Goal: Task Accomplishment & Management: Manage account settings

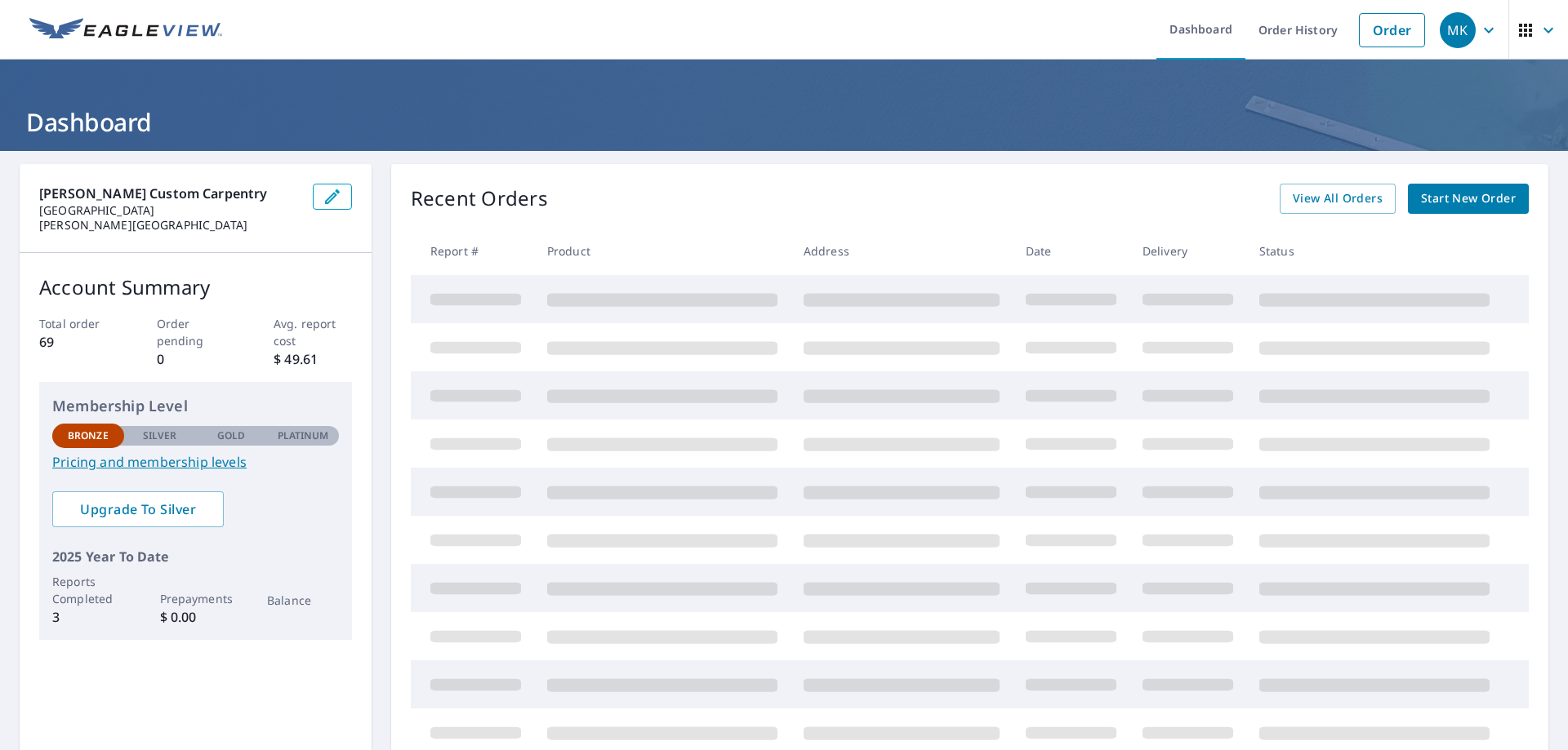
click at [1441, 198] on span "Start New Order" at bounding box center [1468, 198] width 95 height 20
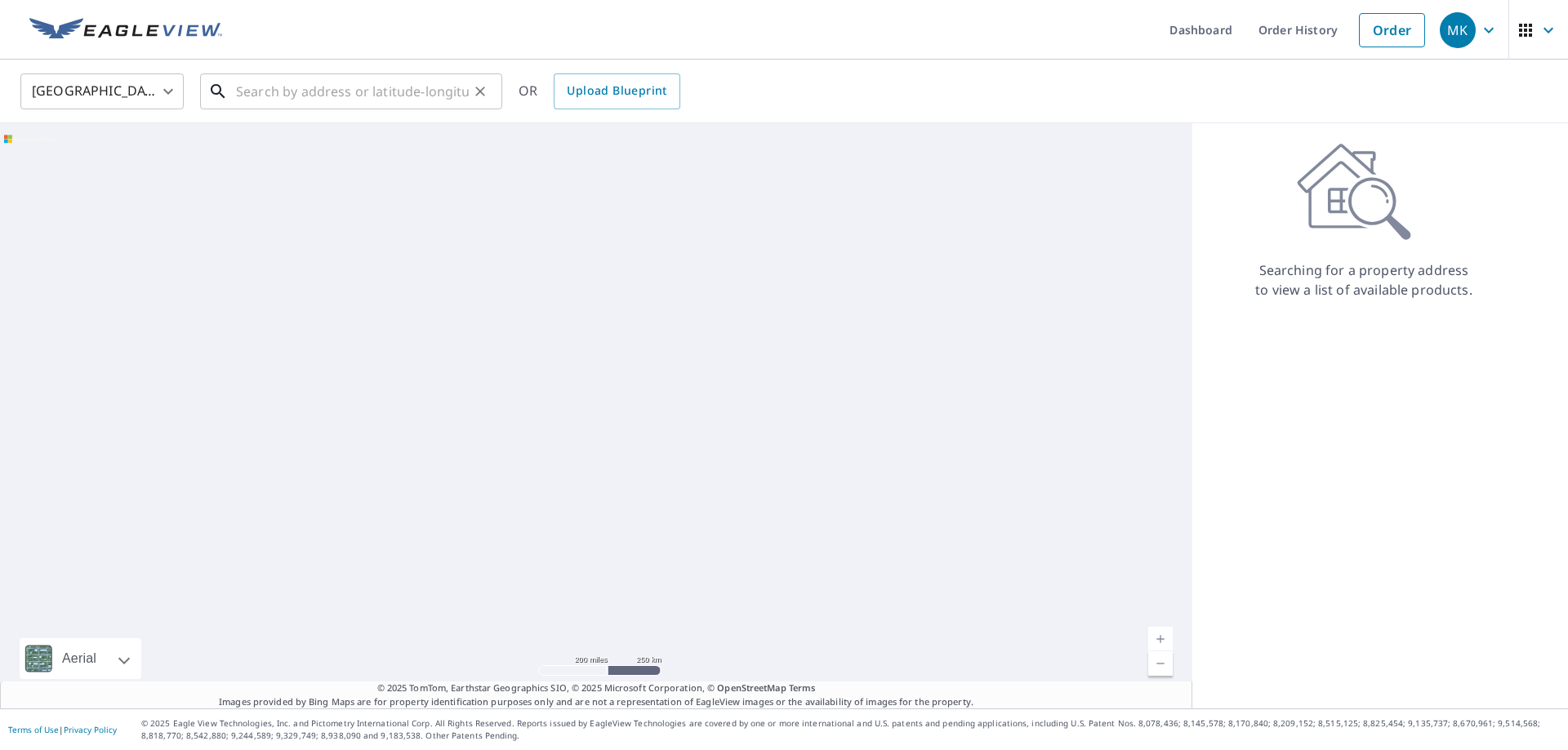
click at [332, 97] on input "text" at bounding box center [352, 91] width 233 height 46
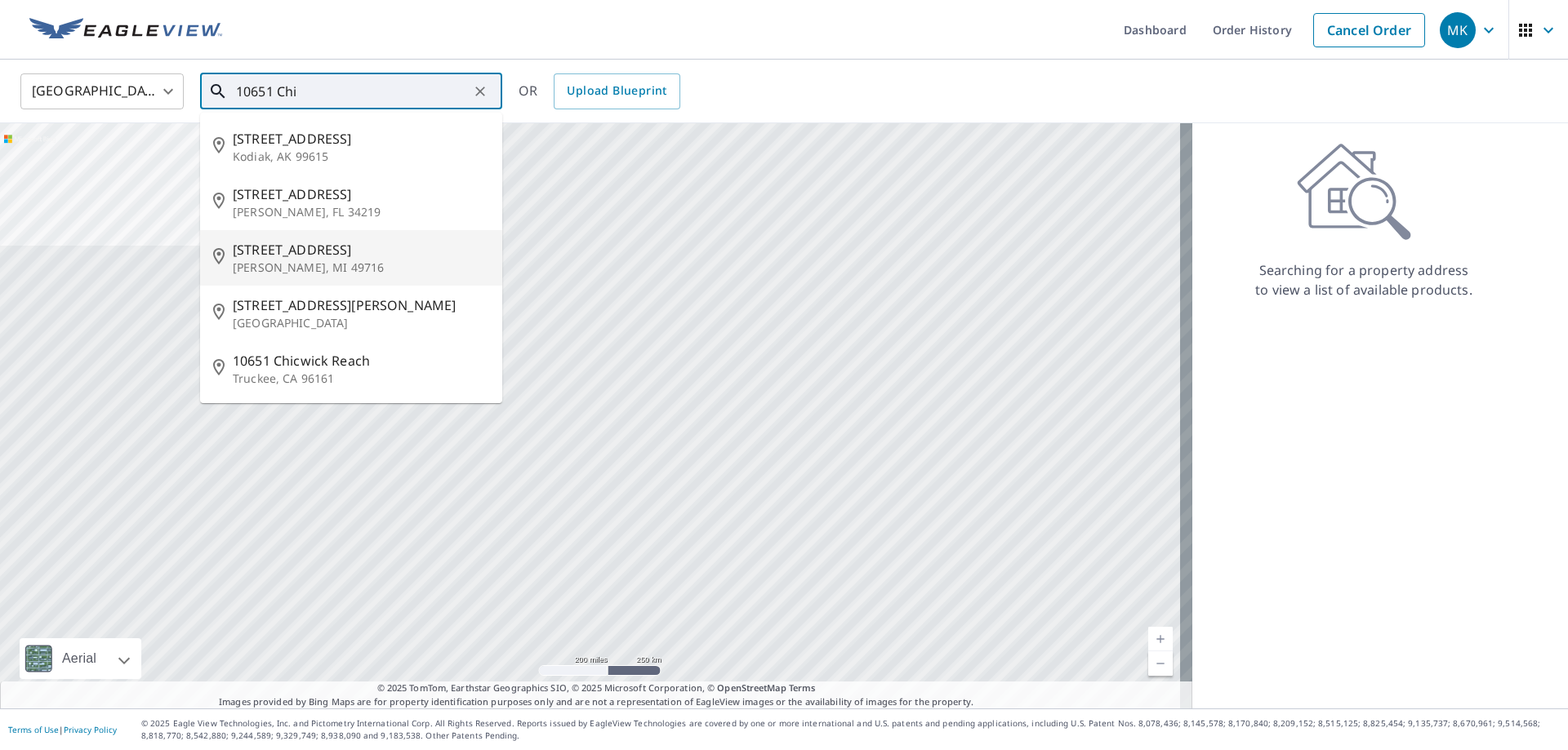
click at [309, 257] on span "10651 Chickagami Trl" at bounding box center [361, 249] width 256 height 20
type input "10651 Chickagami Trl Brutus, MI 49716"
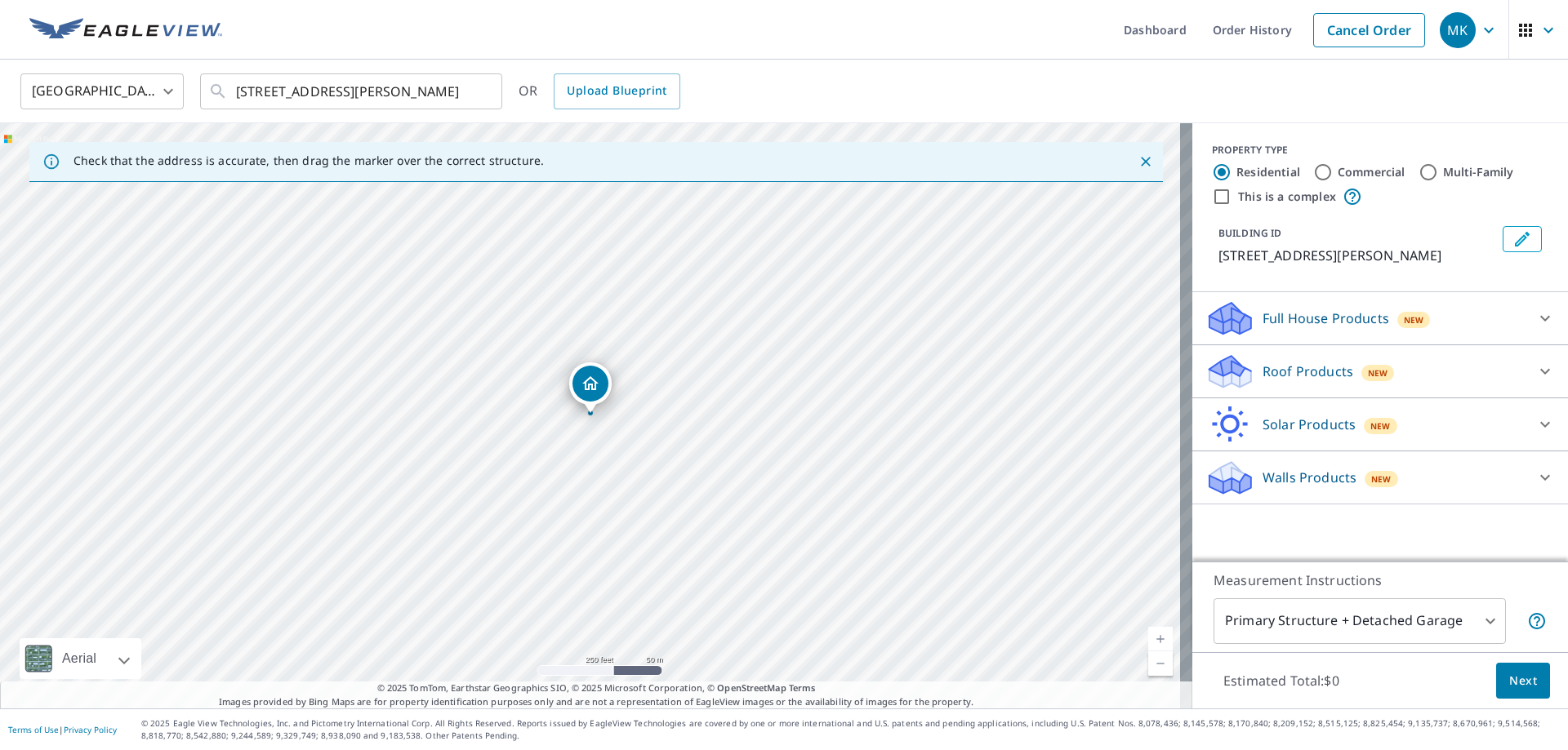
click at [1536, 319] on icon at bounding box center [1545, 318] width 20 height 20
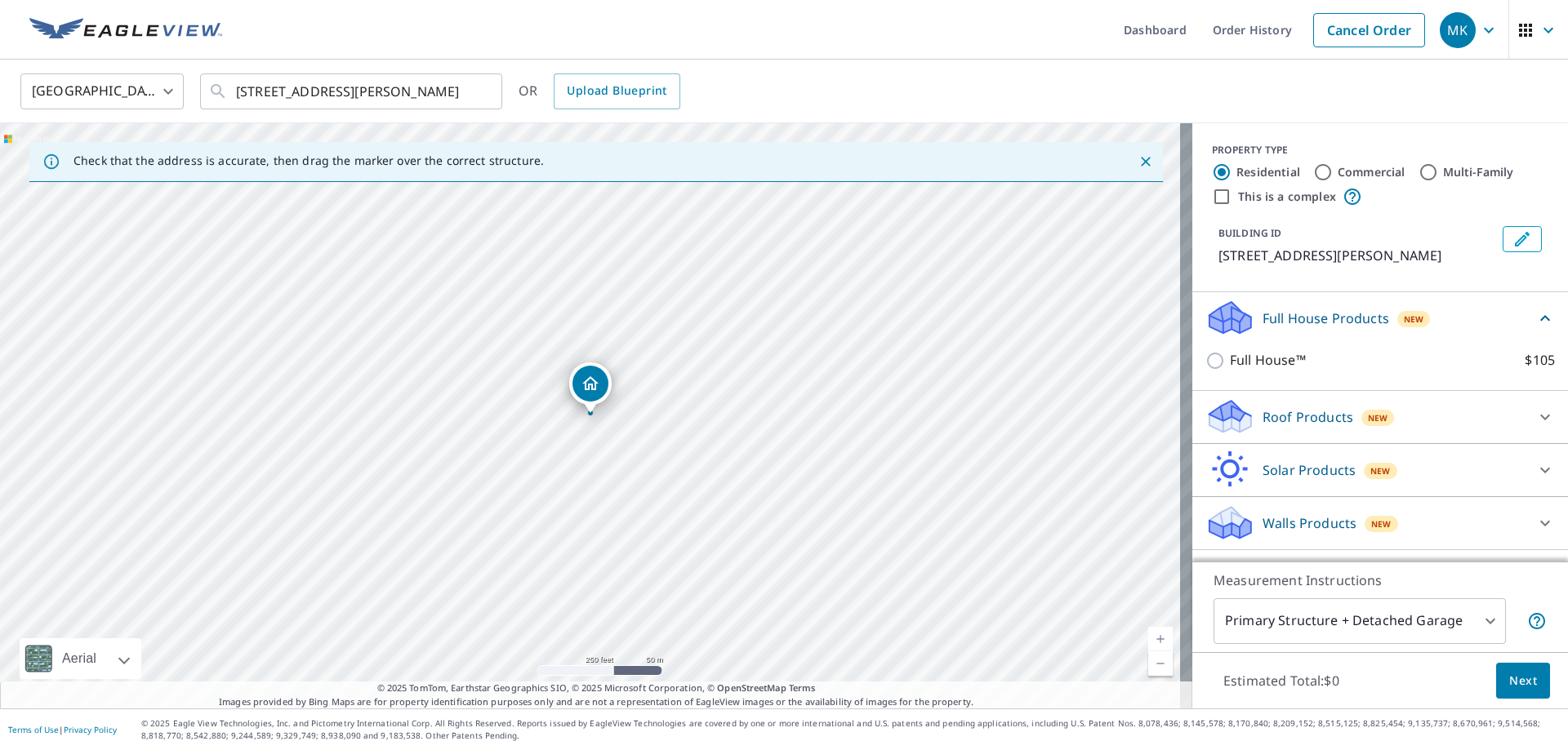
click at [1535, 320] on icon at bounding box center [1545, 318] width 20 height 20
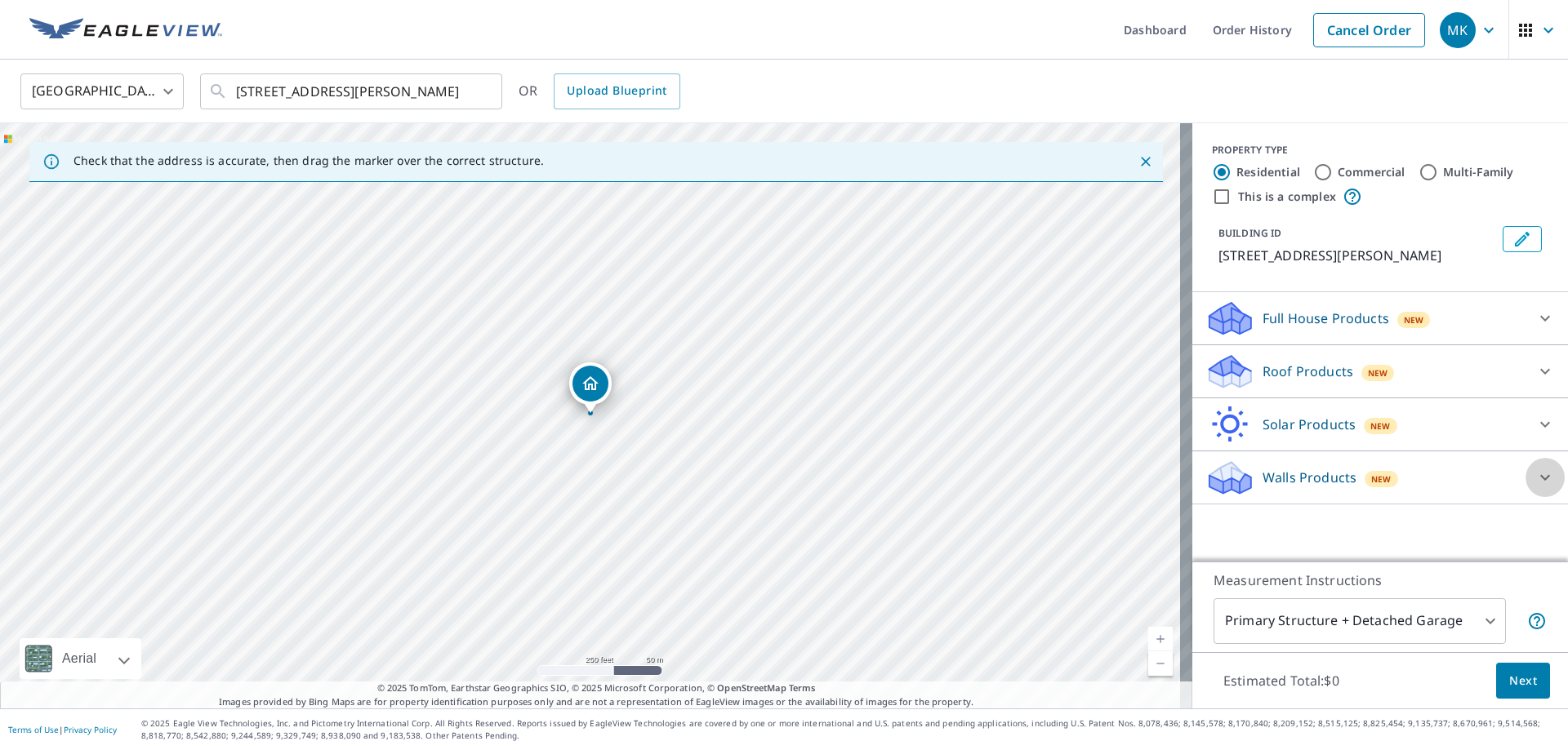
click at [1538, 472] on icon at bounding box center [1545, 477] width 20 height 20
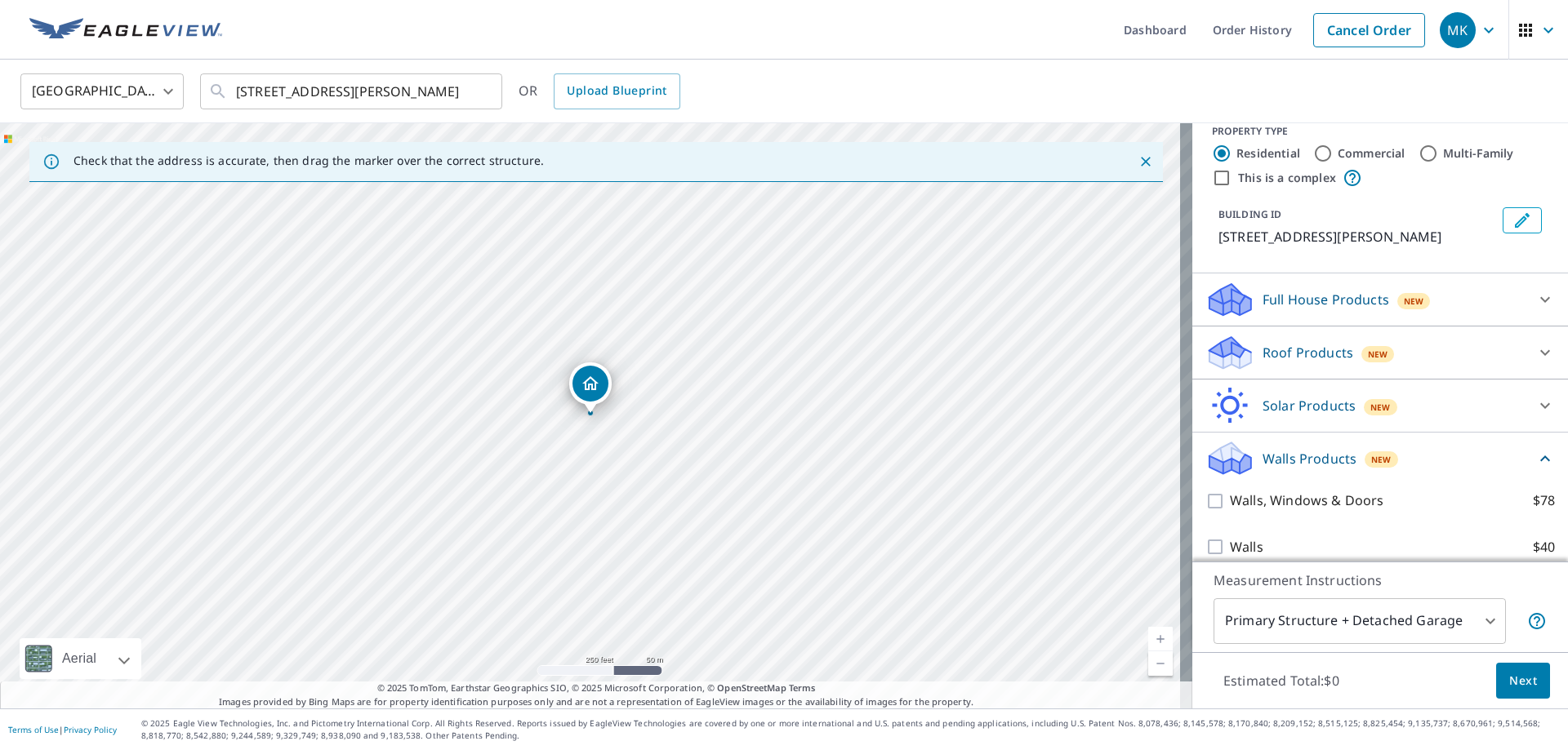
scroll to position [34, 0]
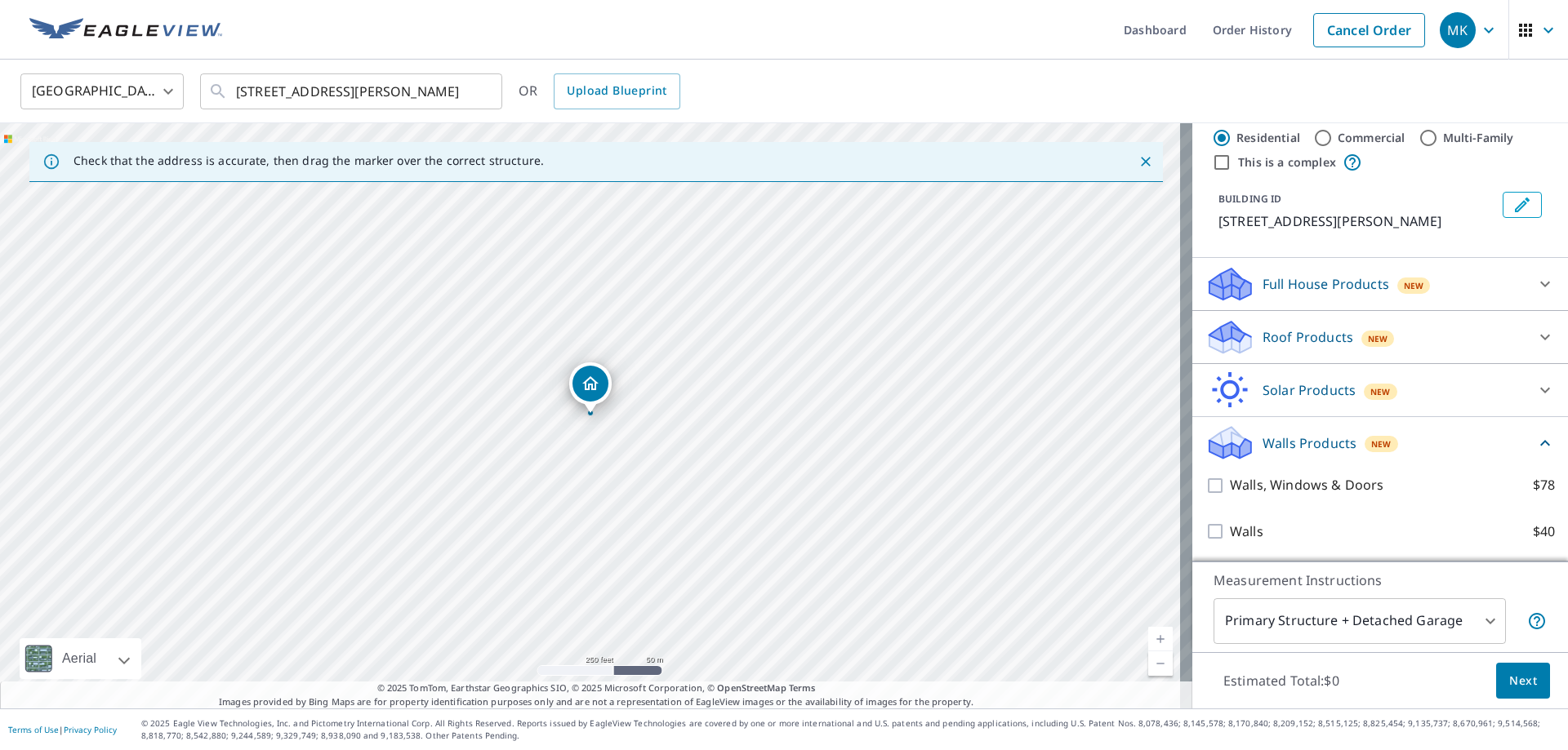
click at [1535, 339] on icon at bounding box center [1545, 336] width 20 height 20
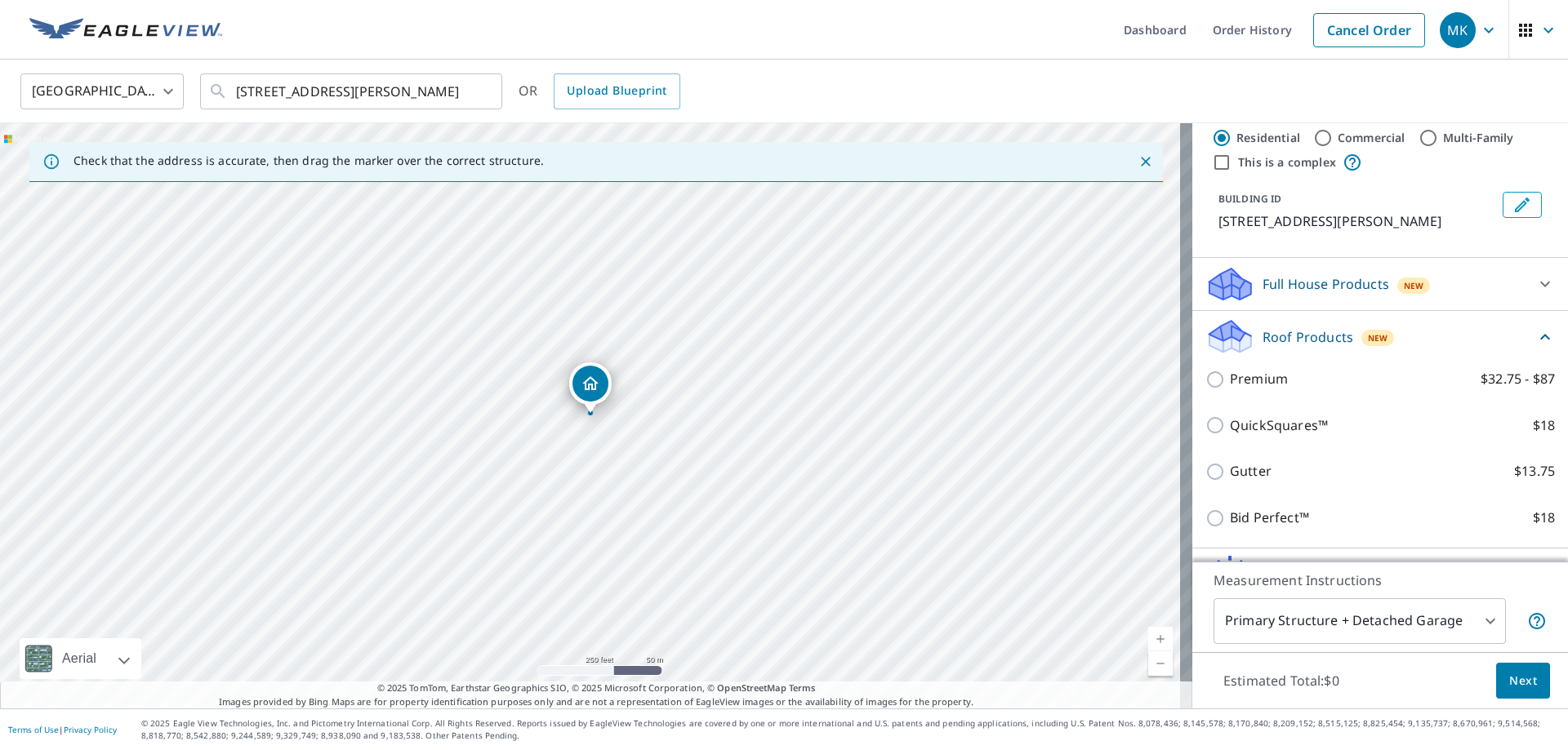
click at [1540, 284] on icon at bounding box center [1545, 284] width 10 height 6
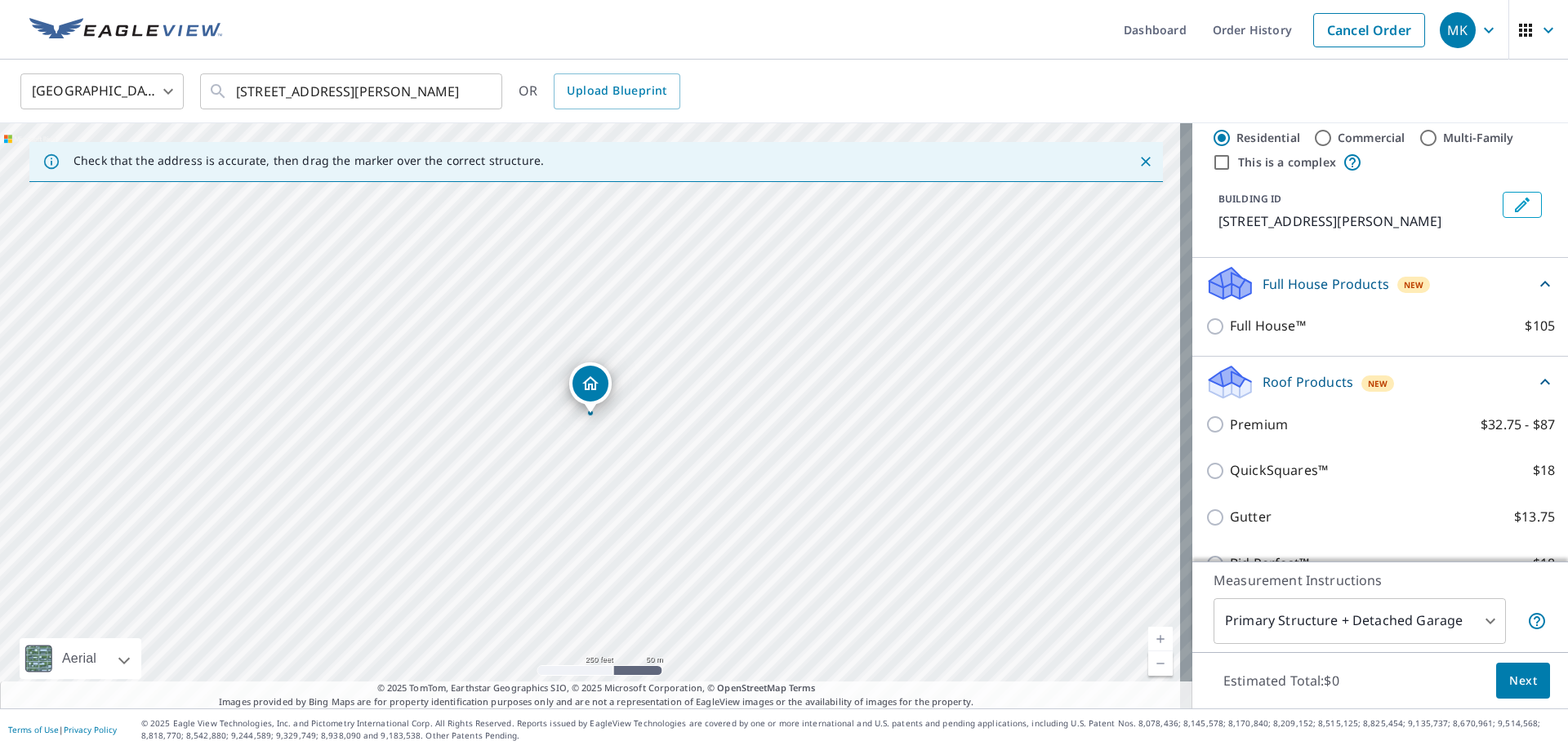
click at [1535, 381] on icon at bounding box center [1545, 381] width 20 height 20
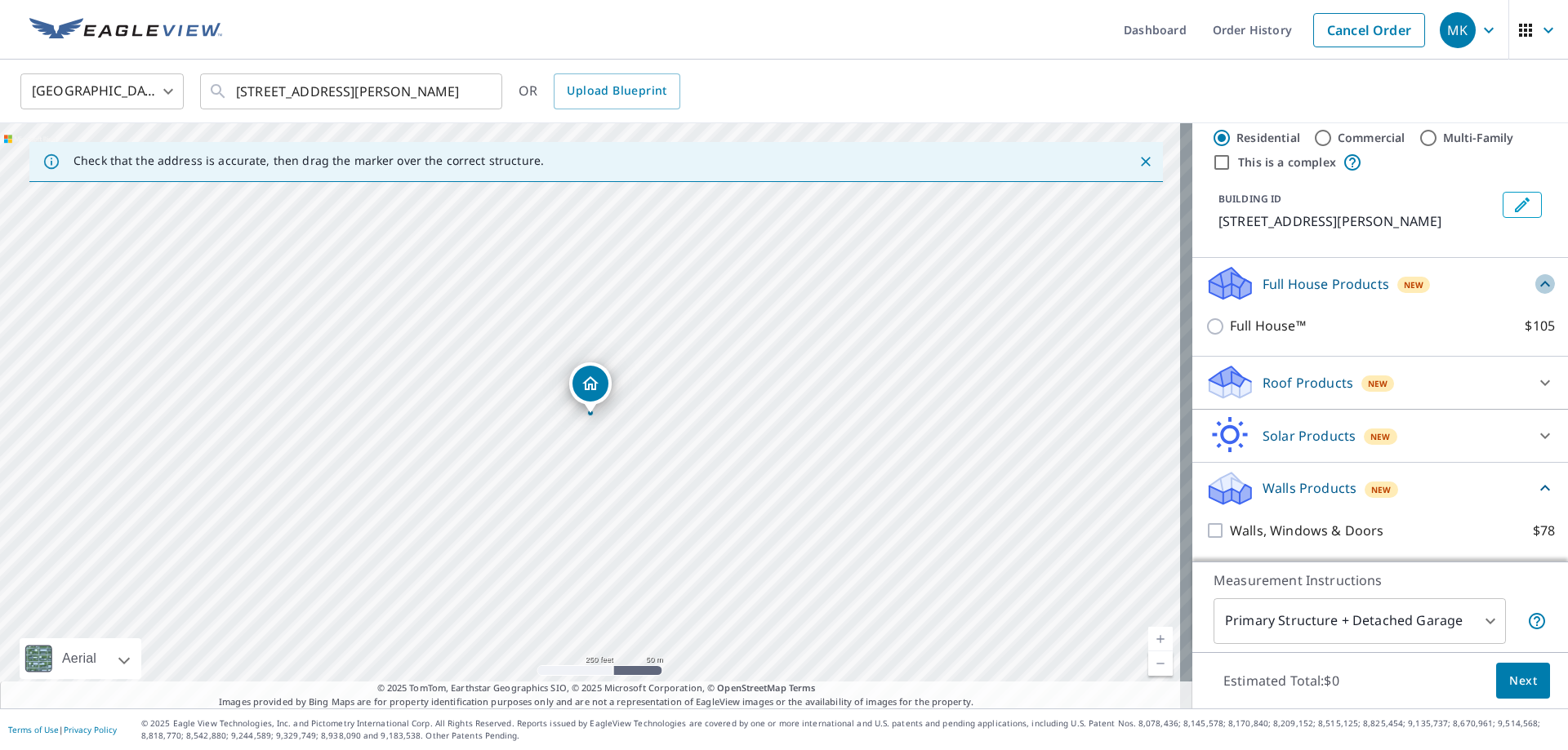
click at [1535, 289] on icon at bounding box center [1545, 283] width 20 height 20
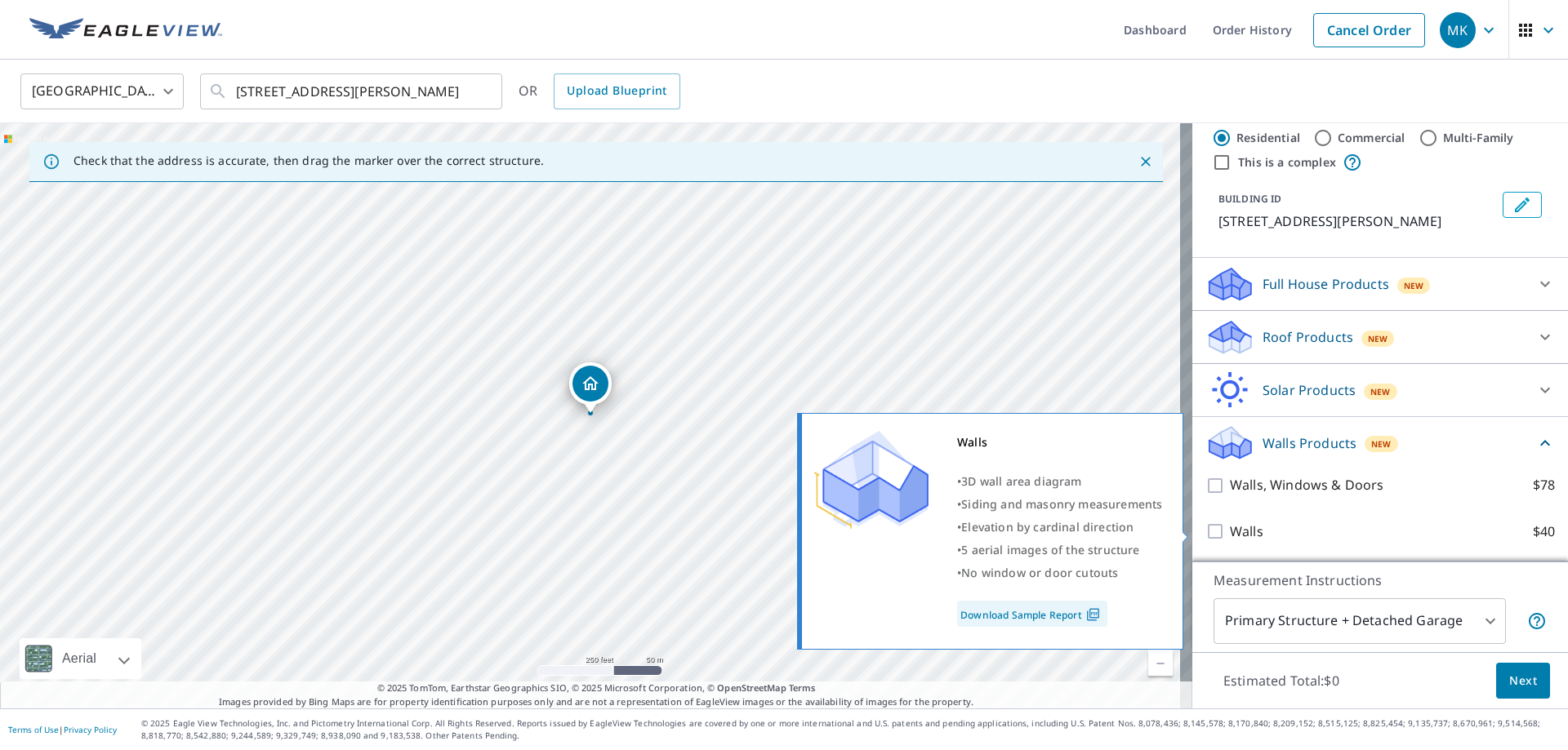
click at [1205, 534] on input "Walls $40" at bounding box center [1217, 531] width 24 height 20
checkbox input "true"
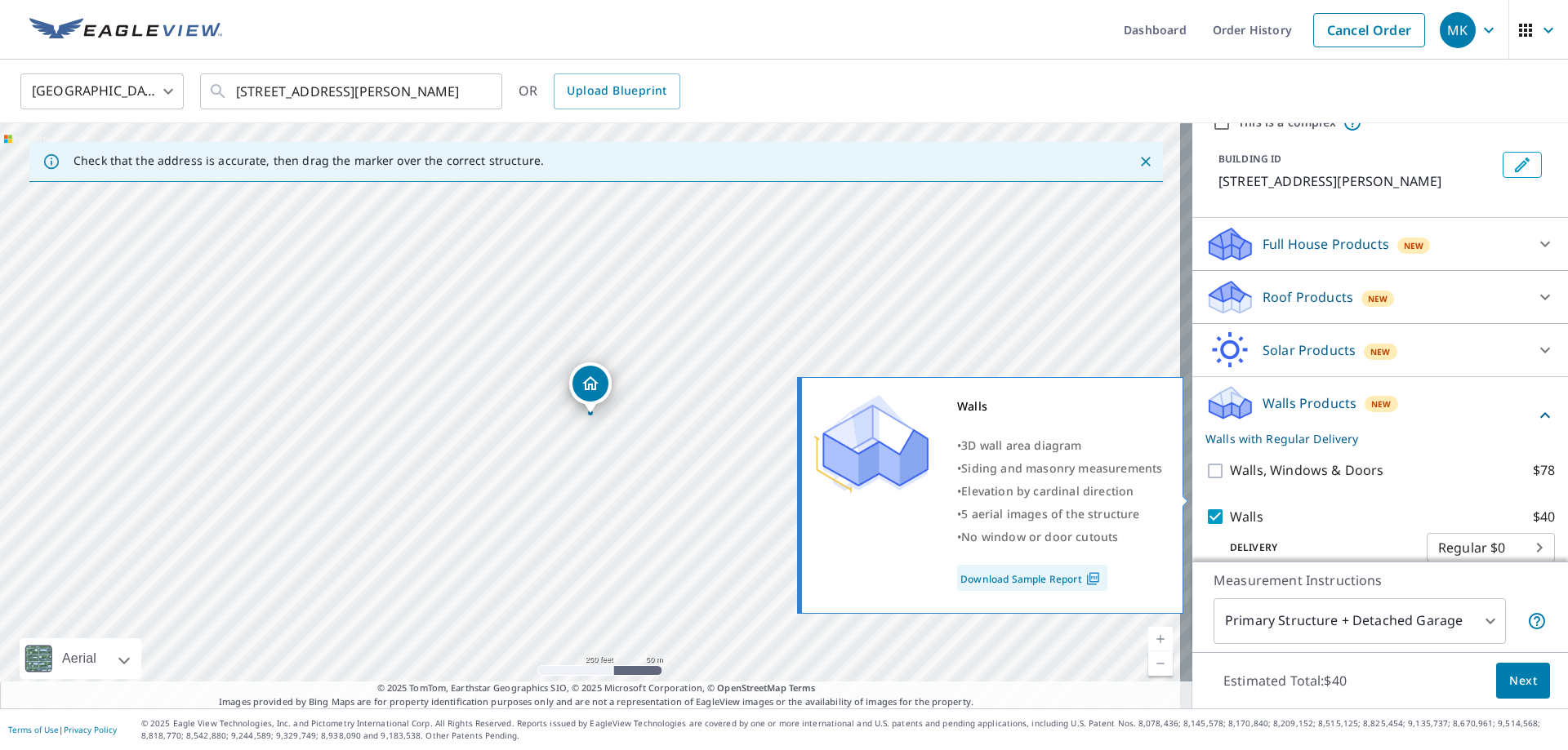
scroll to position [95, 0]
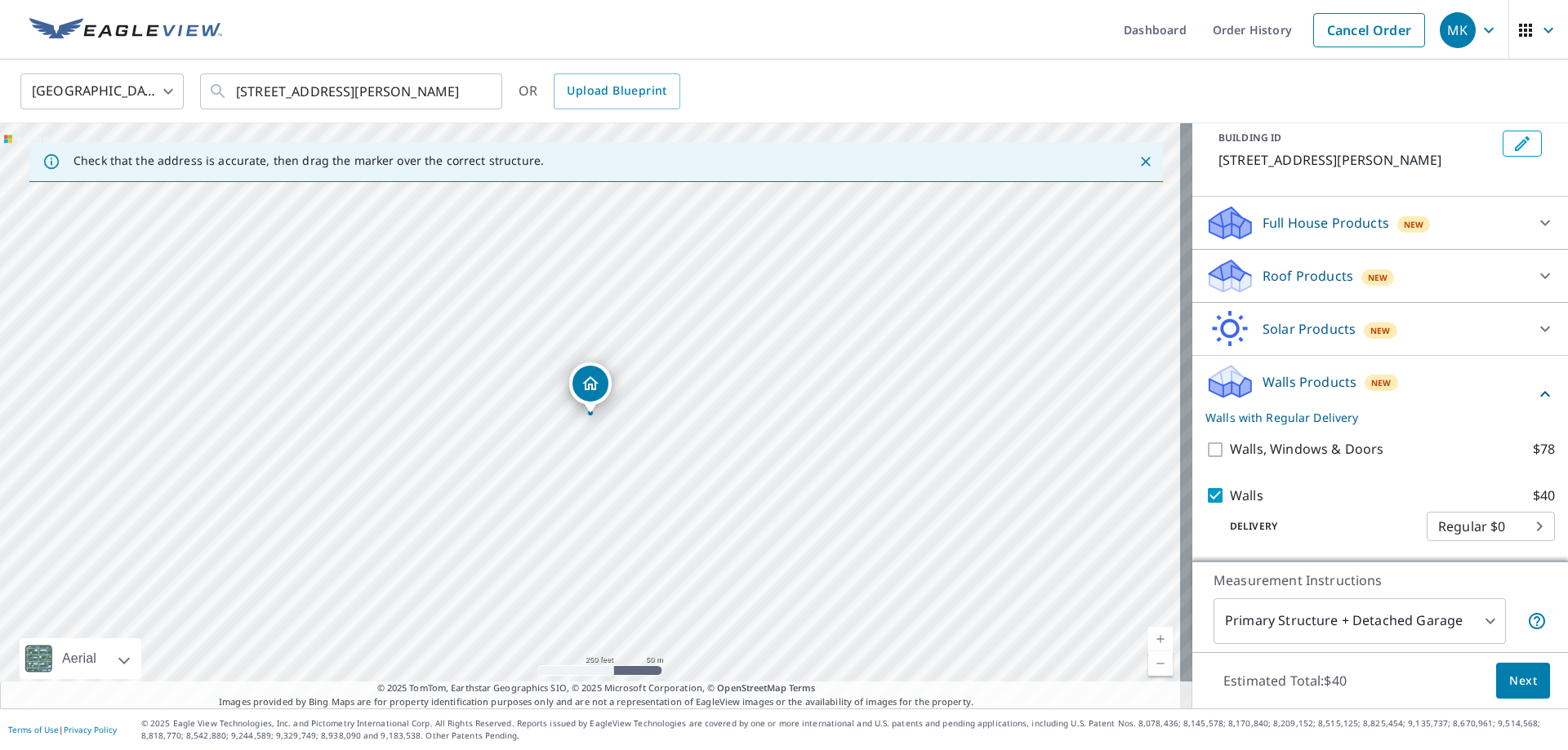
click at [1516, 683] on span "Next" at bounding box center [1523, 681] width 28 height 20
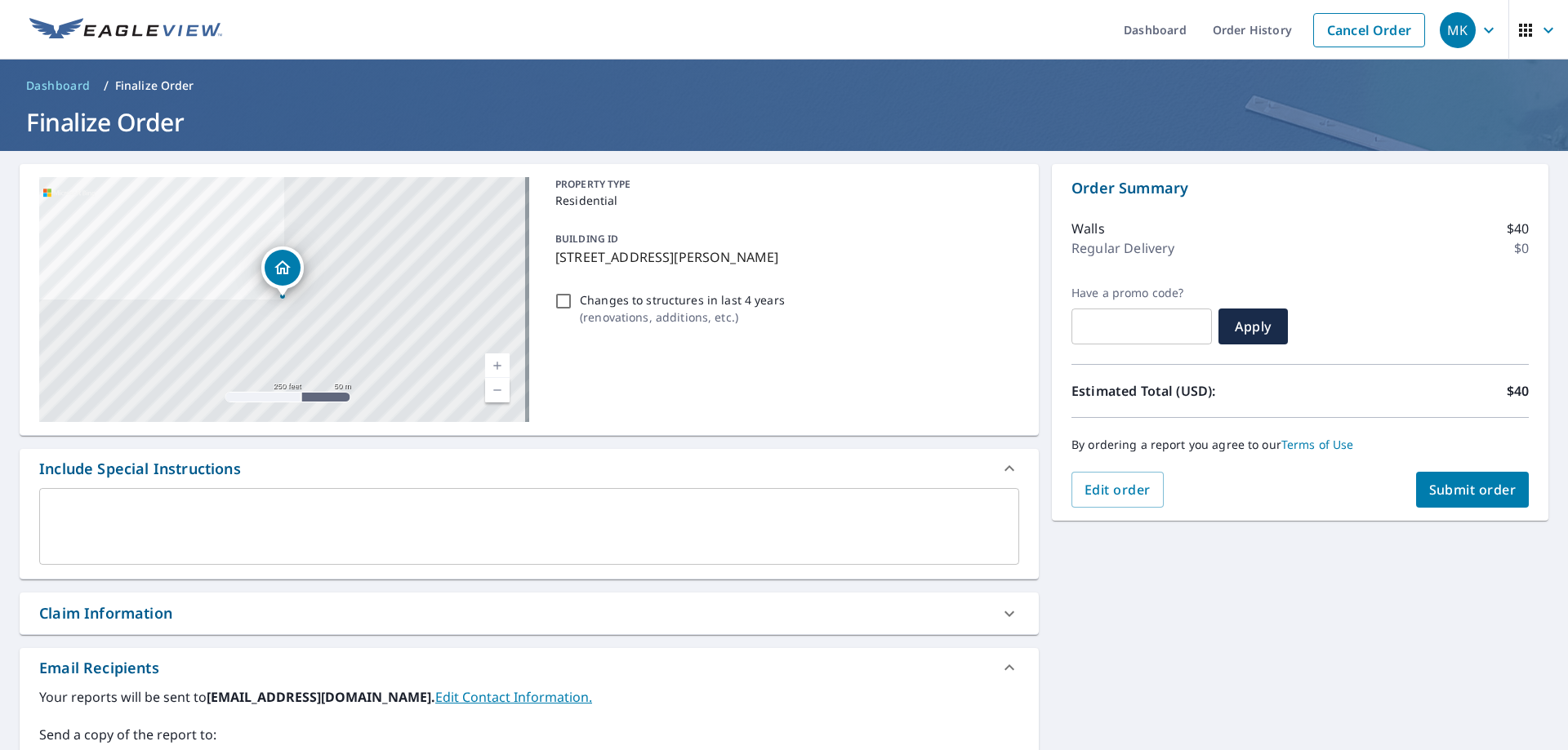
click at [1460, 484] on span "Submit order" at bounding box center [1473, 489] width 88 height 18
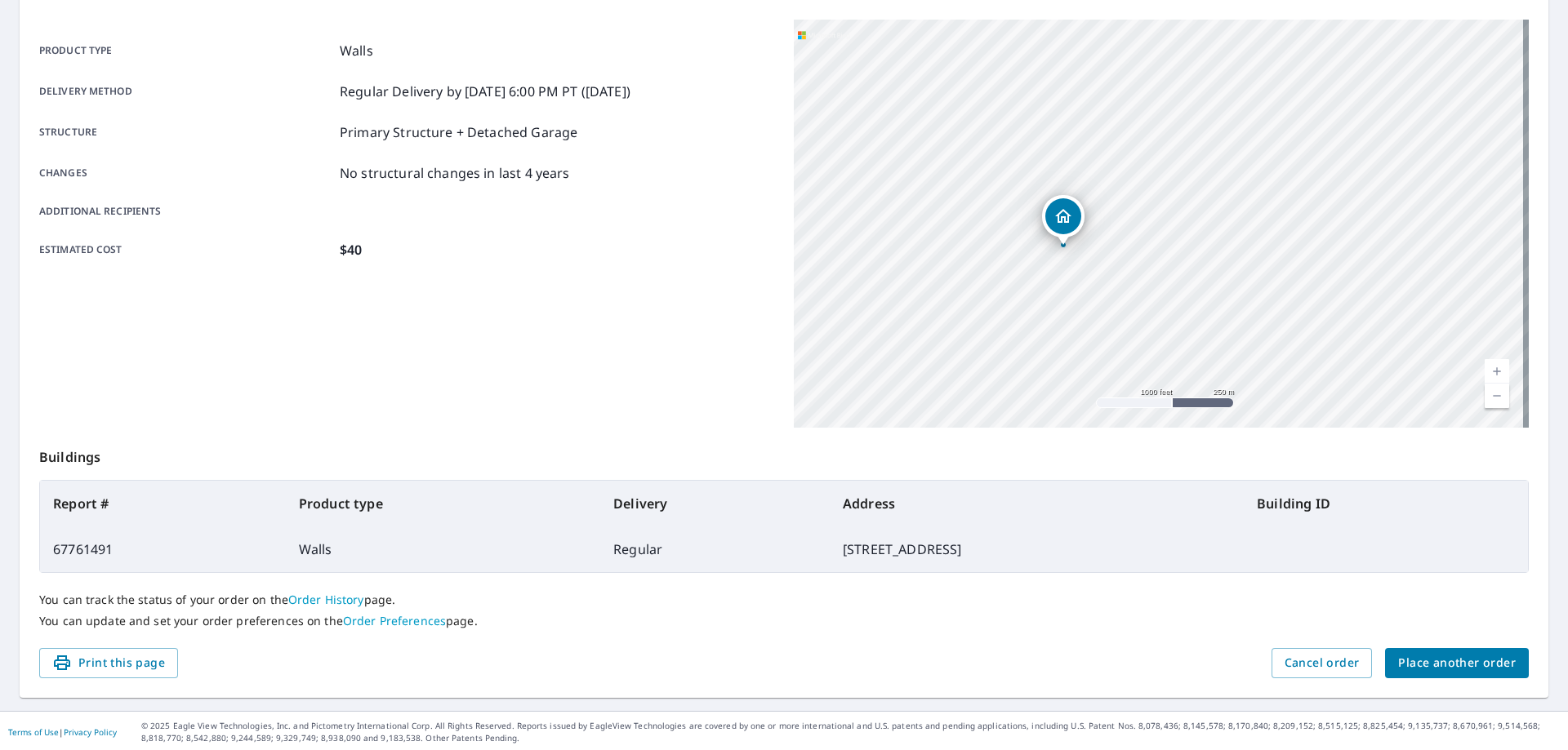
scroll to position [211, 0]
click at [124, 663] on span "Print this page" at bounding box center [108, 661] width 113 height 20
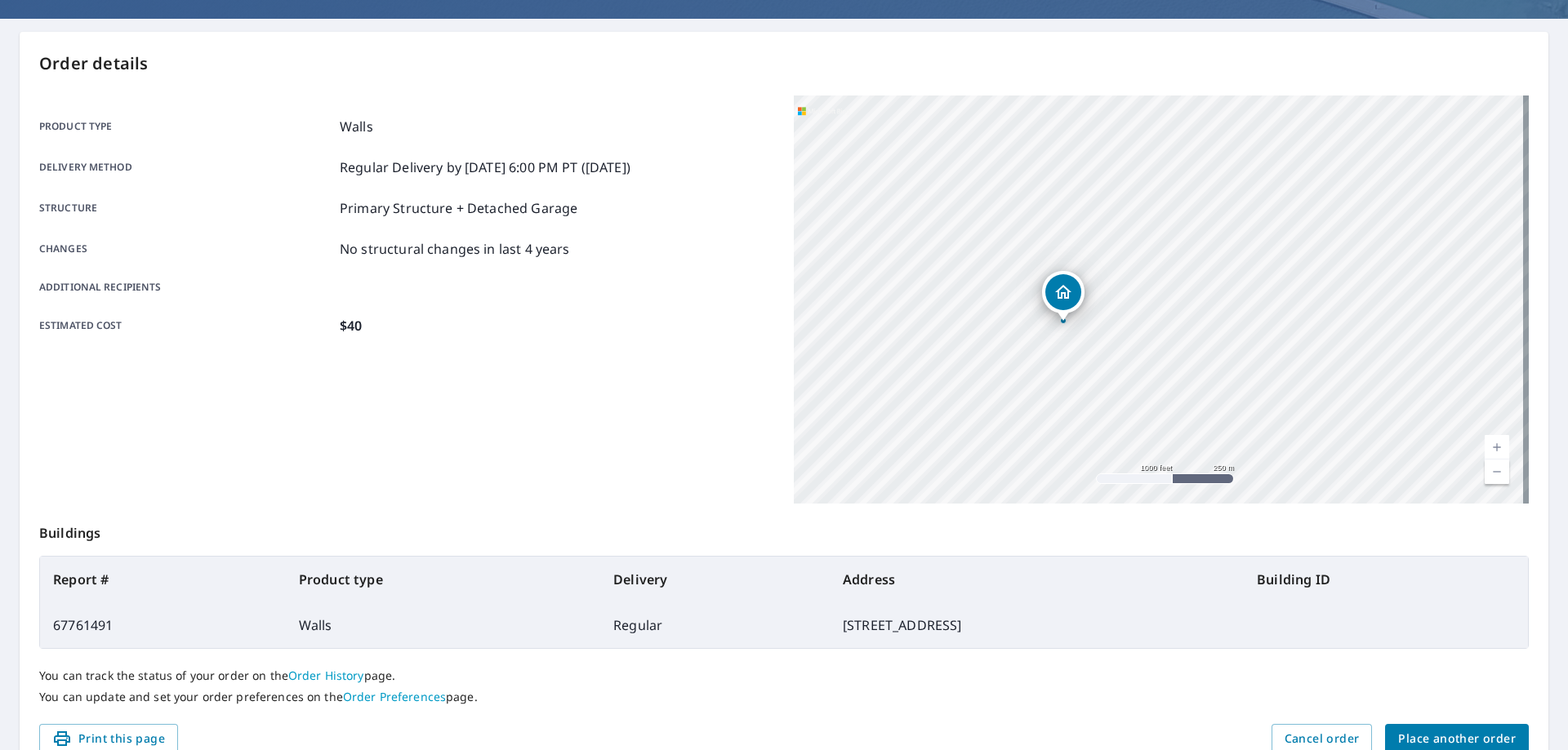
scroll to position [0, 0]
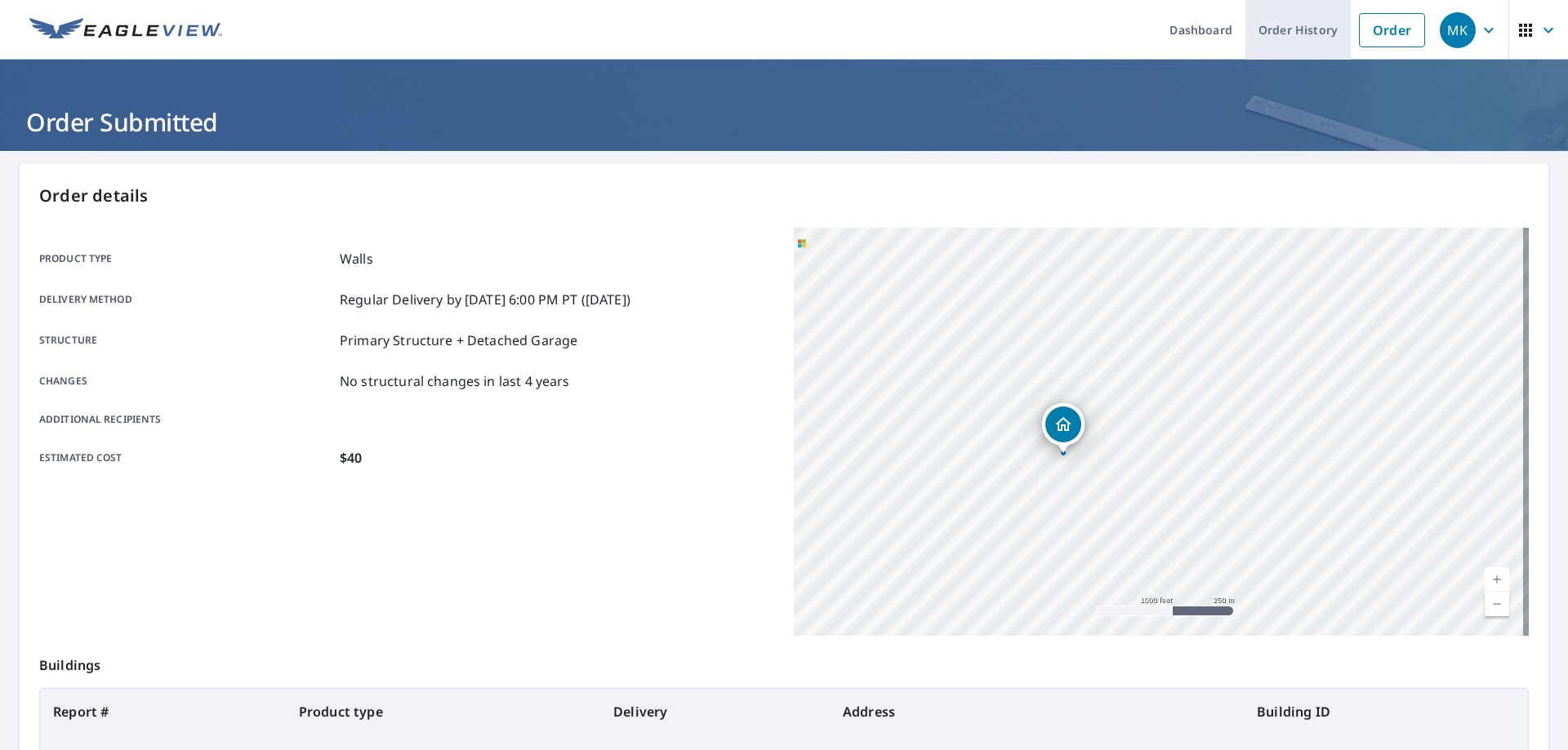
click at [1259, 41] on link "Order History" at bounding box center [1298, 30] width 105 height 60
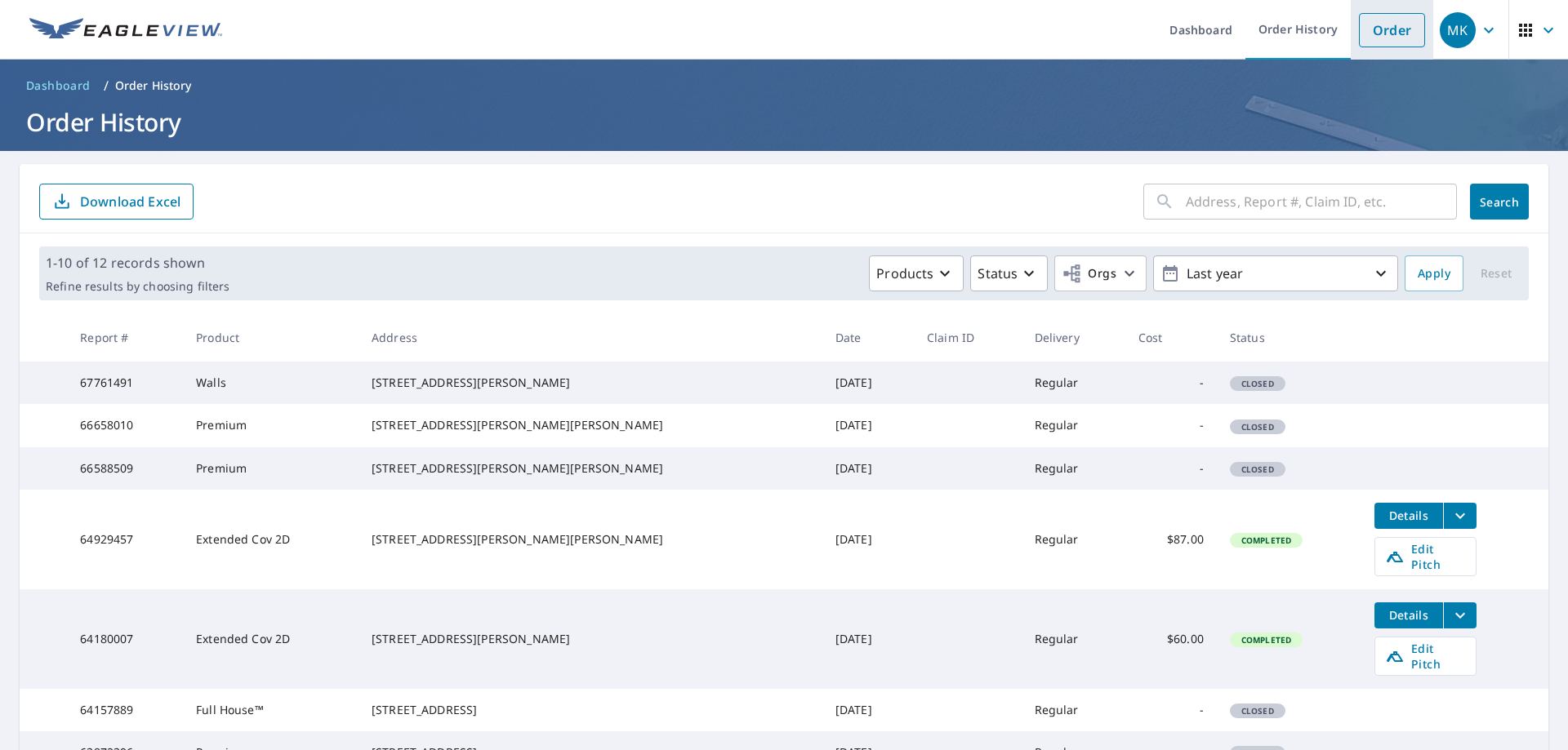
click at [1377, 30] on link "Order" at bounding box center [1391, 30] width 66 height 34
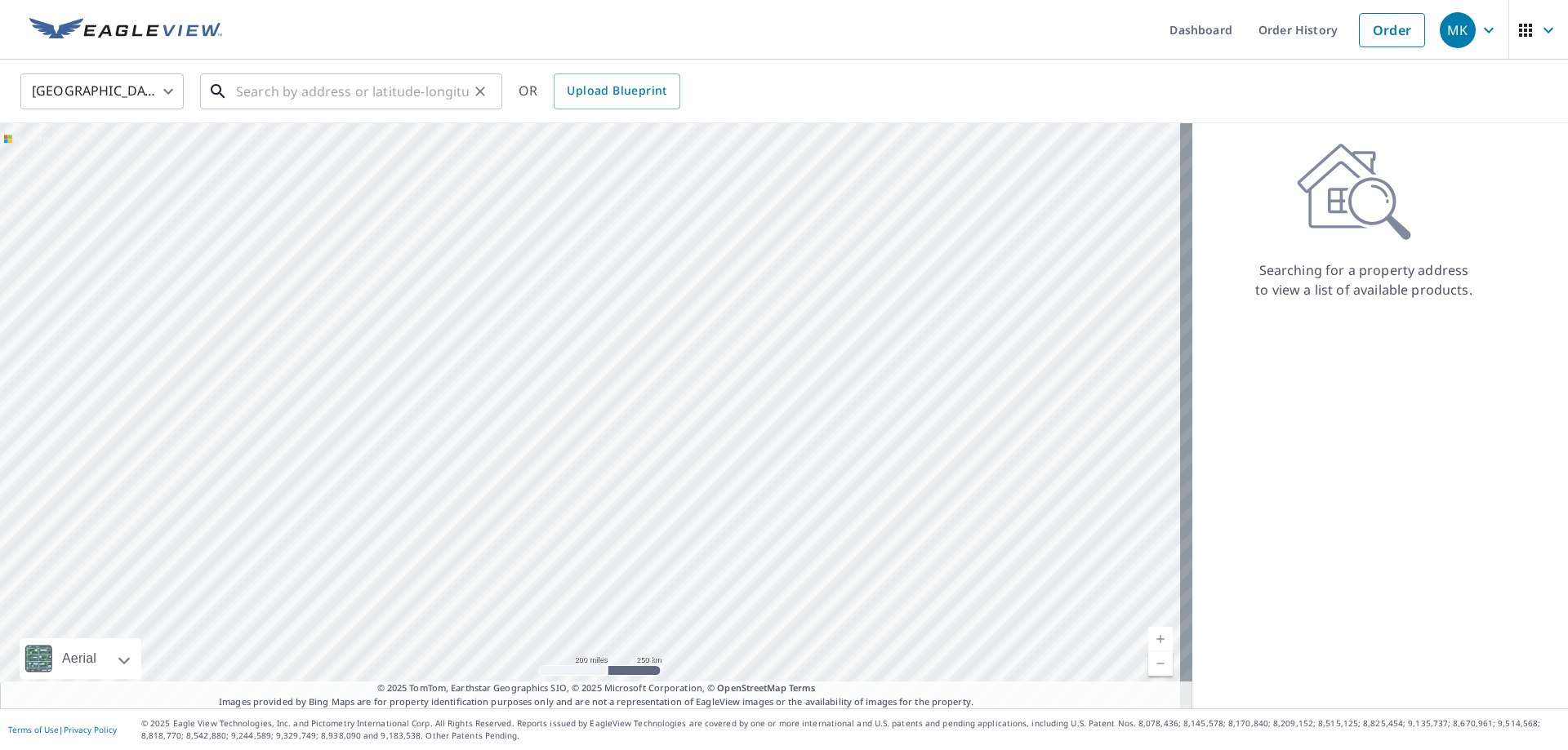
click at [343, 94] on input "text" at bounding box center [352, 91] width 233 height 46
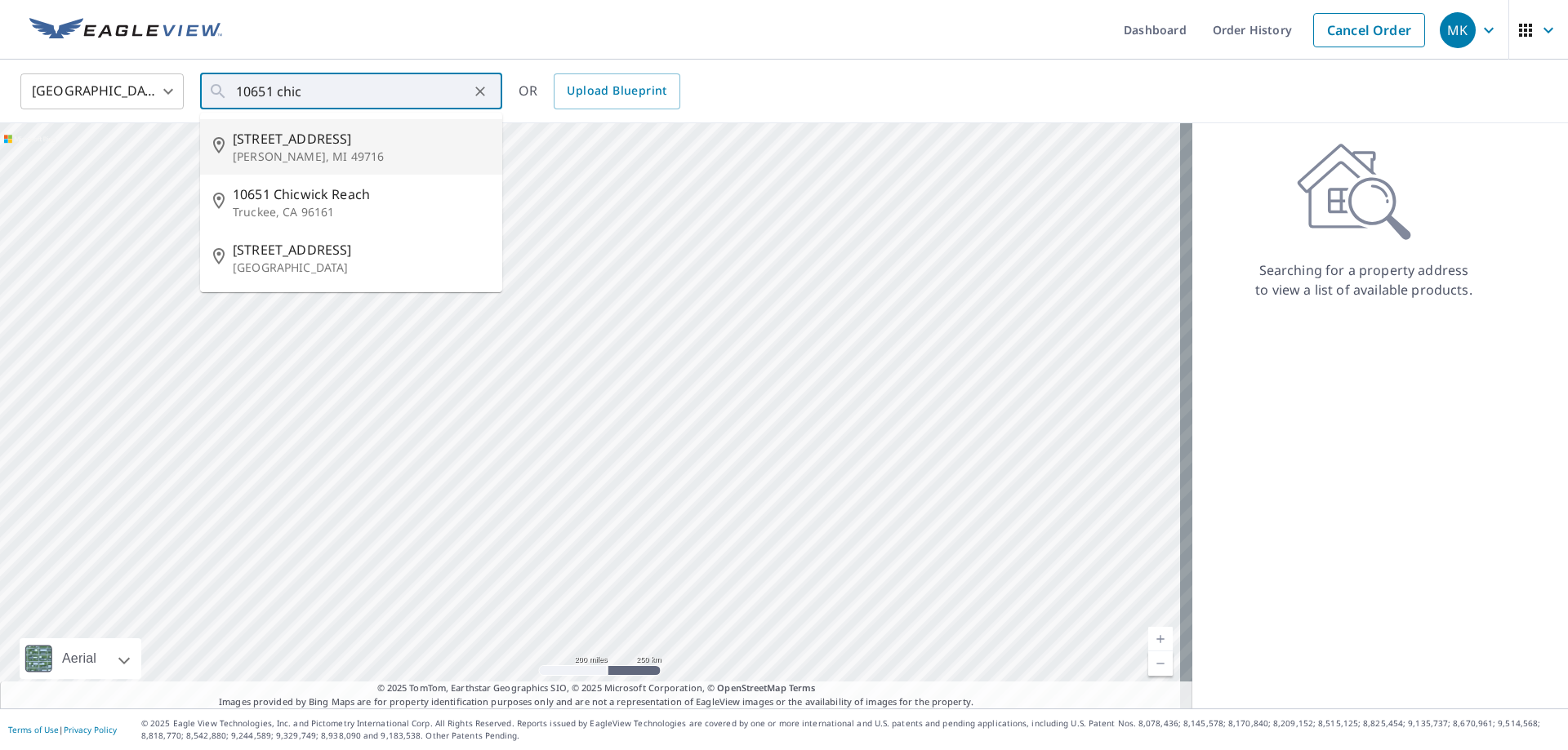
type input "10651 Chickagami Trl Brutus, MI 49716"
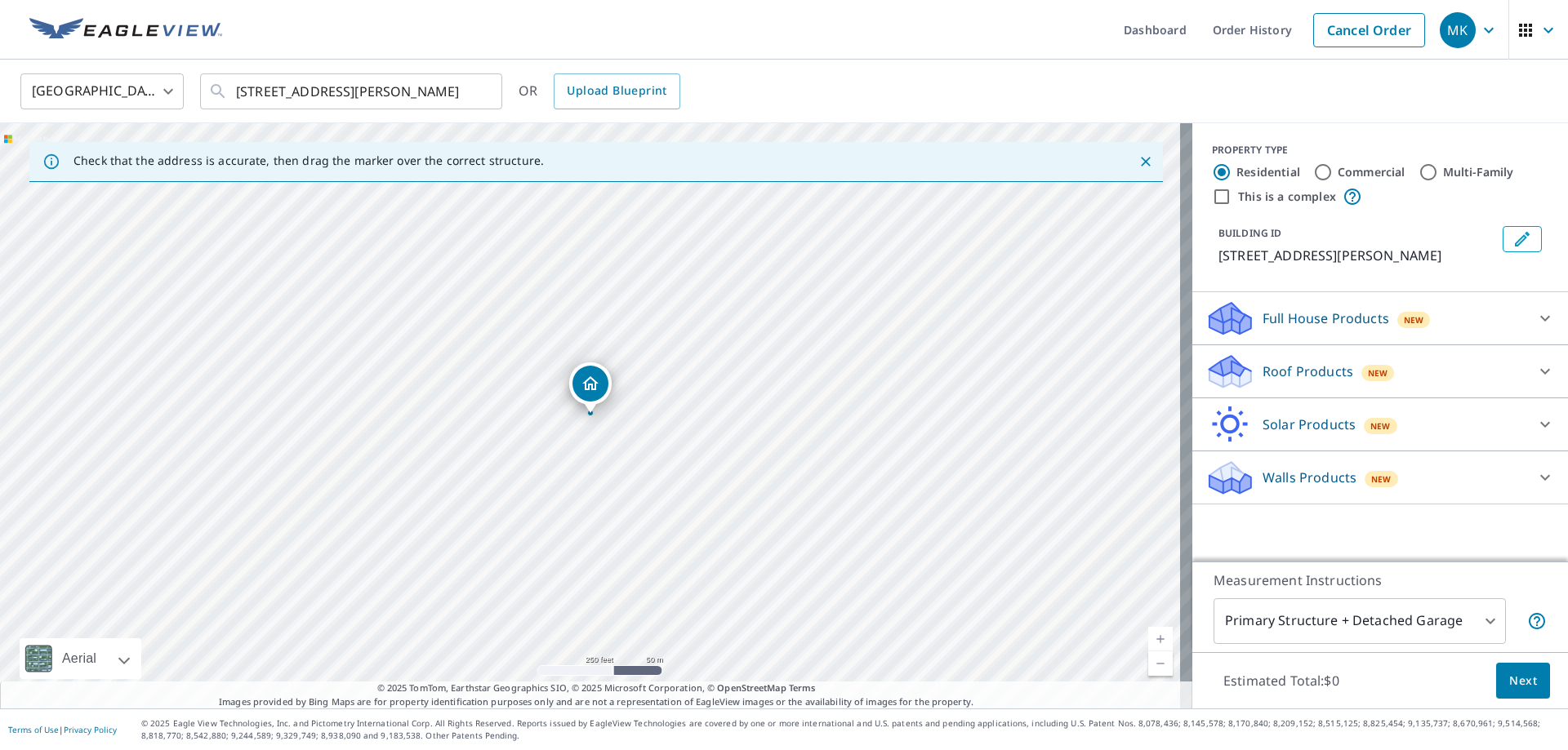
click at [1537, 376] on icon at bounding box center [1545, 371] width 20 height 20
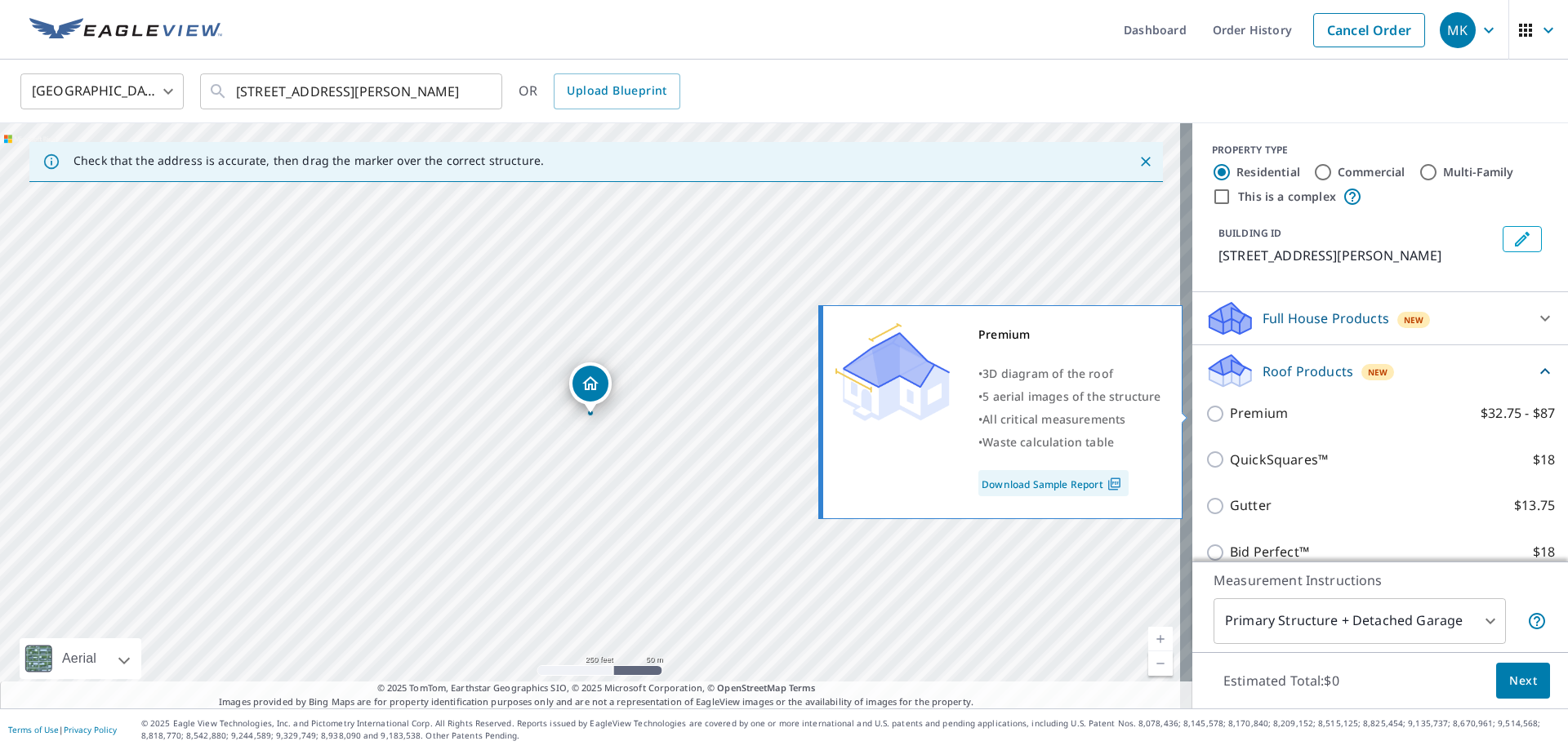
scroll to position [128, 0]
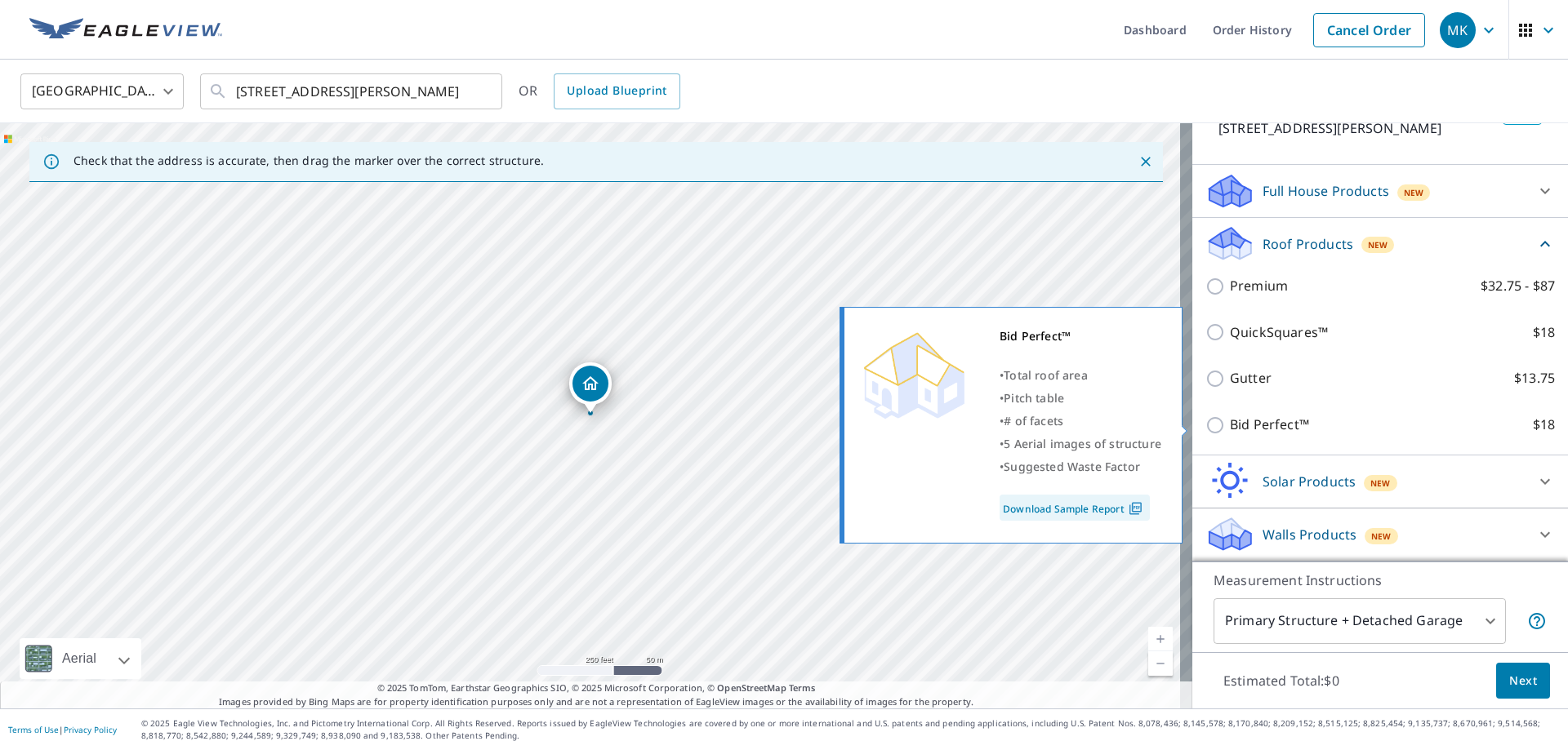
click at [1205, 431] on input "Bid Perfect™ $18" at bounding box center [1217, 425] width 24 height 20
checkbox input "true"
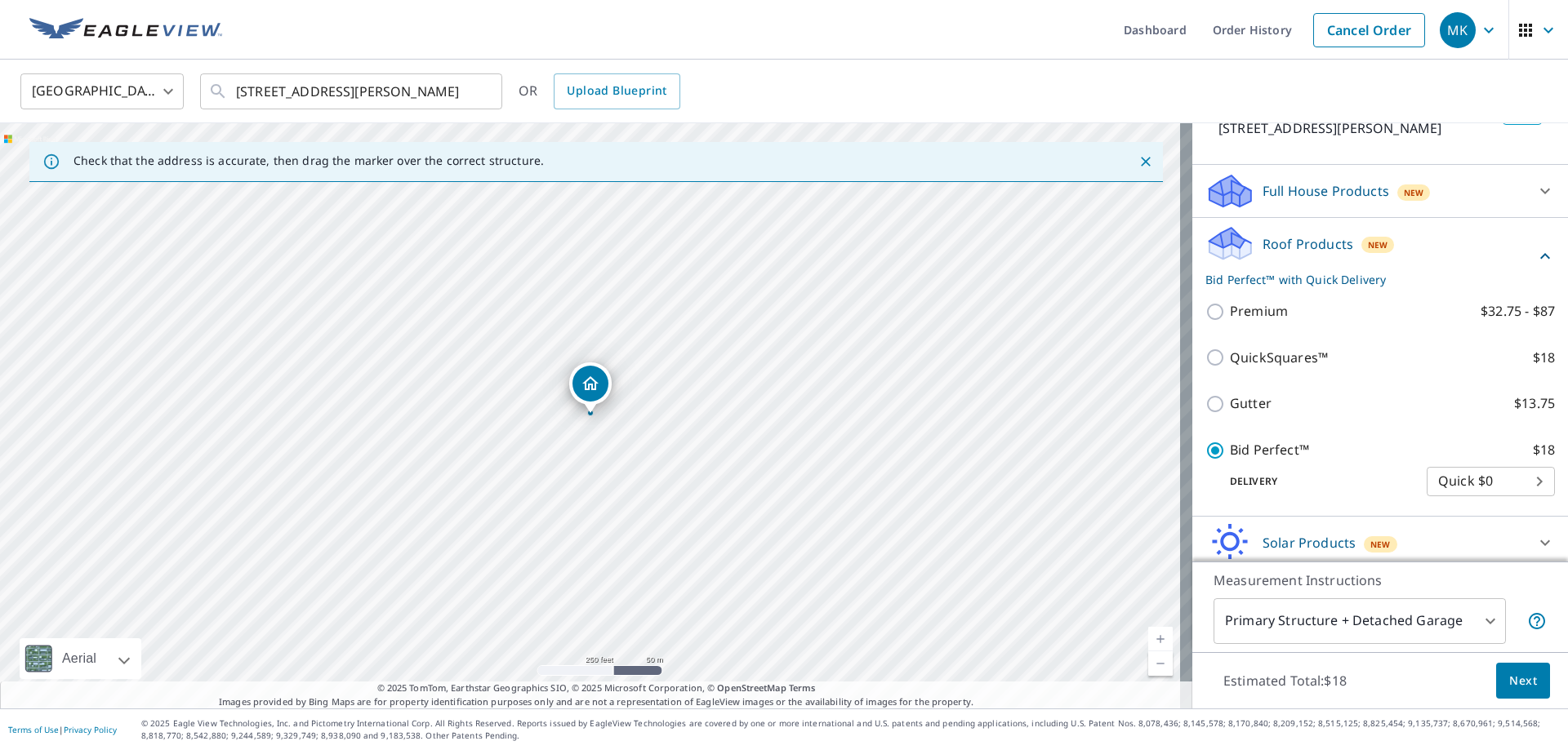
scroll to position [188, 0]
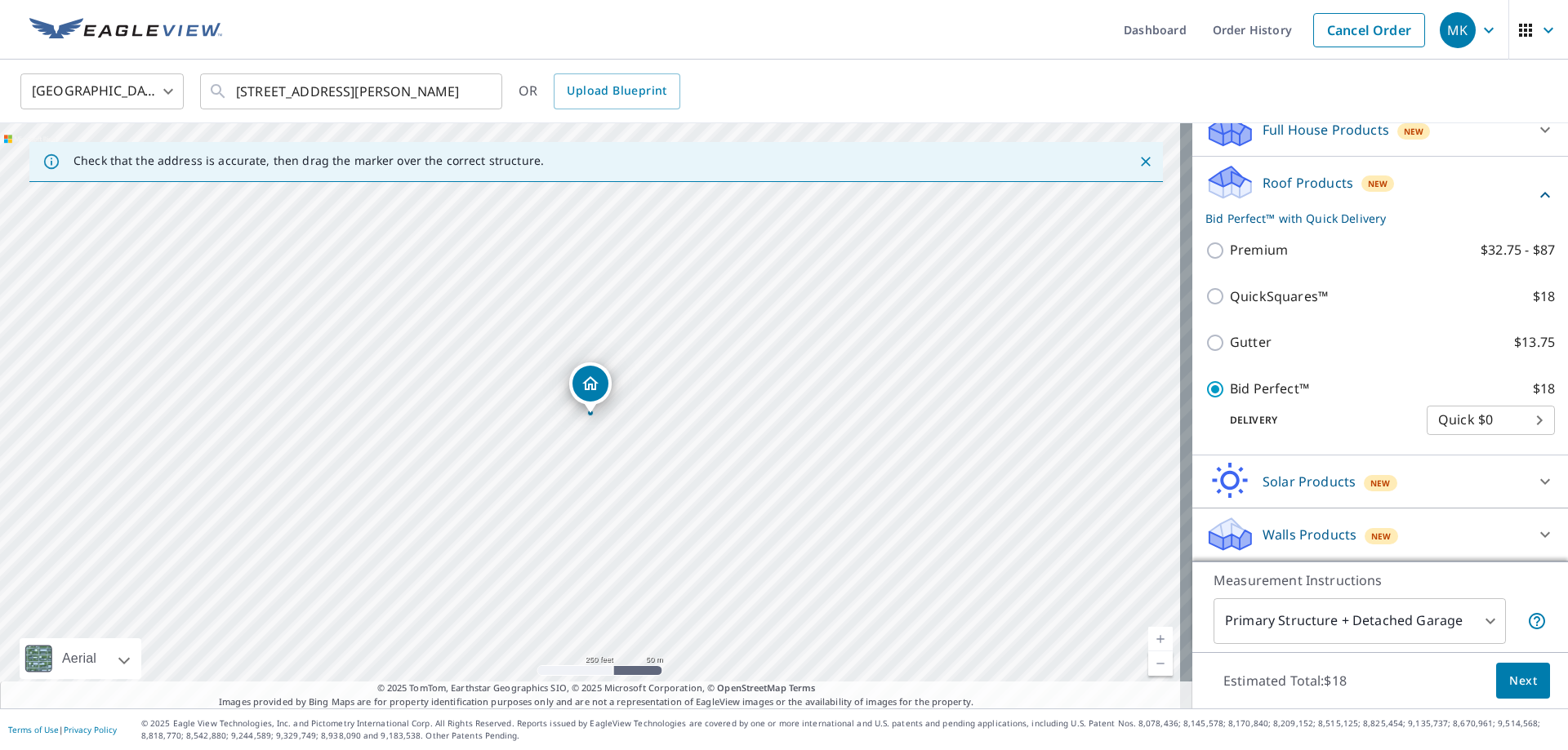
click at [1529, 685] on button "Next" at bounding box center [1523, 680] width 54 height 36
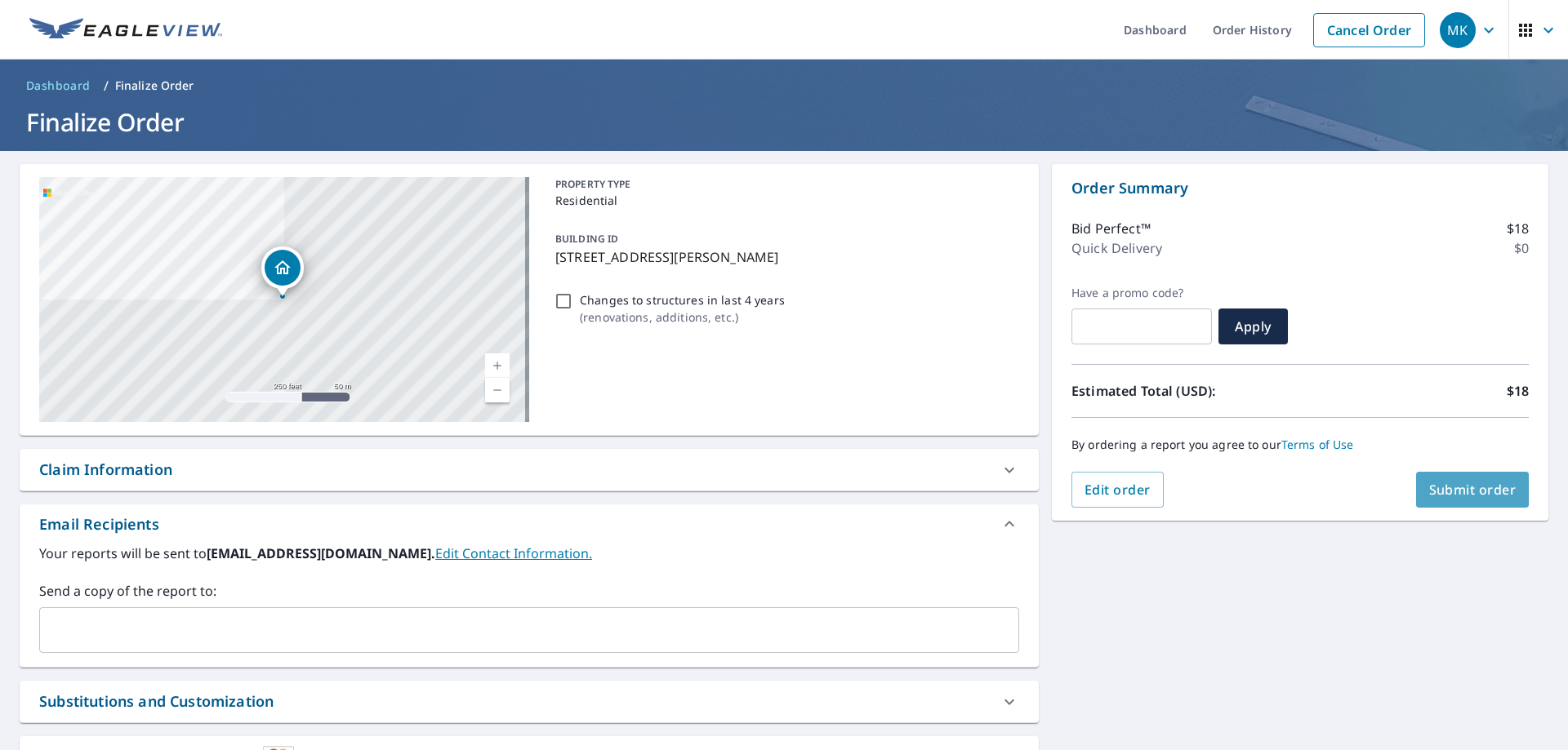
click at [1465, 496] on span "Submit order" at bounding box center [1473, 489] width 88 height 18
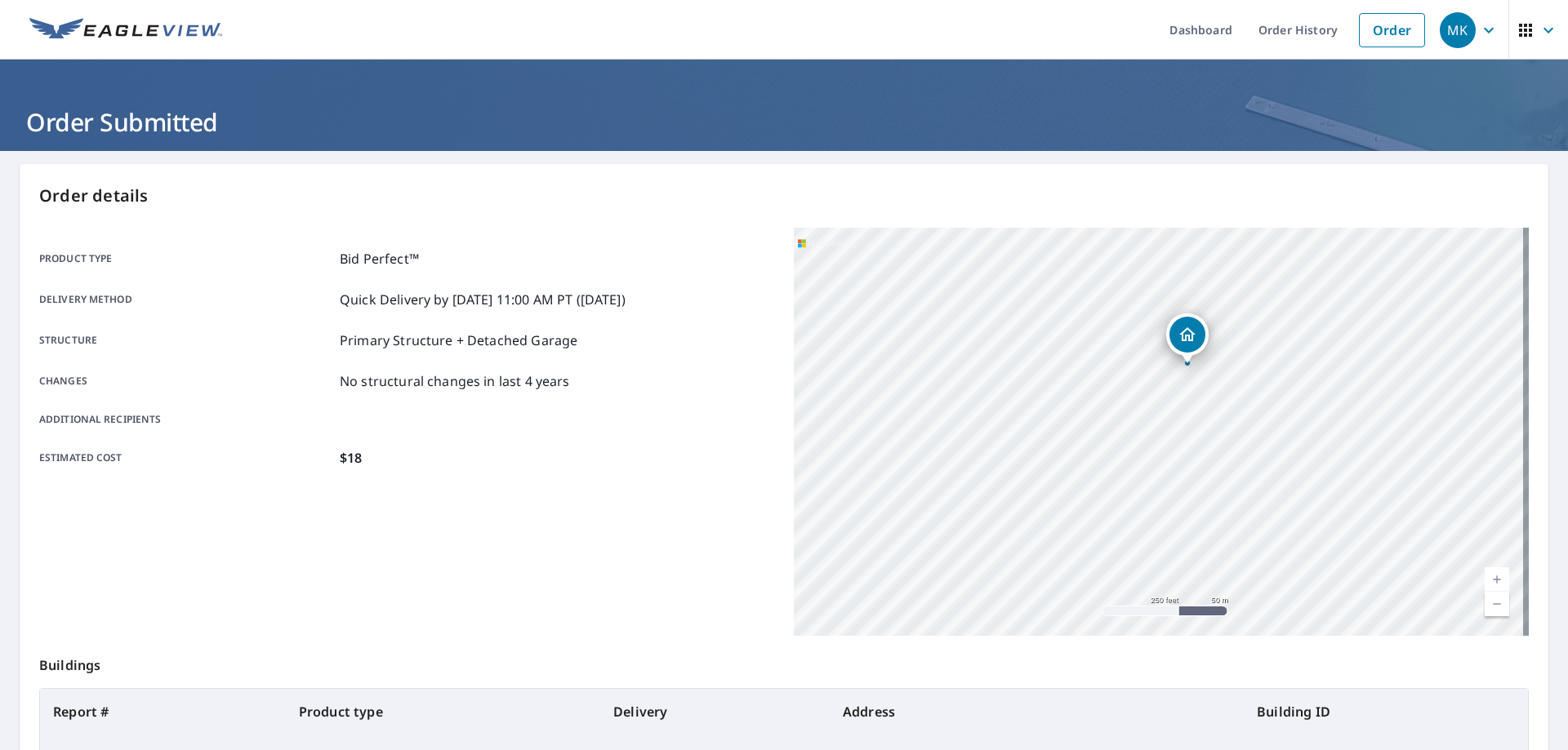
drag, startPoint x: 1082, startPoint y: 413, endPoint x: 1300, endPoint y: 364, distance: 223.4
click at [1300, 364] on div "10651 Chickagami Trl Brutus, MI 49716" at bounding box center [1161, 431] width 735 height 408
click at [1302, 26] on link "Order History" at bounding box center [1298, 30] width 105 height 60
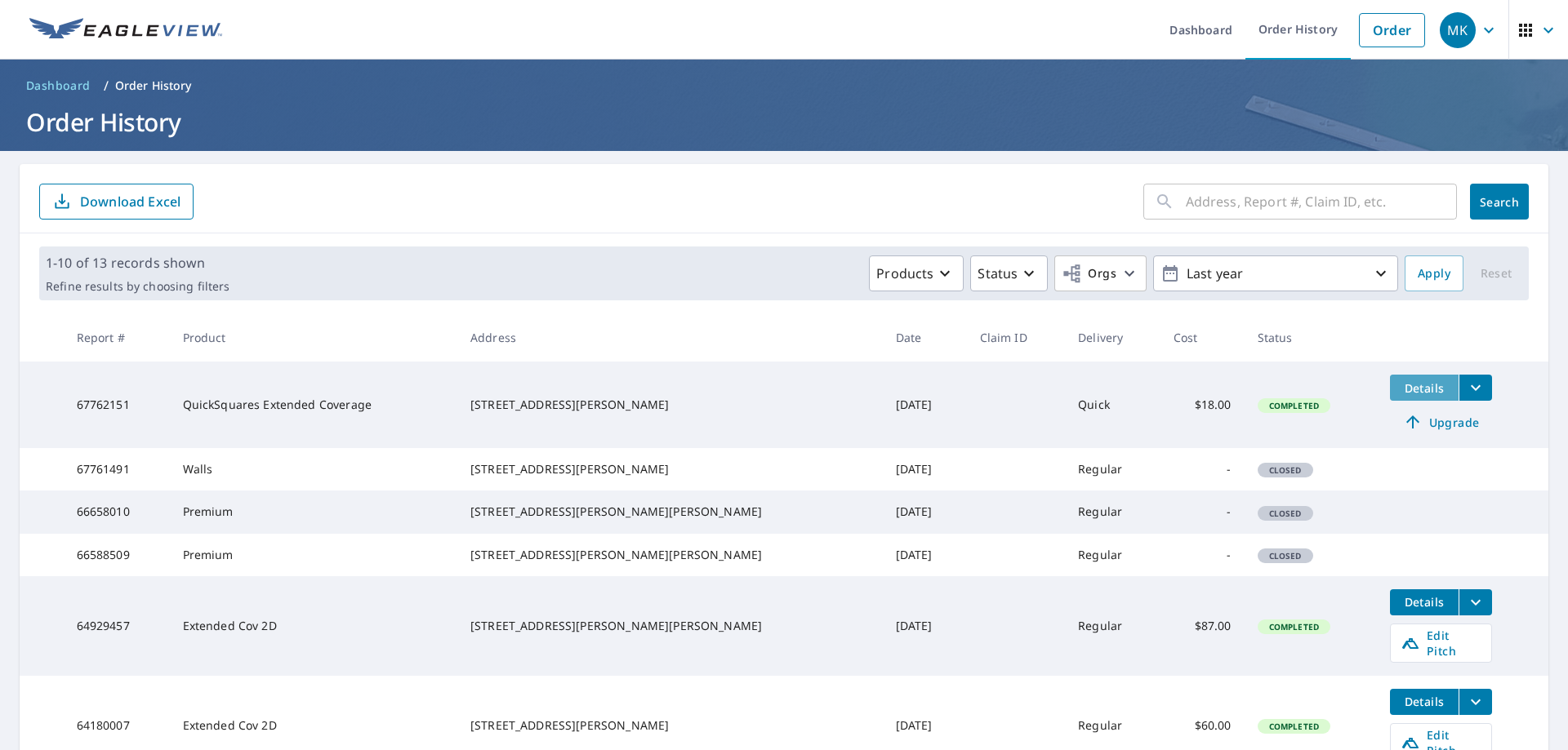
click at [1399, 389] on span "Details" at bounding box center [1424, 388] width 49 height 16
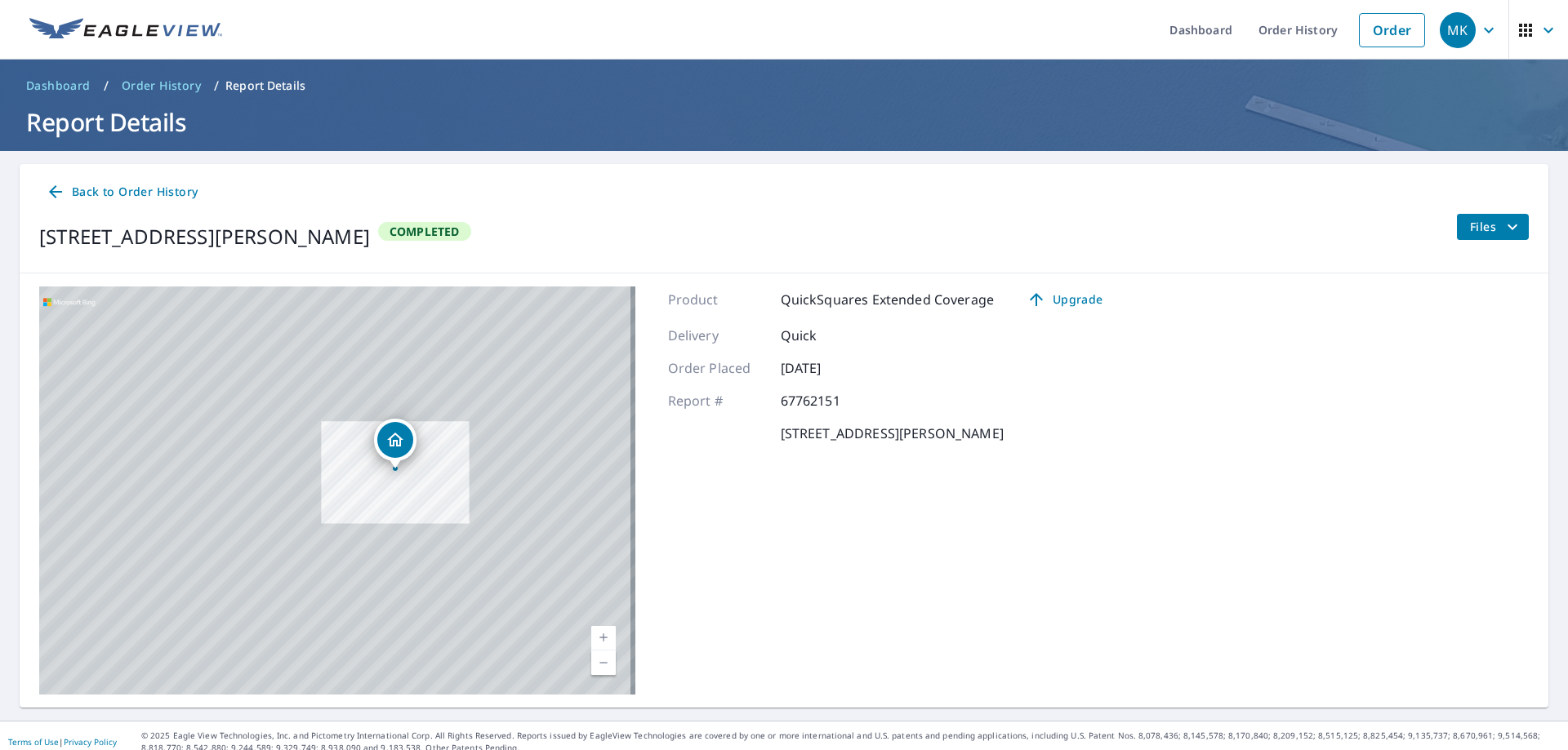
click at [1480, 231] on span "Files" at bounding box center [1496, 226] width 52 height 20
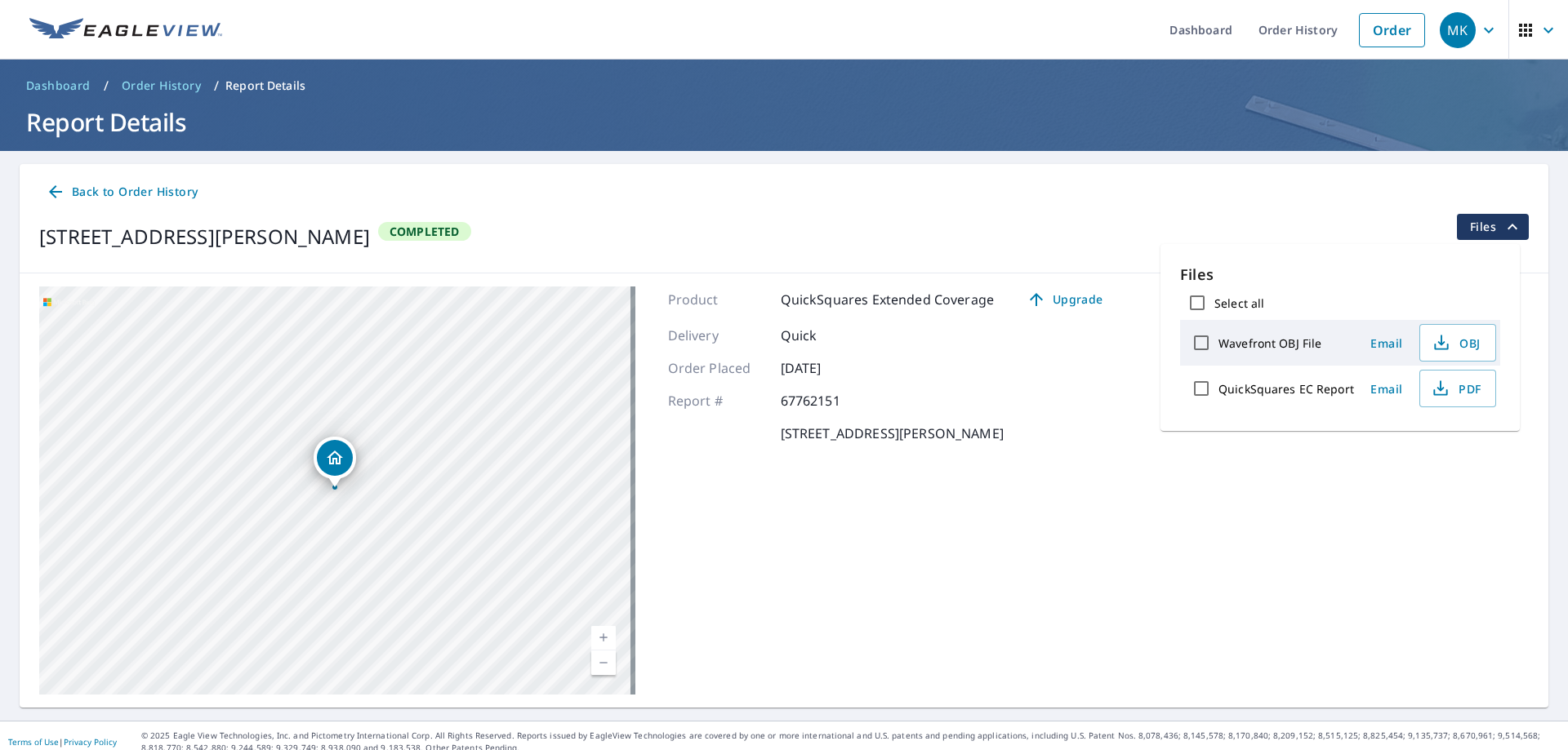
click at [1261, 338] on label "Wavefront OBJ File" at bounding box center [1270, 343] width 103 height 16
click at [1218, 338] on input "Wavefront OBJ File" at bounding box center [1201, 342] width 34 height 34
click at [1261, 338] on label "Wavefront OBJ File" at bounding box center [1270, 343] width 103 height 16
click at [1218, 338] on input "Wavefront OBJ File" at bounding box center [1201, 342] width 34 height 34
click at [1267, 345] on label "Wavefront OBJ File" at bounding box center [1270, 343] width 103 height 16
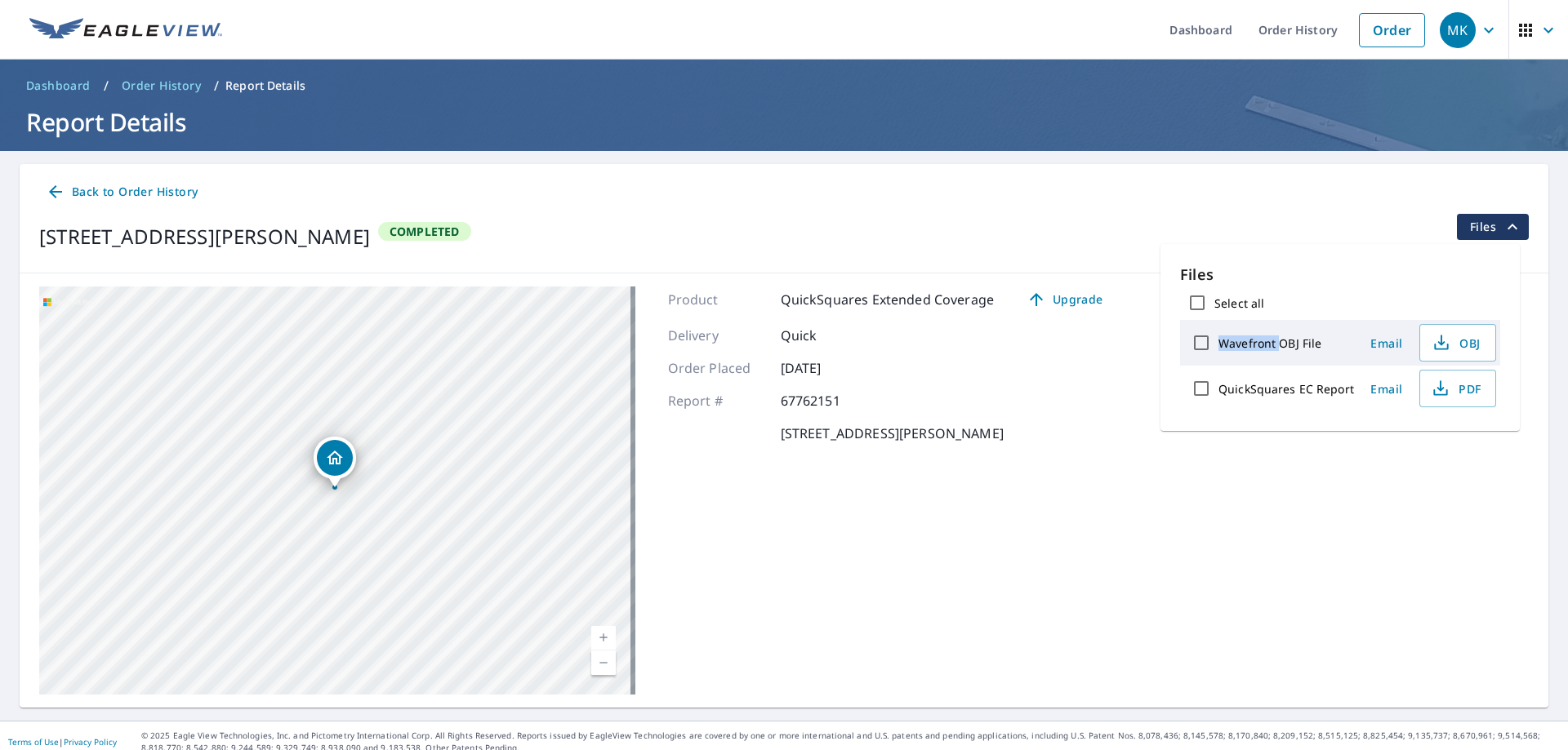
click at [1218, 345] on input "Wavefront OBJ File" at bounding box center [1201, 342] width 34 height 34
checkbox input "true"
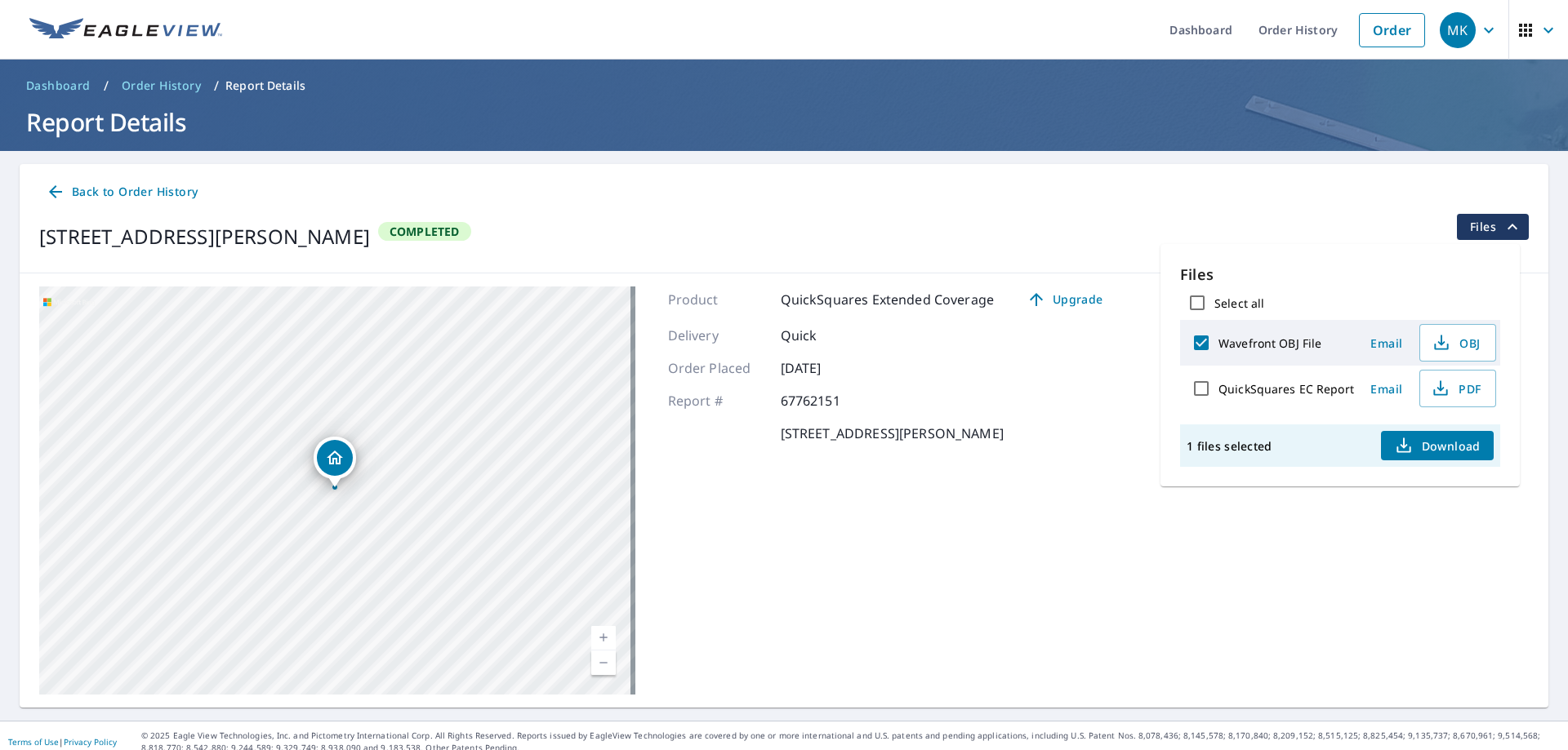
click at [1242, 390] on label "QuickSquares EC Report" at bounding box center [1286, 389] width 135 height 16
click at [1218, 390] on input "QuickSquares EC Report" at bounding box center [1201, 389] width 34 height 34
checkbox input "true"
click at [1430, 441] on span "Download" at bounding box center [1437, 445] width 87 height 20
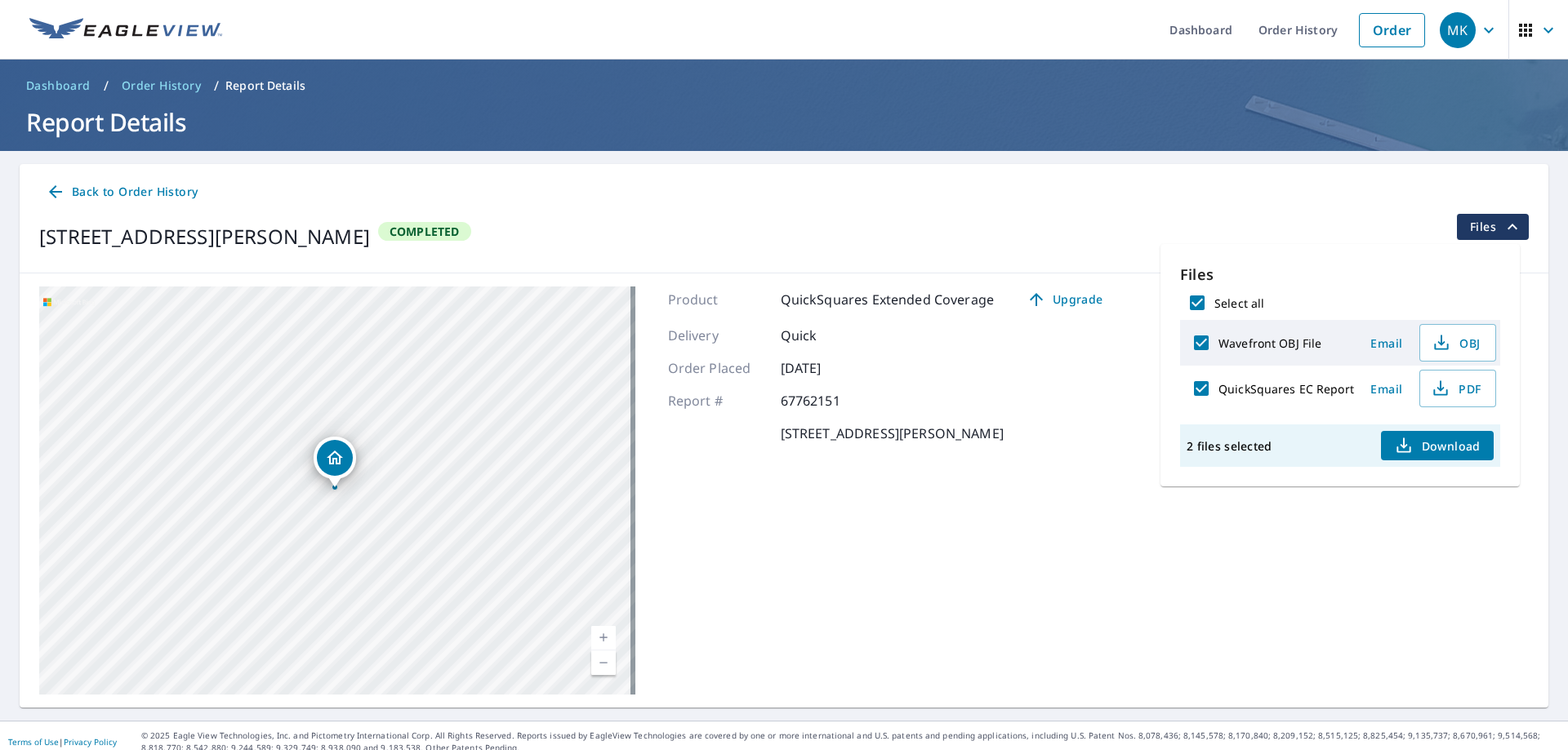
drag, startPoint x: 893, startPoint y: 226, endPoint x: 868, endPoint y: 229, distance: 25.2
click at [891, 226] on div "10651 Chickagami Trl Brutus, MI 49716 Completed Files" at bounding box center [784, 236] width 1490 height 46
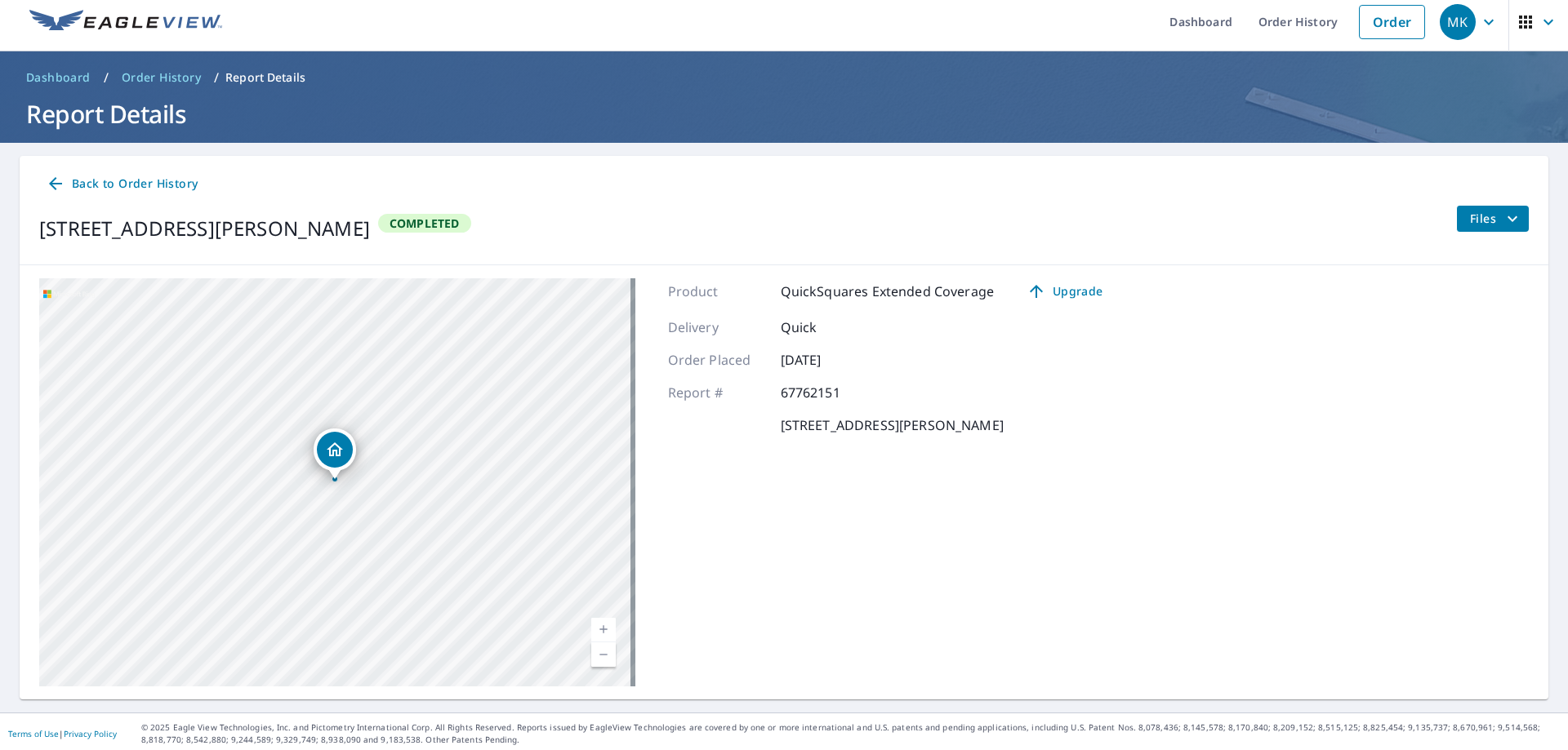
scroll to position [12, 0]
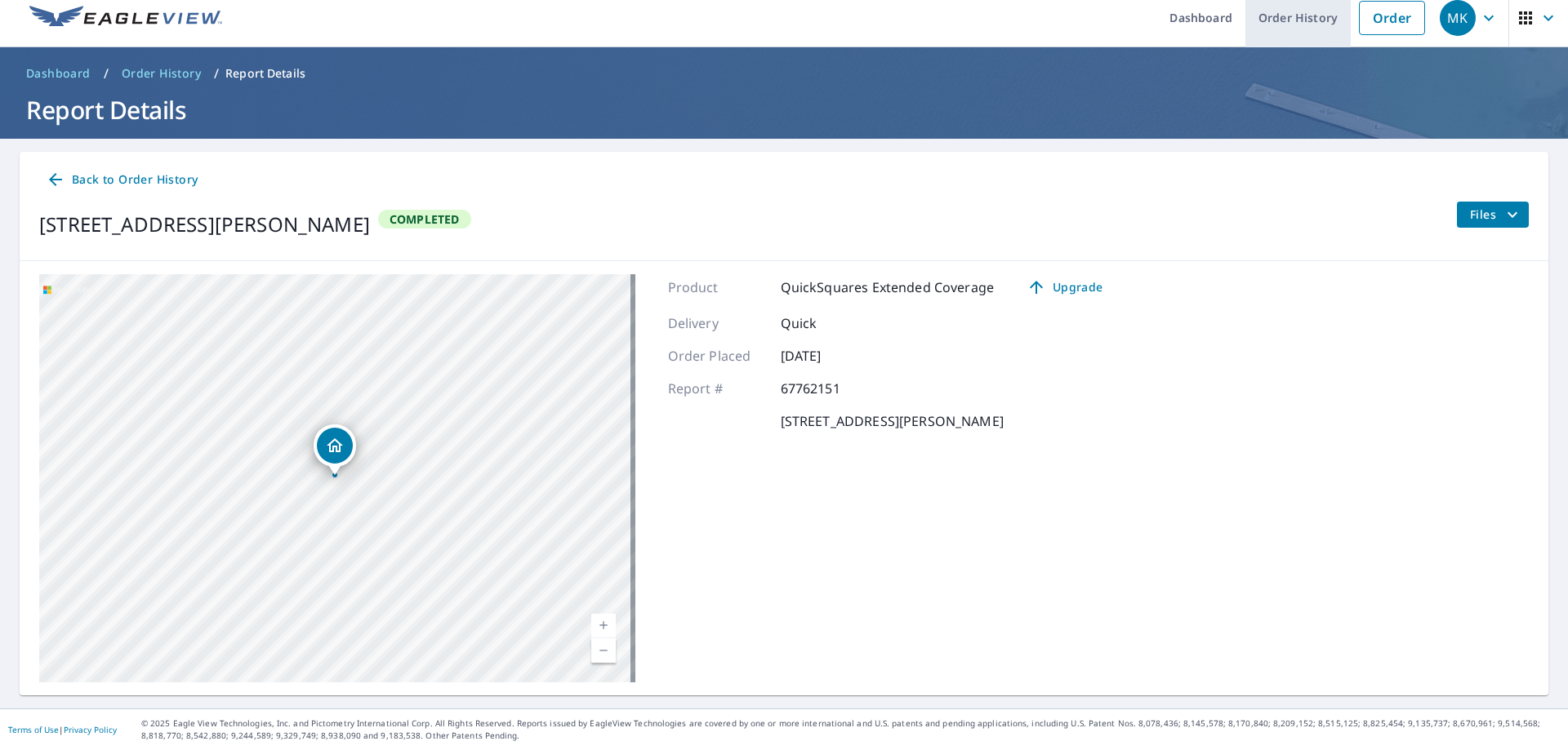
click at [1304, 21] on link "Order History" at bounding box center [1298, 18] width 105 height 60
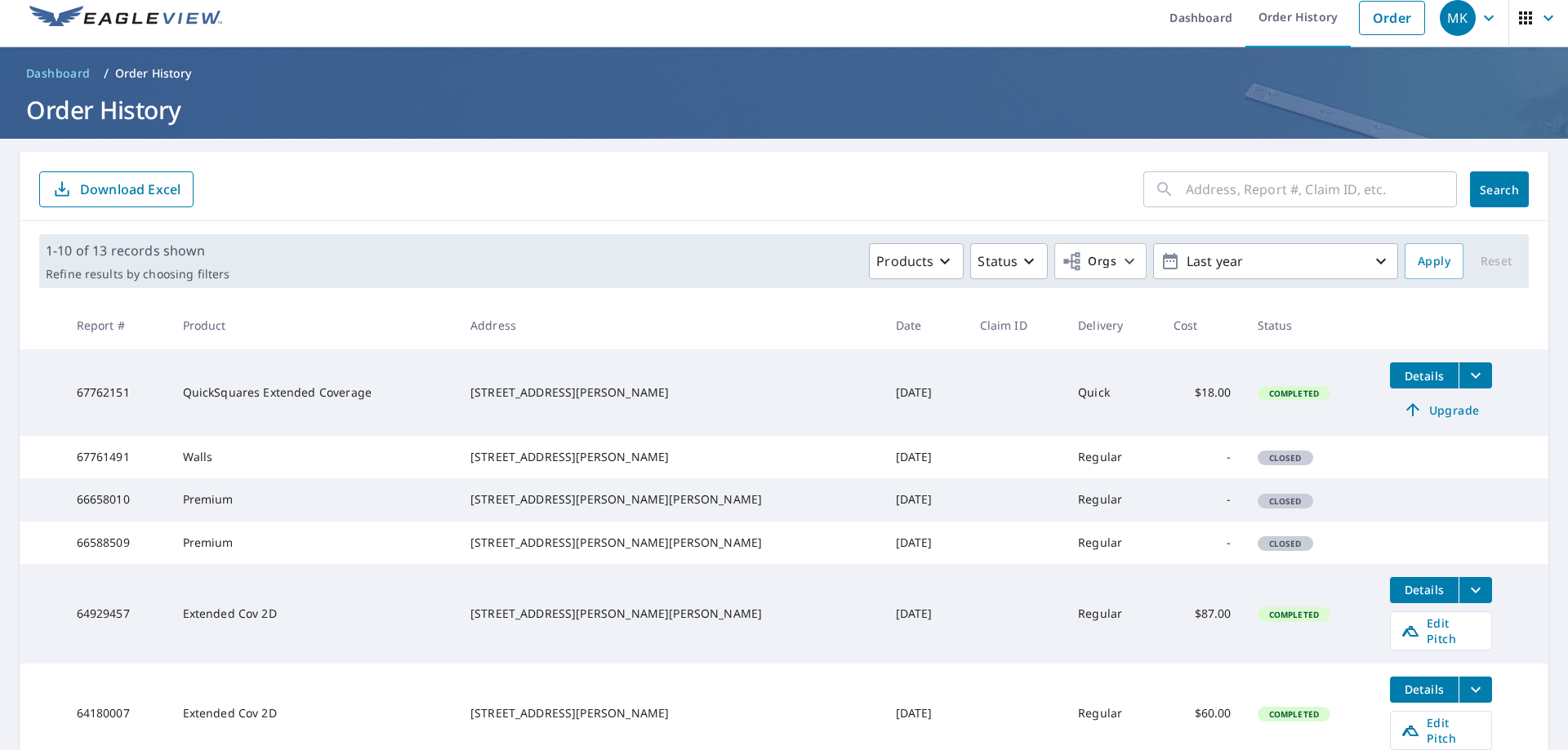
click at [1402, 415] on span "Upgrade" at bounding box center [1440, 409] width 82 height 20
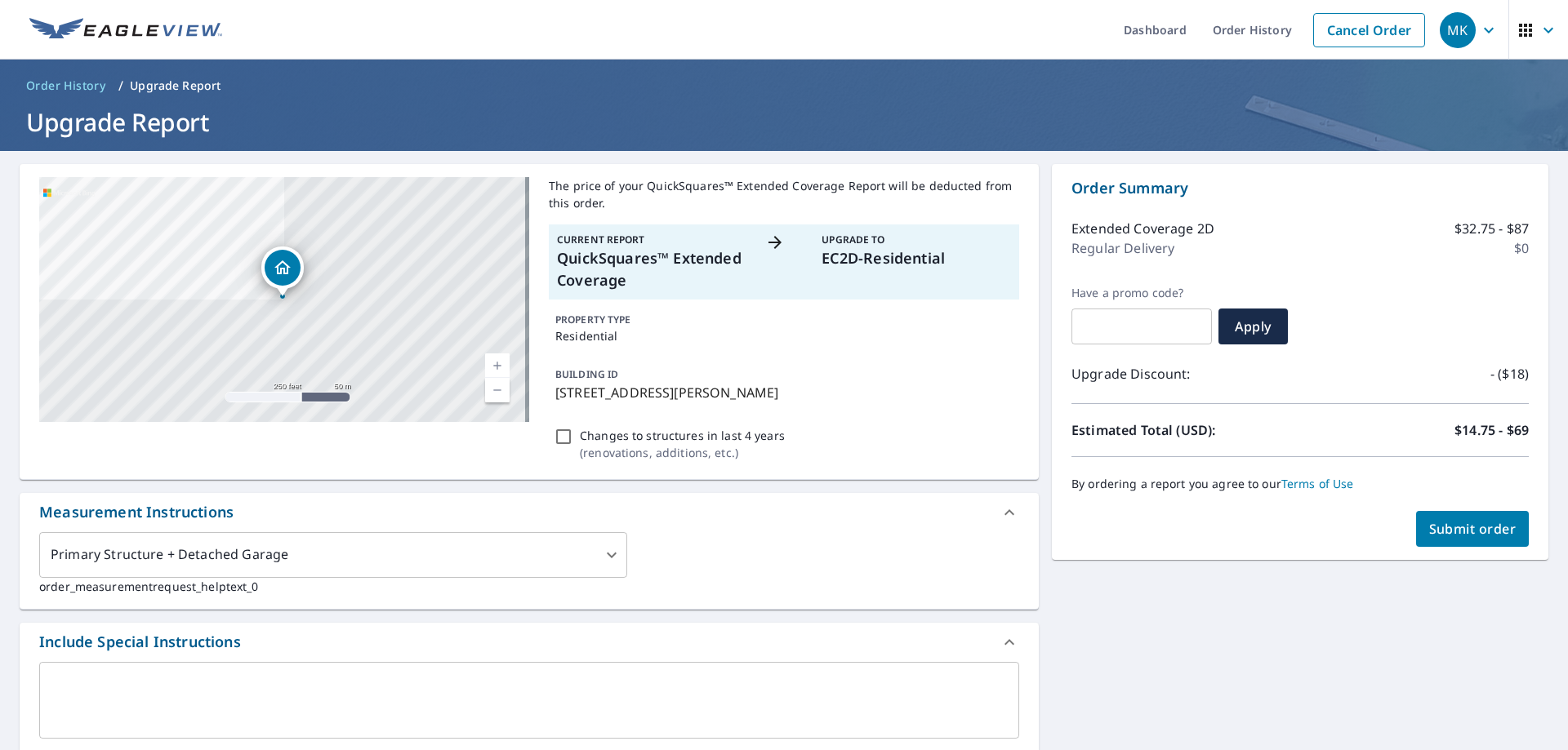
click at [1299, 261] on div "Extended Coverage 2D $32.75 - $87 Regular Delivery $0" at bounding box center [1300, 242] width 457 height 87
click at [1483, 535] on span "Submit order" at bounding box center [1473, 528] width 88 height 18
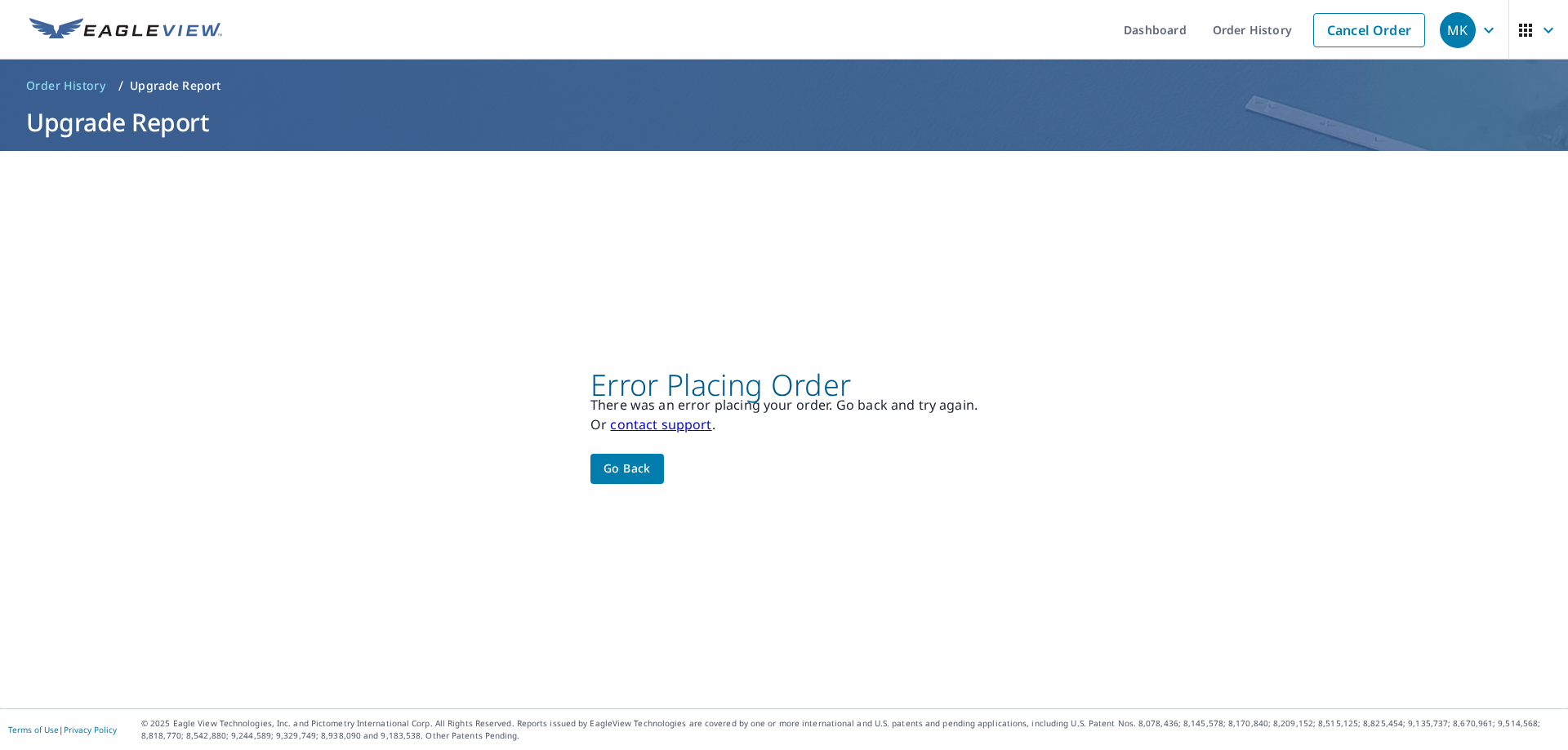
click at [627, 470] on span "Go back" at bounding box center [626, 469] width 48 height 20
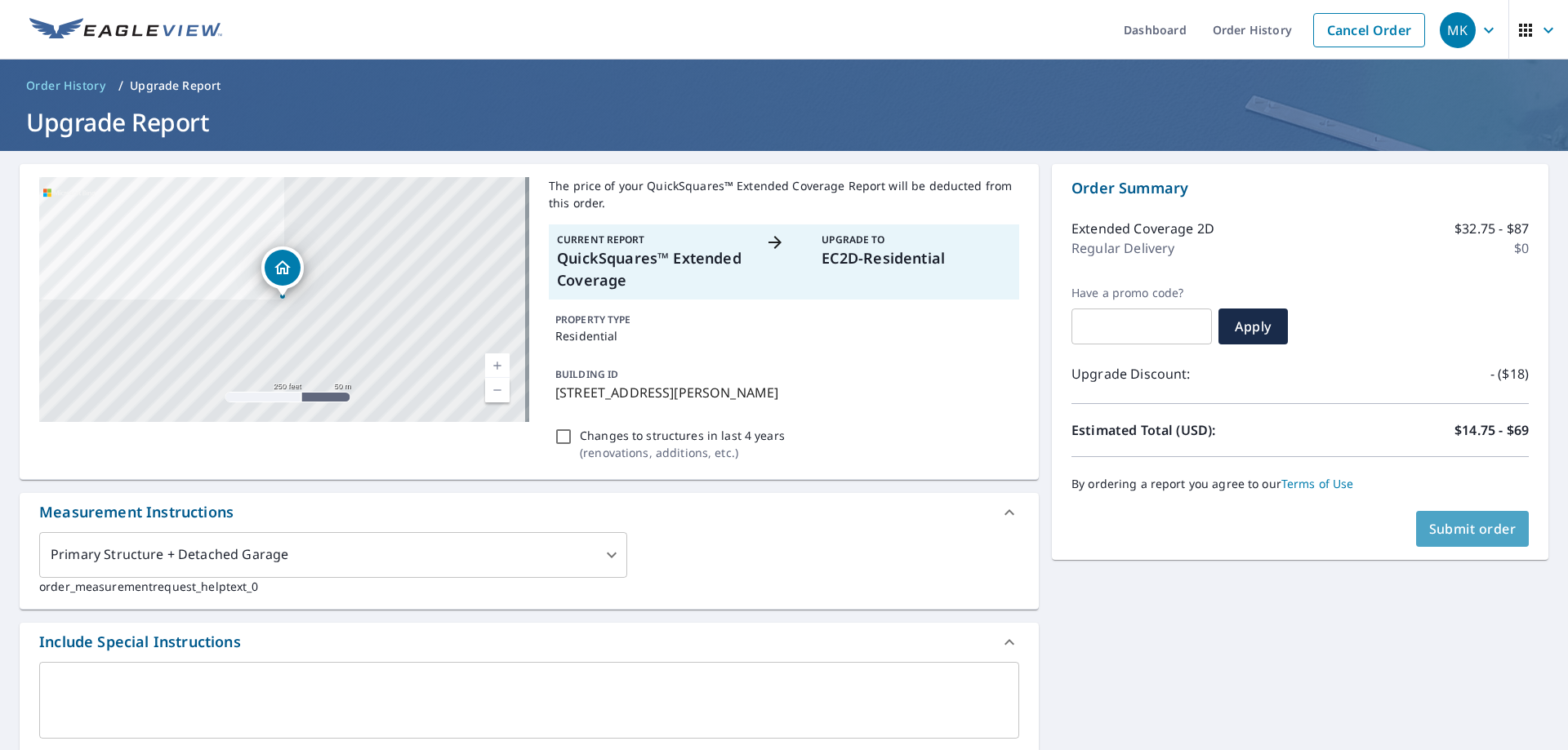
click at [1460, 531] on span "Submit order" at bounding box center [1473, 528] width 88 height 18
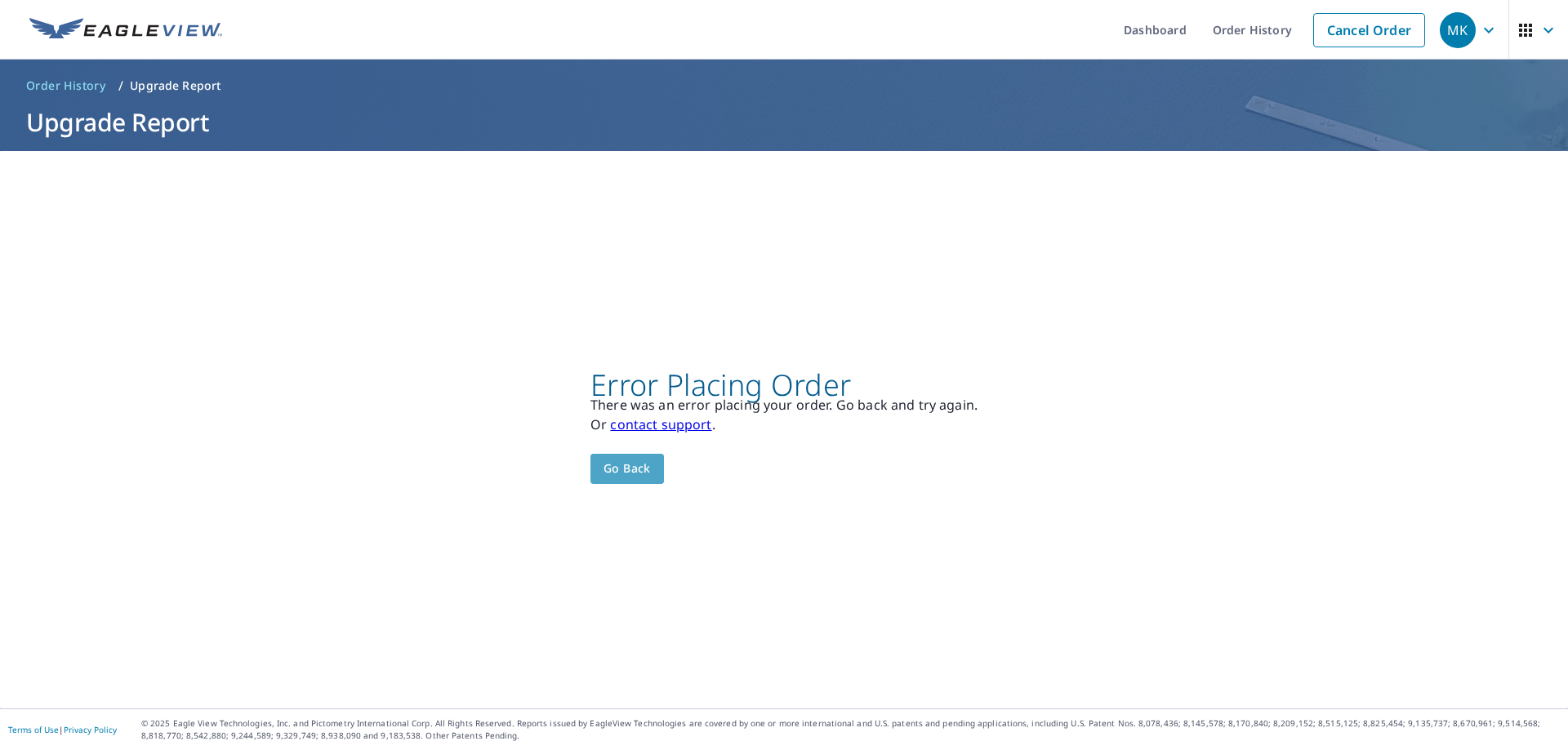
click at [633, 473] on span "Go back" at bounding box center [626, 469] width 48 height 20
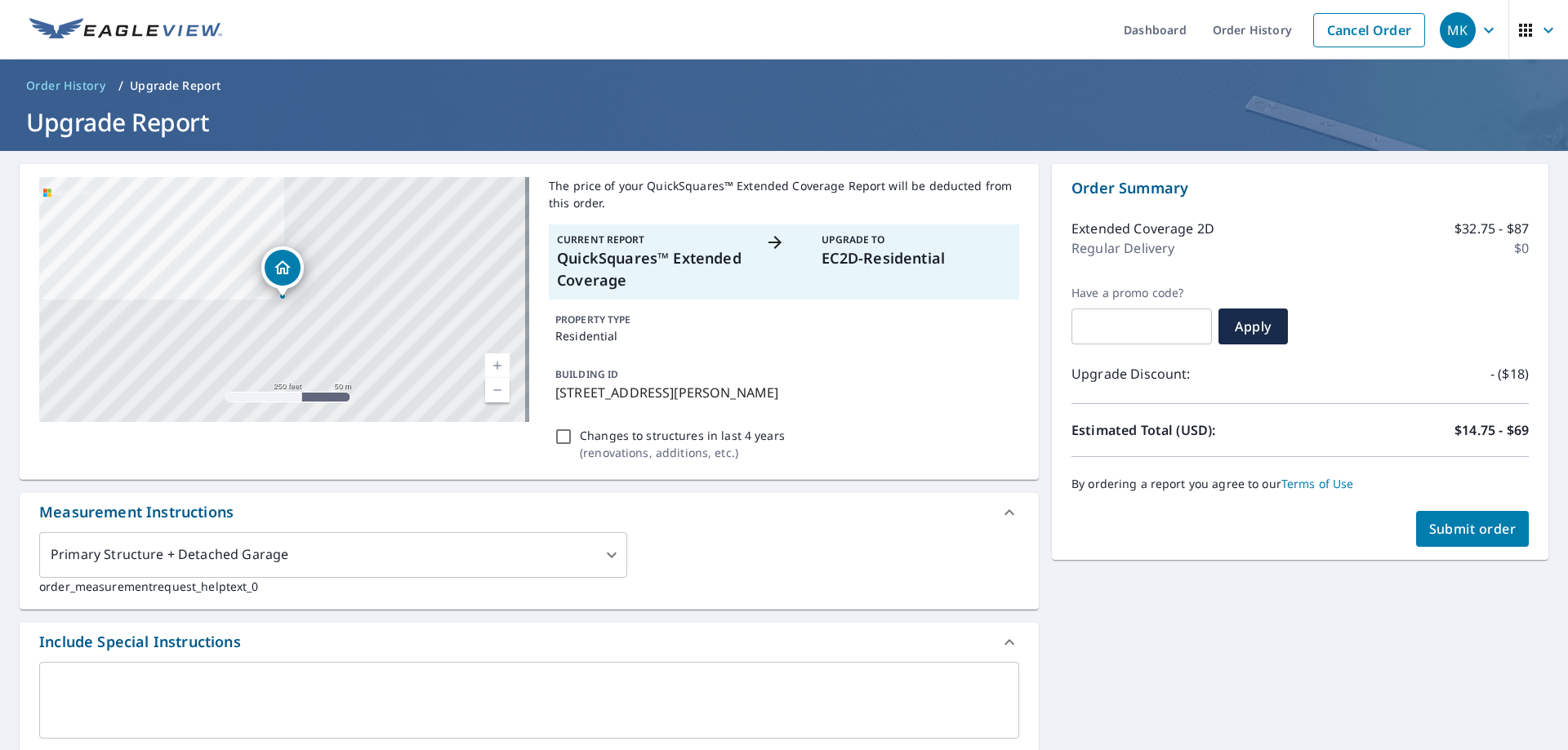
click at [840, 265] on p "EC2D-Residential" at bounding box center [915, 258] width 189 height 22
click at [732, 279] on p "QuickSquares™ Extended Coverage" at bounding box center [651, 268] width 189 height 44
click at [621, 250] on p "QuickSquares™ Extended Coverage" at bounding box center [651, 268] width 189 height 44
click at [1122, 255] on p "Regular Delivery" at bounding box center [1122, 248] width 103 height 20
click at [1457, 527] on span "Submit order" at bounding box center [1473, 528] width 88 height 18
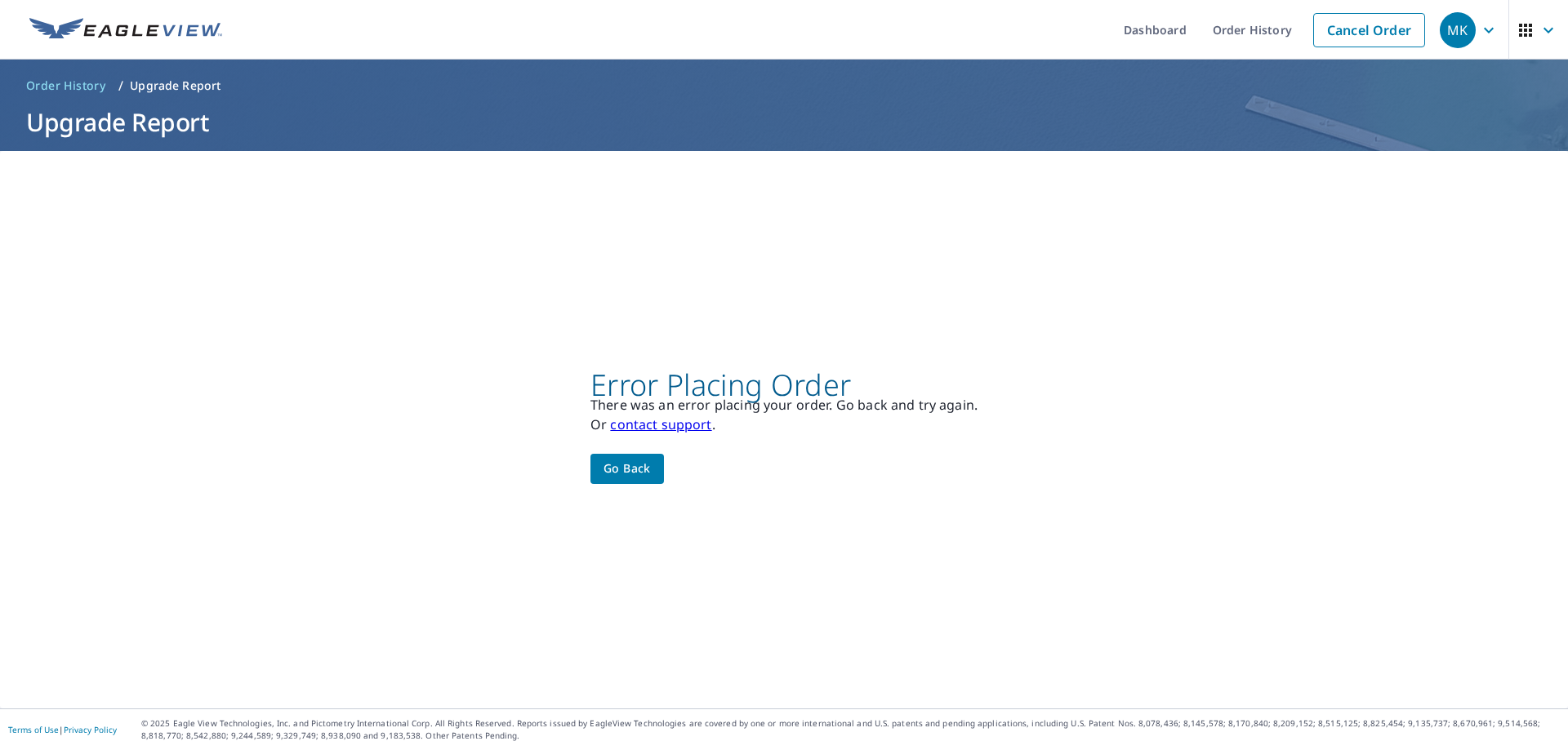
click at [625, 428] on link "contact support" at bounding box center [660, 424] width 102 height 18
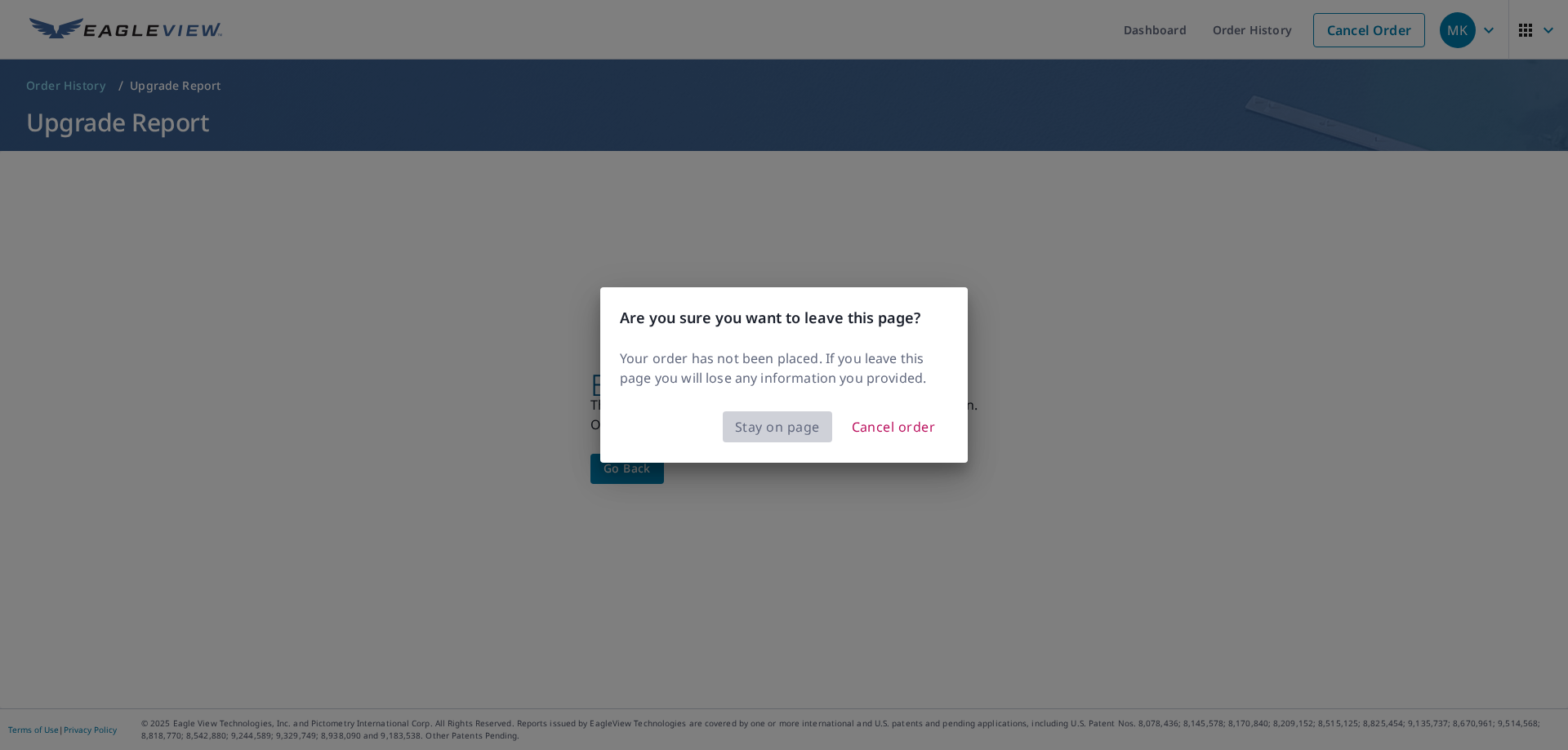
click at [791, 437] on span "Stay on page" at bounding box center [777, 427] width 85 height 23
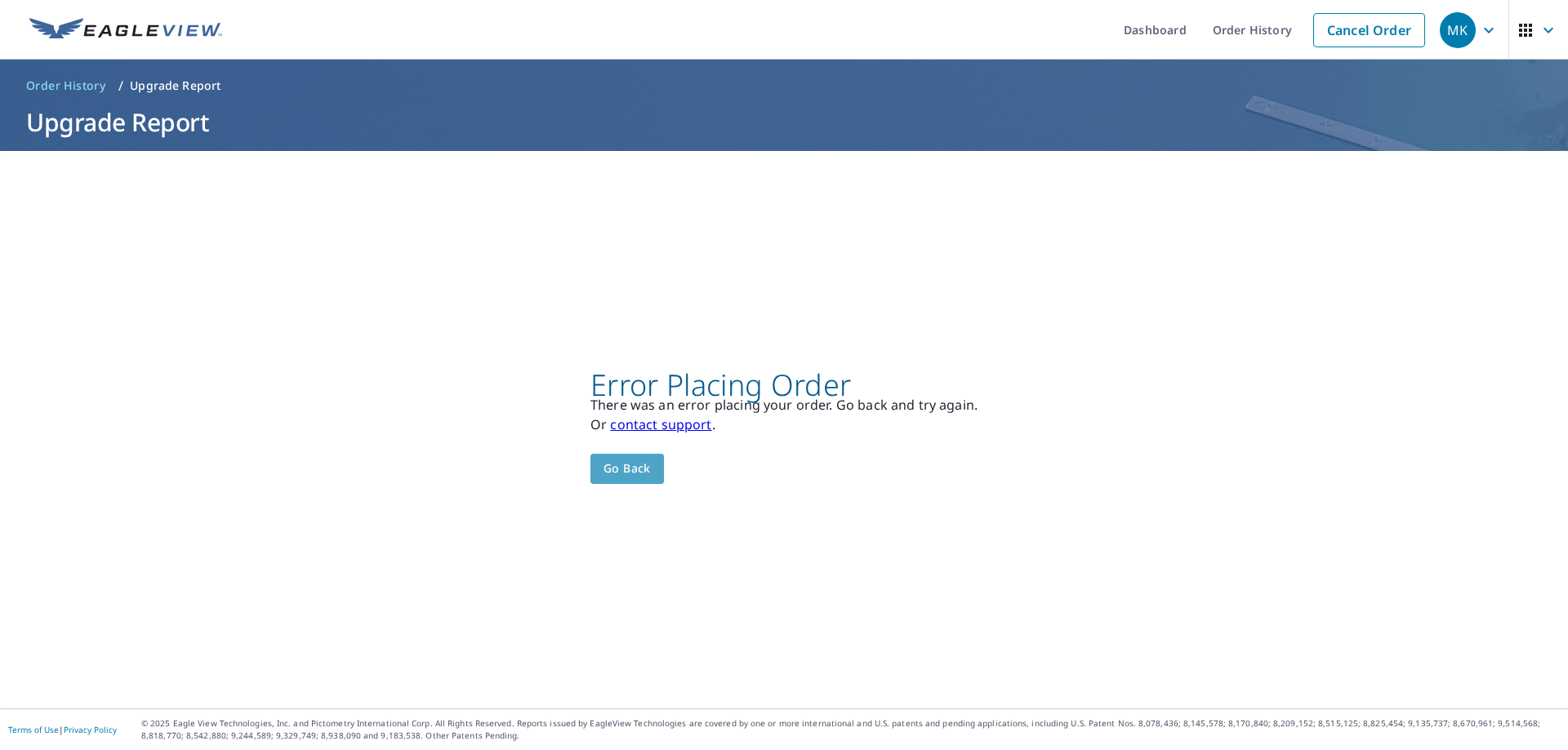
click at [635, 471] on span "Go back" at bounding box center [626, 469] width 48 height 20
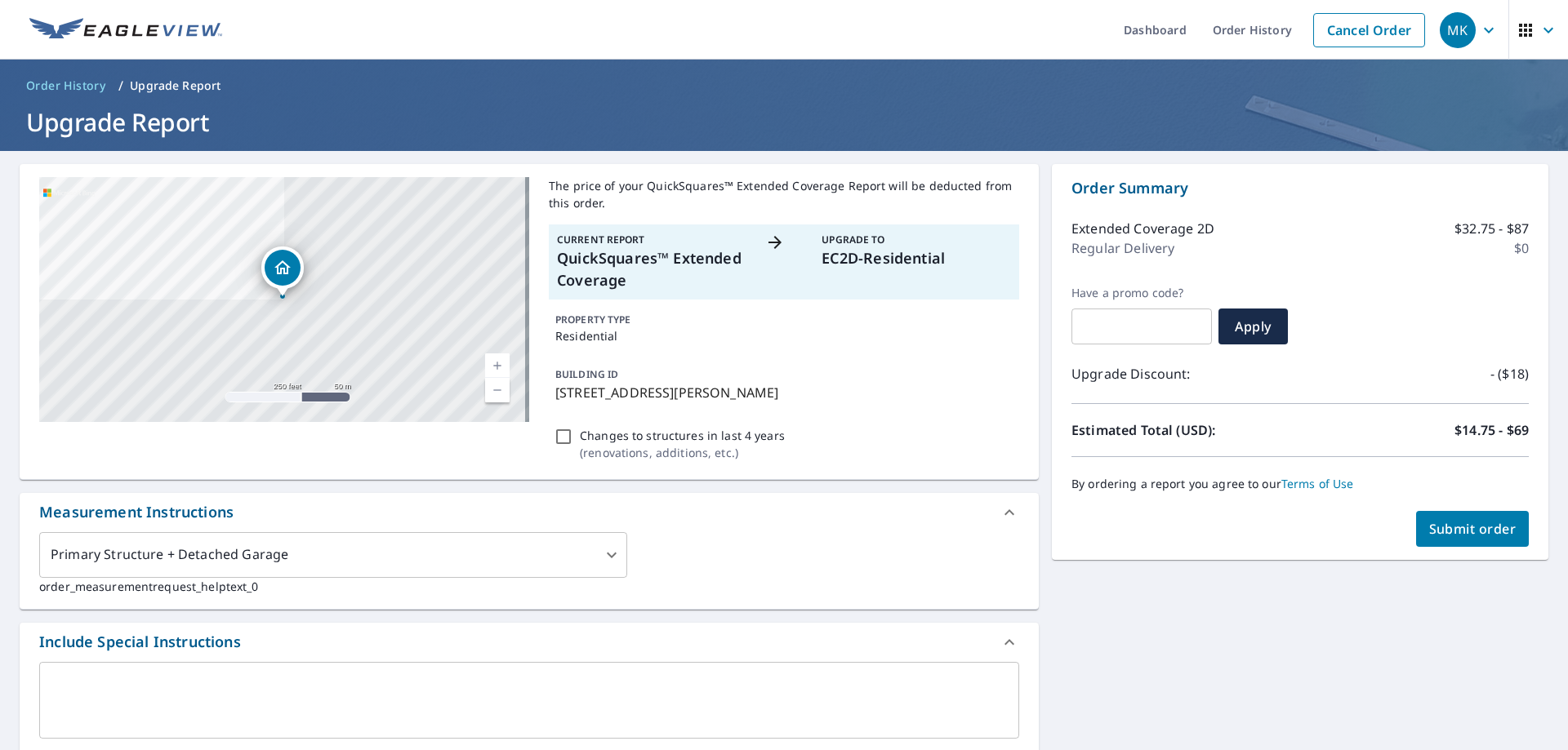
click at [786, 378] on div "BUILDING ID 10651 Chickagami Trl, Brutus, MI, 49716" at bounding box center [784, 383] width 470 height 51
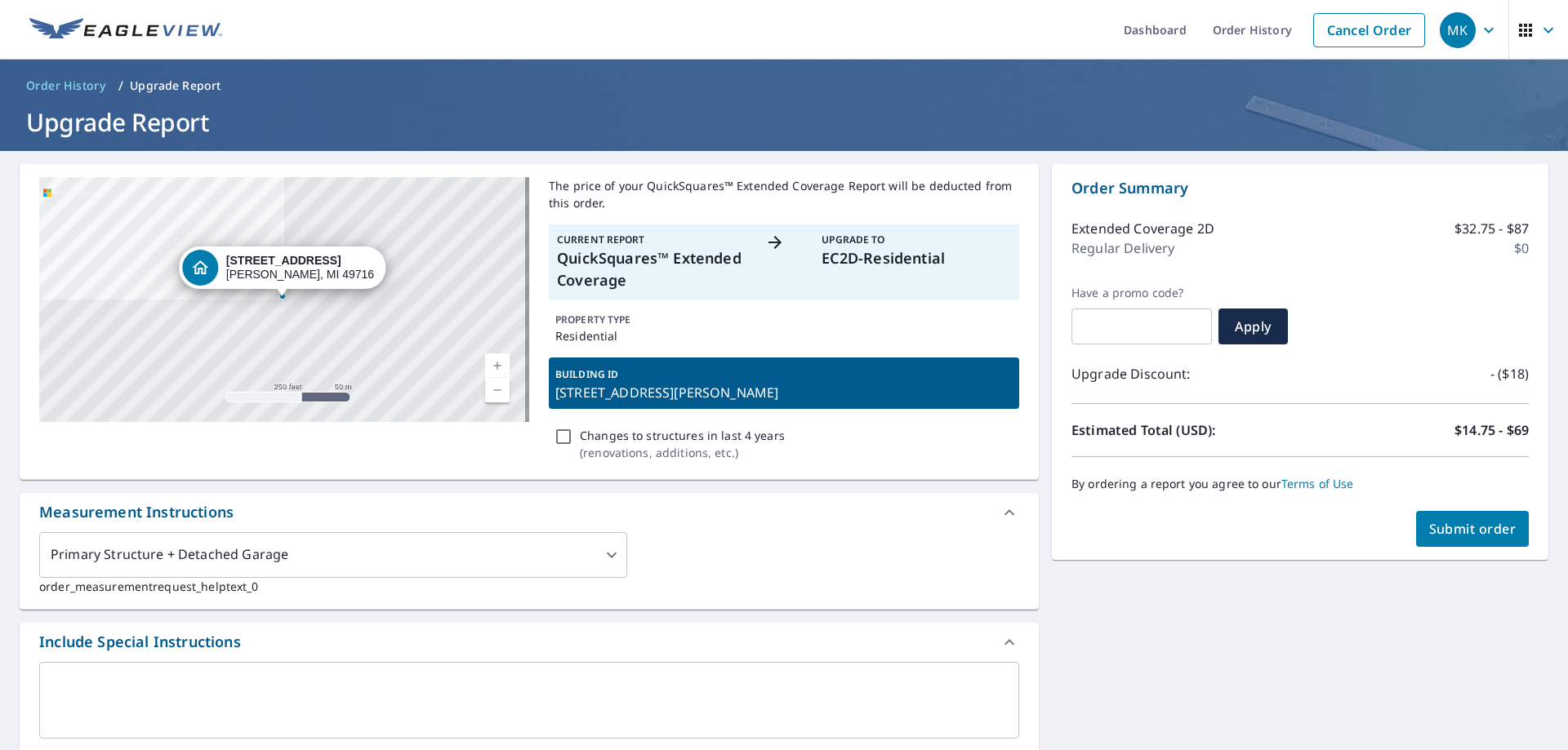
click at [779, 348] on div "The price of your QuickSquares™ Extended Coverage Report will be deducted from …" at bounding box center [784, 321] width 470 height 289
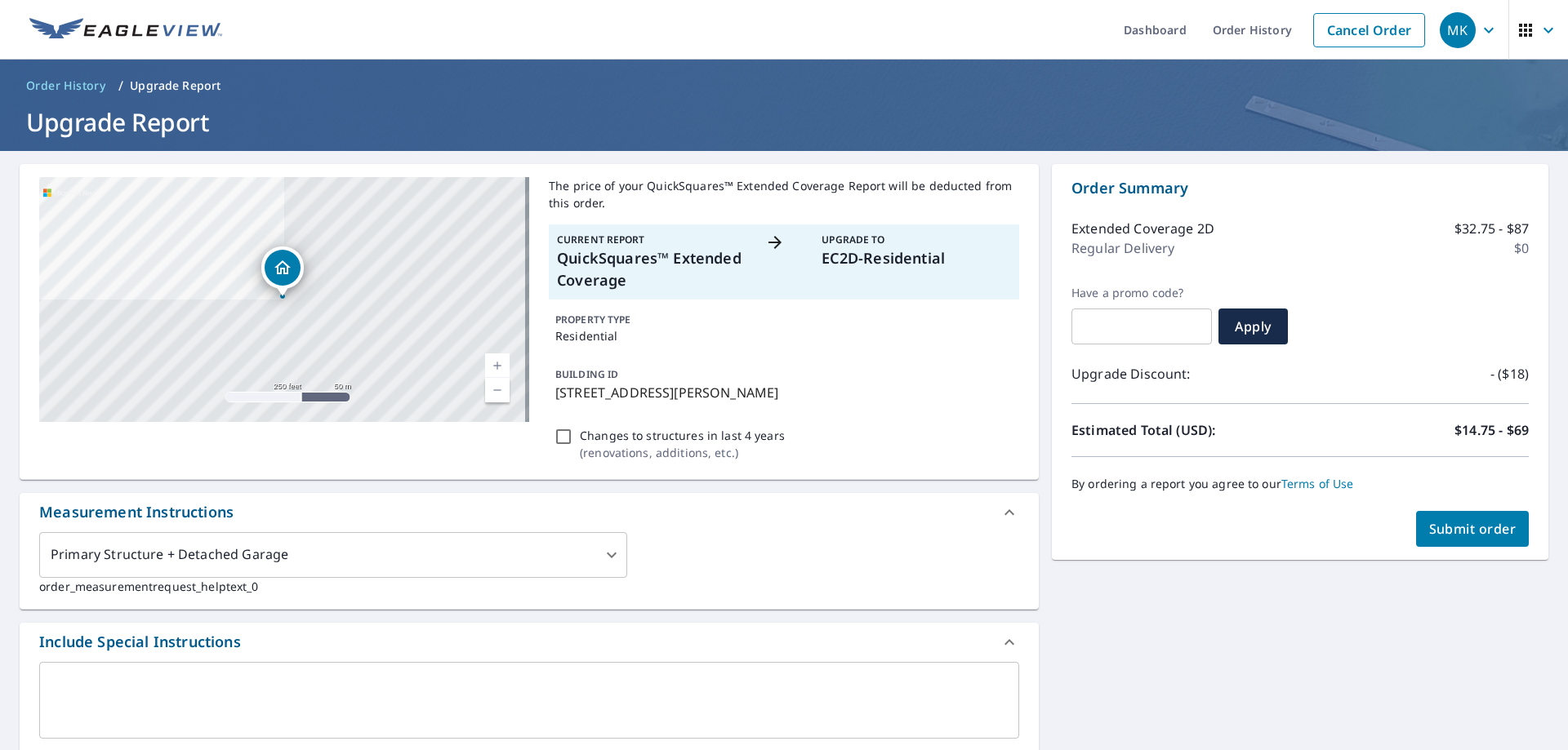
click at [295, 267] on div "Dropped pin, building 1, Residential property, 10651 Chickagami Trl Brutus, MI …" at bounding box center [282, 267] width 36 height 36
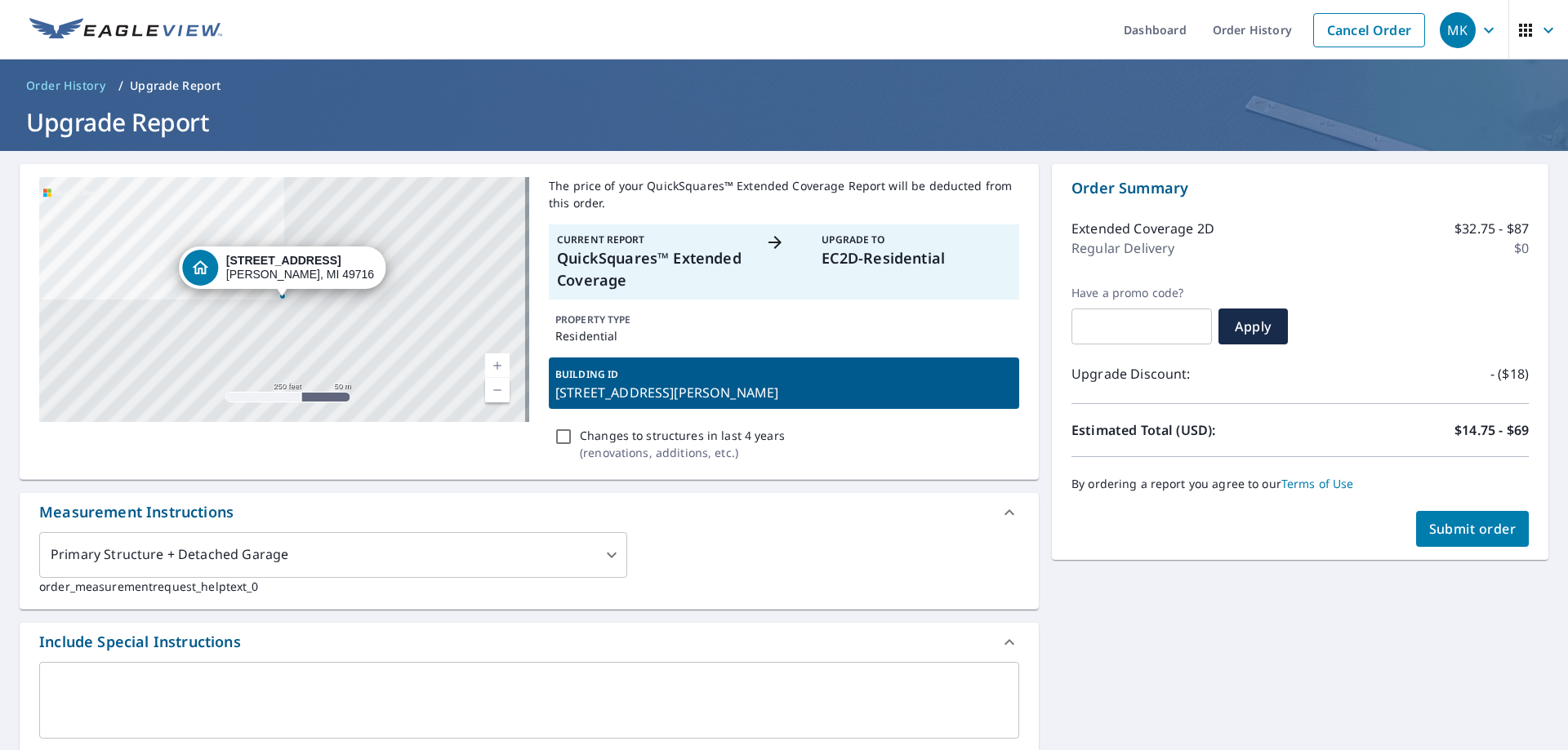
click at [1433, 533] on span "Submit order" at bounding box center [1473, 528] width 88 height 18
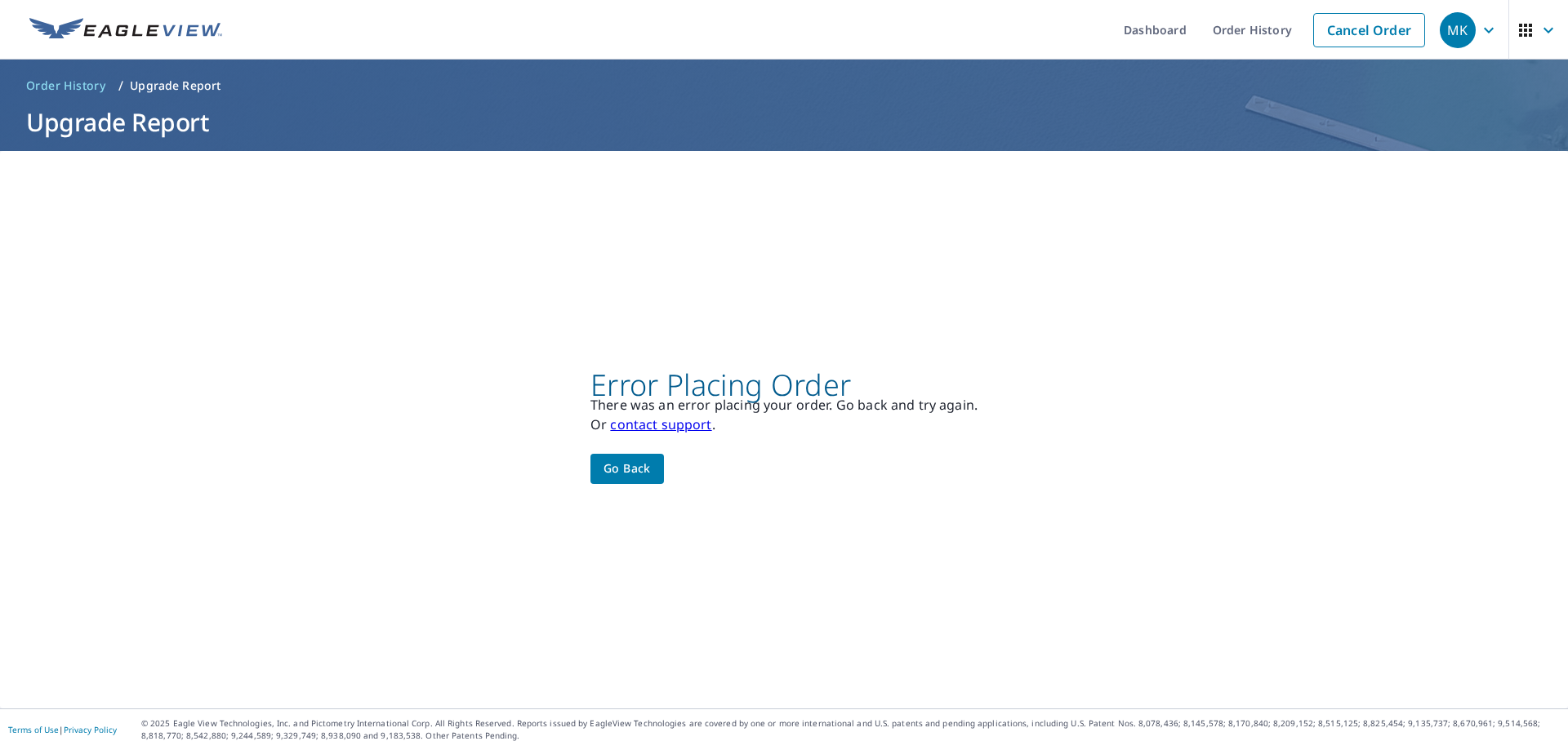
click at [641, 468] on span "Go back" at bounding box center [626, 469] width 48 height 20
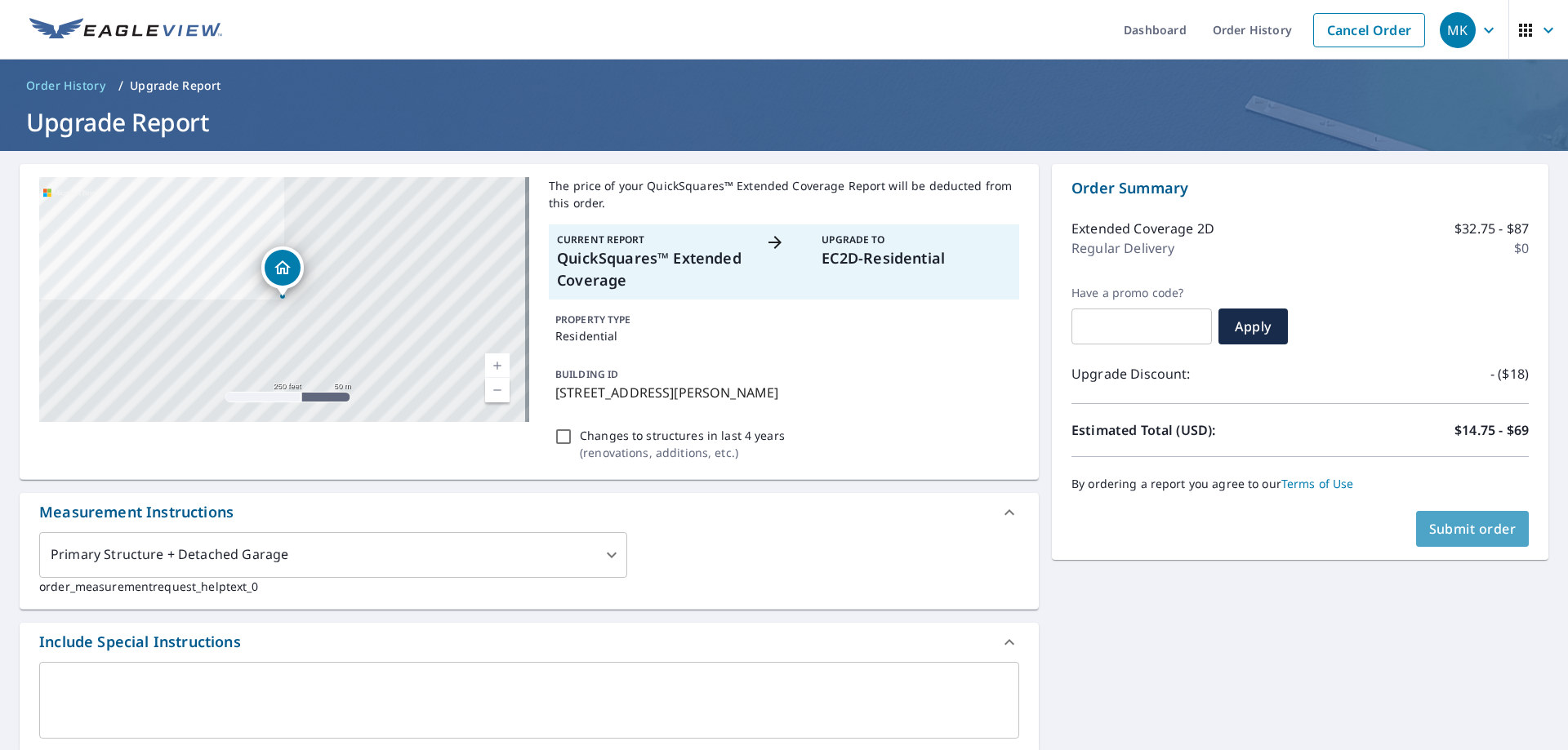
click at [1474, 539] on button "Submit order" at bounding box center [1473, 528] width 114 height 36
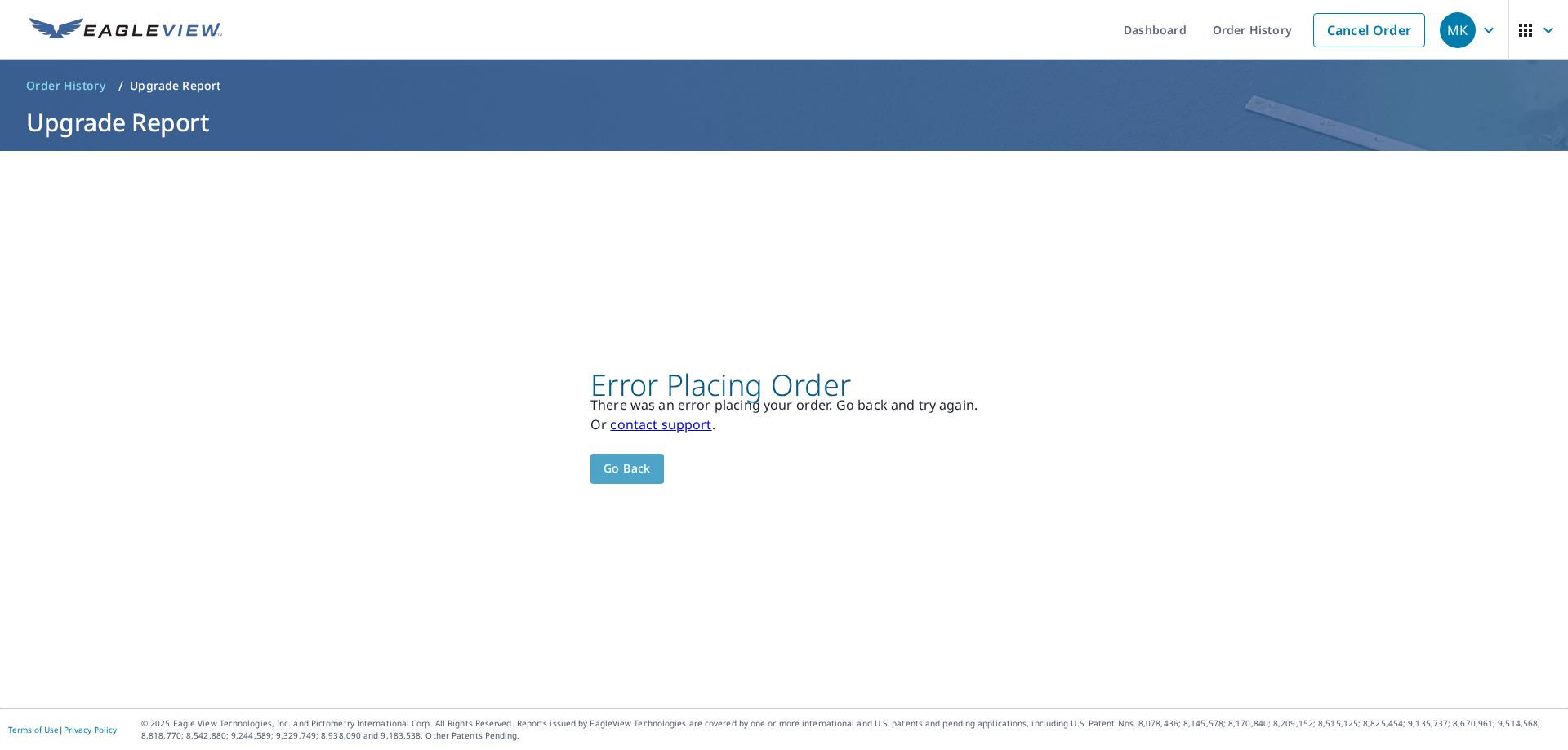
click at [633, 468] on span "Go back" at bounding box center [626, 469] width 48 height 20
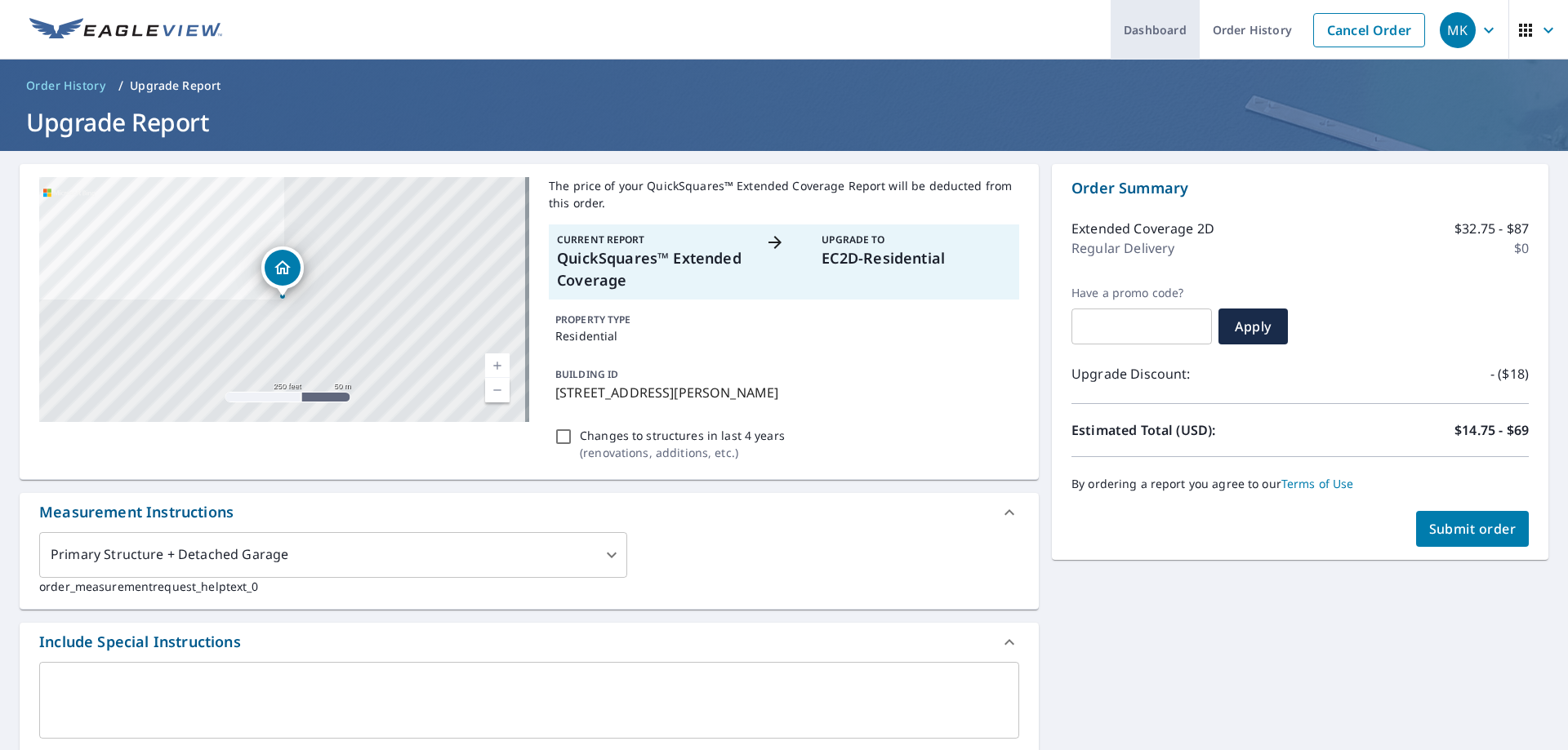
click at [1181, 37] on link "Dashboard" at bounding box center [1154, 30] width 89 height 60
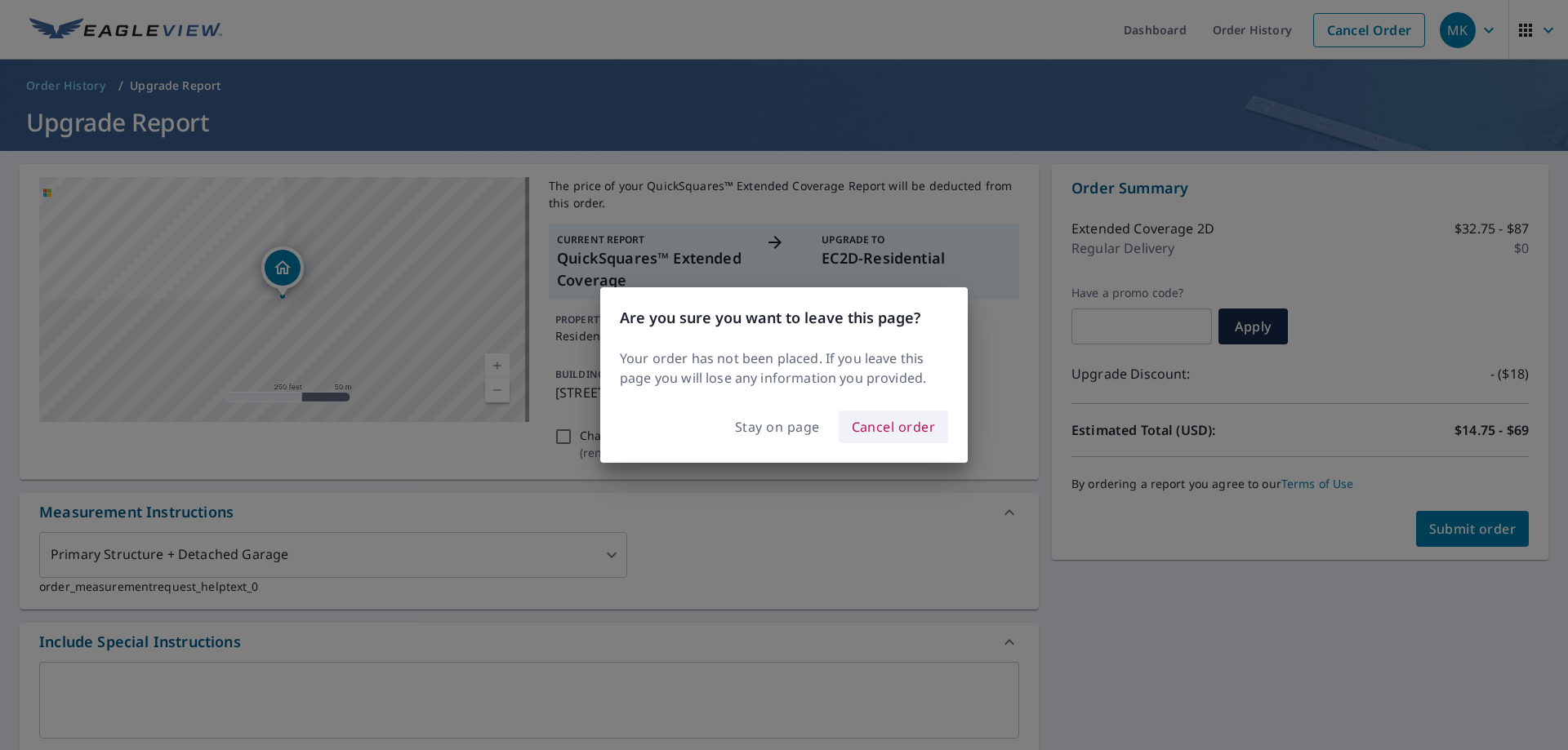
click at [868, 430] on span "Cancel order" at bounding box center [894, 427] width 84 height 23
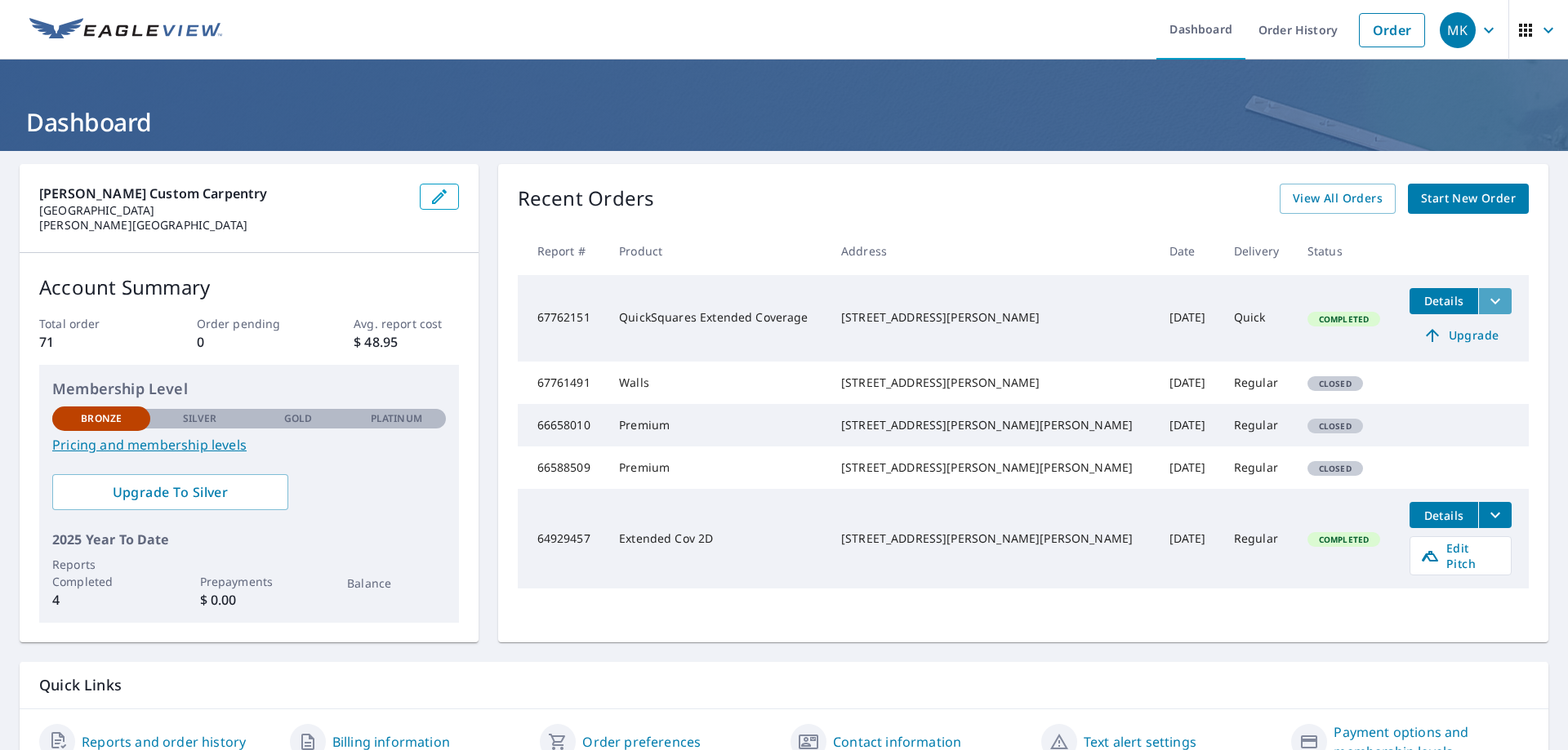
click at [1485, 305] on icon "filesDropdownBtn-67762151" at bounding box center [1494, 301] width 20 height 20
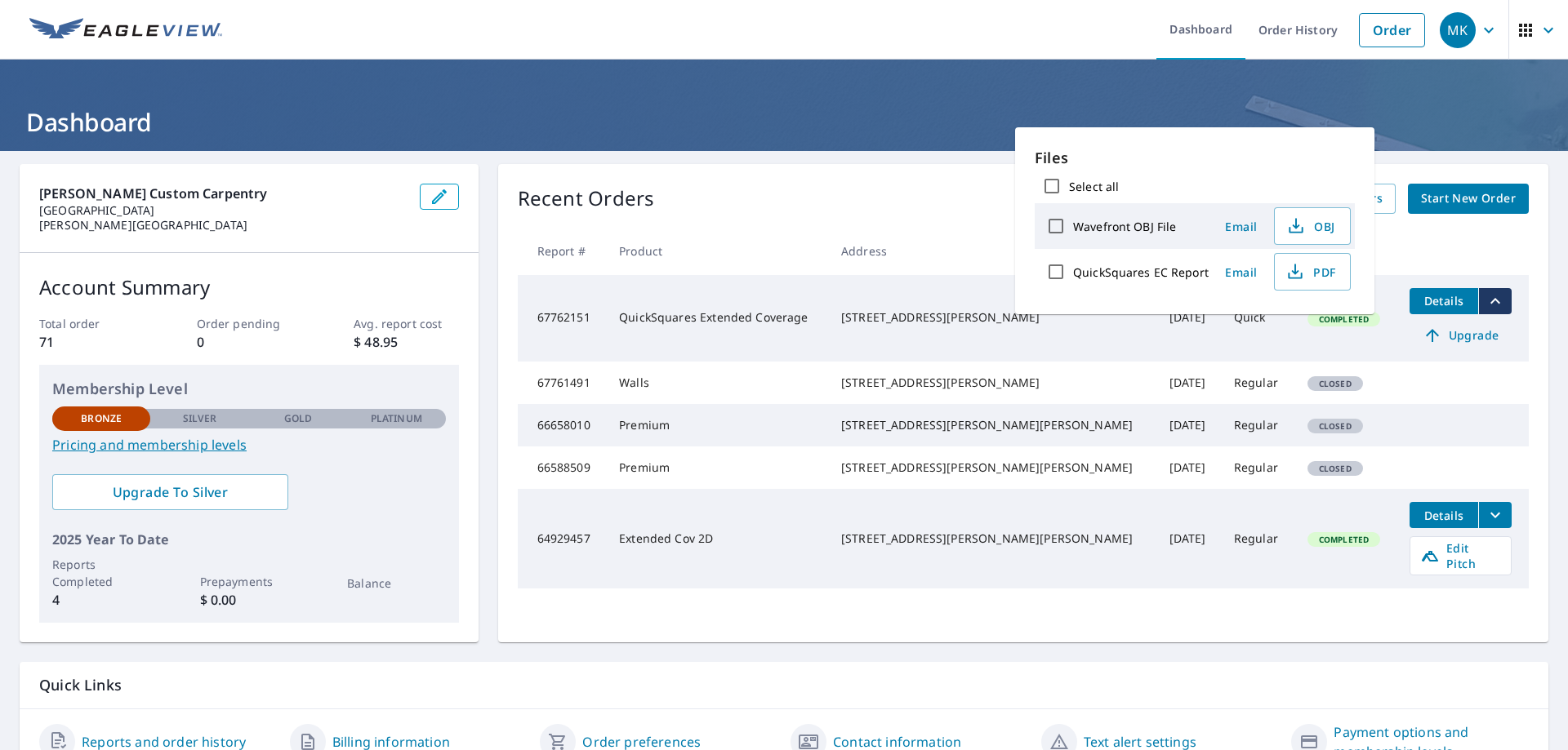
click at [1485, 305] on icon "filesDropdownBtn-67762151" at bounding box center [1494, 301] width 20 height 20
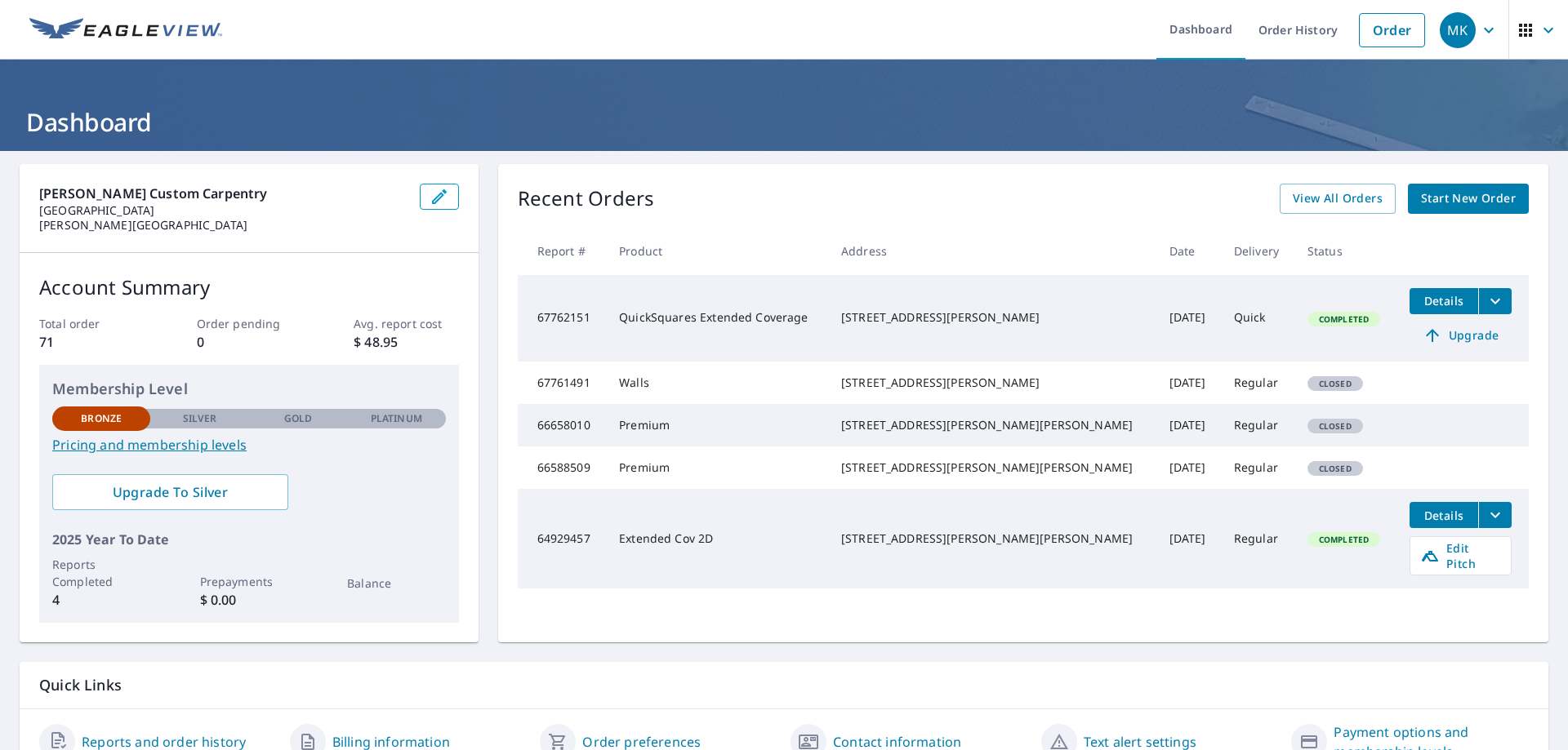
click at [1419, 305] on span "Details" at bounding box center [1443, 300] width 49 height 16
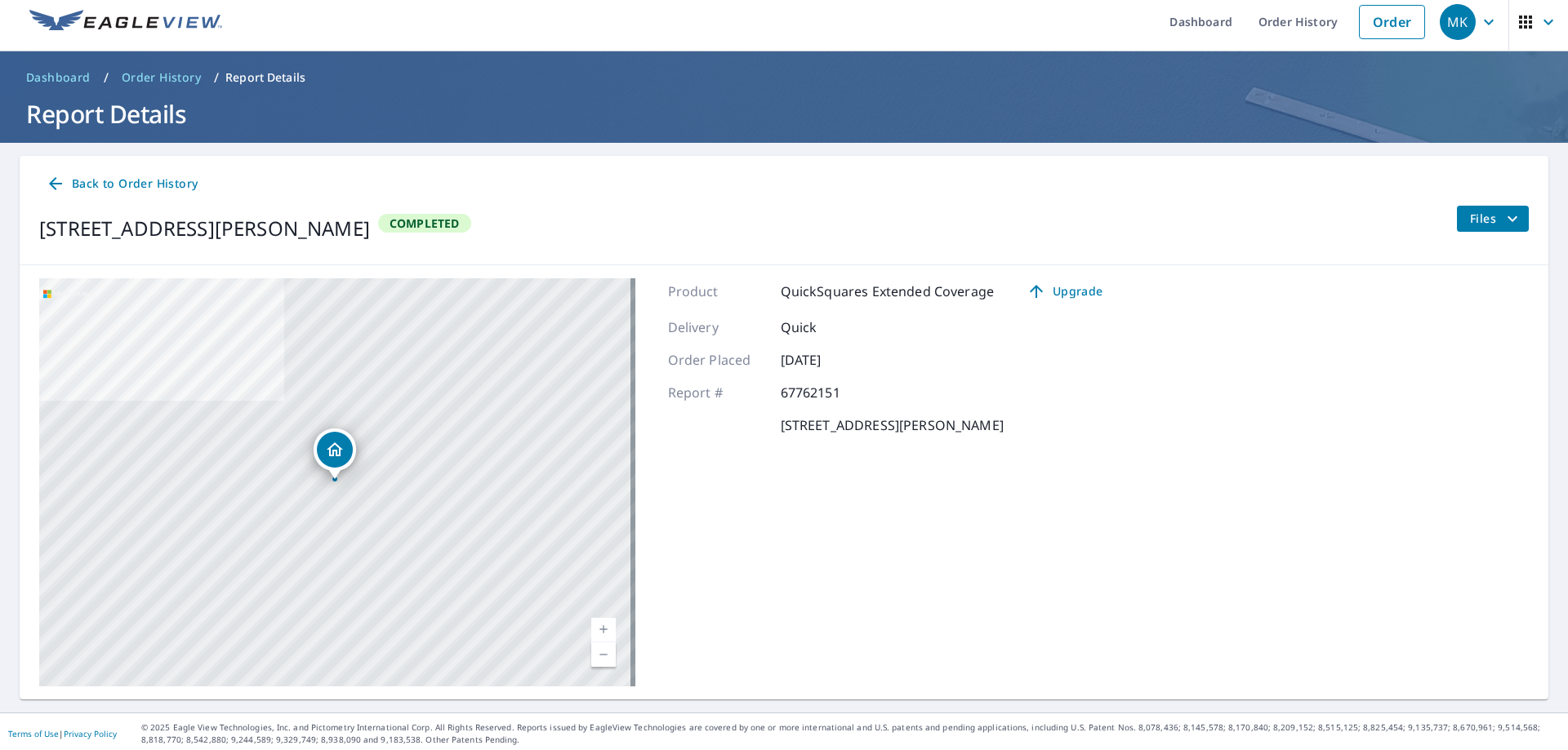
scroll to position [12, 0]
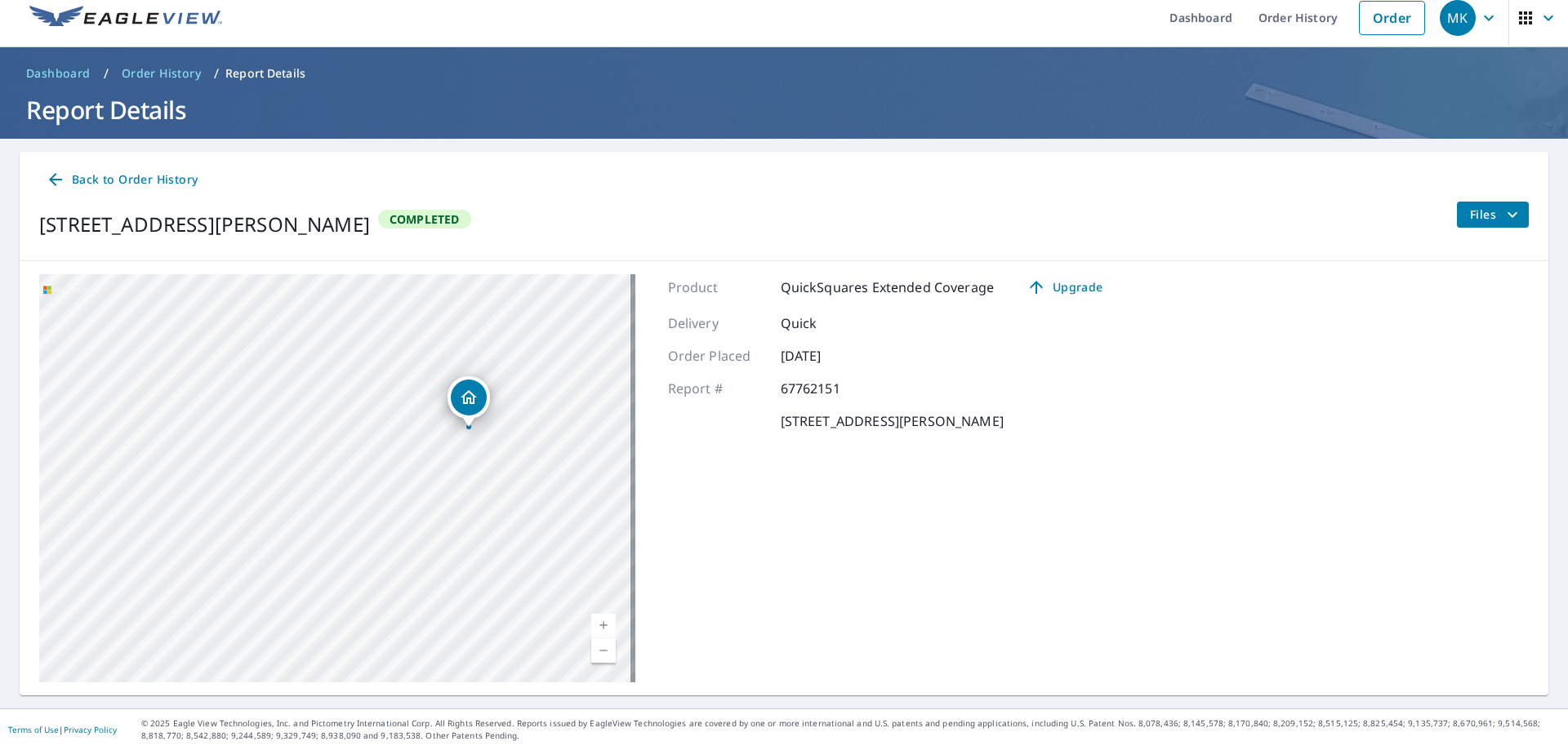
click at [140, 172] on span "Back to Order History" at bounding box center [121, 180] width 152 height 20
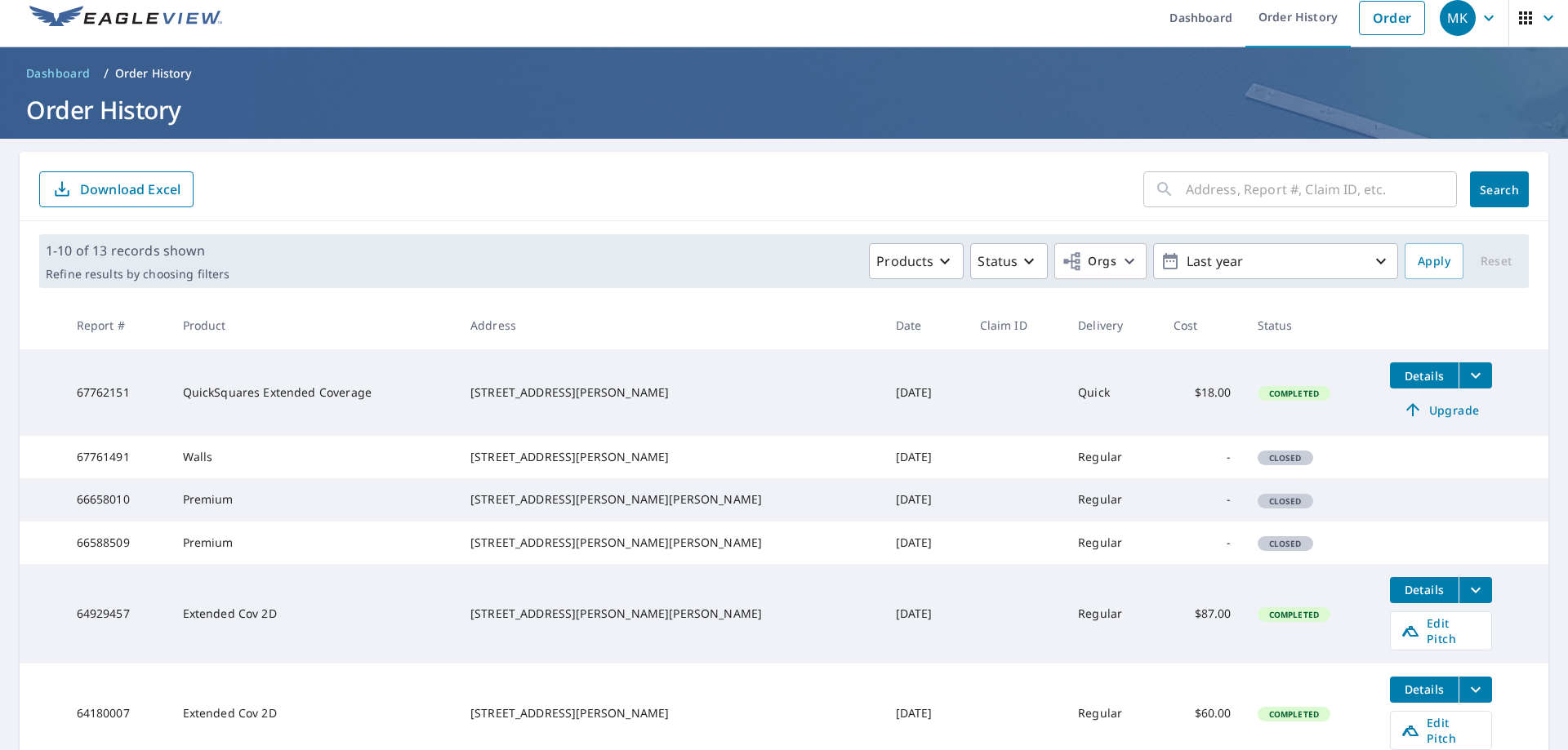
click at [1420, 414] on span "Upgrade" at bounding box center [1440, 409] width 82 height 20
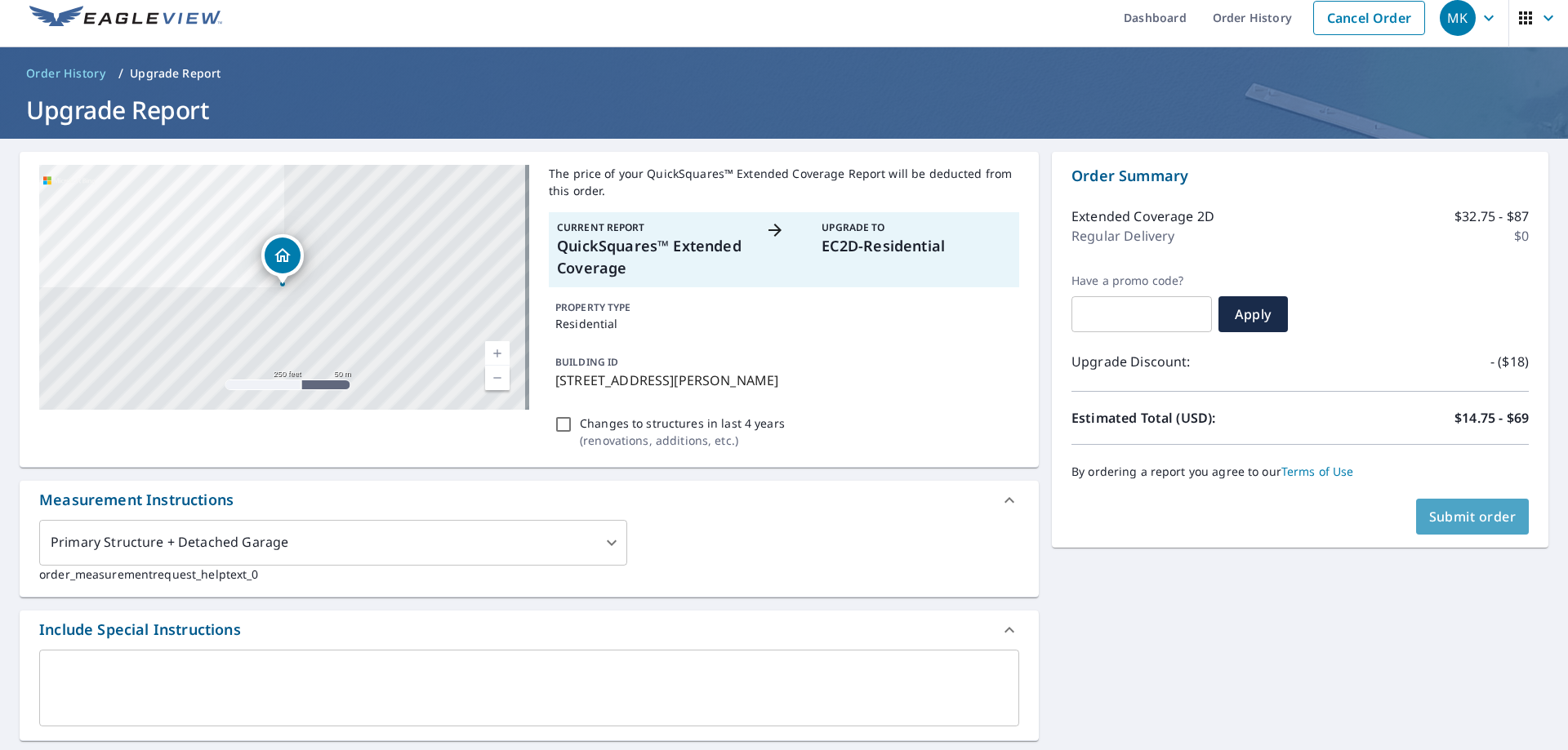
click at [1437, 517] on span "Submit order" at bounding box center [1473, 516] width 88 height 18
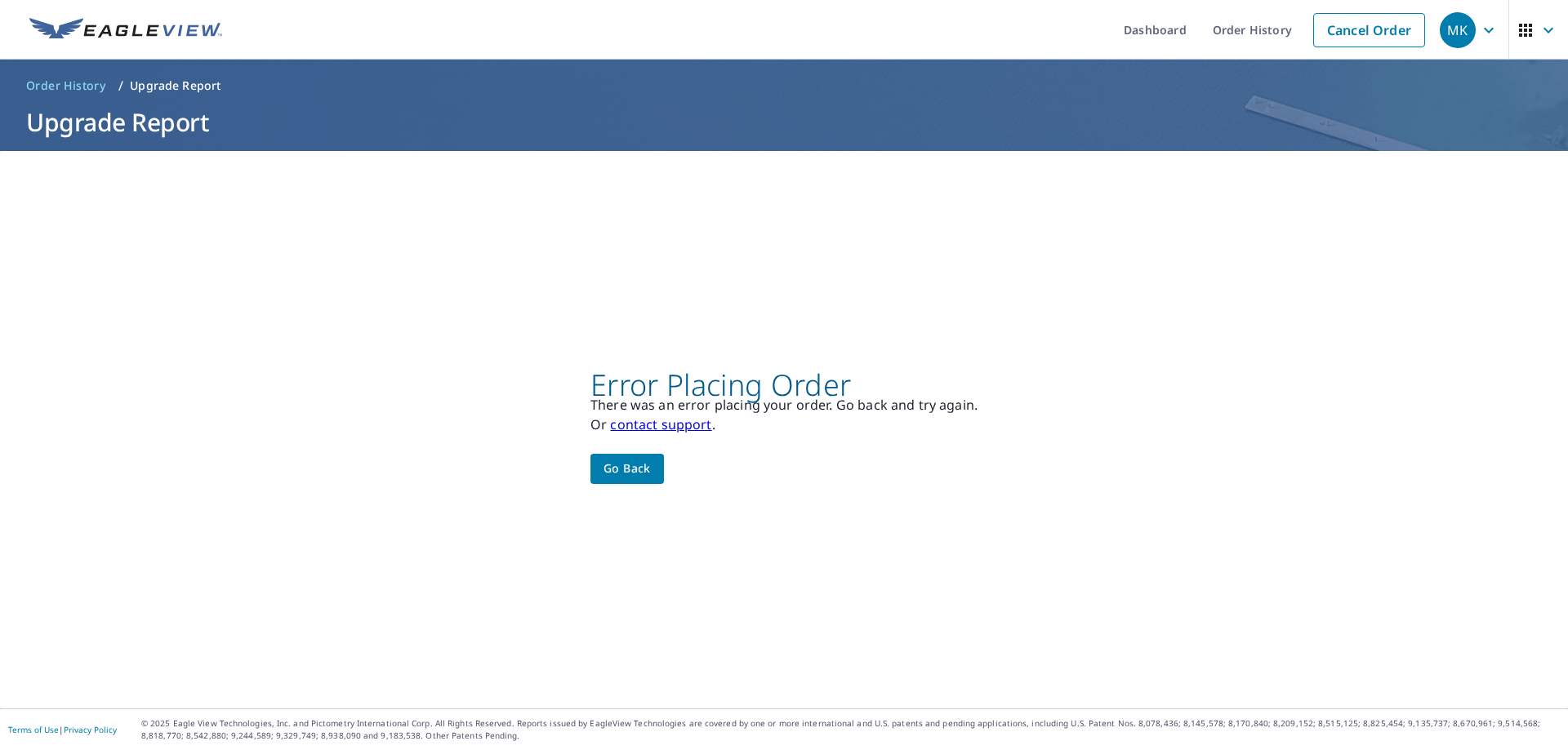
drag, startPoint x: 635, startPoint y: 447, endPoint x: 634, endPoint y: 464, distance: 17.0
click at [634, 456] on div "Error Placing Order There was an error placing your order. Go back and try agai…" at bounding box center [783, 430] width 387 height 108
click at [634, 467] on span "Go back" at bounding box center [626, 469] width 48 height 20
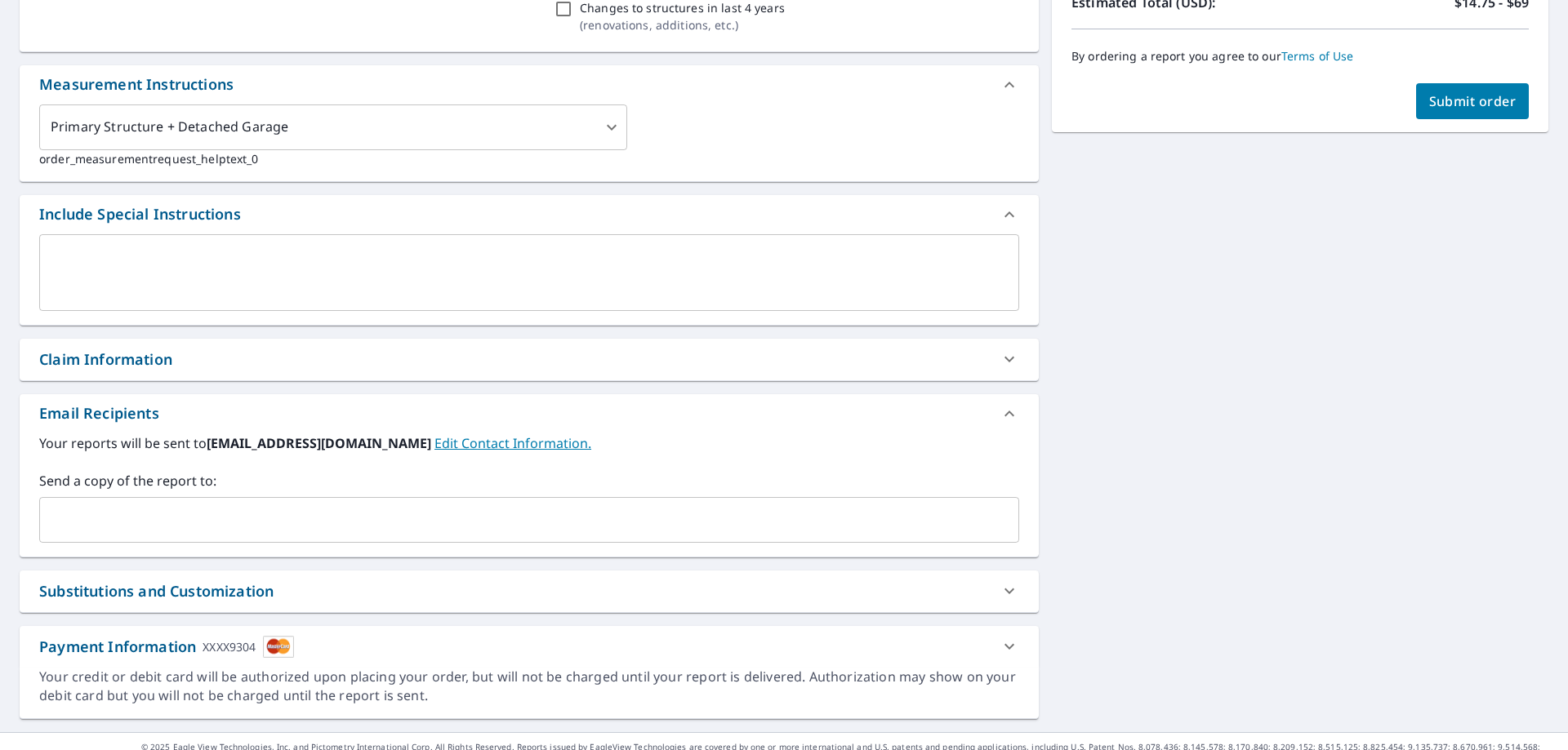
scroll to position [451, 0]
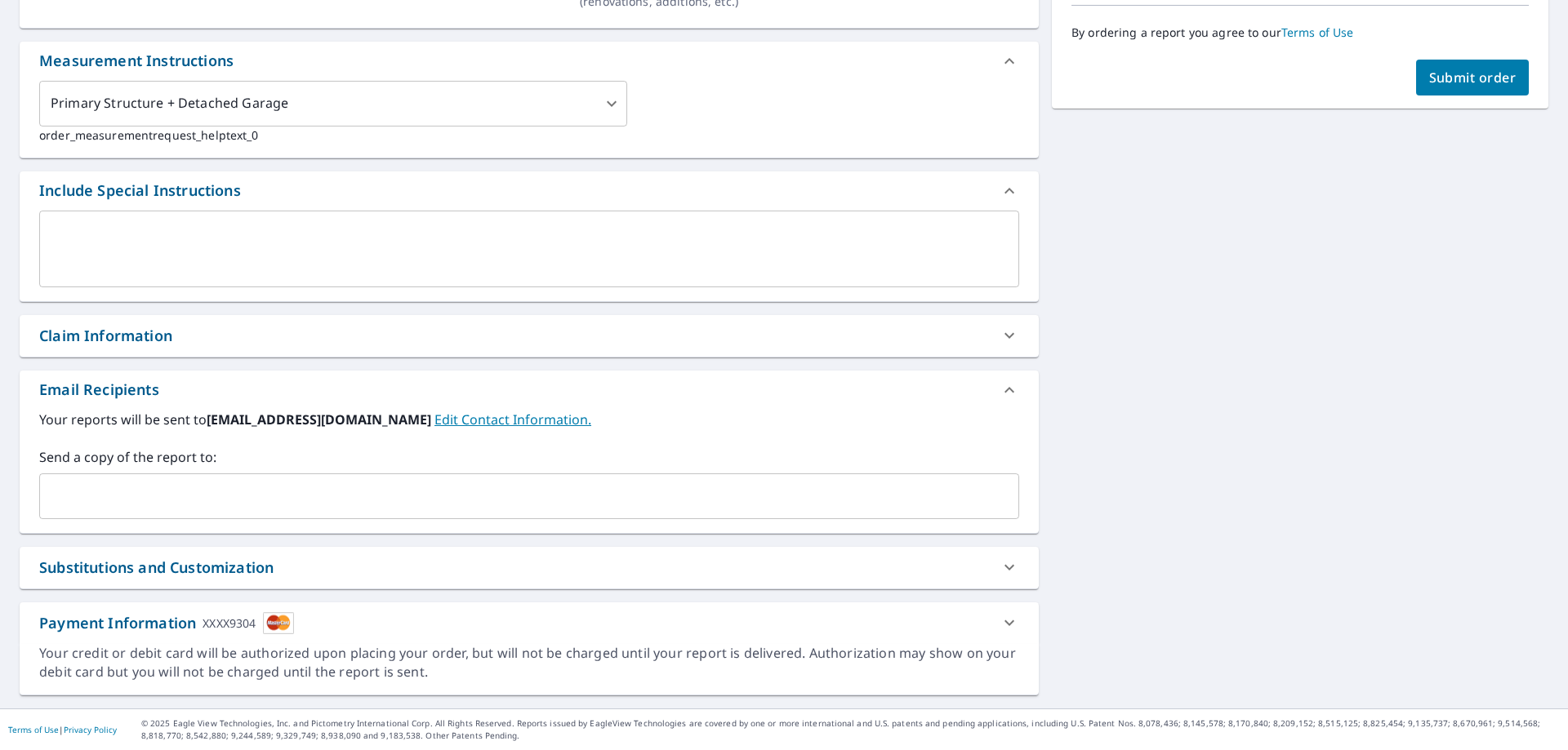
click at [947, 572] on div "Substitutions and Customization" at bounding box center [514, 567] width 950 height 22
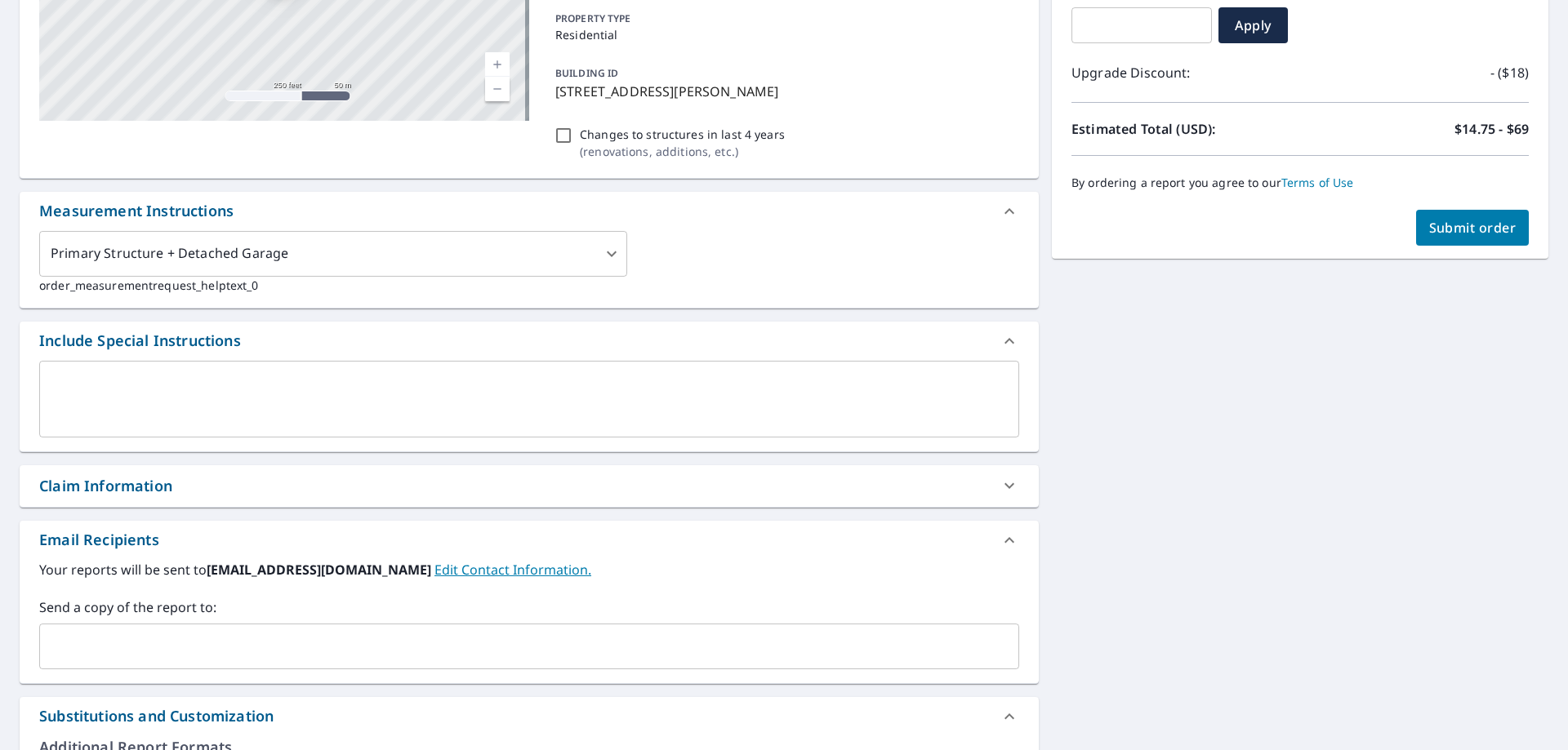
scroll to position [176, 0]
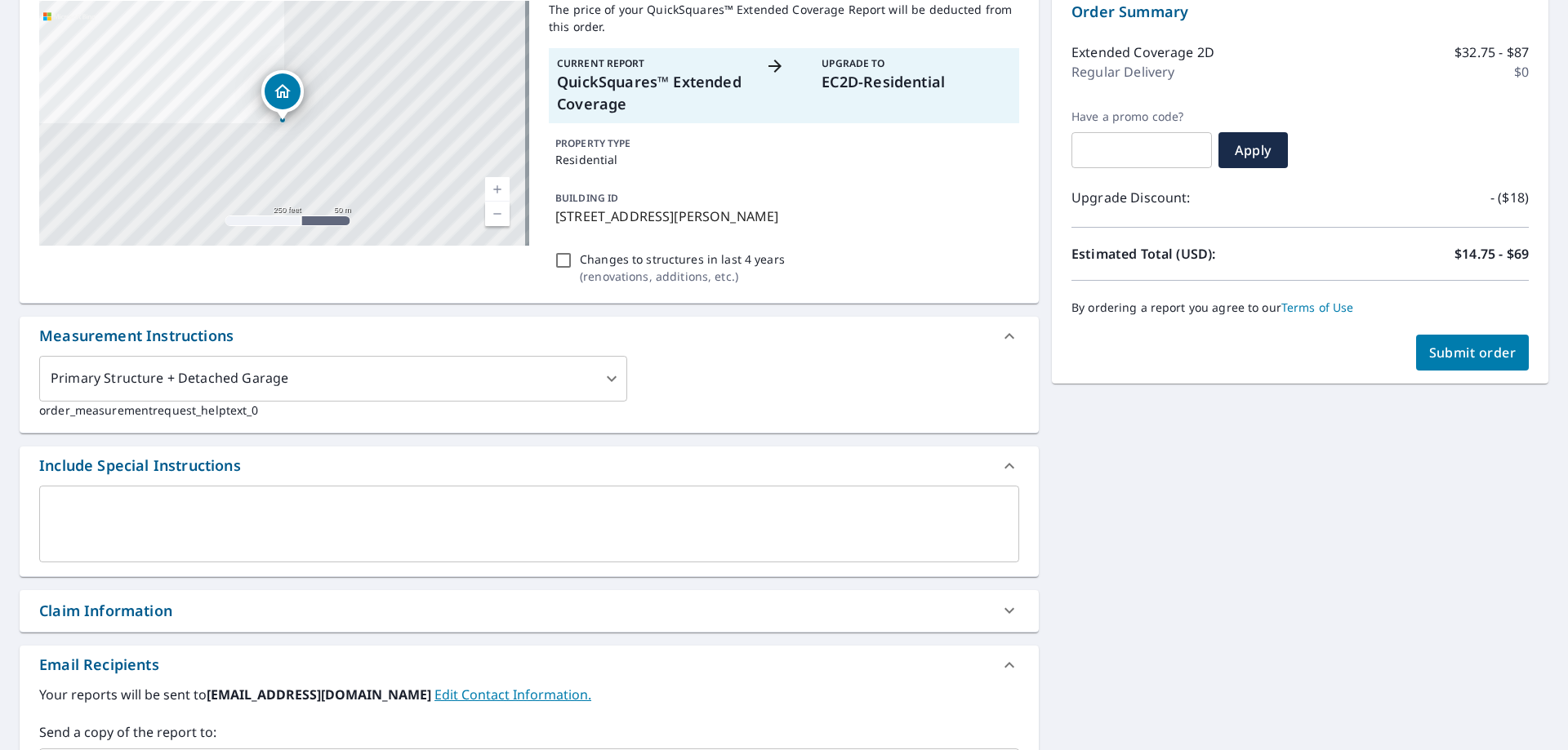
click at [1465, 358] on span "Submit order" at bounding box center [1473, 352] width 88 height 18
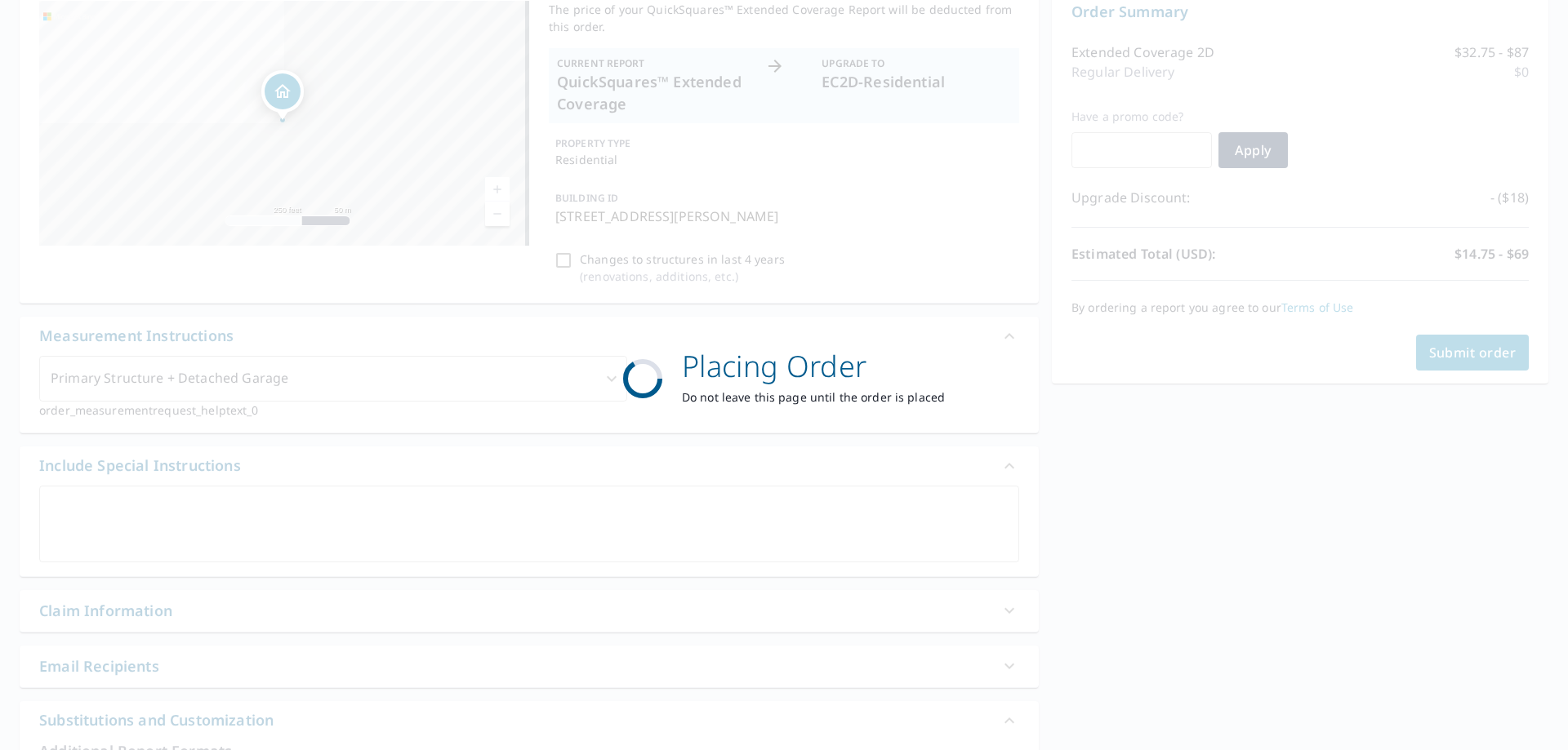
scroll to position [0, 0]
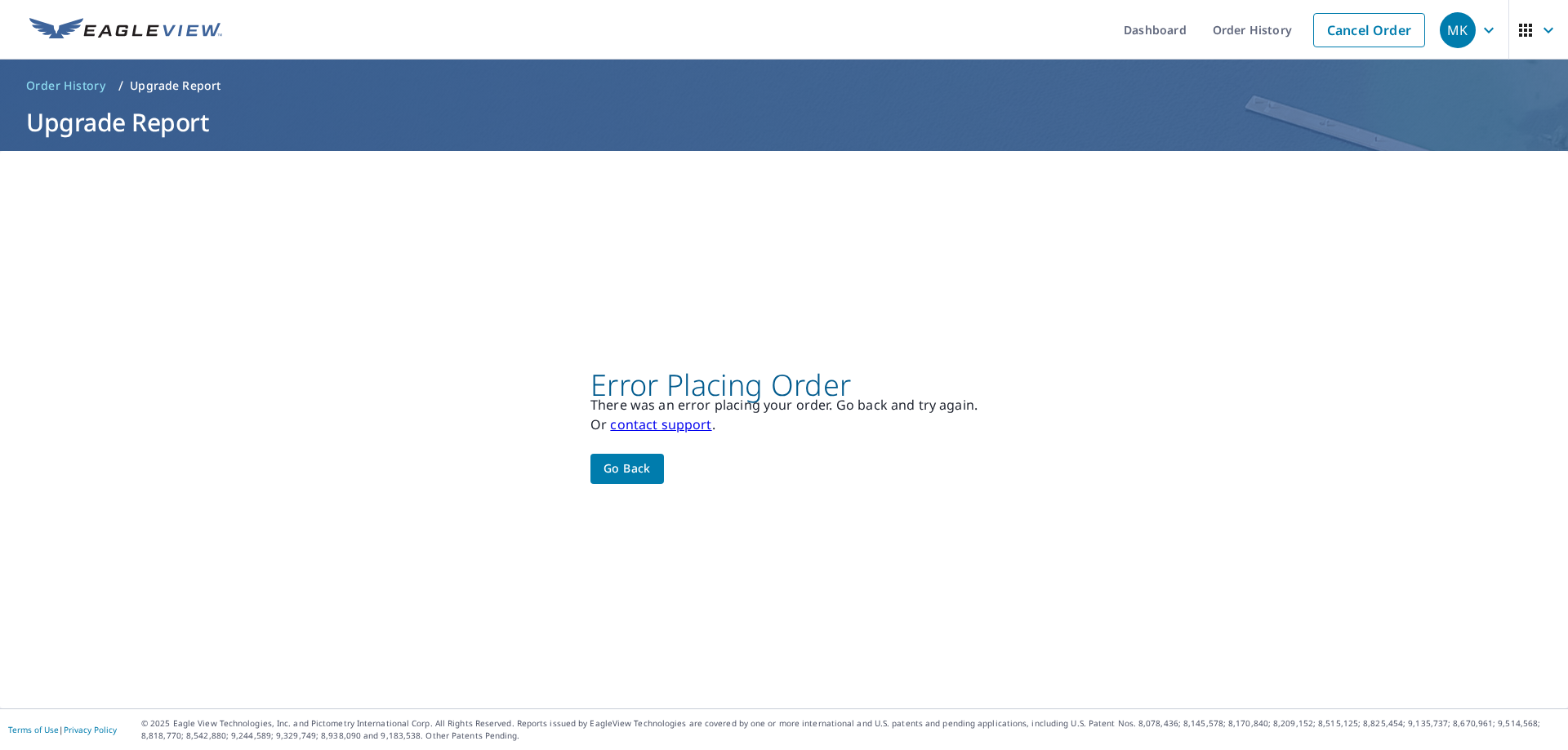
click at [641, 470] on span "Go back" at bounding box center [626, 469] width 48 height 20
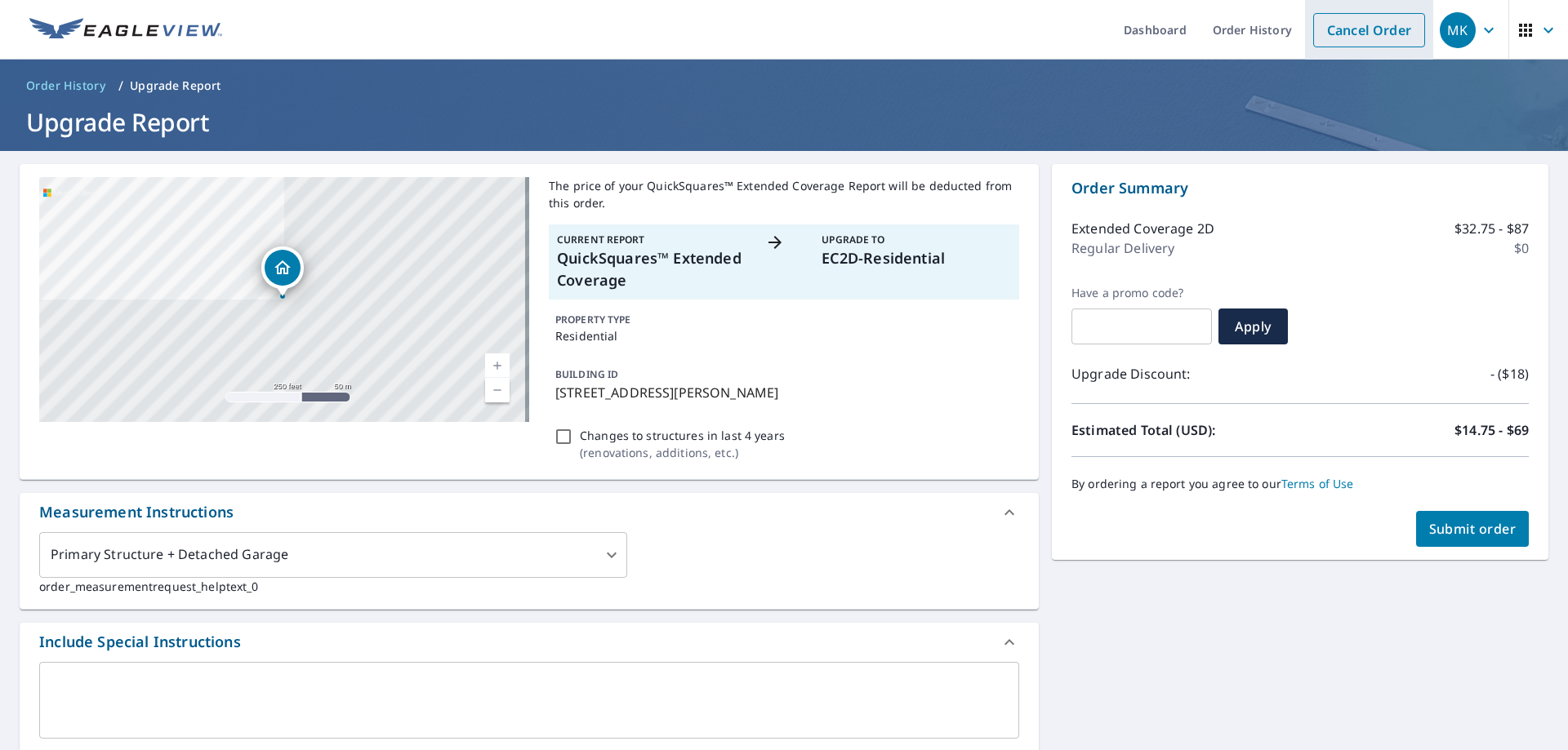
drag, startPoint x: 1465, startPoint y: 49, endPoint x: 1404, endPoint y: 35, distance: 62.6
click at [1461, 49] on button "MK" at bounding box center [1470, 30] width 76 height 60
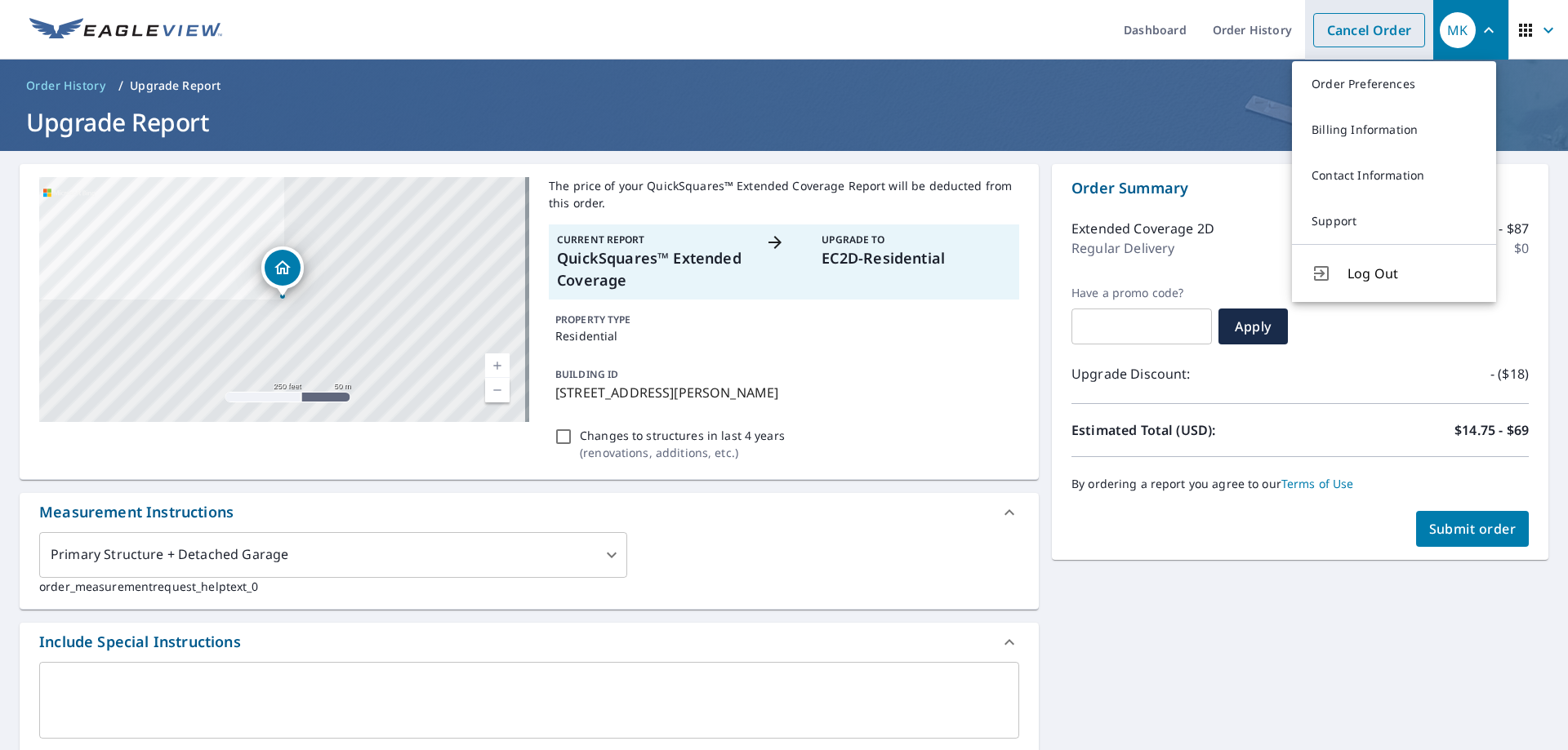
click at [1376, 44] on link "Cancel Order" at bounding box center [1369, 30] width 112 height 34
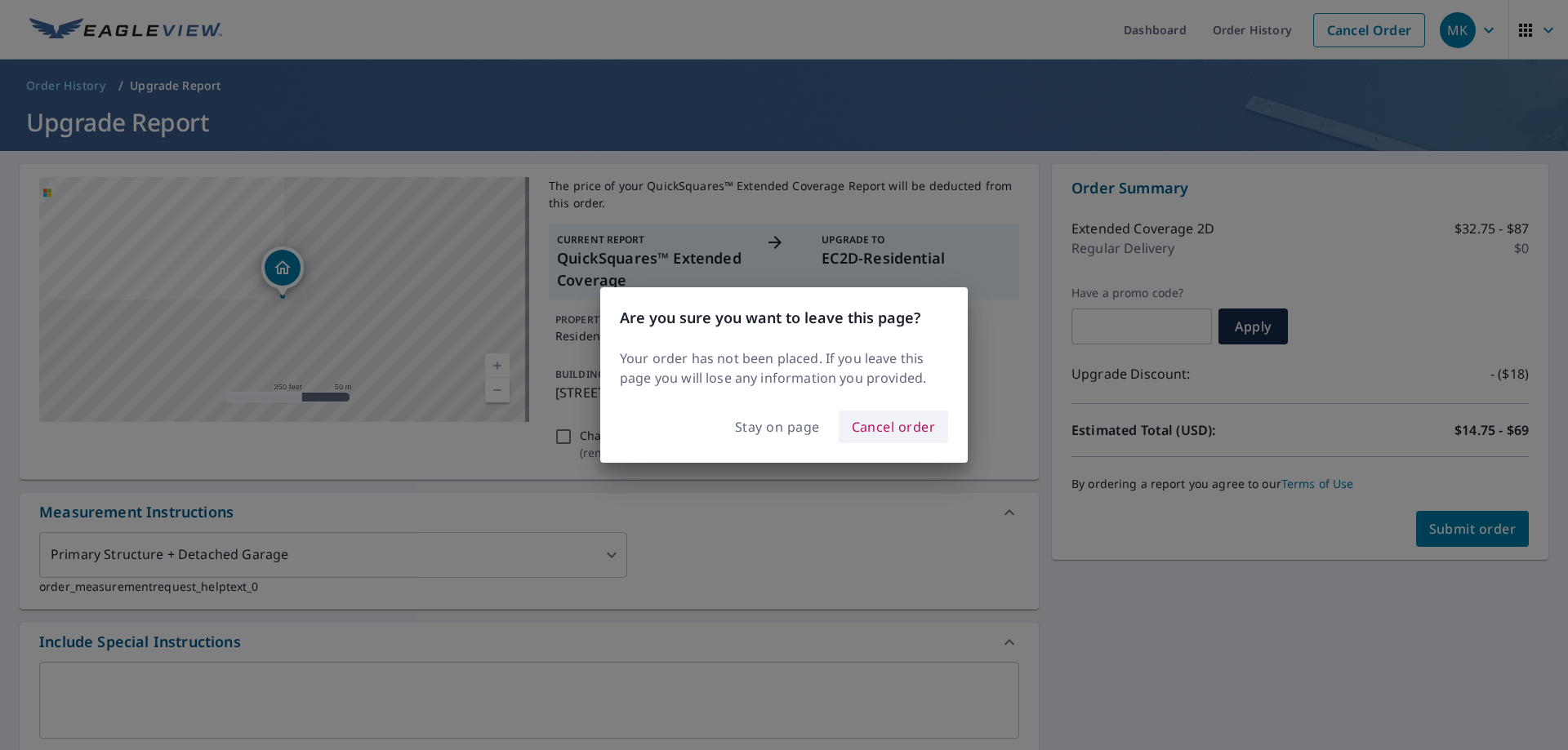
click at [903, 418] on span "Cancel order" at bounding box center [894, 427] width 84 height 23
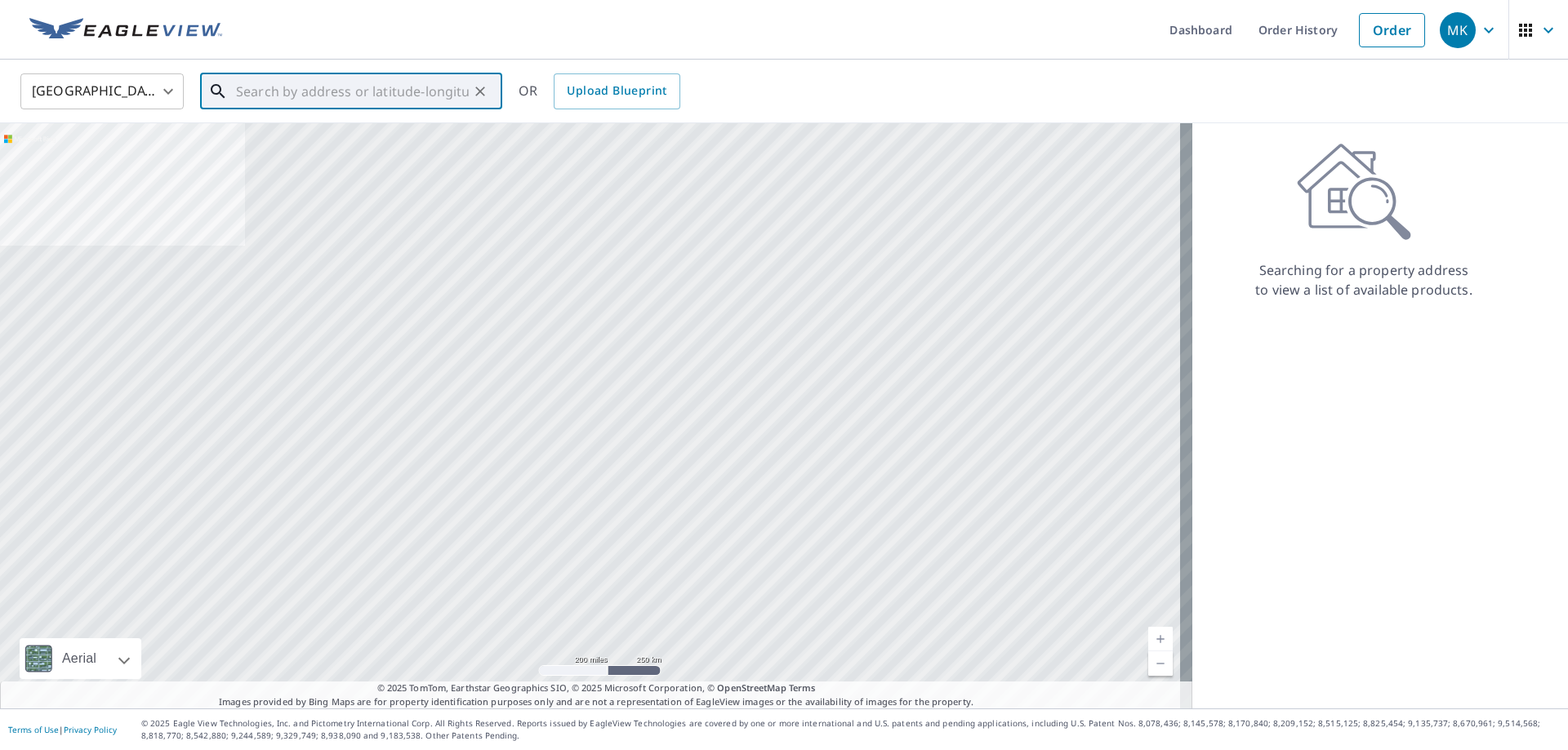
click at [266, 78] on input "text" at bounding box center [352, 91] width 233 height 46
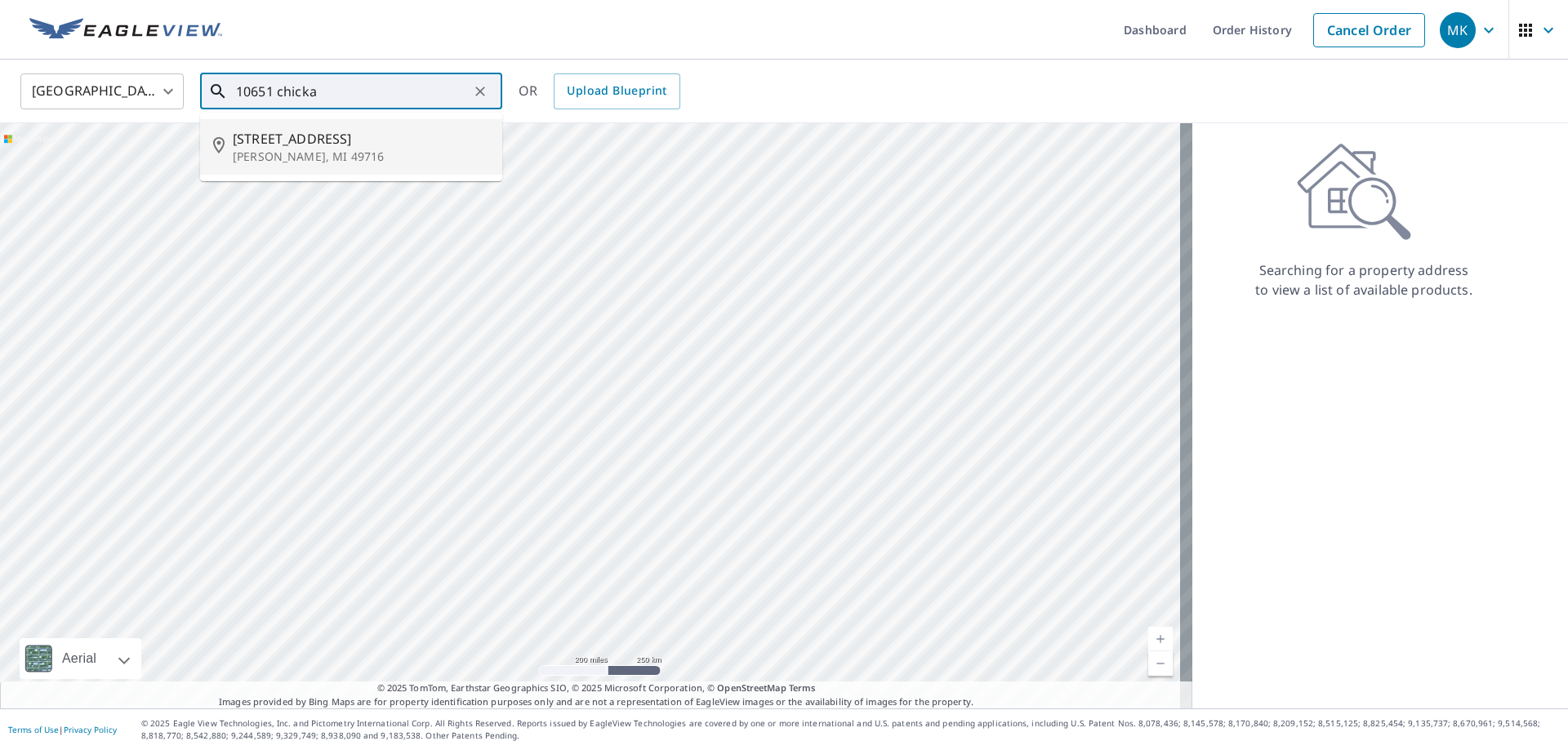
click at [412, 143] on span "10651 Chickagami Trl" at bounding box center [361, 138] width 256 height 20
type input "10651 Chickagami Trl Brutus, MI 49716"
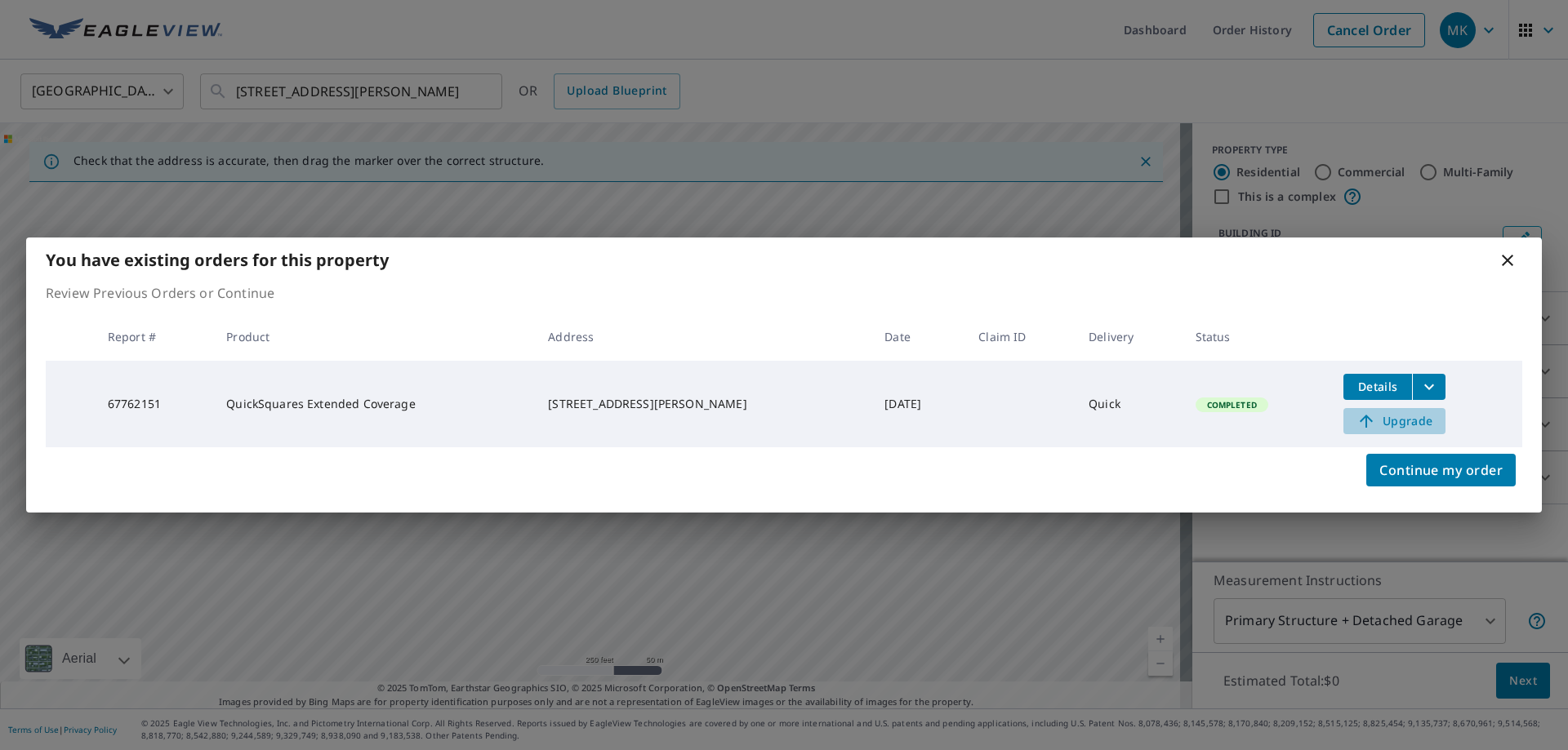
click at [1405, 423] on span "Upgrade" at bounding box center [1394, 420] width 82 height 20
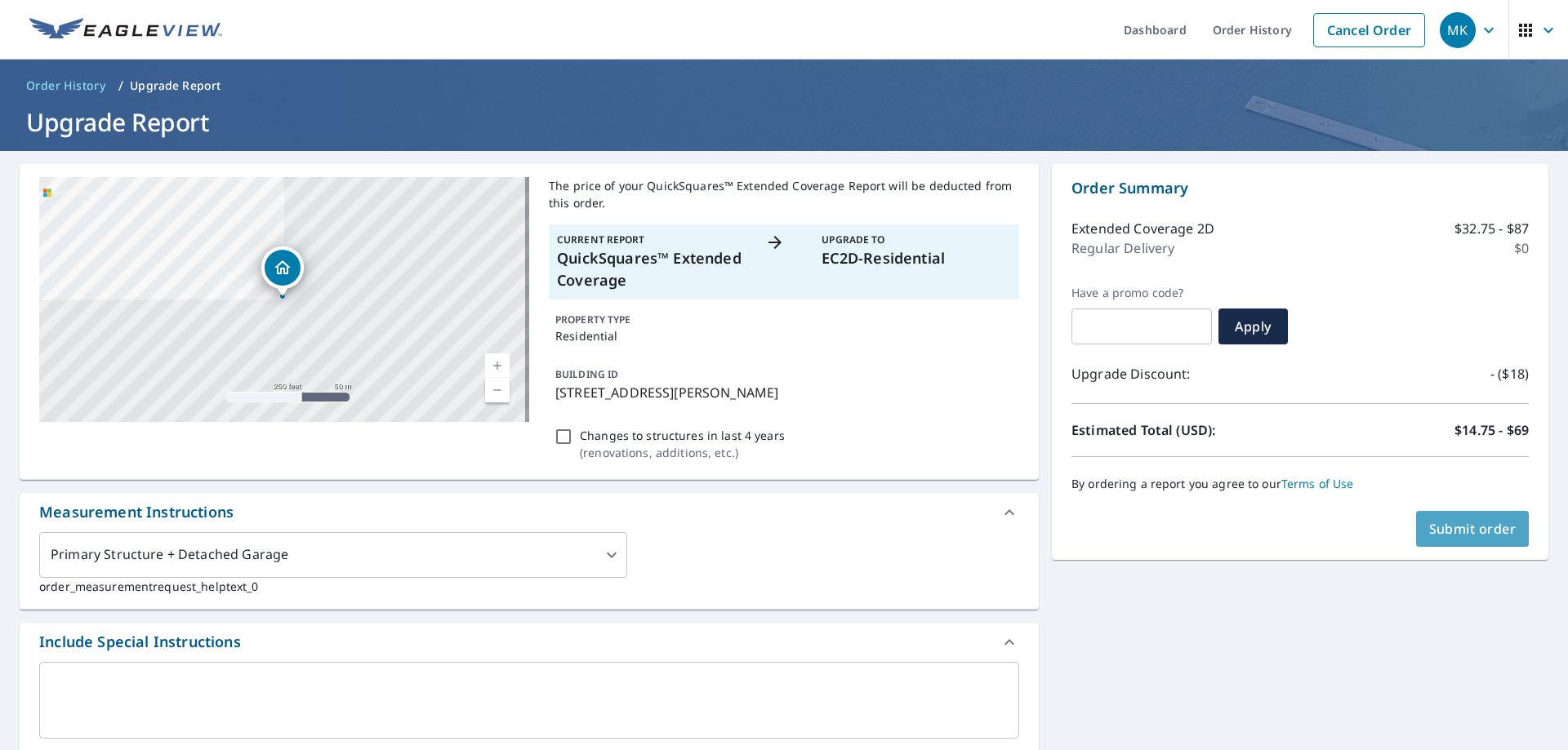
click at [1433, 532] on span "Submit order" at bounding box center [1473, 528] width 88 height 18
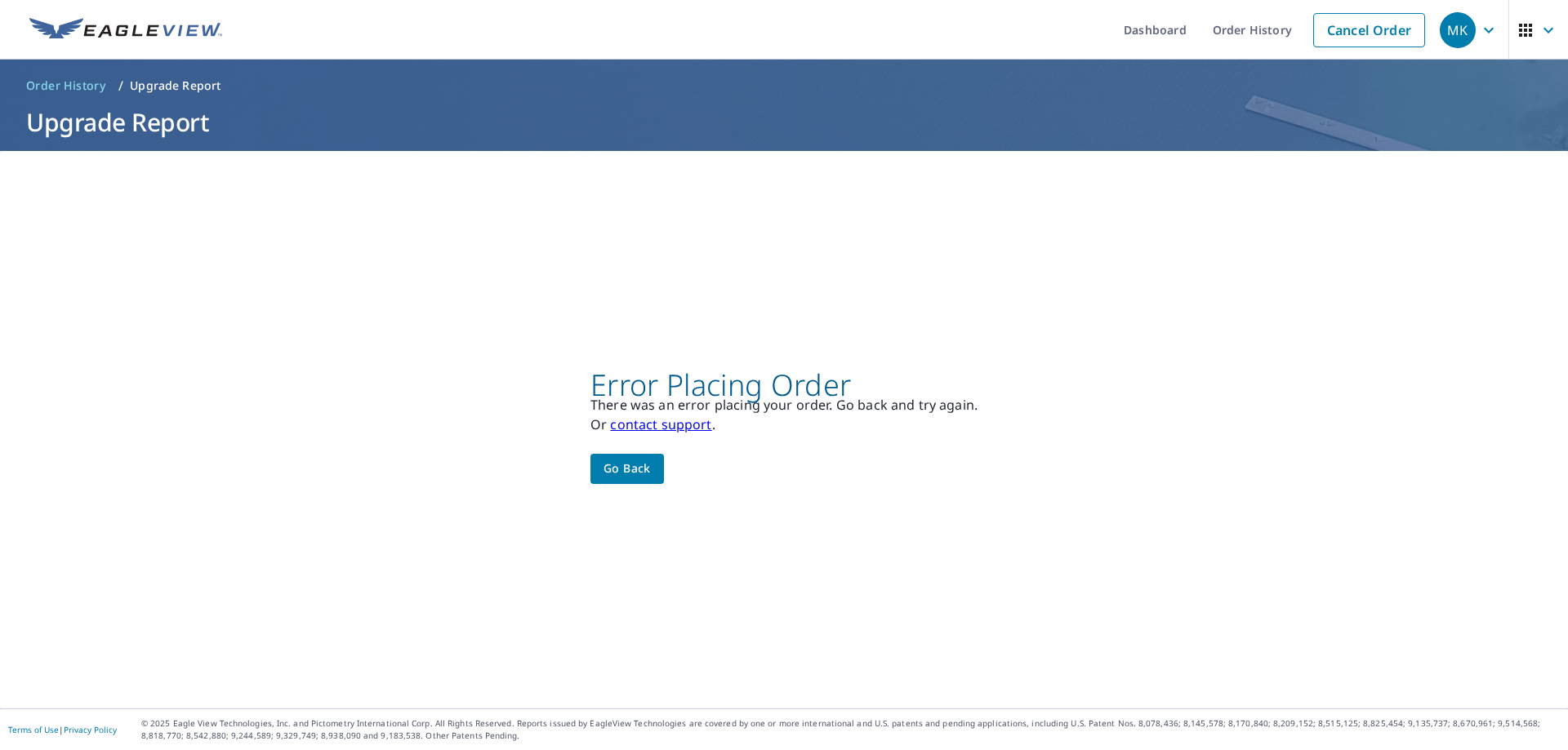
click at [641, 476] on span "Go back" at bounding box center [626, 469] width 48 height 20
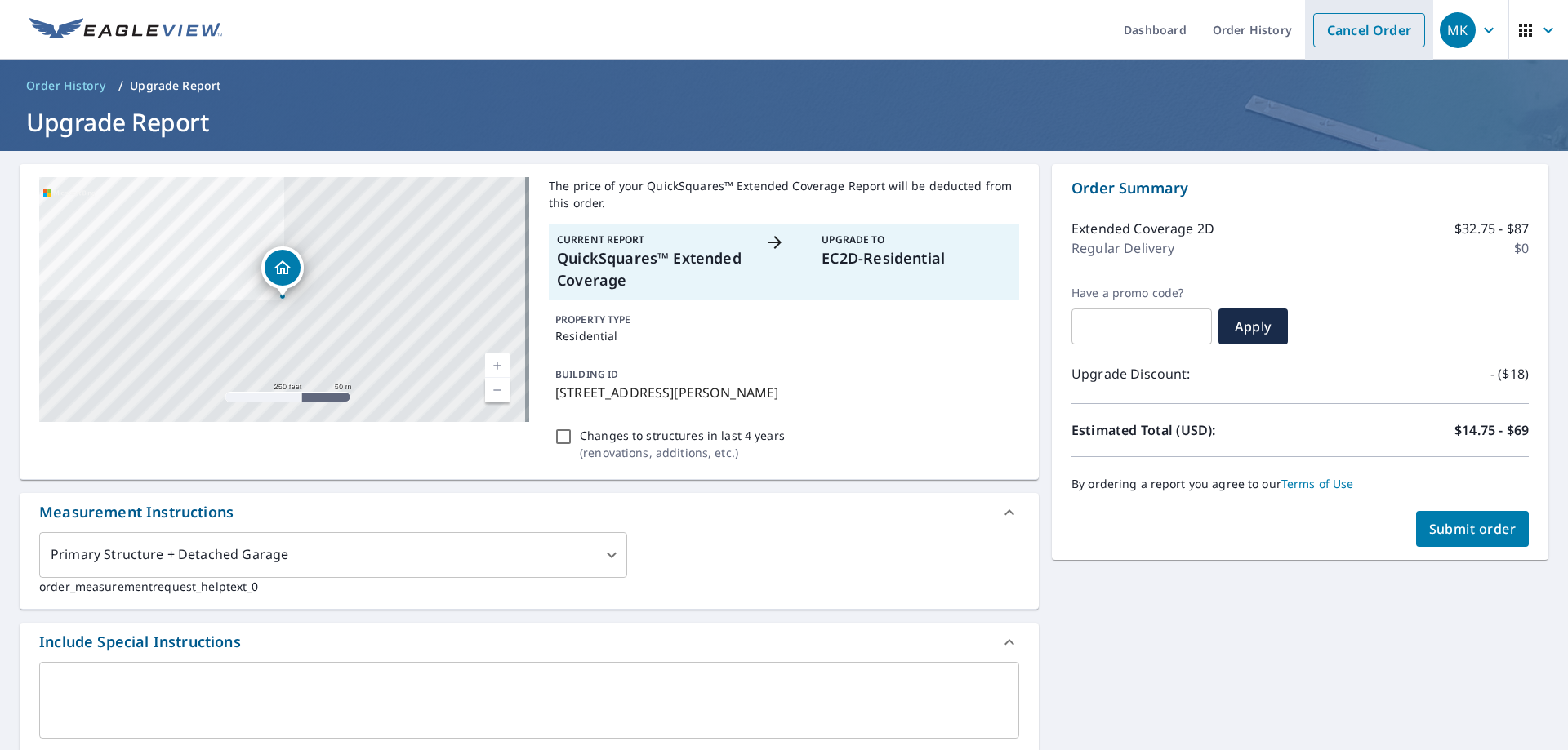
click at [1336, 43] on link "Cancel Order" at bounding box center [1369, 30] width 112 height 34
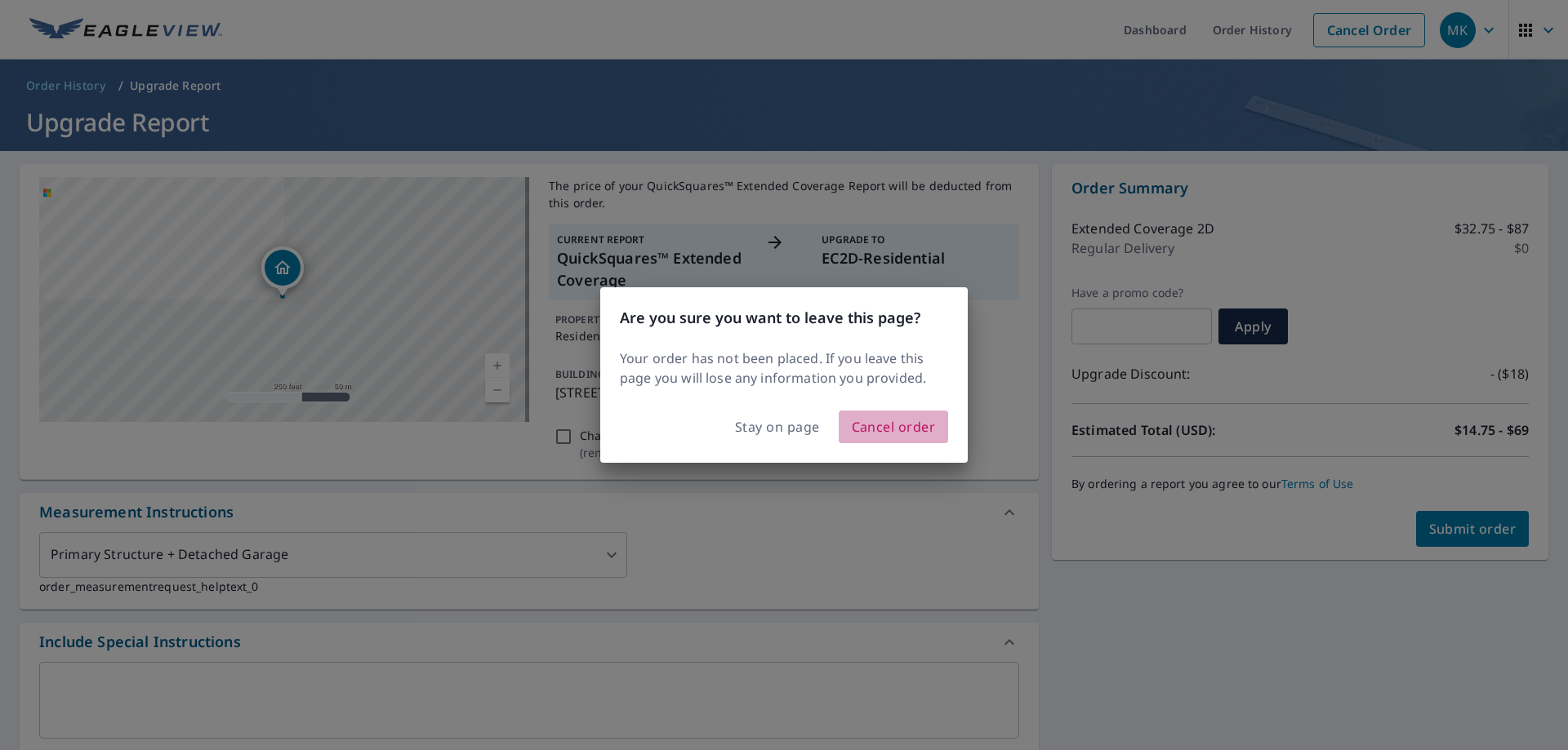
click at [860, 417] on span "Cancel order" at bounding box center [894, 427] width 84 height 23
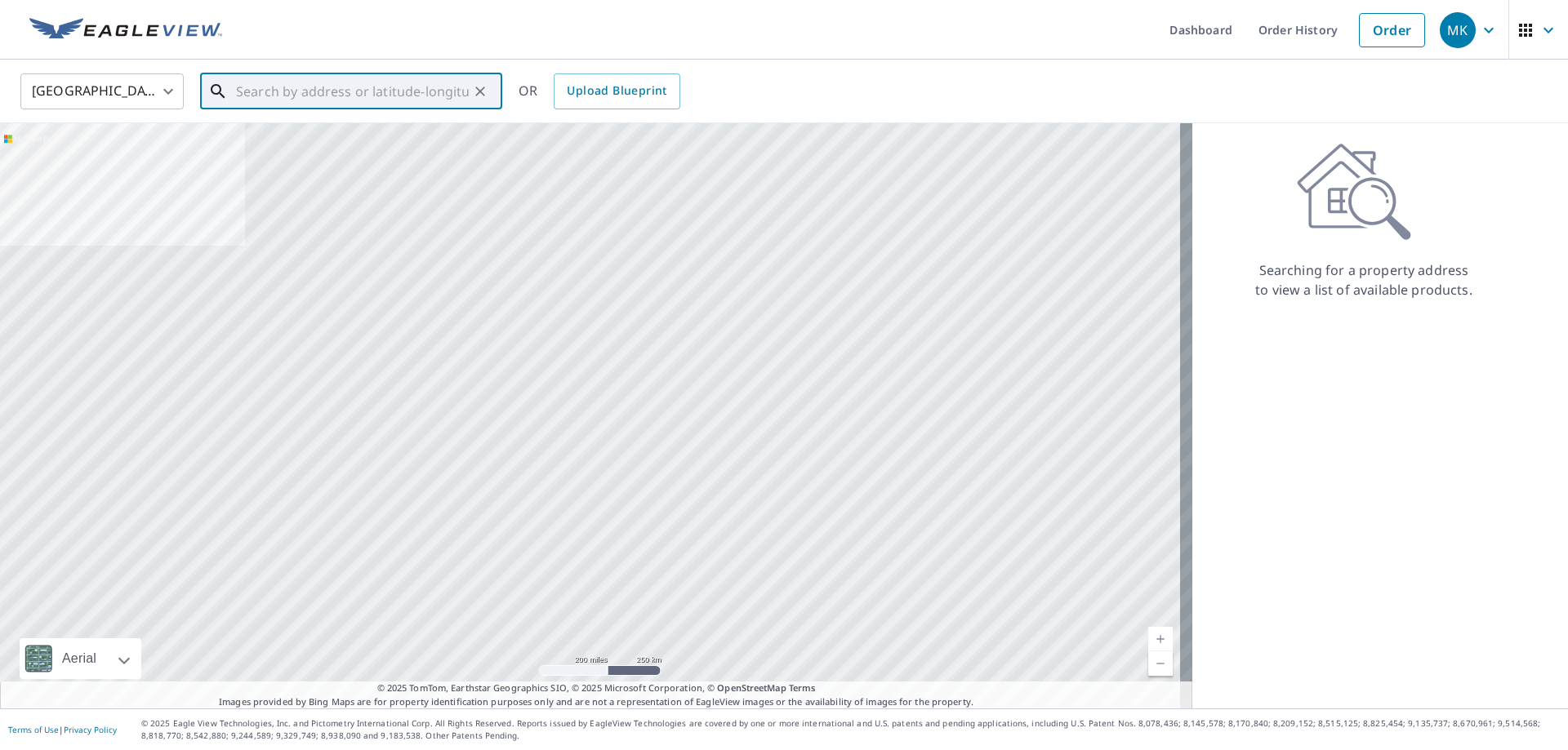
click at [341, 82] on input "text" at bounding box center [352, 91] width 233 height 46
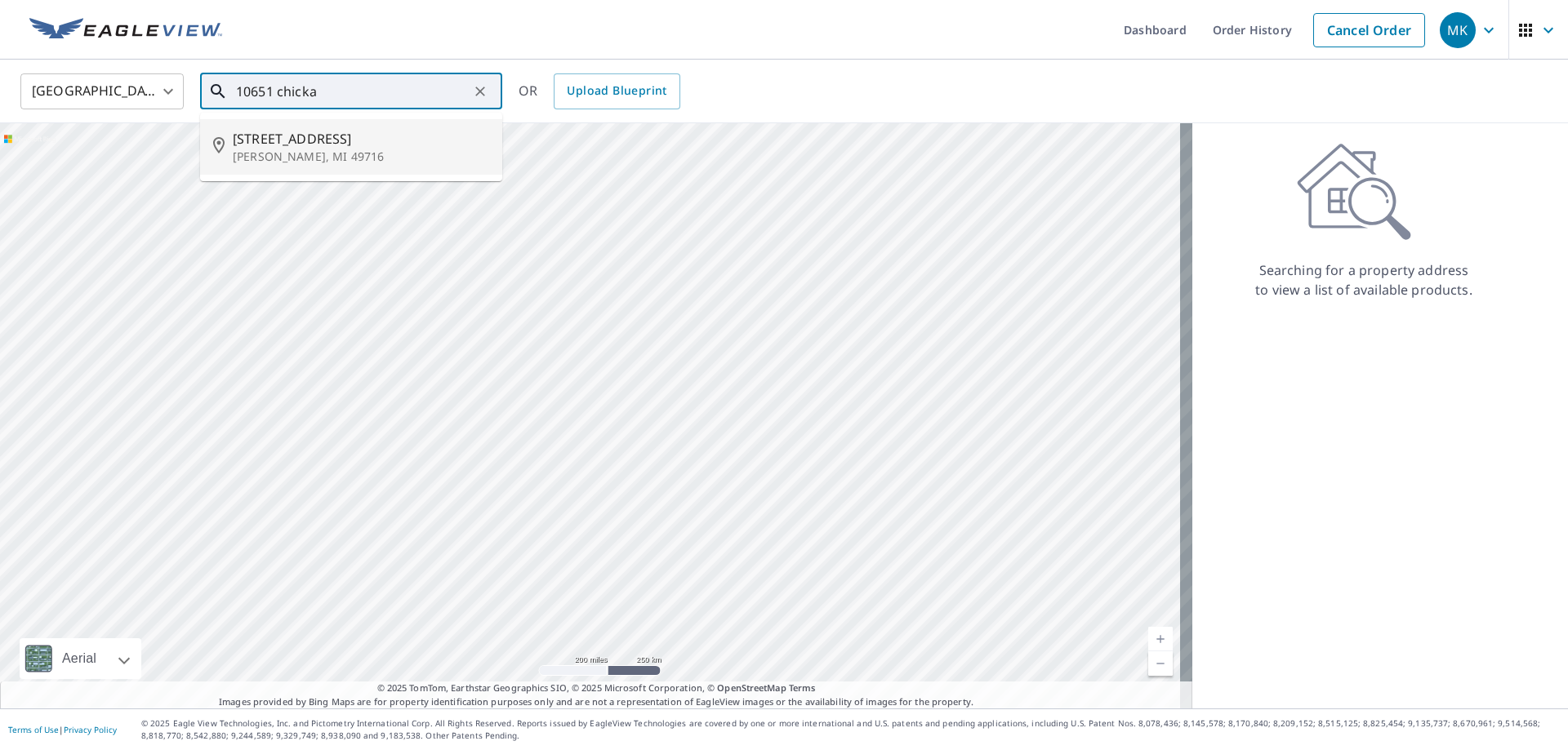
click at [351, 139] on span "10651 Chickagami Trl" at bounding box center [361, 138] width 256 height 20
type input "10651 Chickagami Trl Brutus, MI 49716"
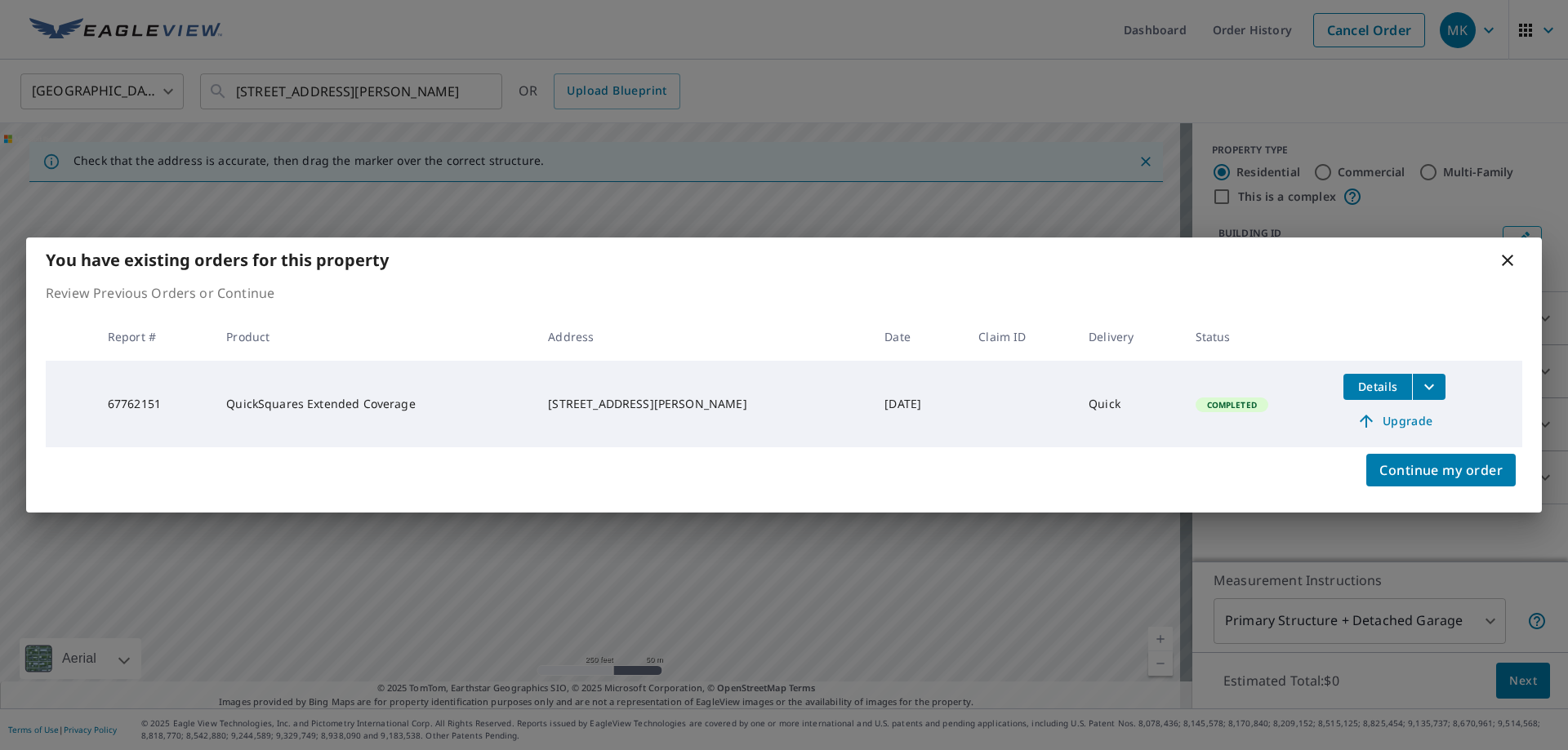
click at [1505, 263] on icon at bounding box center [1507, 260] width 11 height 11
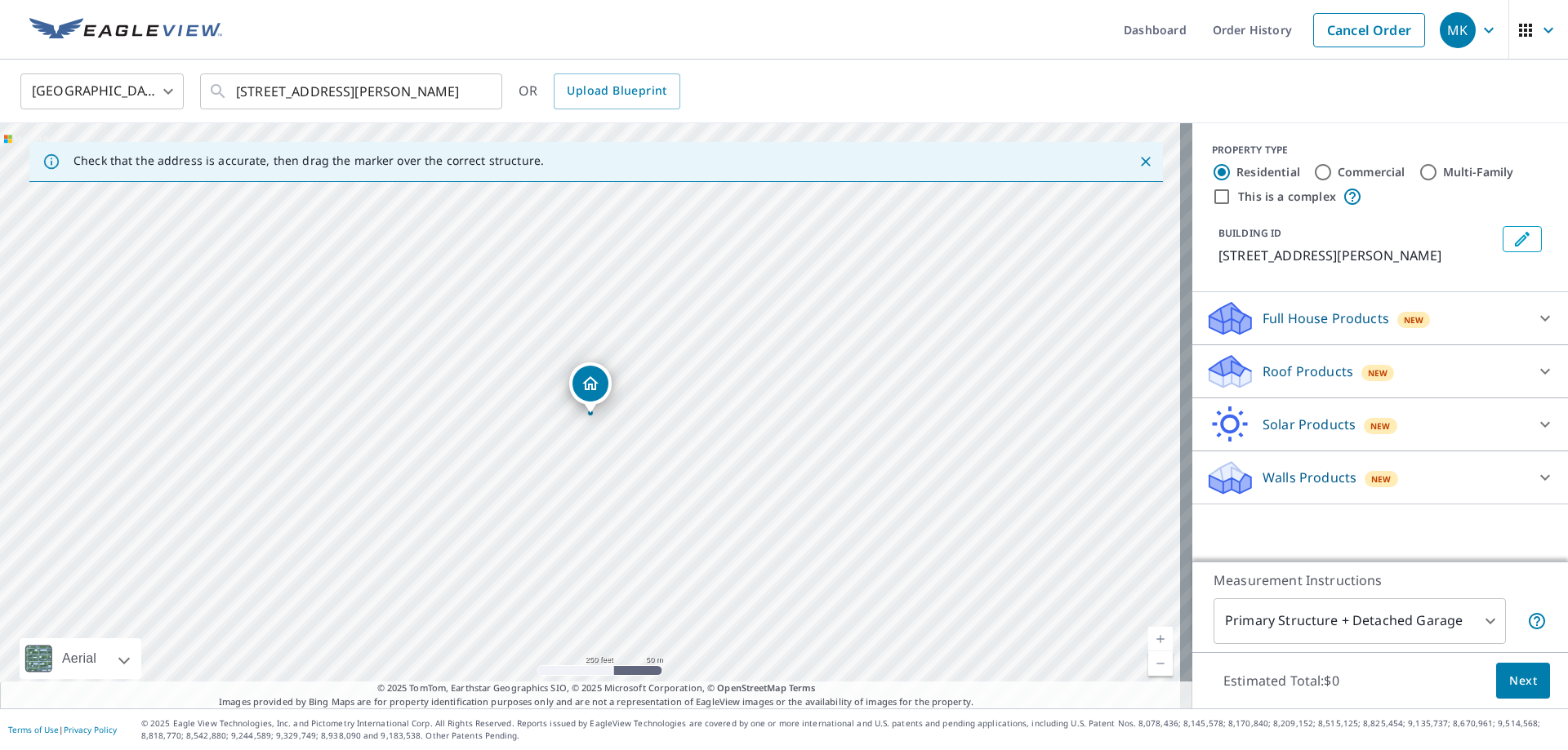
click at [1441, 370] on div "Roof Products New" at bounding box center [1365, 371] width 320 height 38
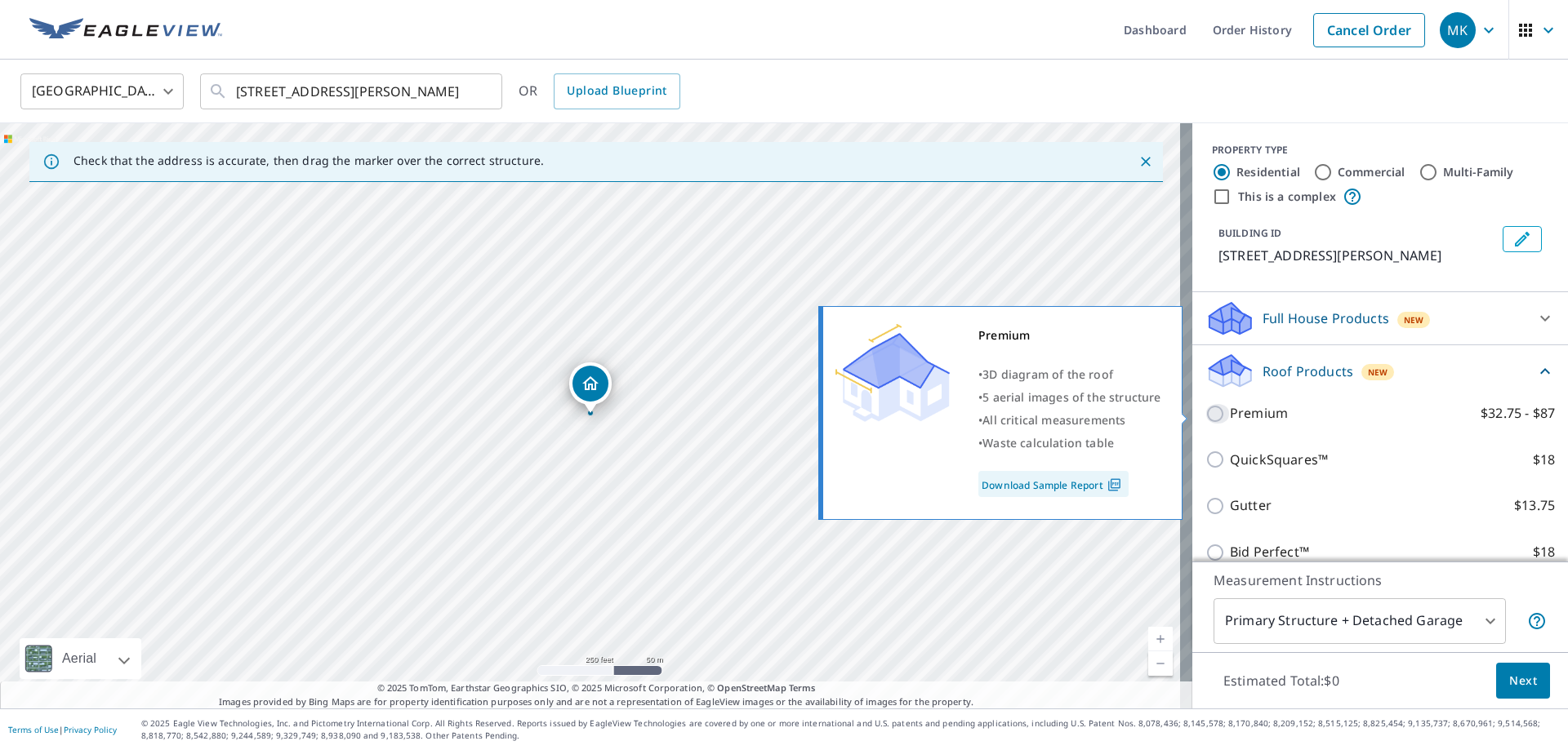
click at [1205, 417] on input "Premium $32.75 - $87" at bounding box center [1217, 414] width 24 height 20
checkbox input "true"
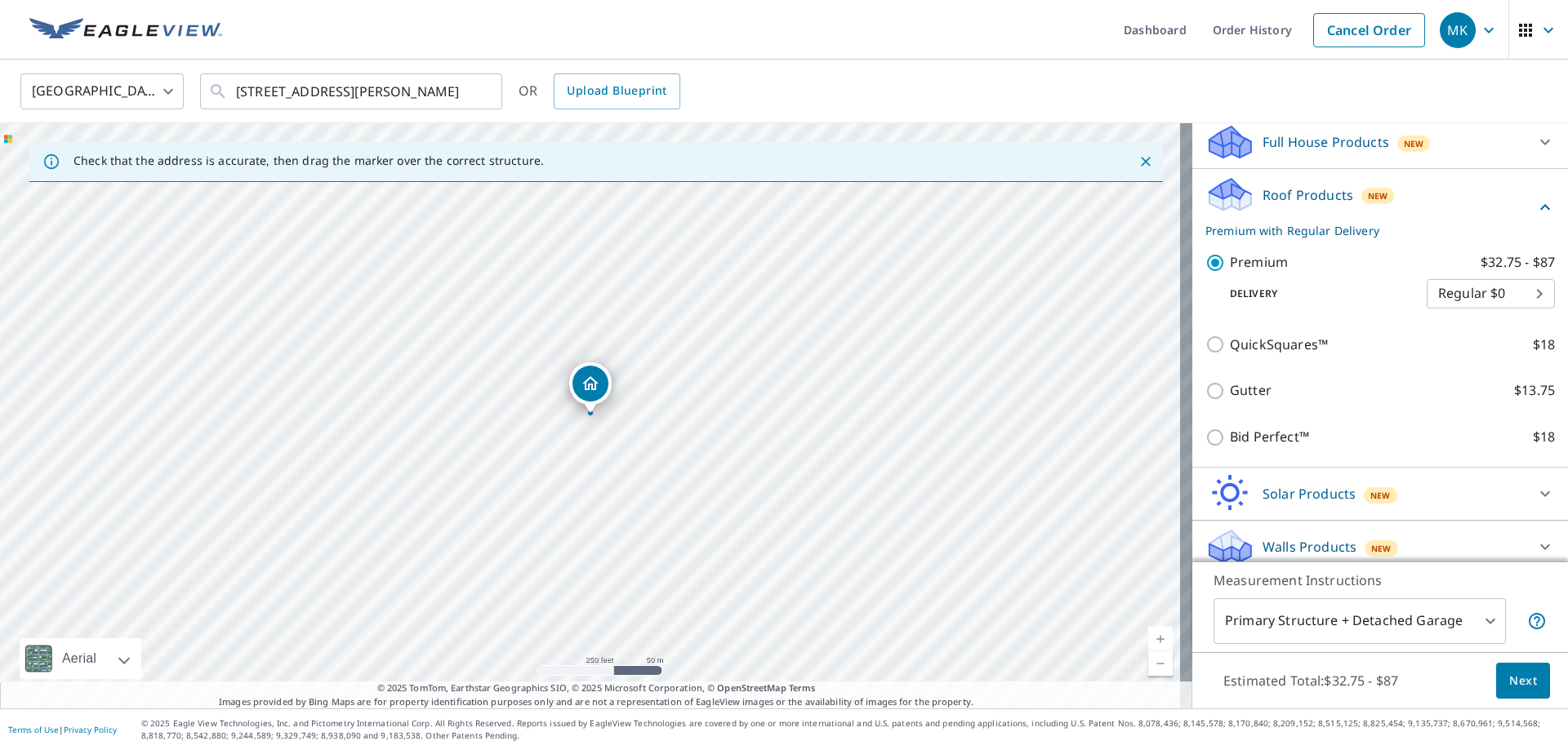
scroll to position [188, 0]
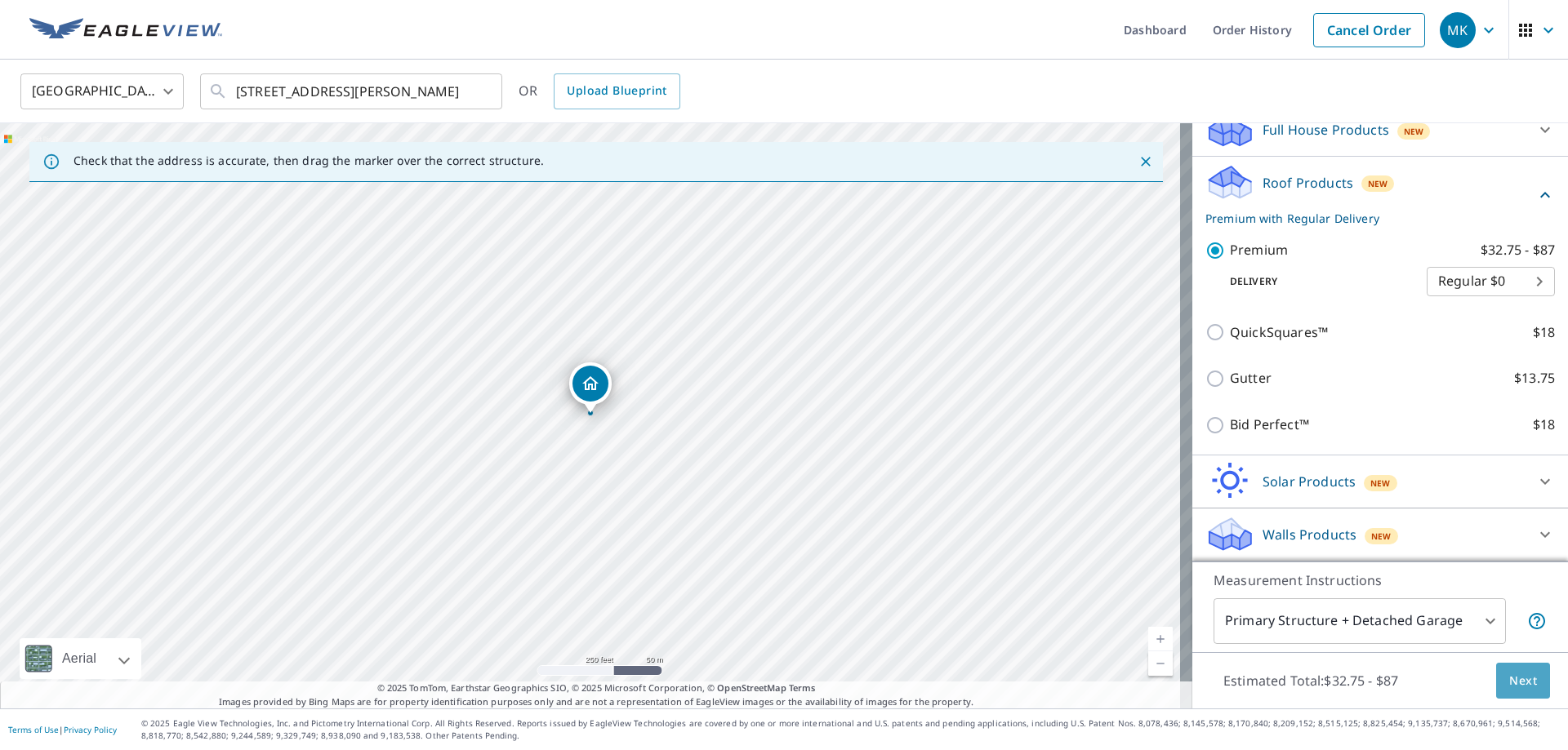
click at [1523, 683] on span "Next" at bounding box center [1523, 681] width 28 height 20
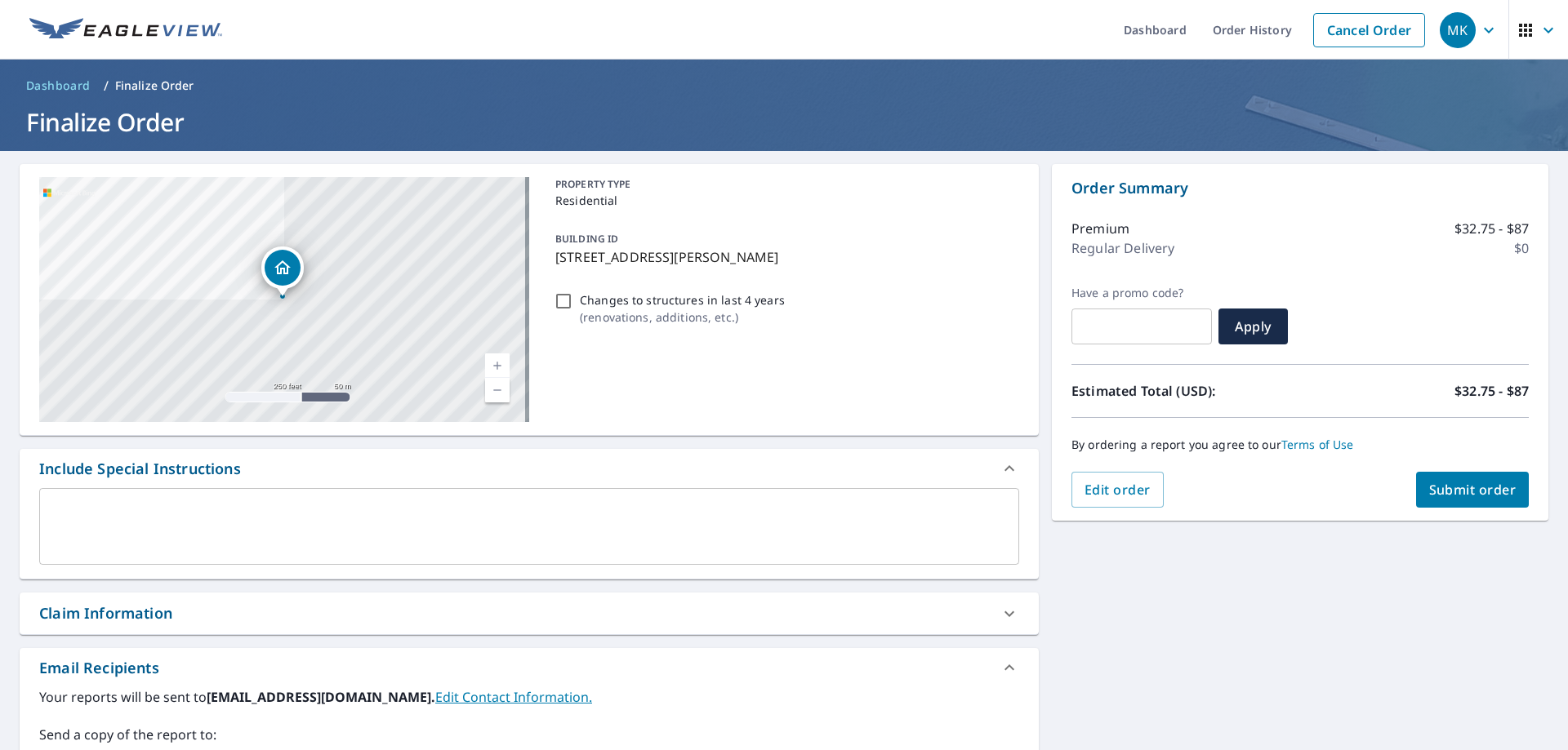
click at [1479, 29] on icon "button" at bounding box center [1488, 30] width 20 height 20
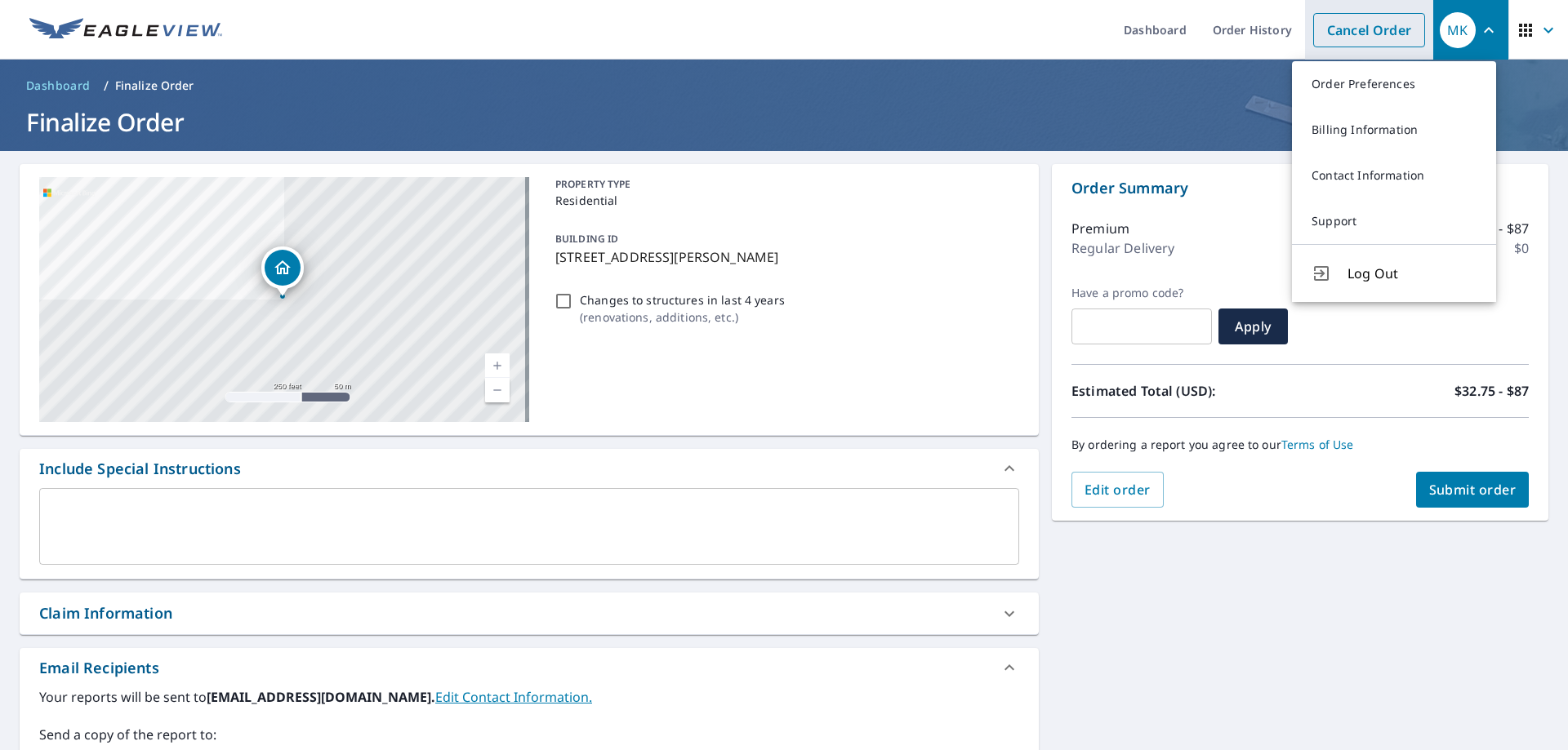
click at [1375, 24] on link "Cancel Order" at bounding box center [1369, 30] width 112 height 34
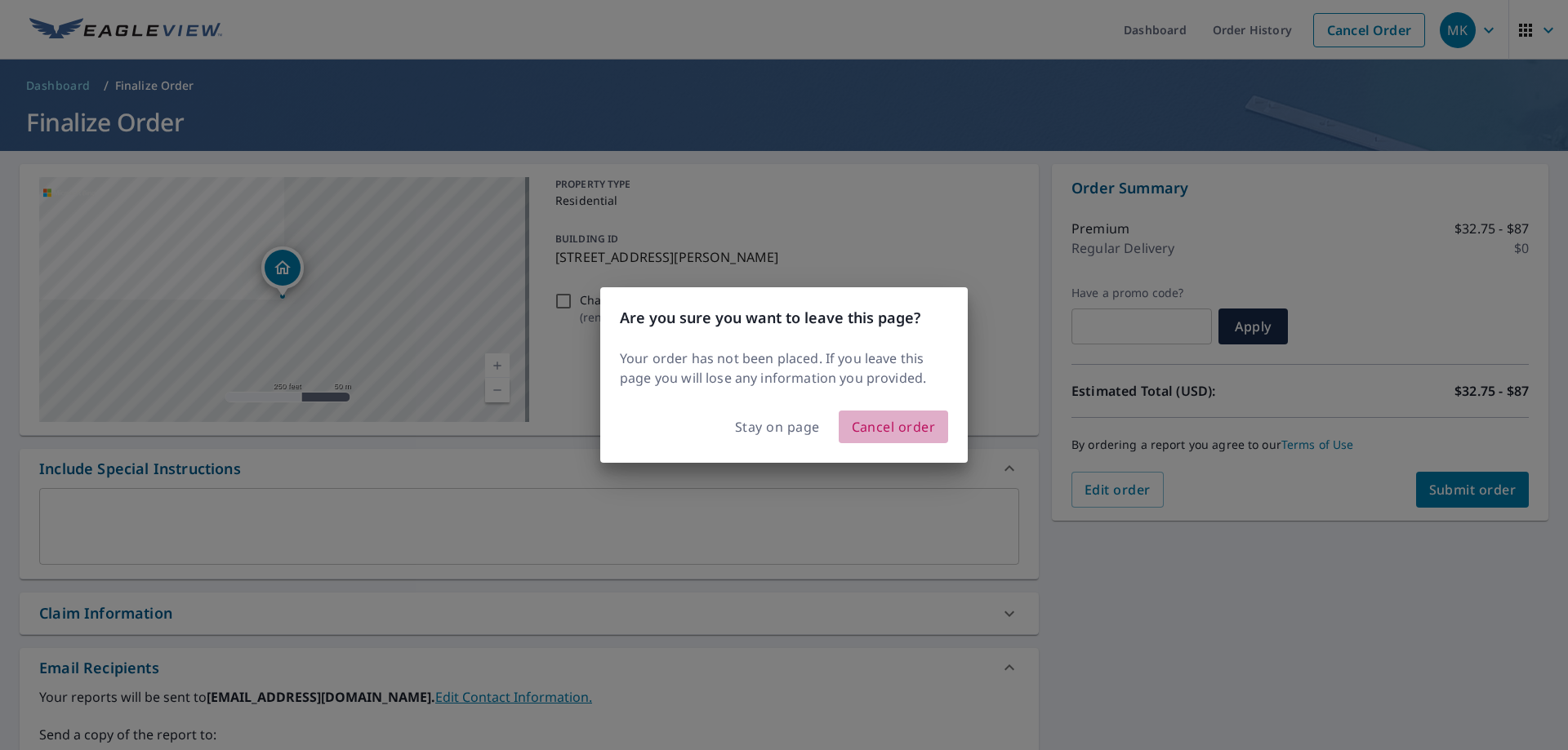
click at [898, 425] on span "Cancel order" at bounding box center [894, 427] width 84 height 23
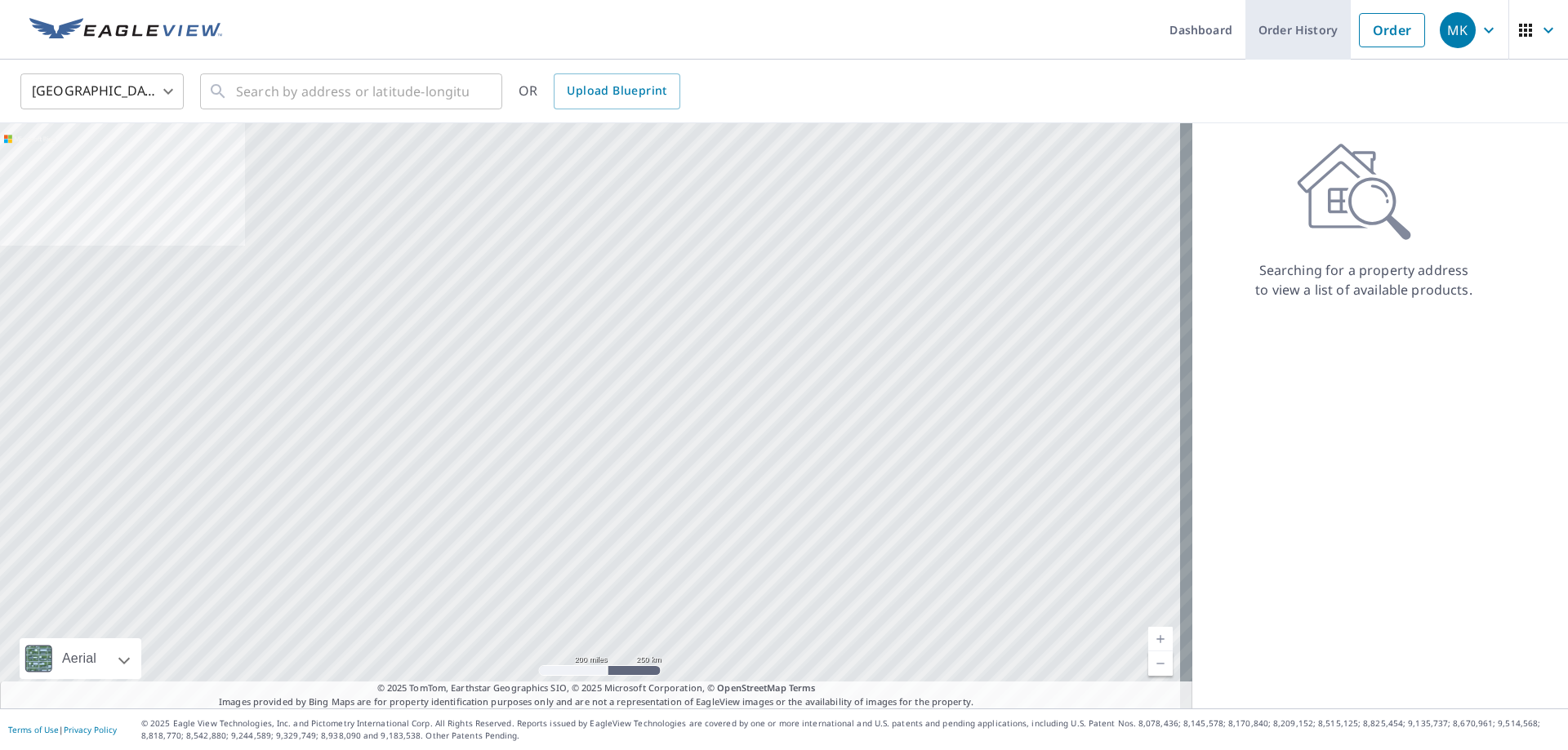
click at [1305, 30] on link "Order History" at bounding box center [1298, 30] width 105 height 60
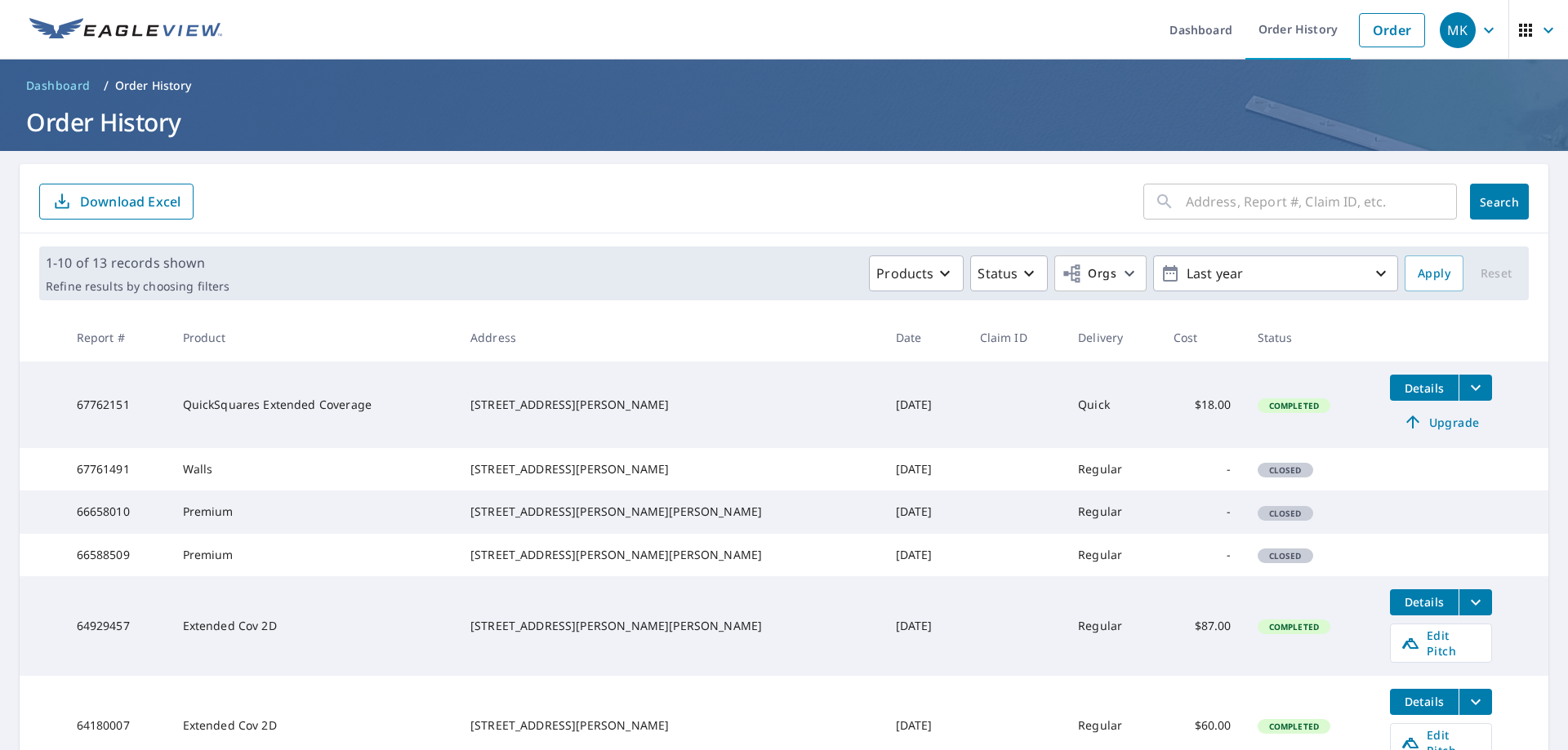
click at [1402, 430] on span "Upgrade" at bounding box center [1440, 421] width 82 height 20
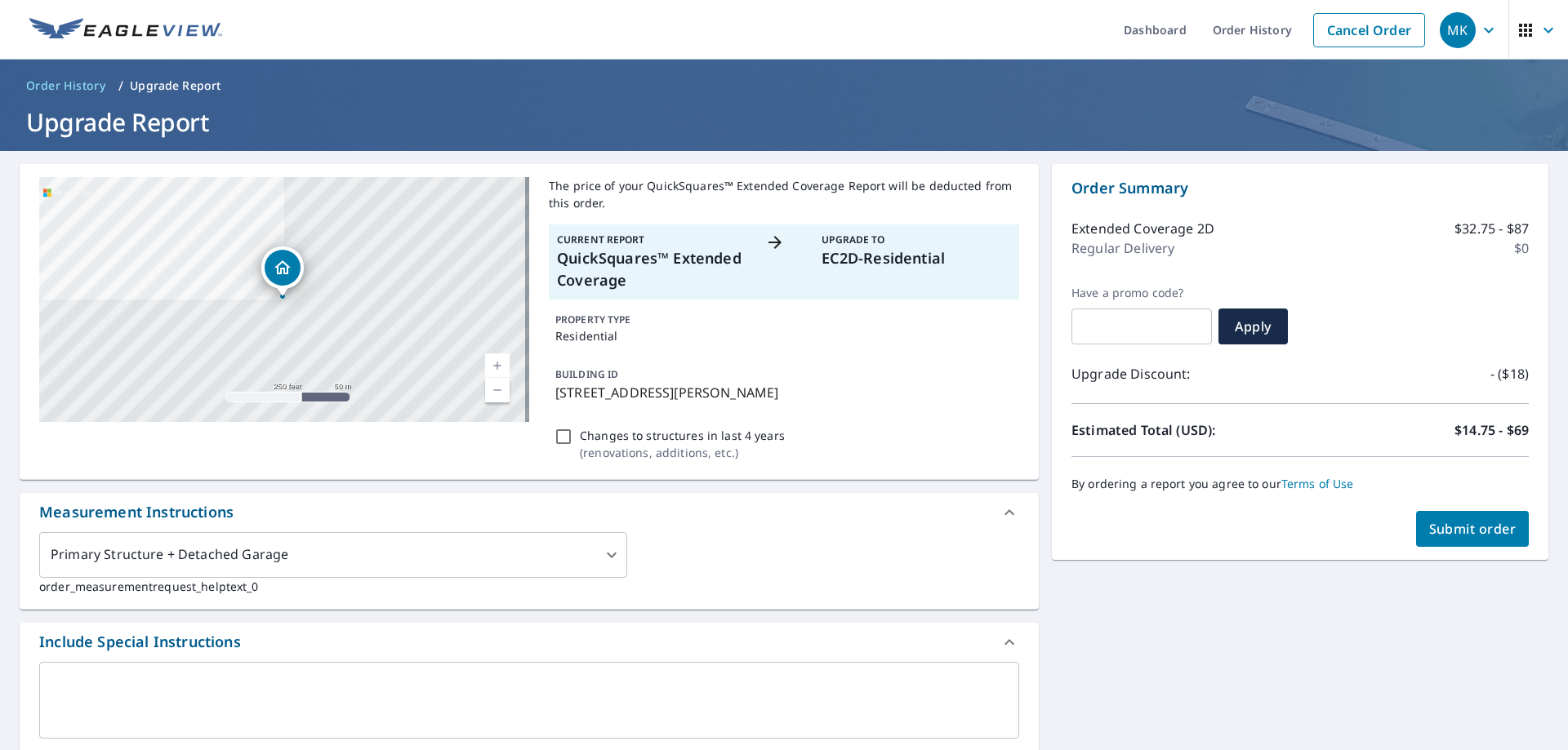
click at [1450, 525] on span "Submit order" at bounding box center [1473, 528] width 88 height 18
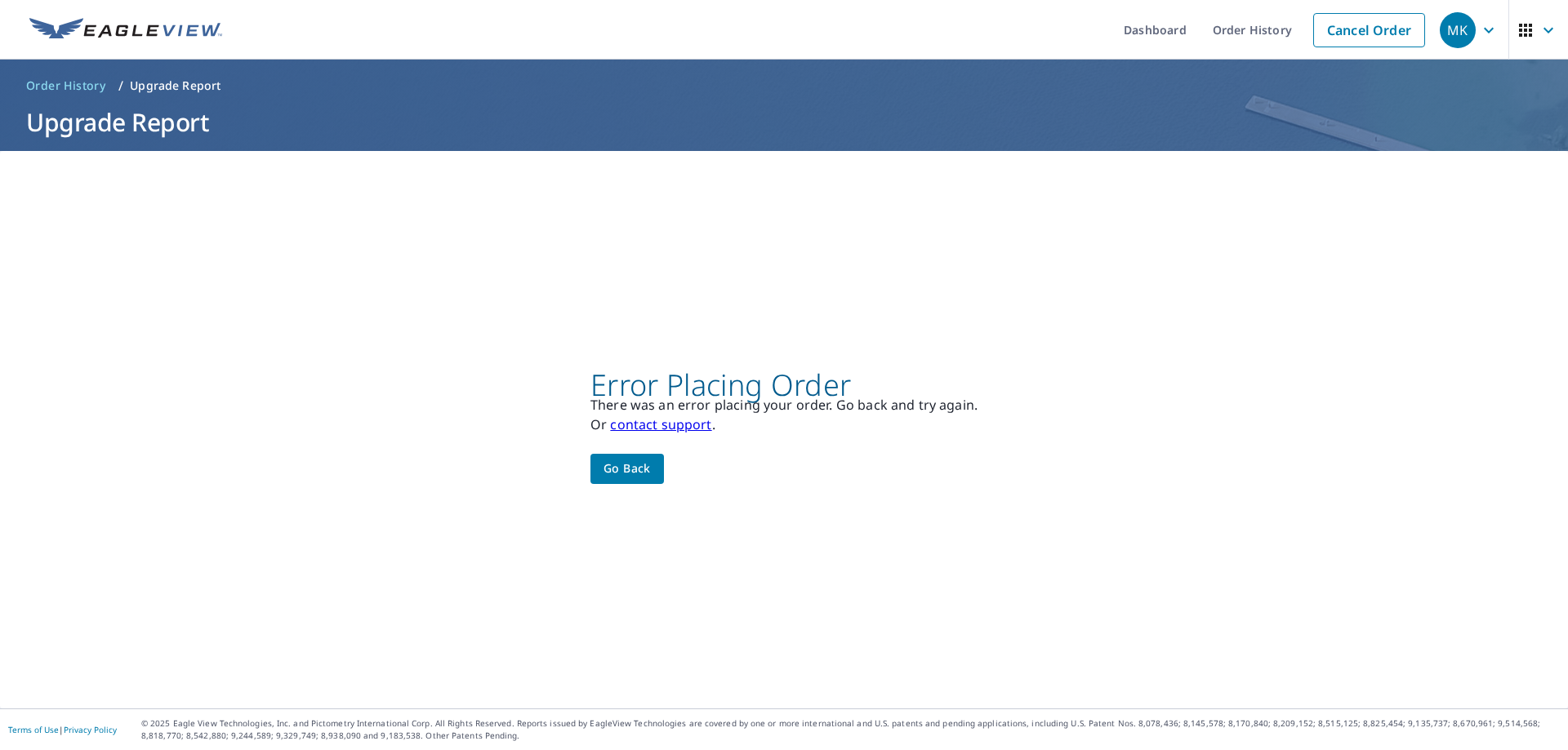
click at [613, 427] on link "contact support" at bounding box center [660, 424] width 102 height 18
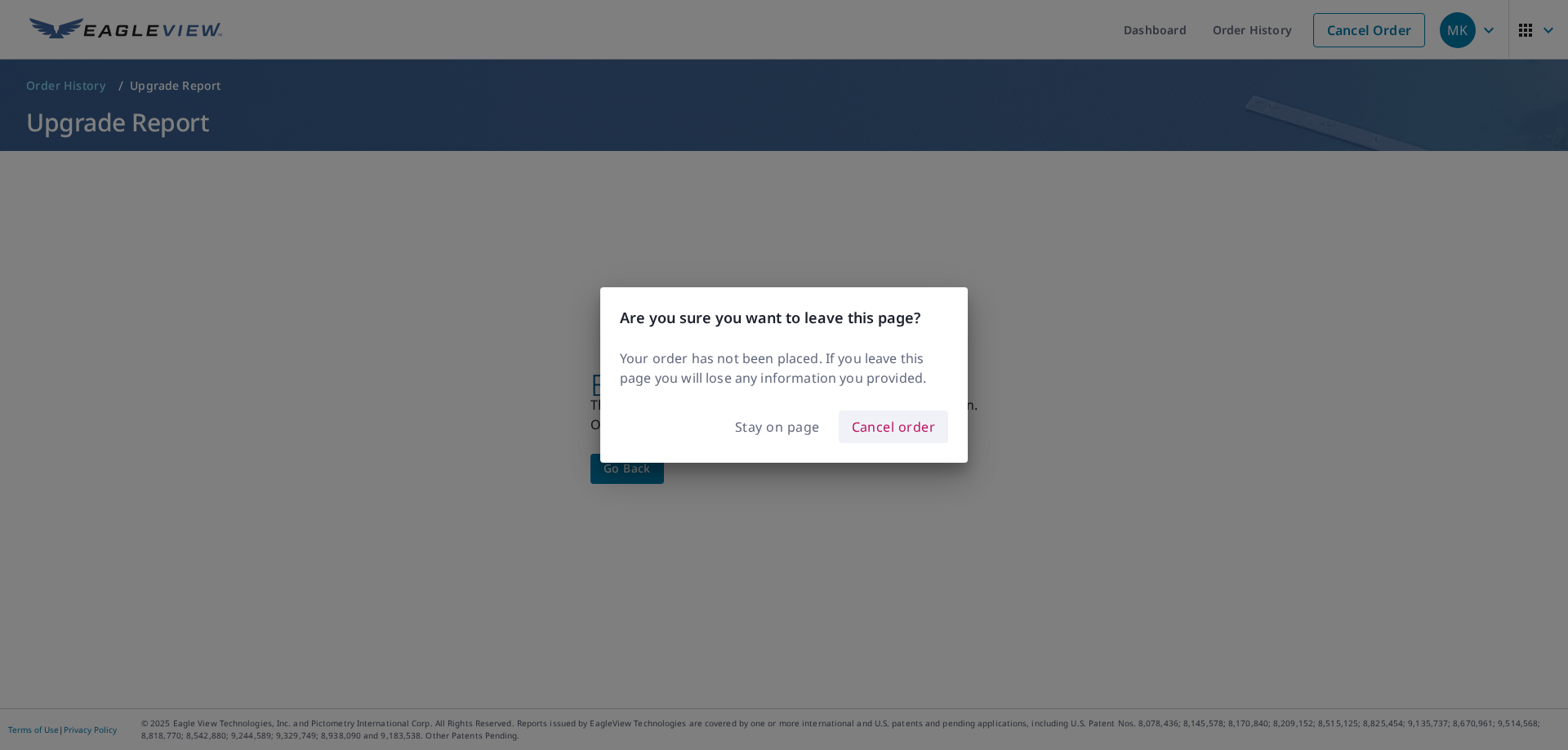
click at [865, 426] on span "Cancel order" at bounding box center [894, 427] width 84 height 23
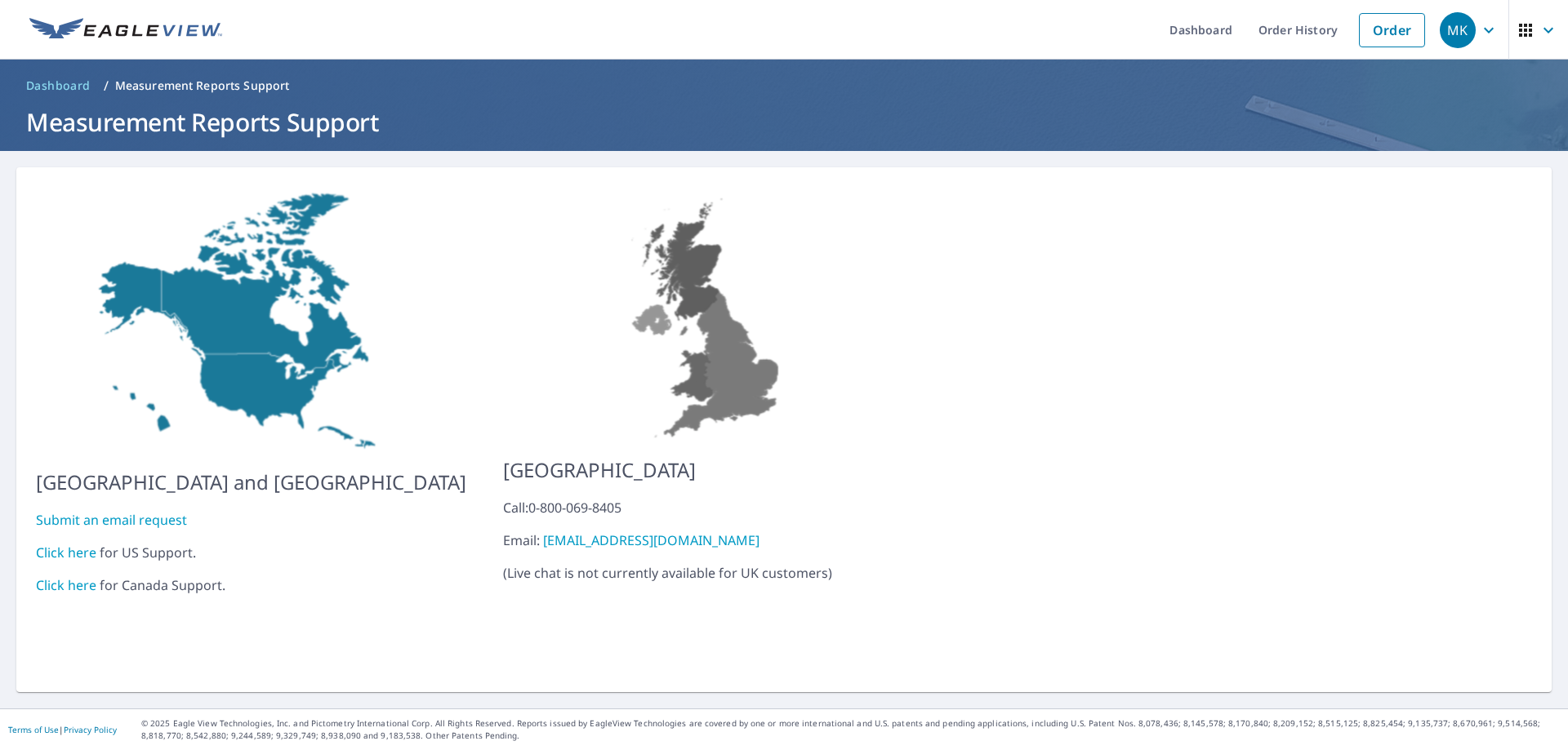
click at [77, 543] on link "Click here" at bounding box center [66, 552] width 61 height 18
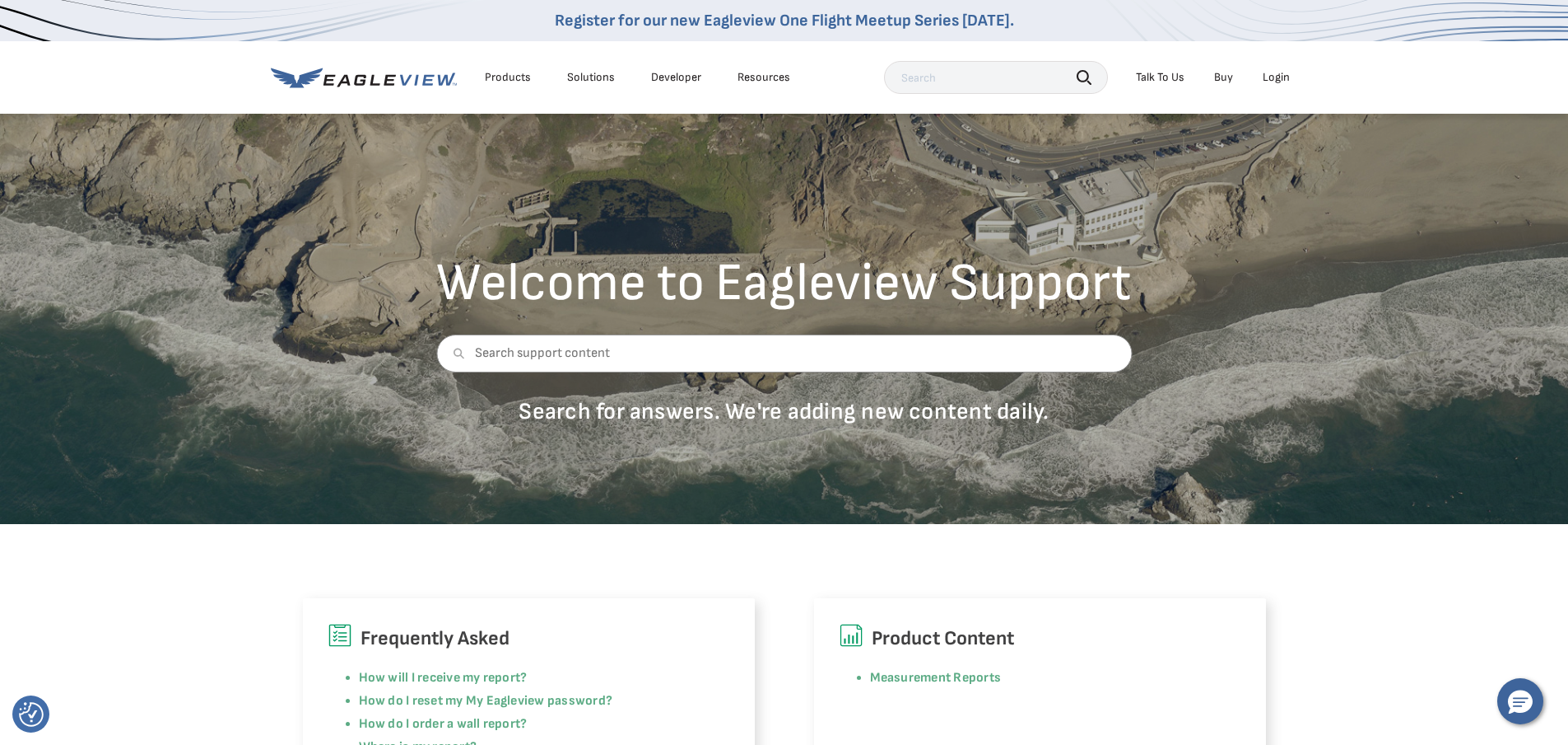
click at [714, 358] on input "text" at bounding box center [784, 354] width 696 height 38
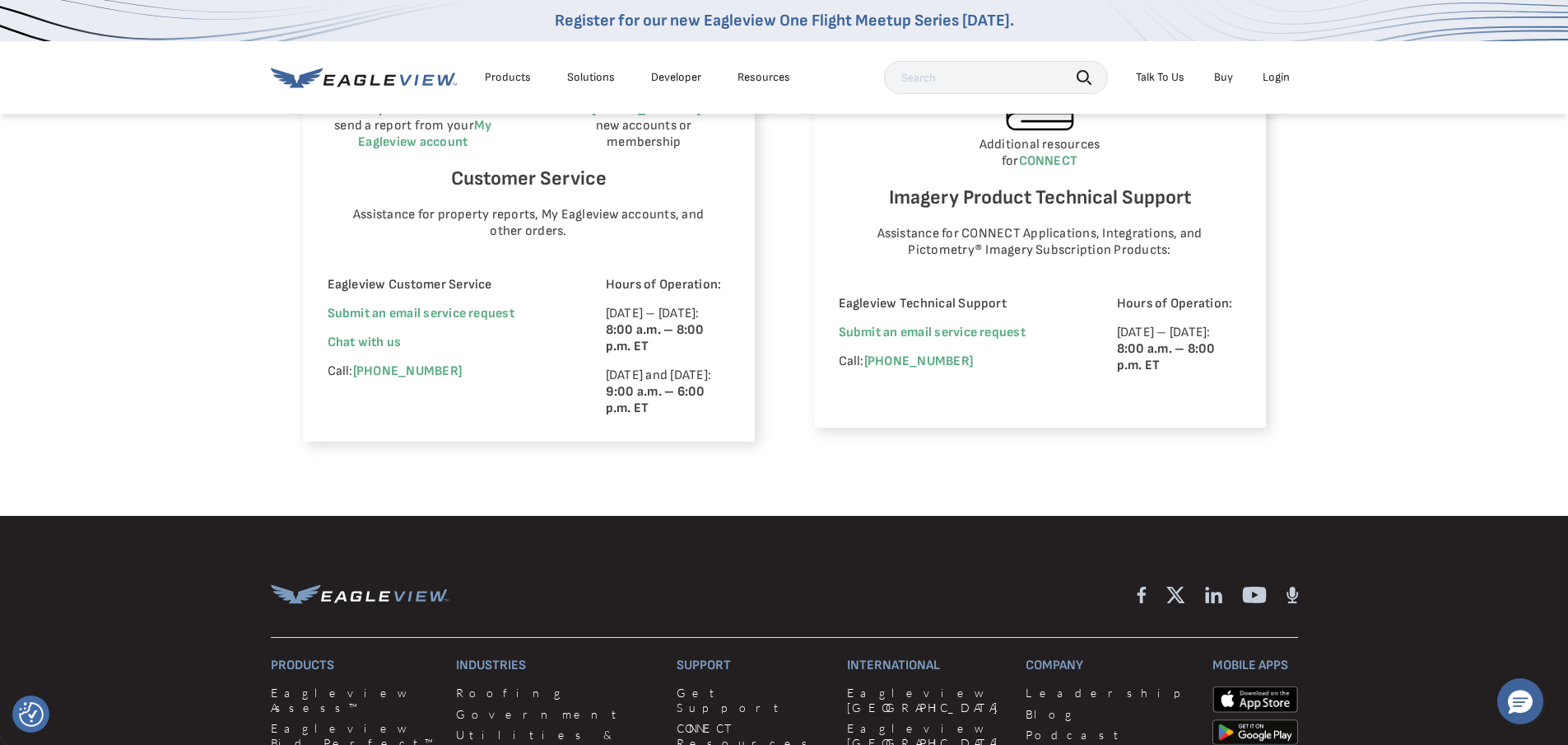
scroll to position [989, 0]
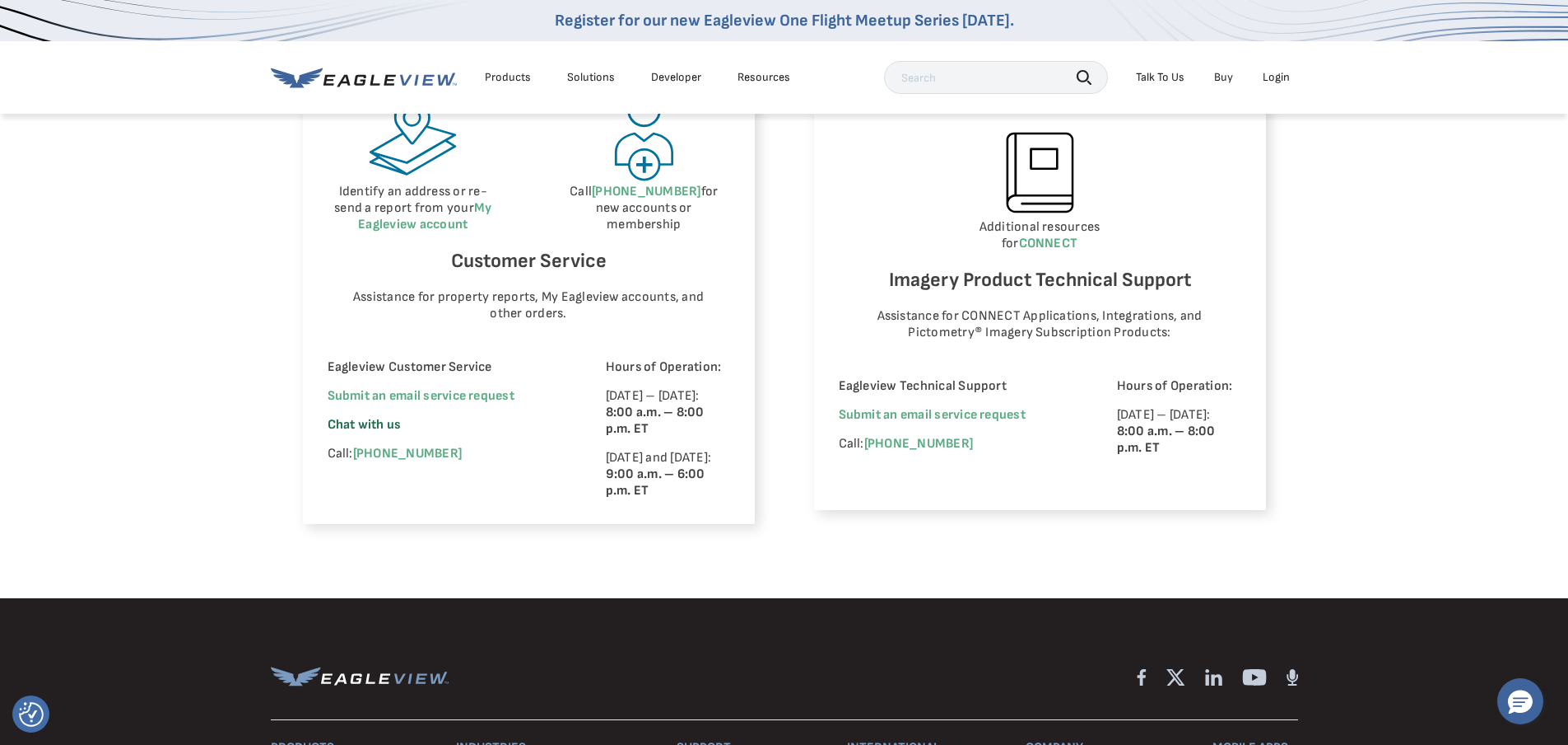
click at [370, 421] on span "Chat with us" at bounding box center [365, 424] width 74 height 16
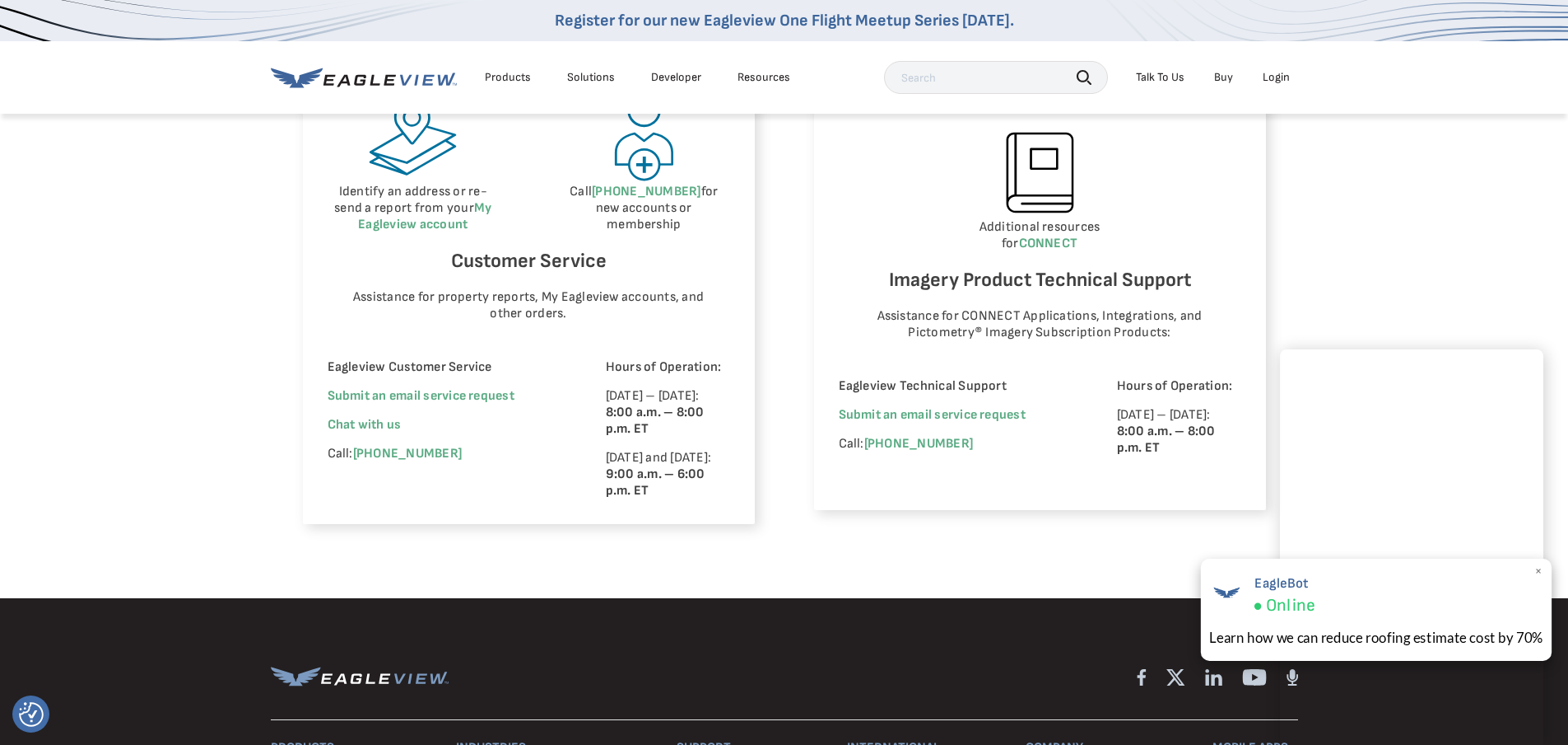
click at [1542, 573] on span "×" at bounding box center [1540, 571] width 9 height 17
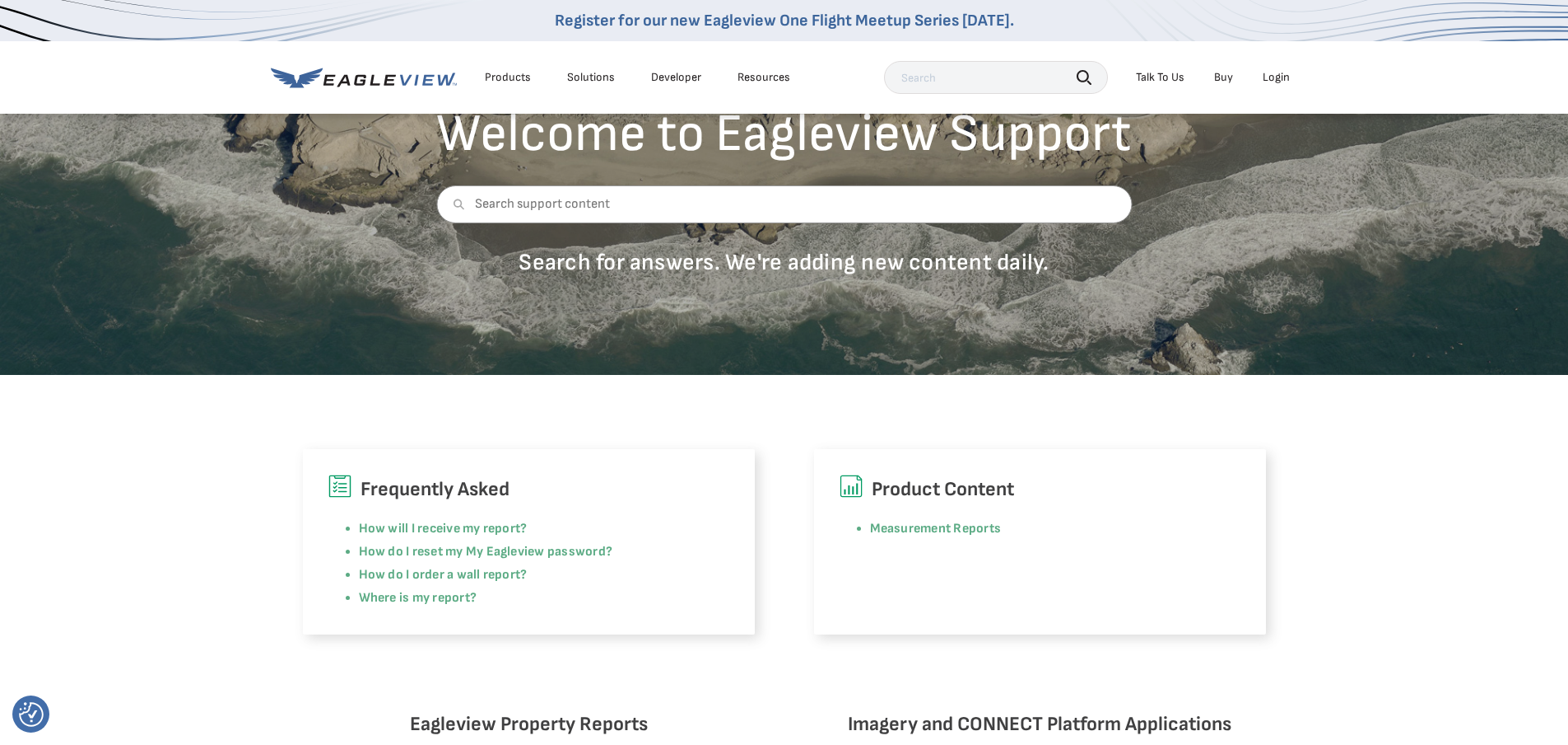
scroll to position [0, 0]
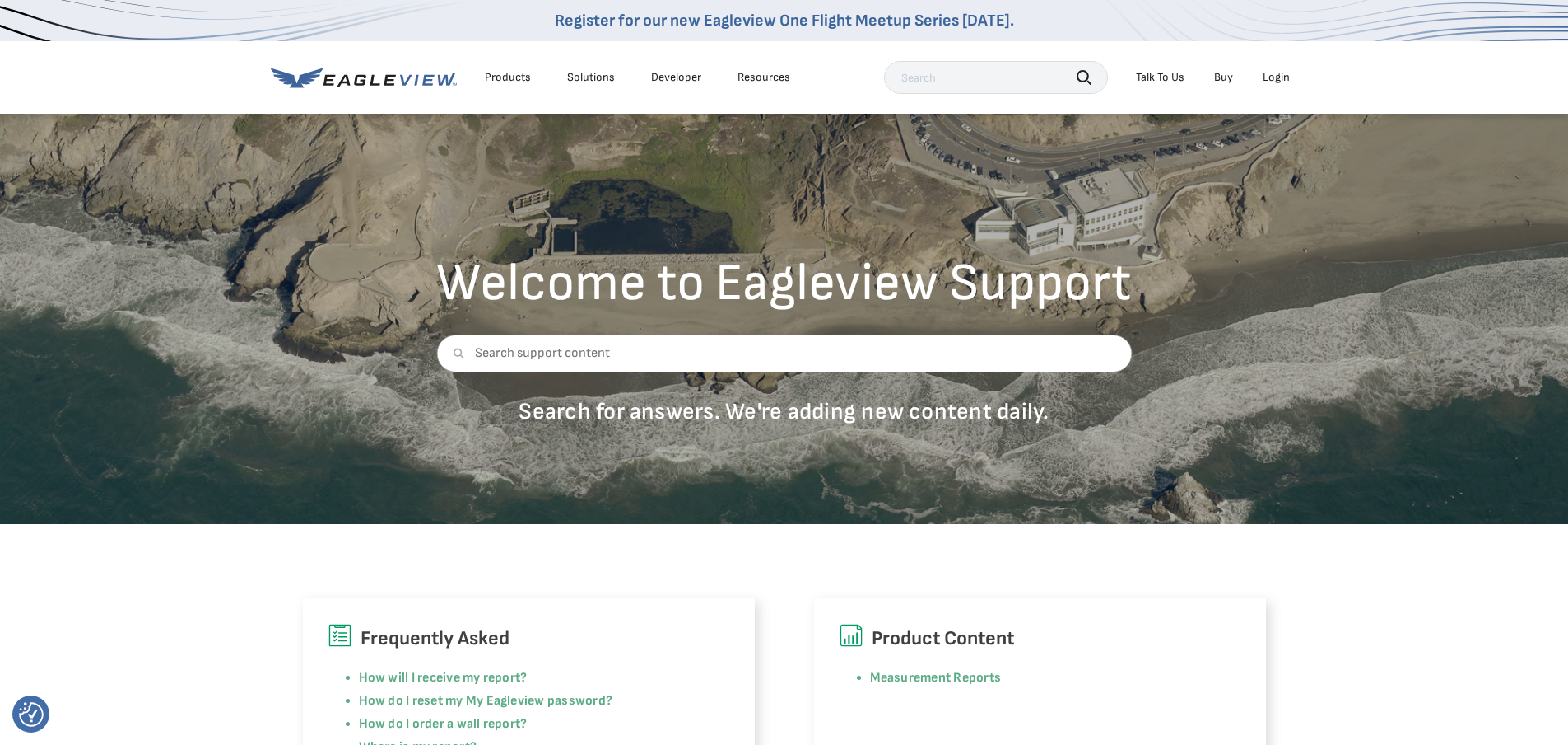
click at [1270, 76] on div "Login" at bounding box center [1277, 77] width 27 height 15
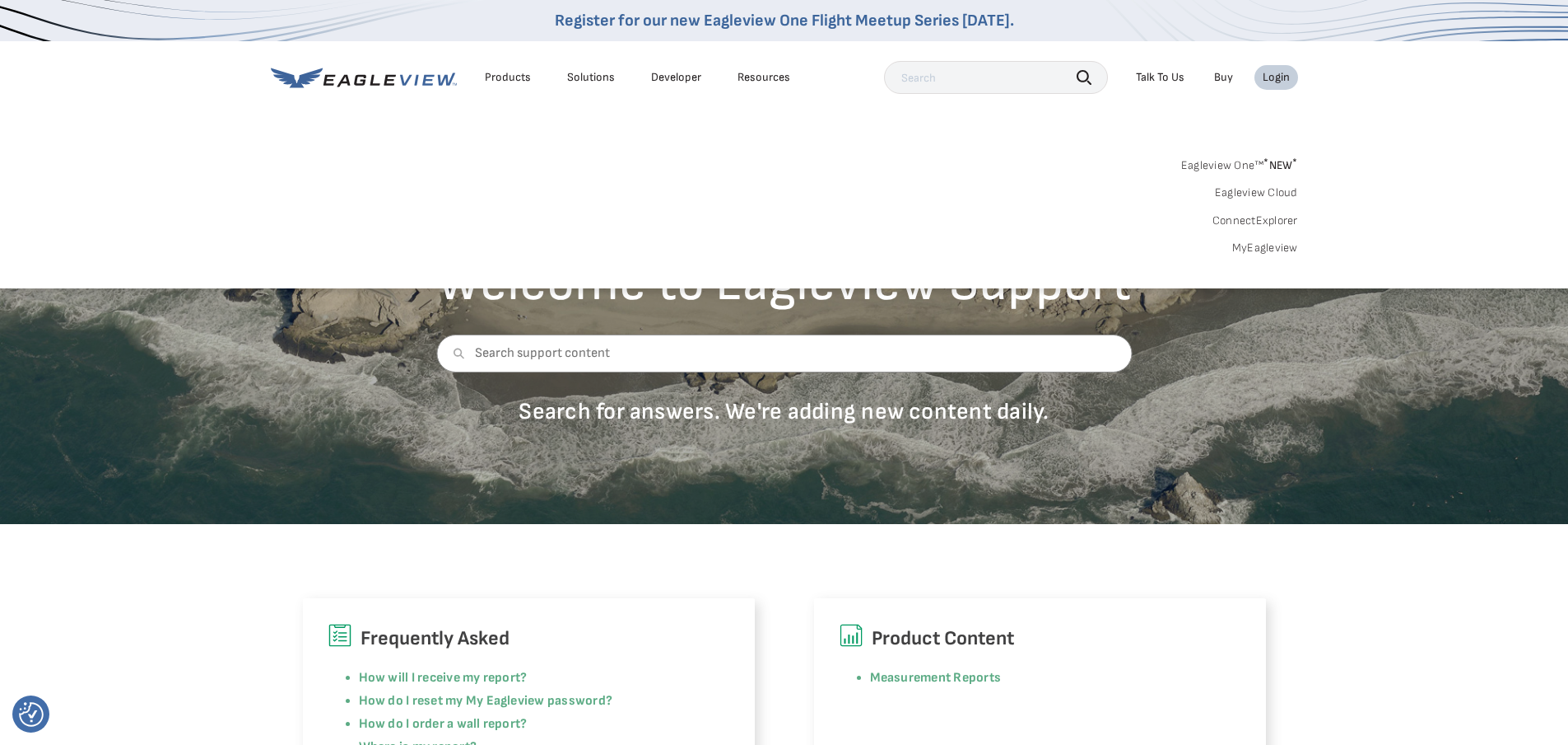
click at [1264, 251] on link "MyEagleview" at bounding box center [1265, 248] width 66 height 15
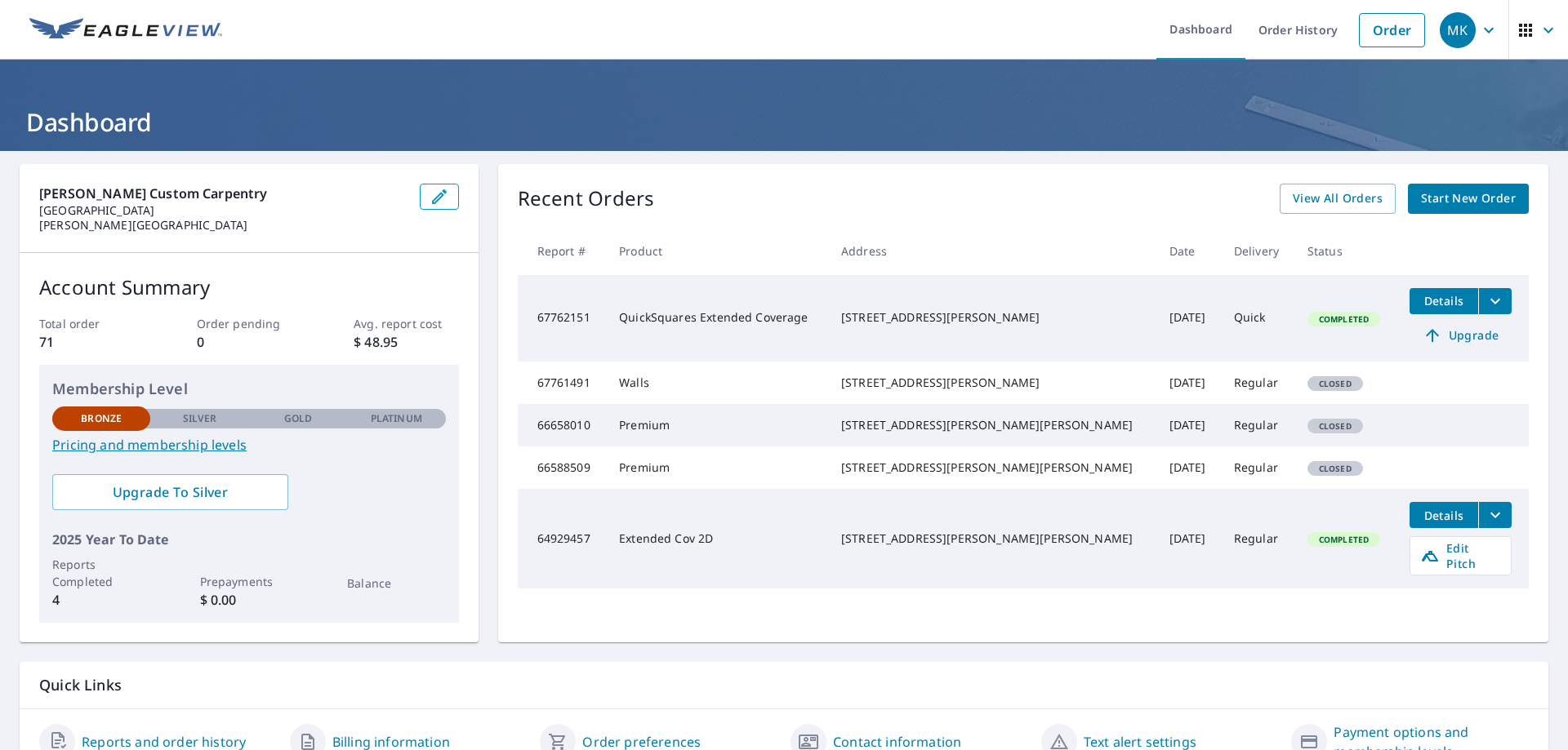
click at [1540, 38] on icon "button" at bounding box center [1547, 30] width 20 height 20
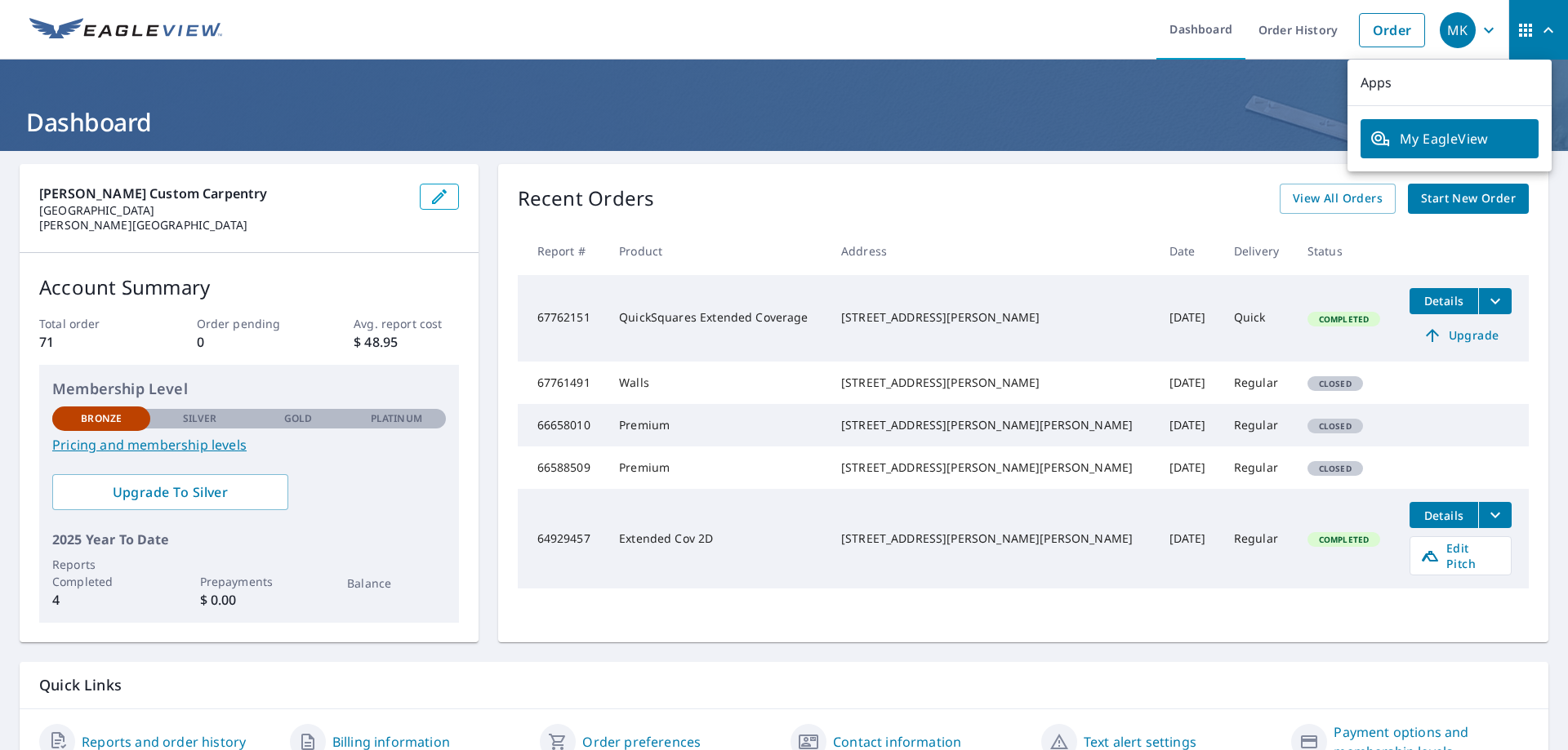
click at [1538, 38] on icon "button" at bounding box center [1547, 30] width 20 height 20
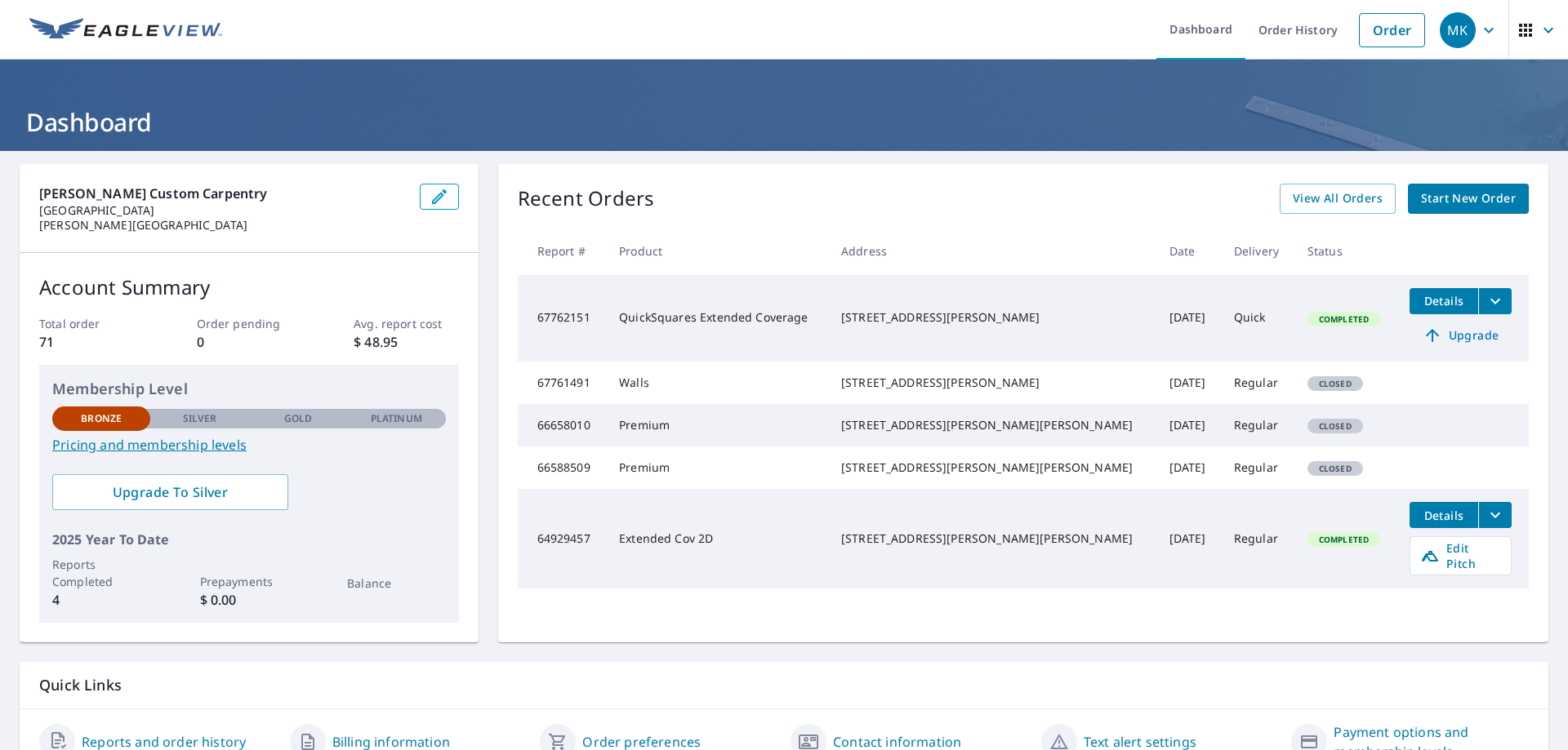
click at [1479, 34] on icon "button" at bounding box center [1488, 30] width 20 height 20
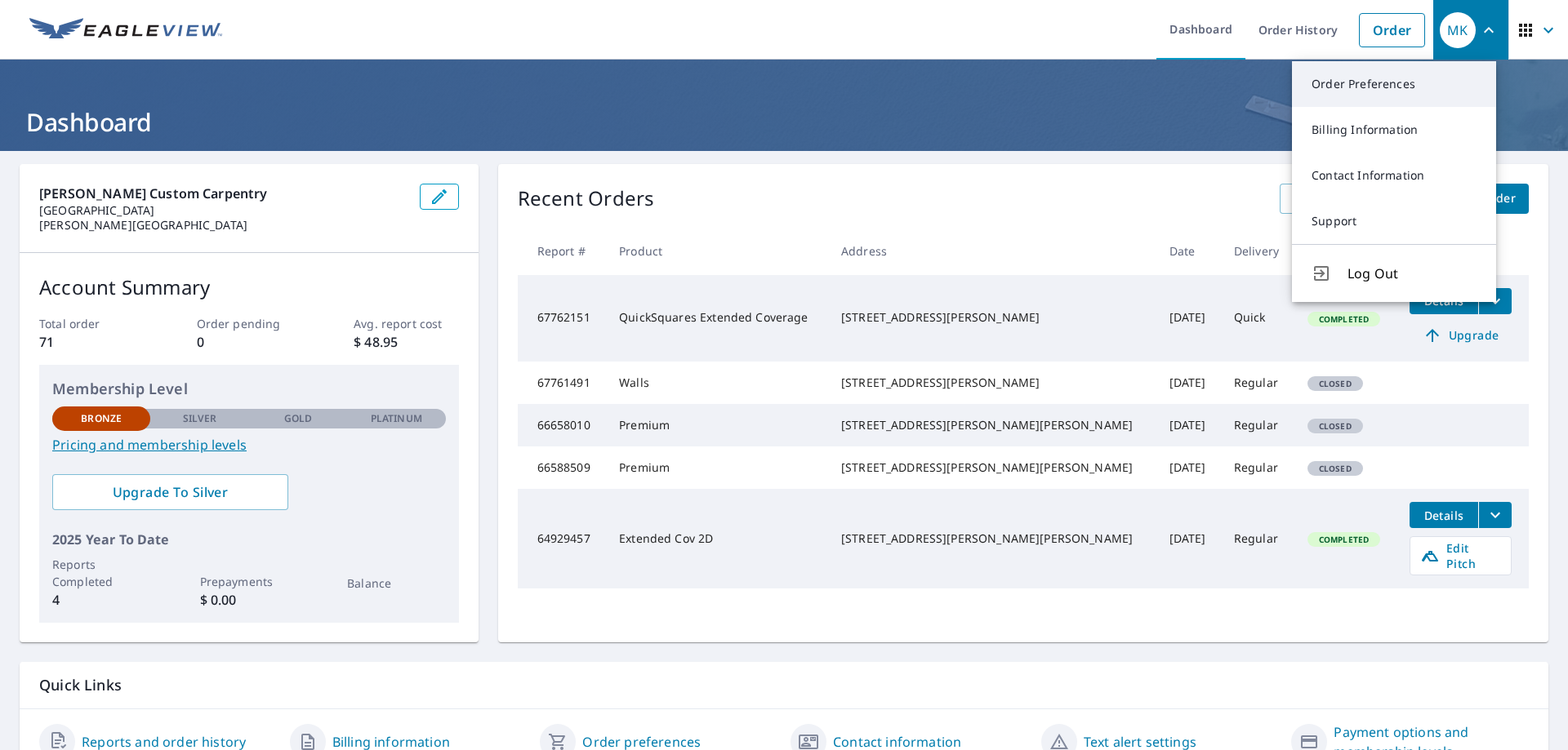
click at [1395, 89] on link "Order Preferences" at bounding box center [1394, 84] width 204 height 46
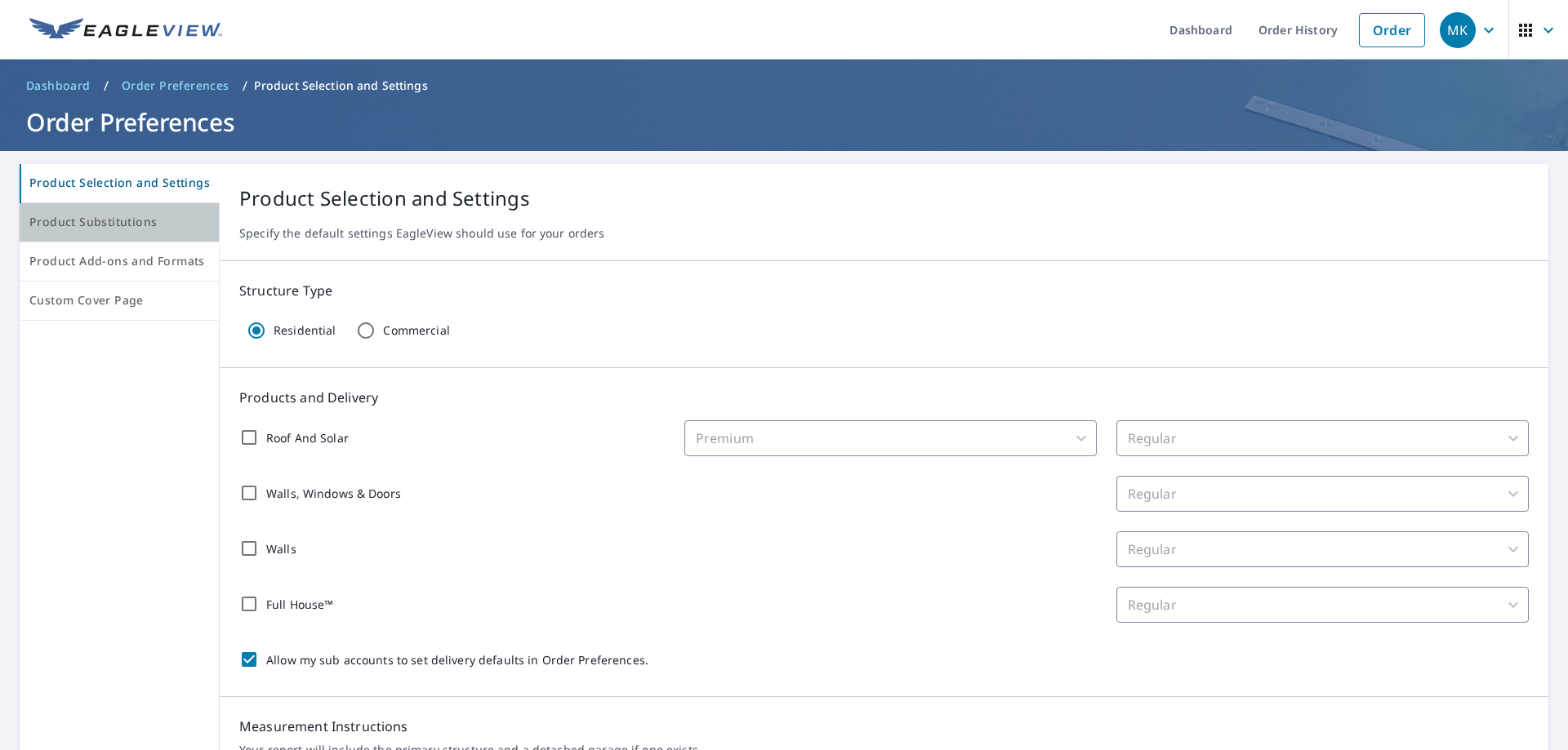
click at [146, 228] on span "Product Substitutions" at bounding box center [119, 223] width 180 height 20
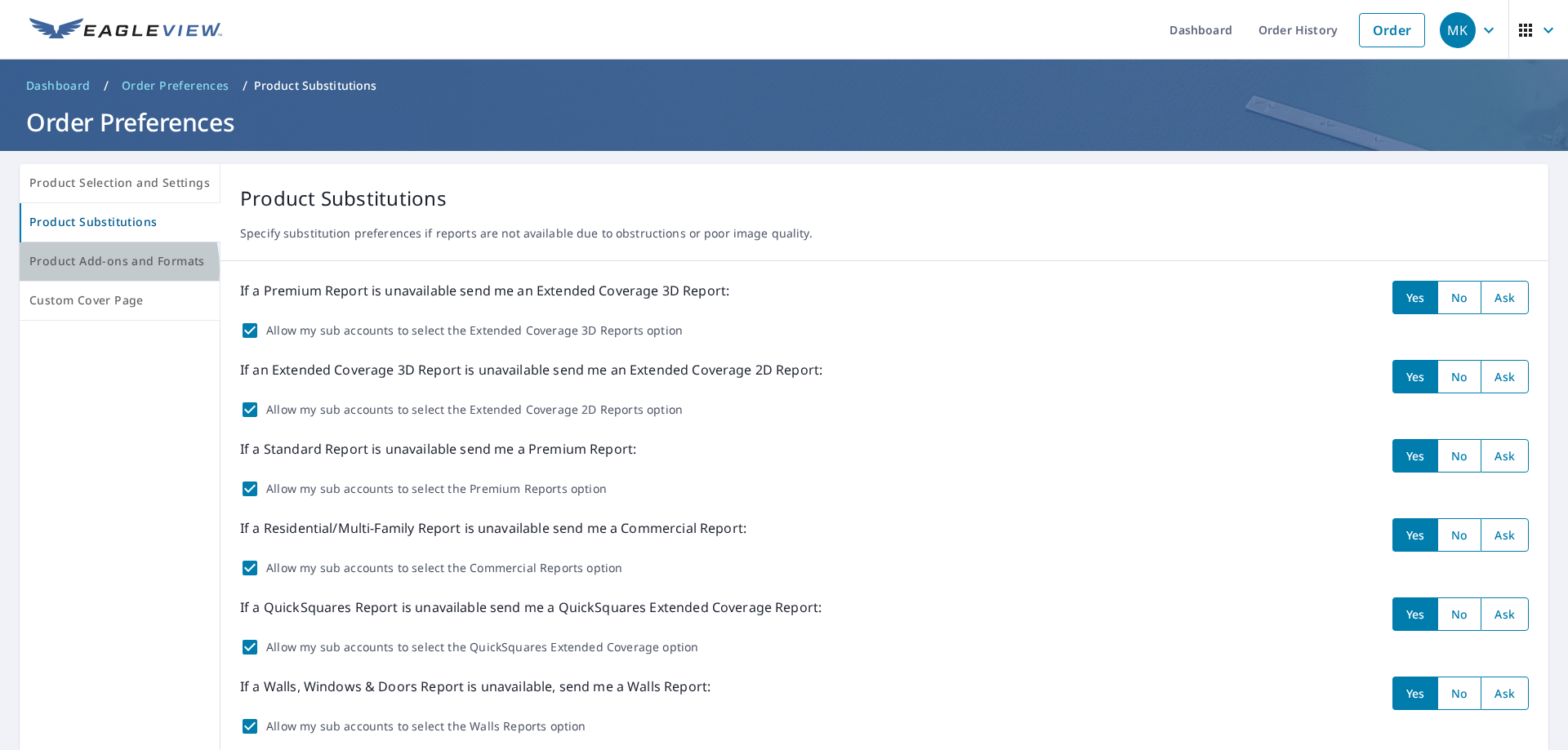
click at [88, 269] on span "Product Add-ons and Formats" at bounding box center [120, 262] width 181 height 20
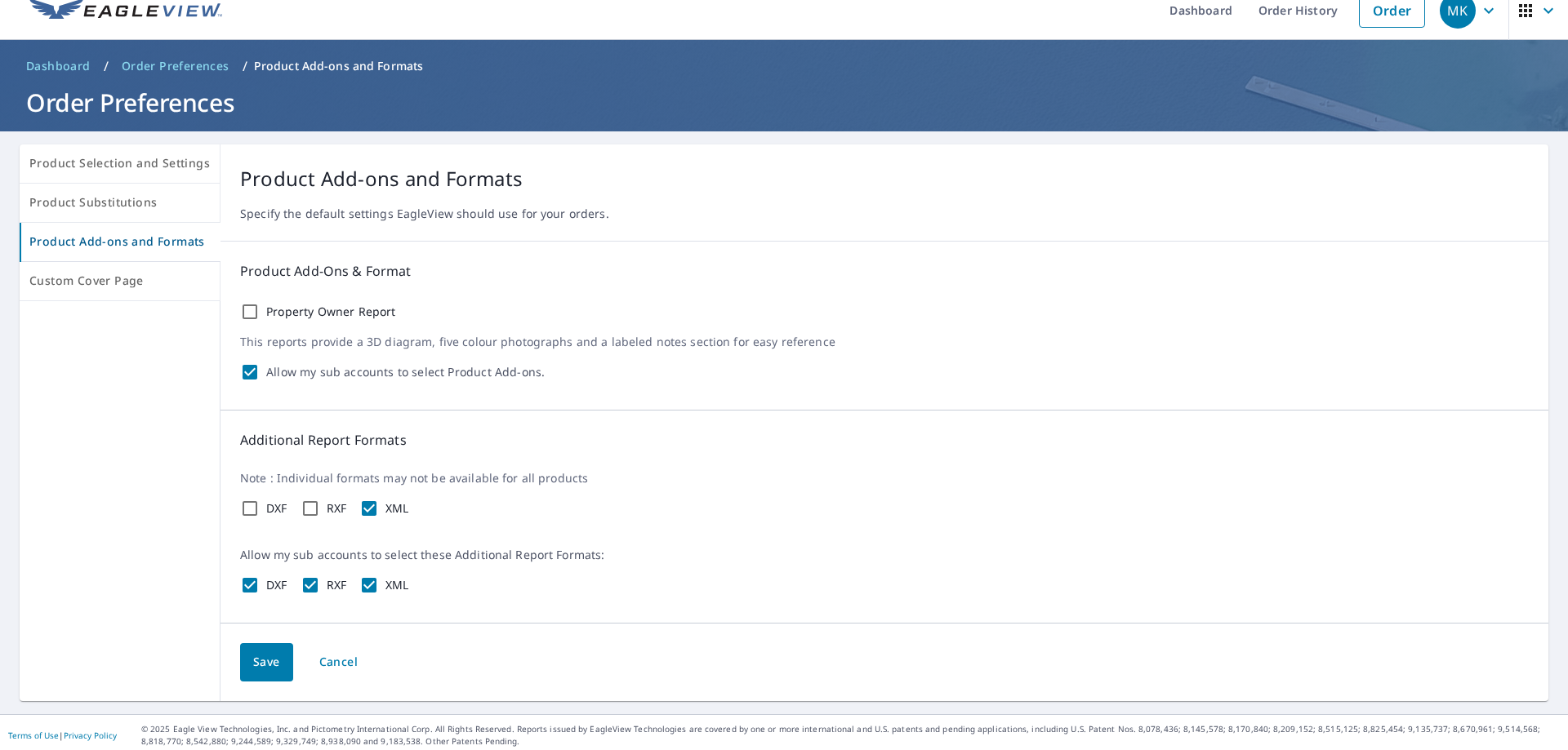
scroll to position [25, 0]
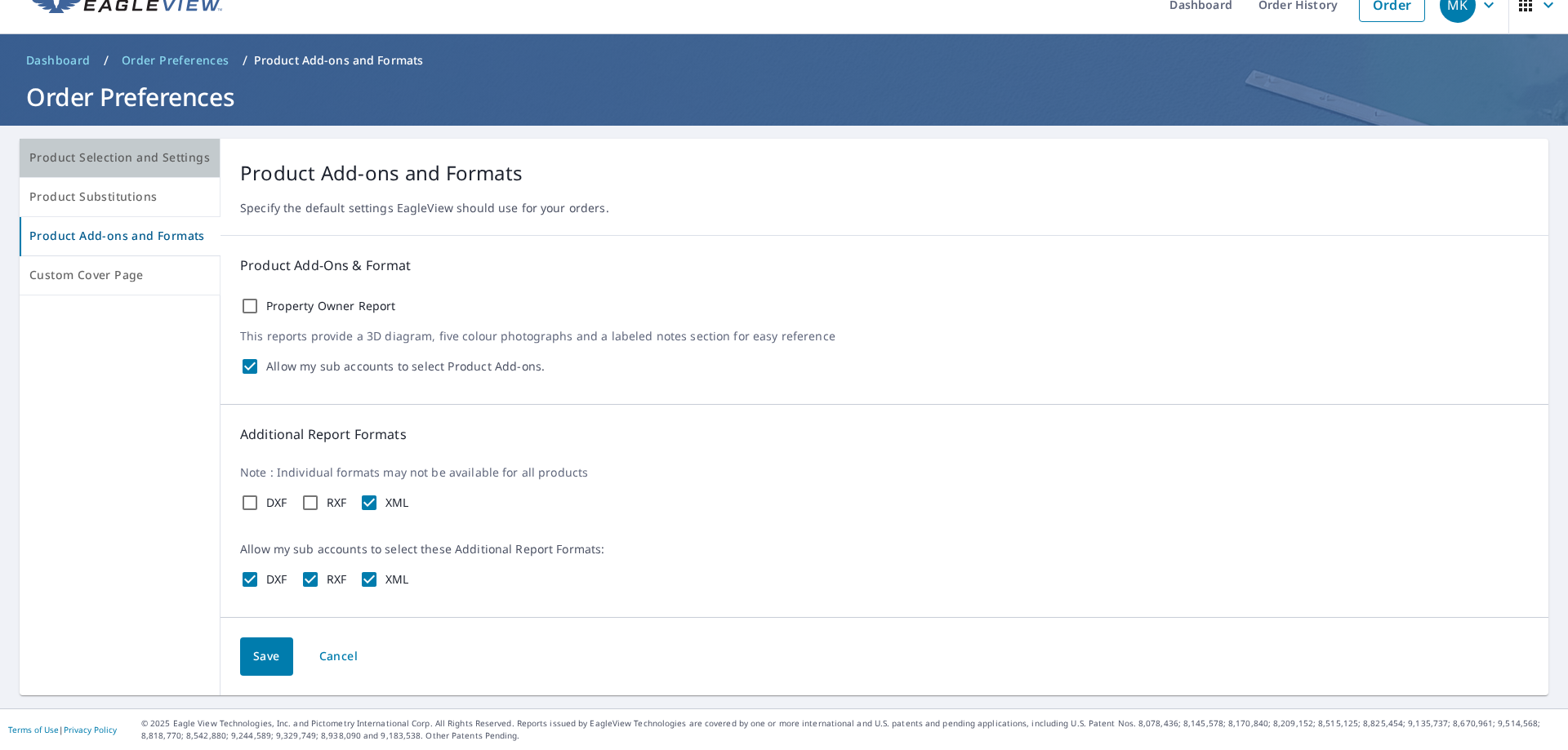
click at [120, 153] on span "Product Selection and Settings" at bounding box center [120, 158] width 181 height 20
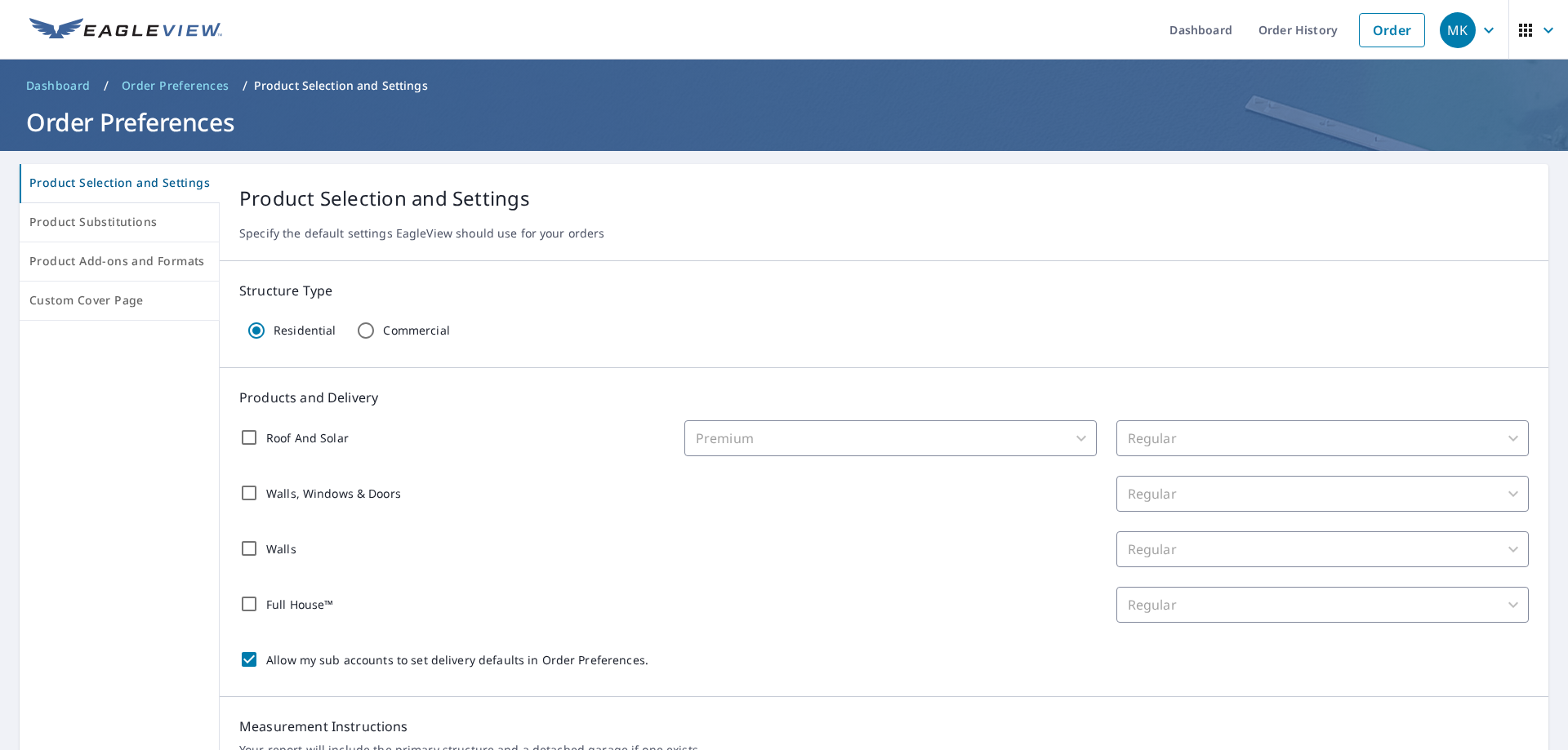
click at [1479, 29] on icon "button" at bounding box center [1488, 30] width 20 height 20
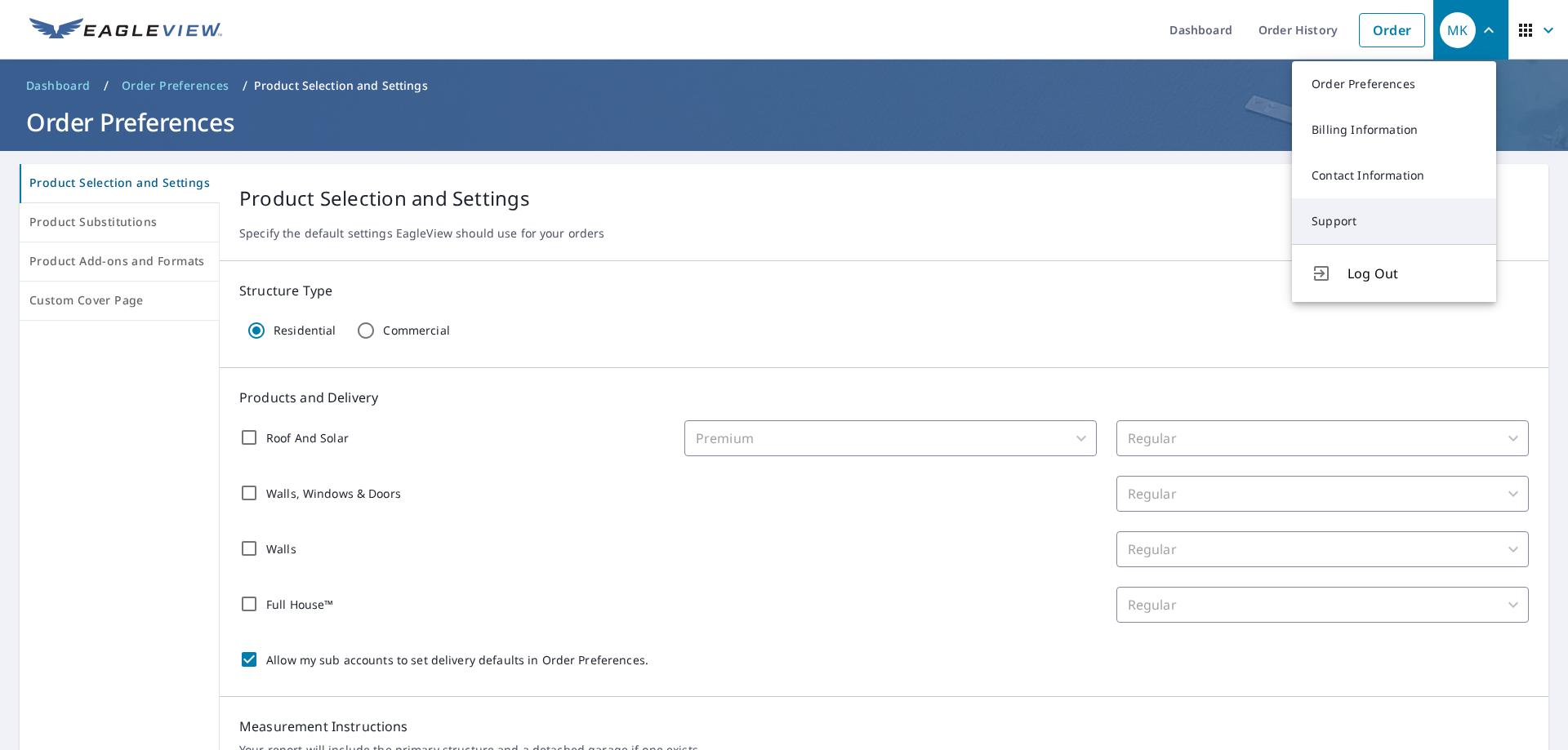
click at [1386, 217] on link "Support" at bounding box center [1394, 221] width 204 height 46
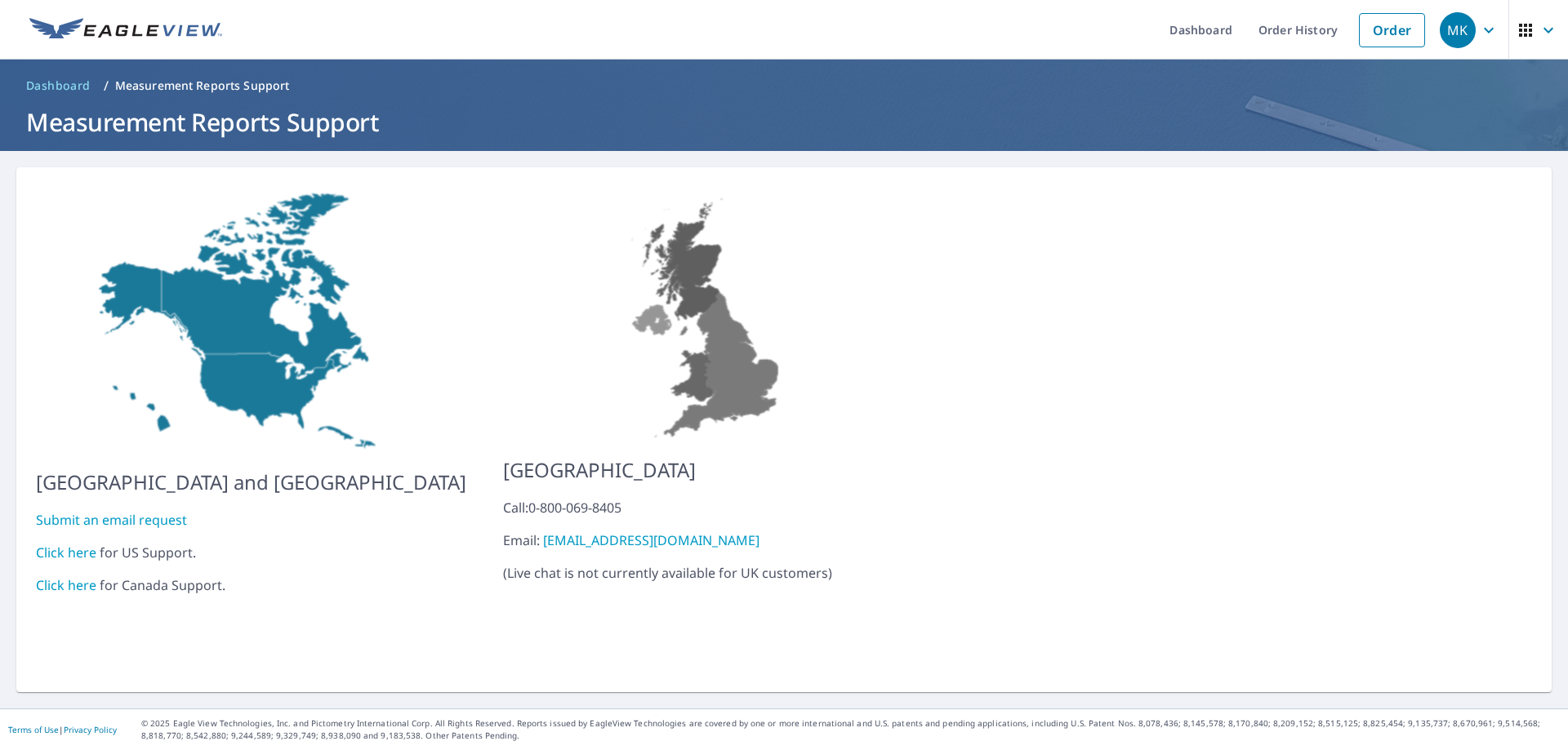
click at [76, 544] on link "Click here" at bounding box center [66, 552] width 61 height 18
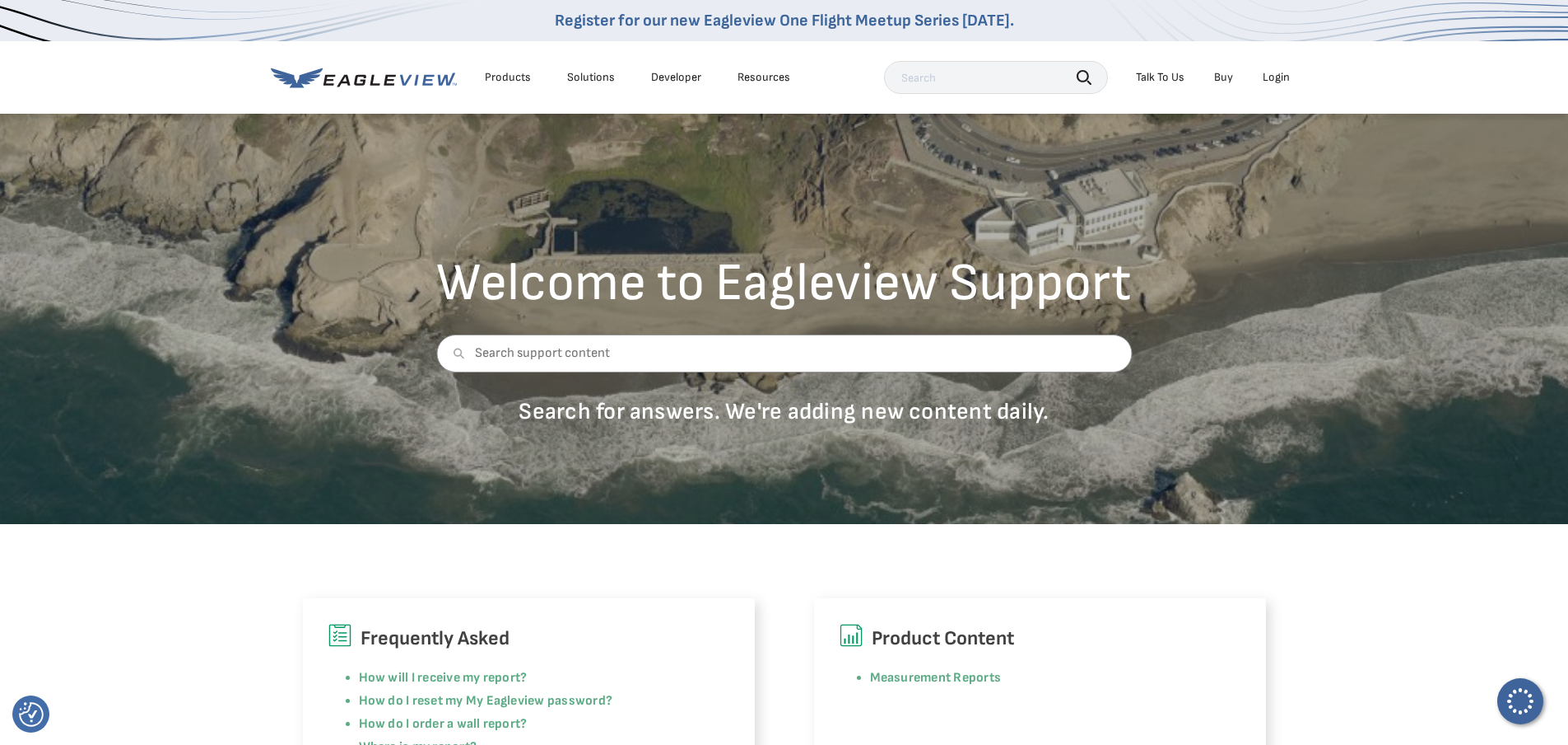
click at [1267, 77] on div "Login" at bounding box center [1277, 77] width 27 height 15
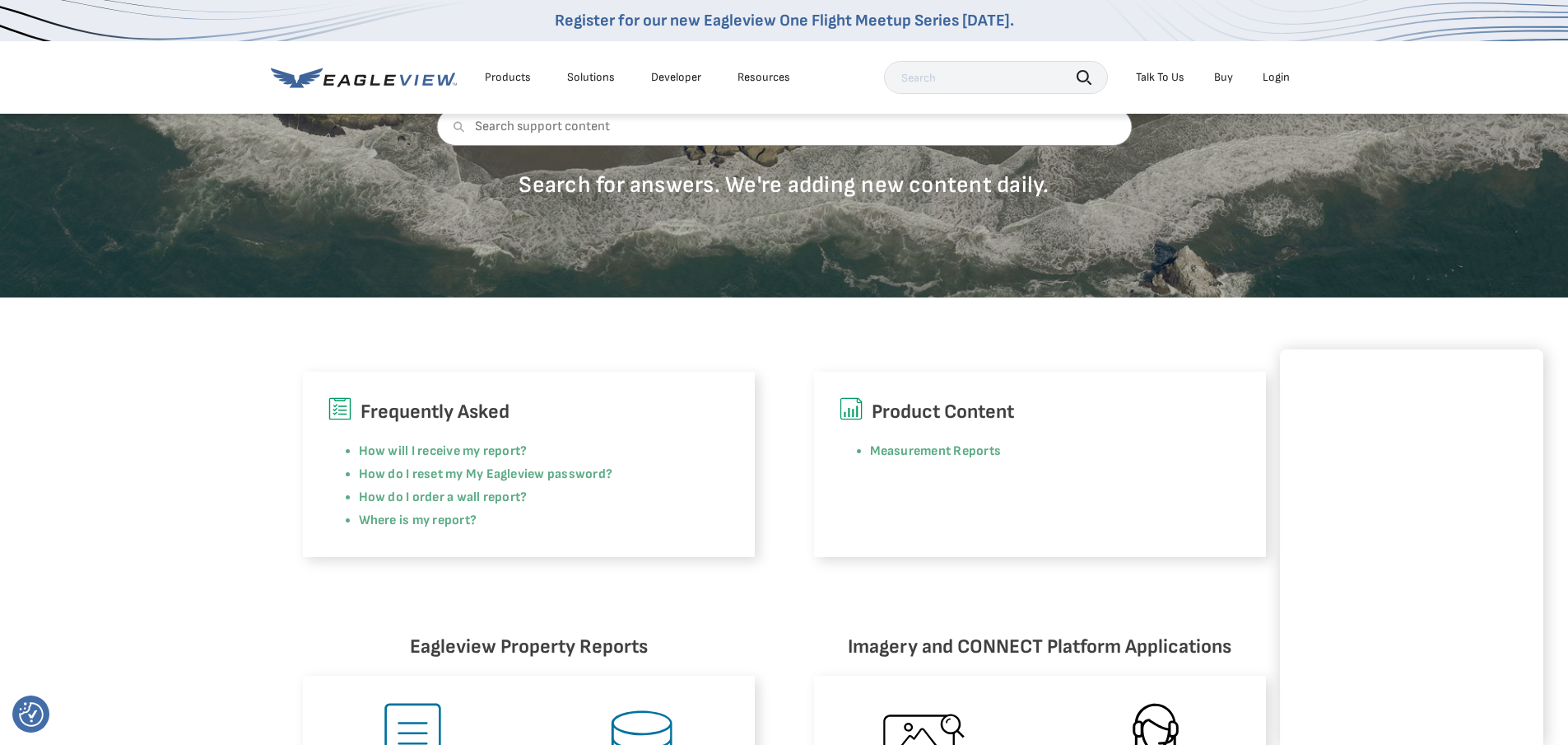
scroll to position [247, 0]
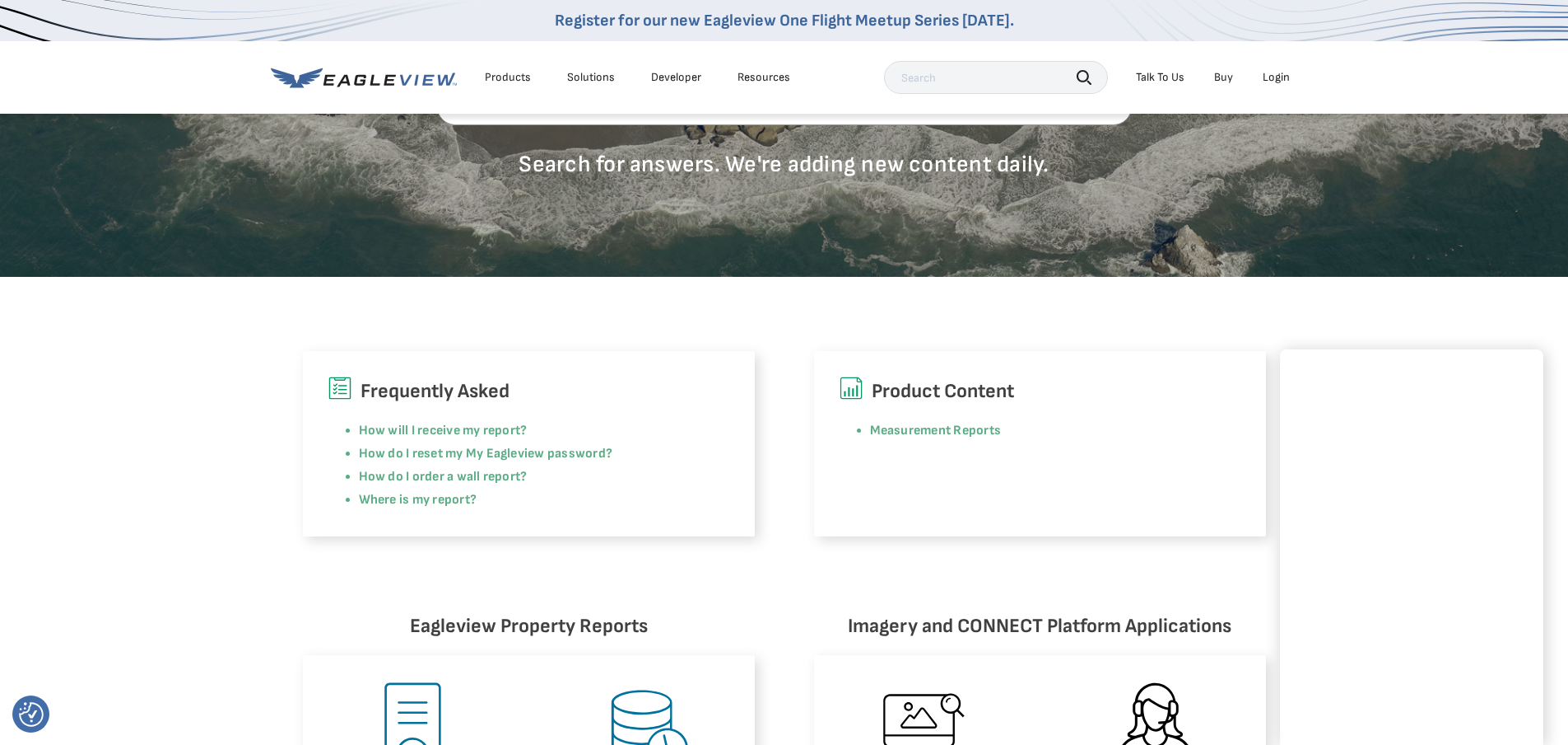
click at [1276, 81] on div "Login" at bounding box center [1277, 77] width 27 height 15
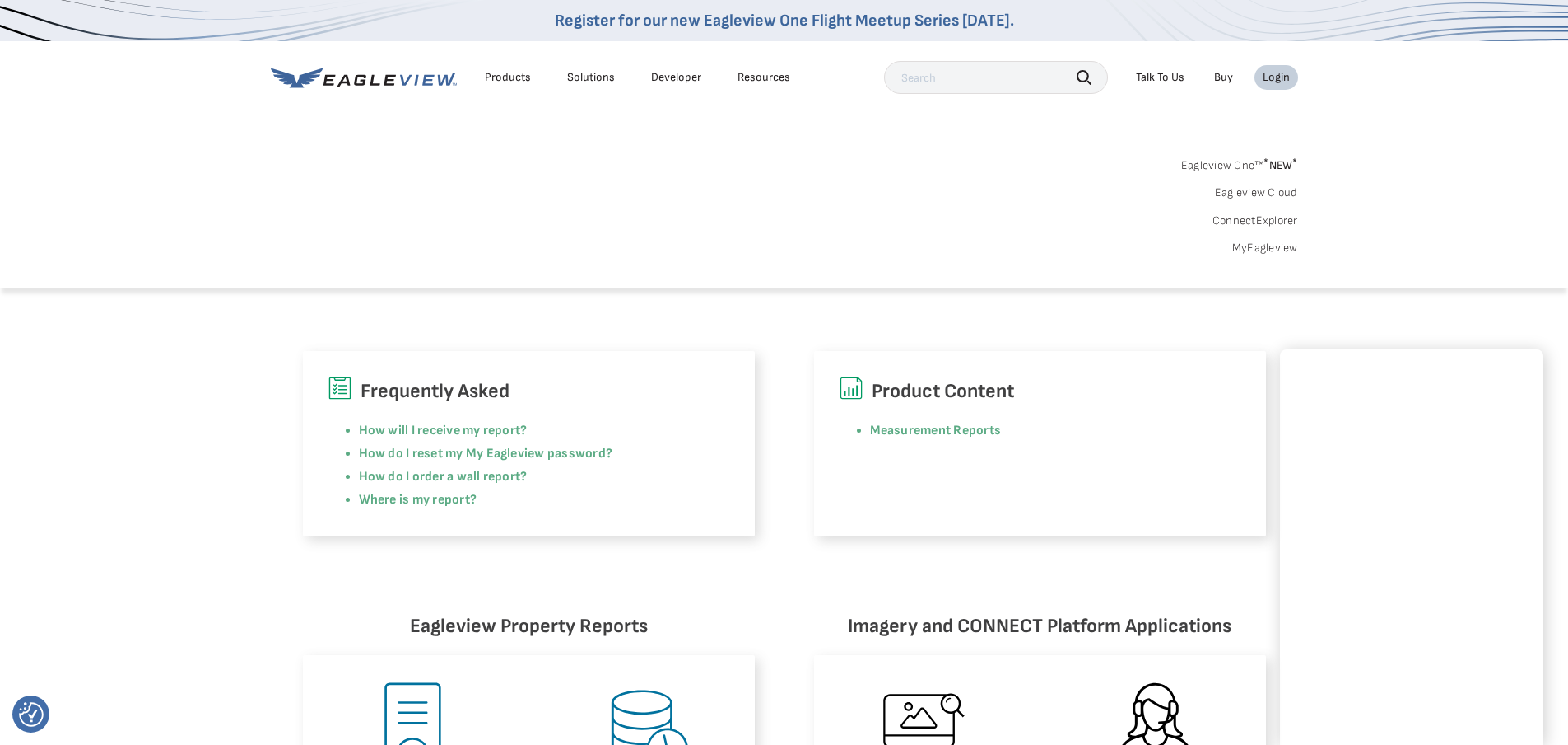
click at [1268, 246] on link "MyEagleview" at bounding box center [1265, 248] width 66 height 15
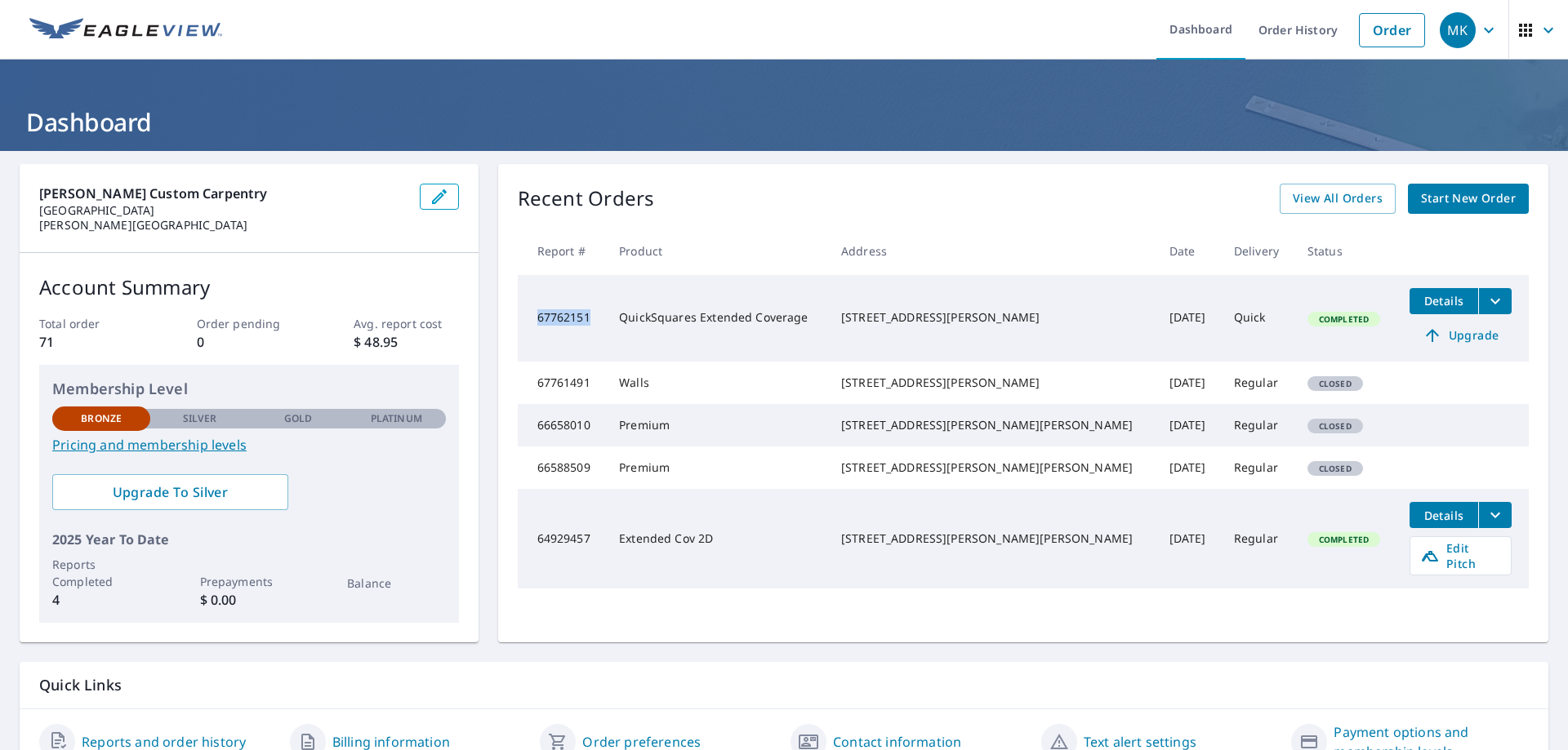
drag, startPoint x: 582, startPoint y: 317, endPoint x: 532, endPoint y: 322, distance: 50.2
click at [532, 322] on td "67762151" at bounding box center [561, 318] width 89 height 87
copy td "67762151"
click at [1478, 40] on span "MK" at bounding box center [1470, 30] width 62 height 39
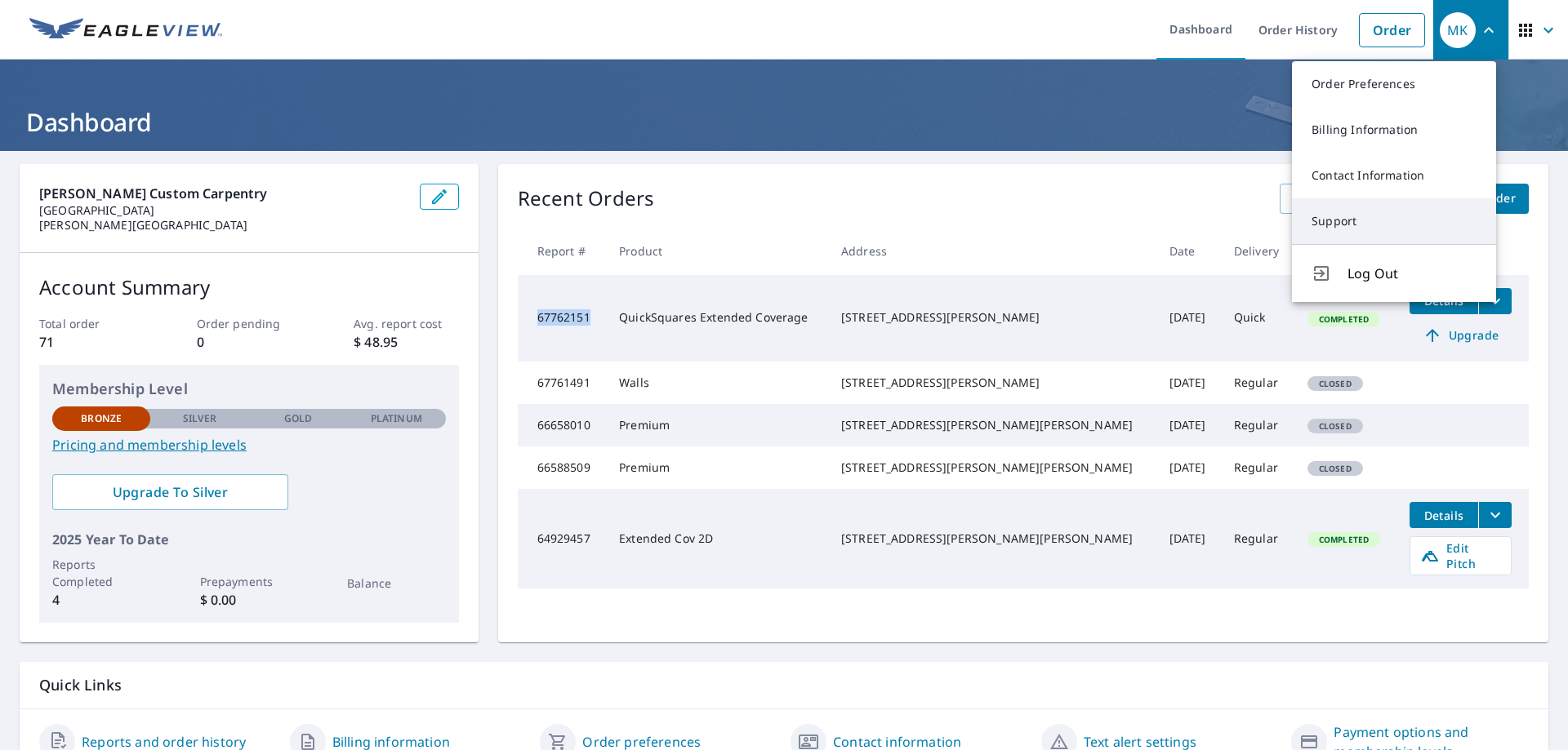
click at [1380, 222] on link "Support" at bounding box center [1394, 221] width 204 height 46
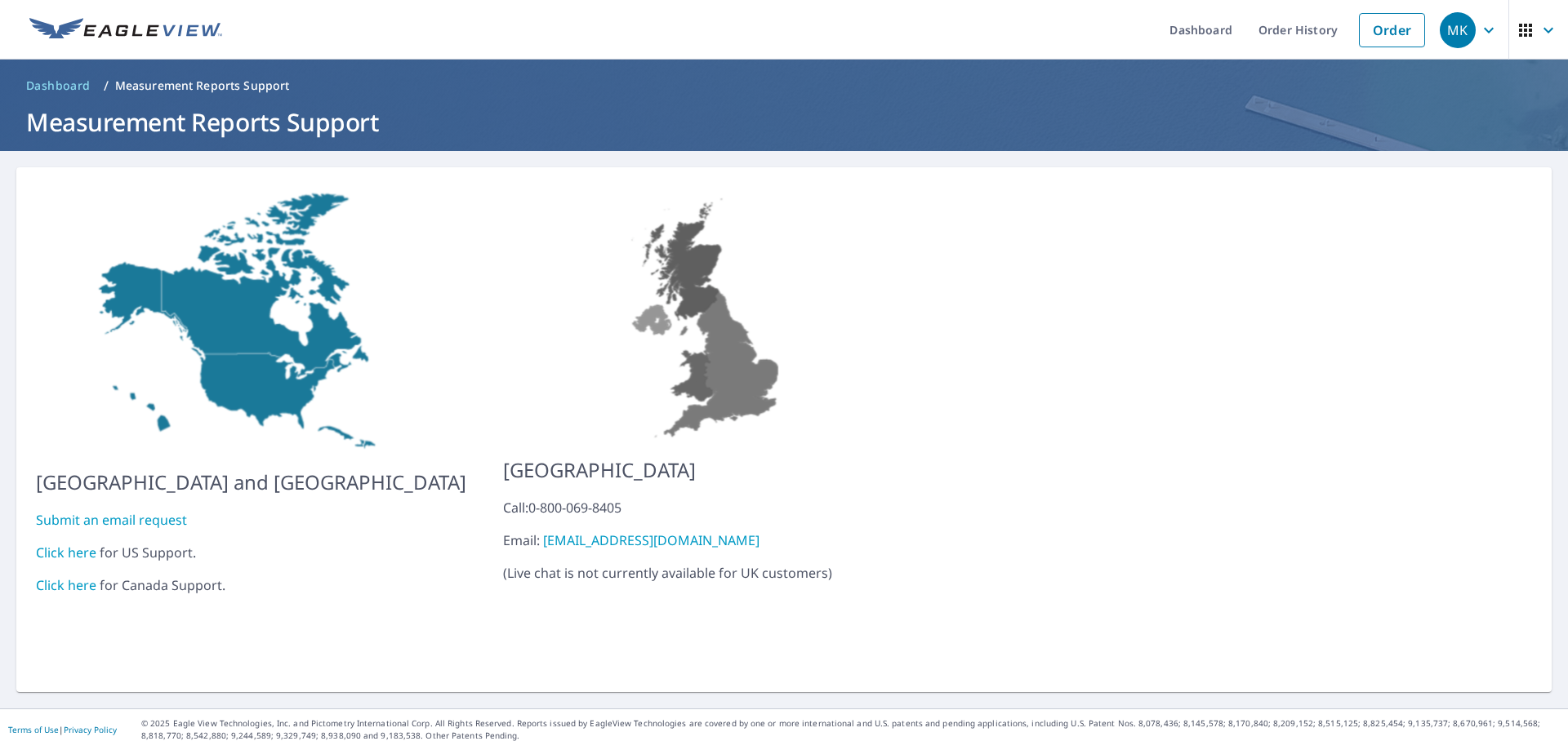
click at [67, 544] on link "Click here" at bounding box center [66, 552] width 61 height 18
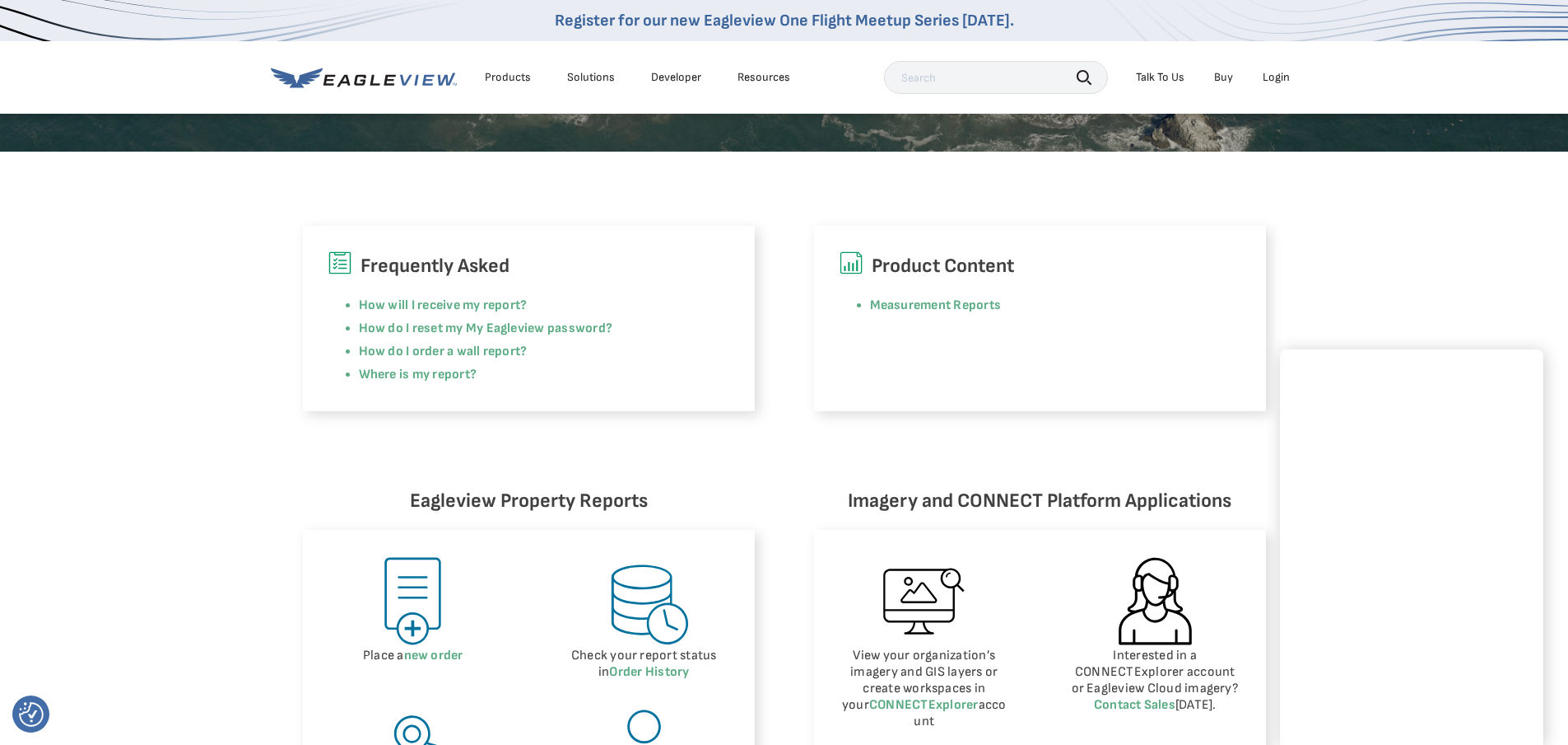
scroll to position [165, 0]
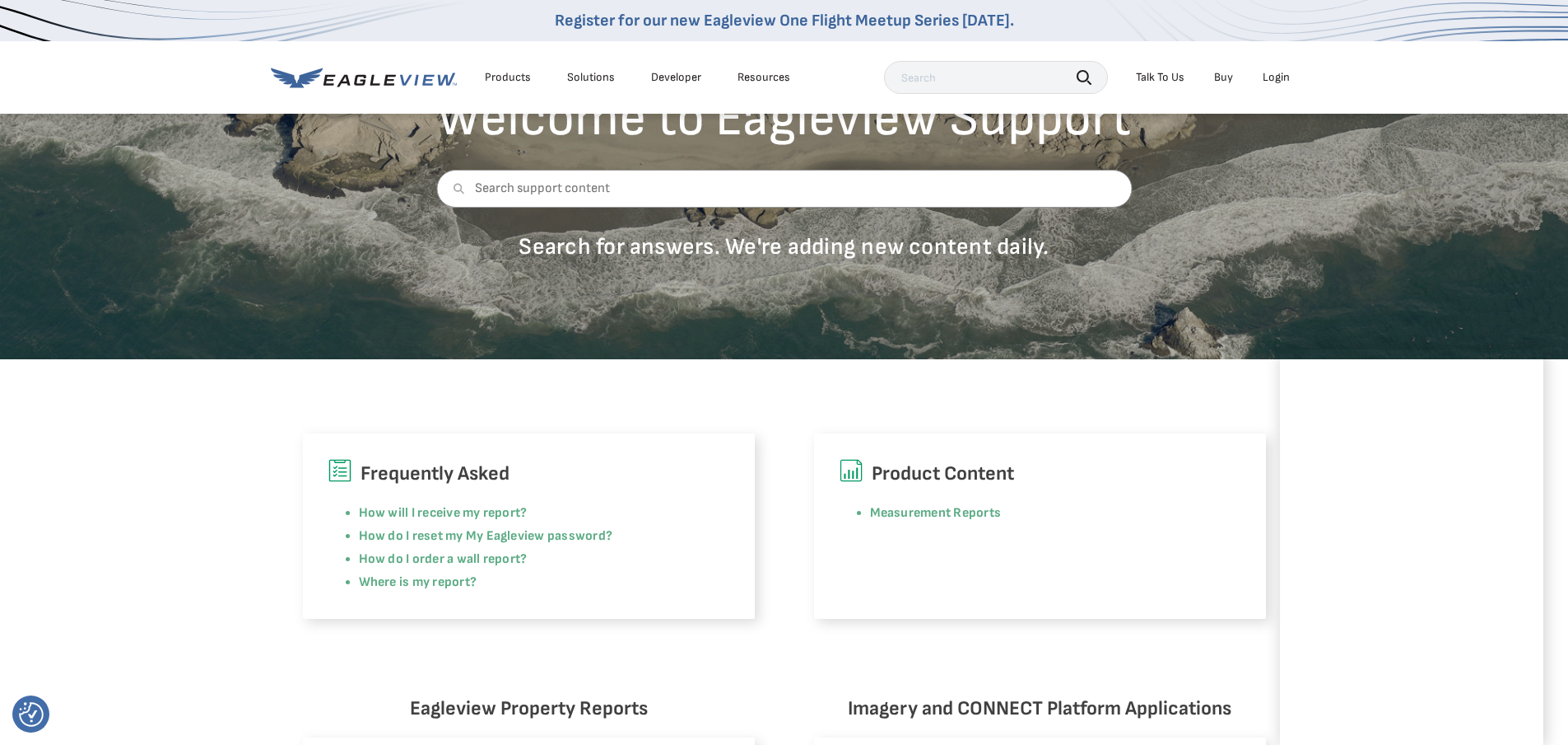
click at [1284, 73] on div "Login" at bounding box center [1277, 77] width 27 height 15
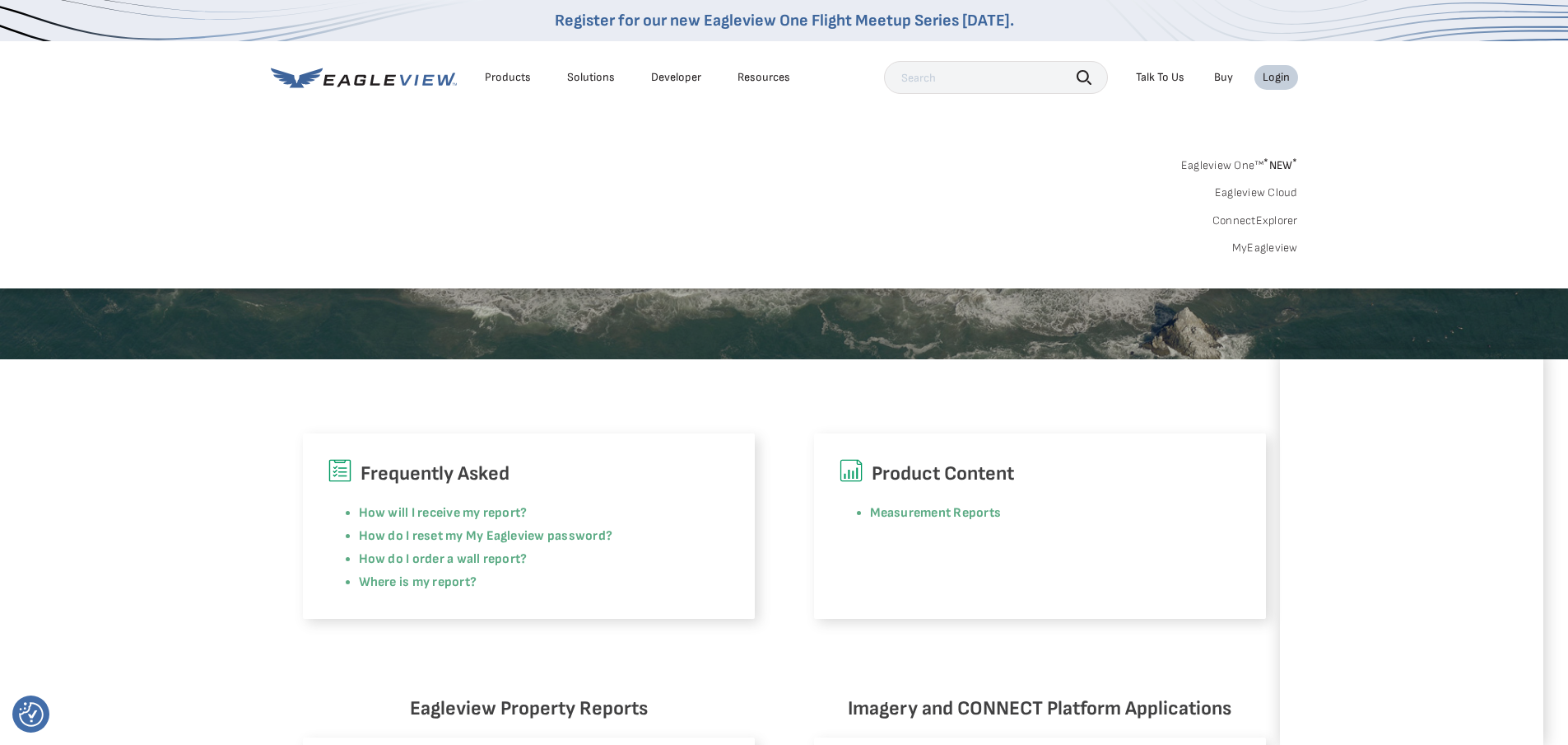
click at [1270, 252] on link "MyEagleview" at bounding box center [1265, 248] width 66 height 15
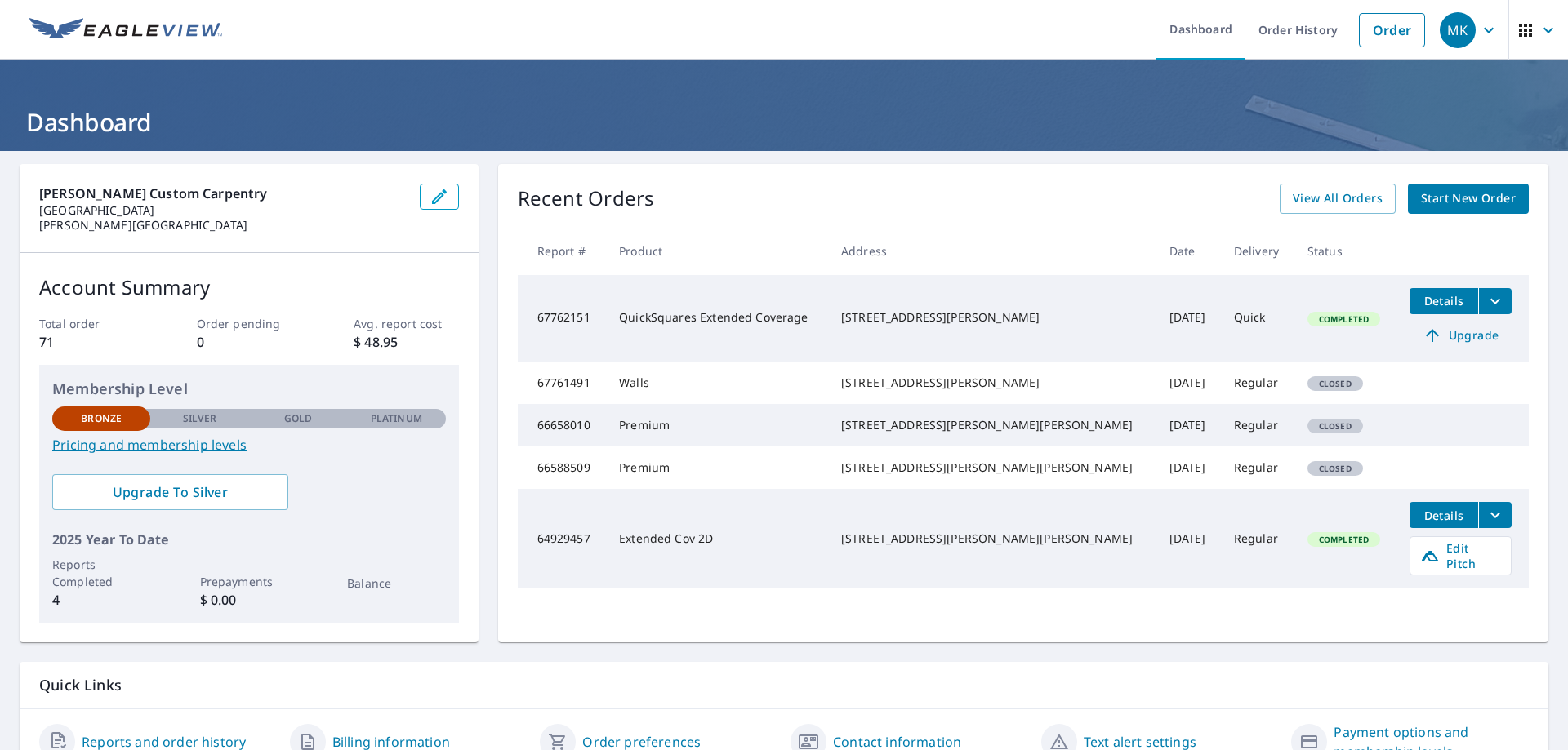
click at [1479, 36] on icon "button" at bounding box center [1488, 30] width 20 height 20
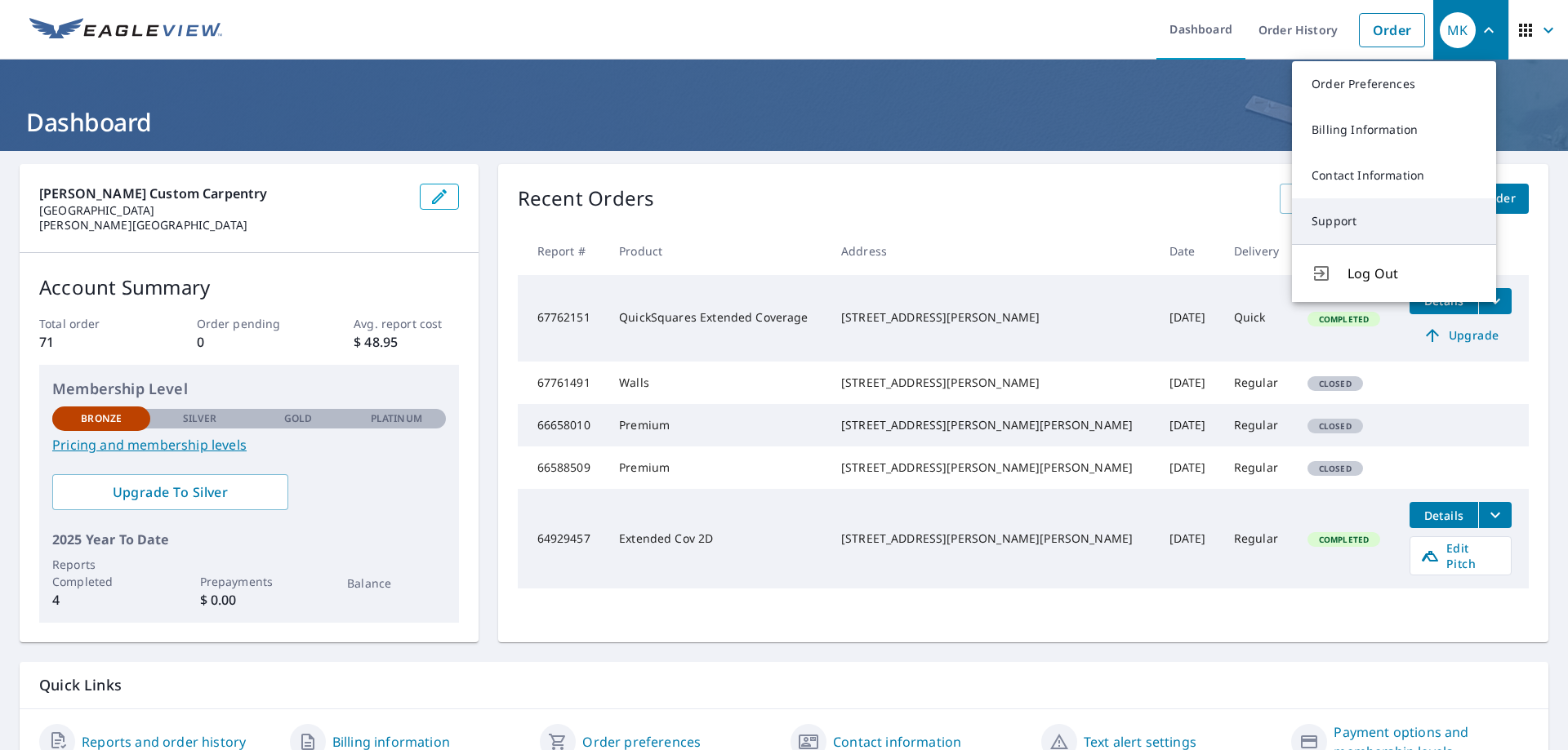
click at [1355, 238] on link "Support" at bounding box center [1394, 221] width 204 height 46
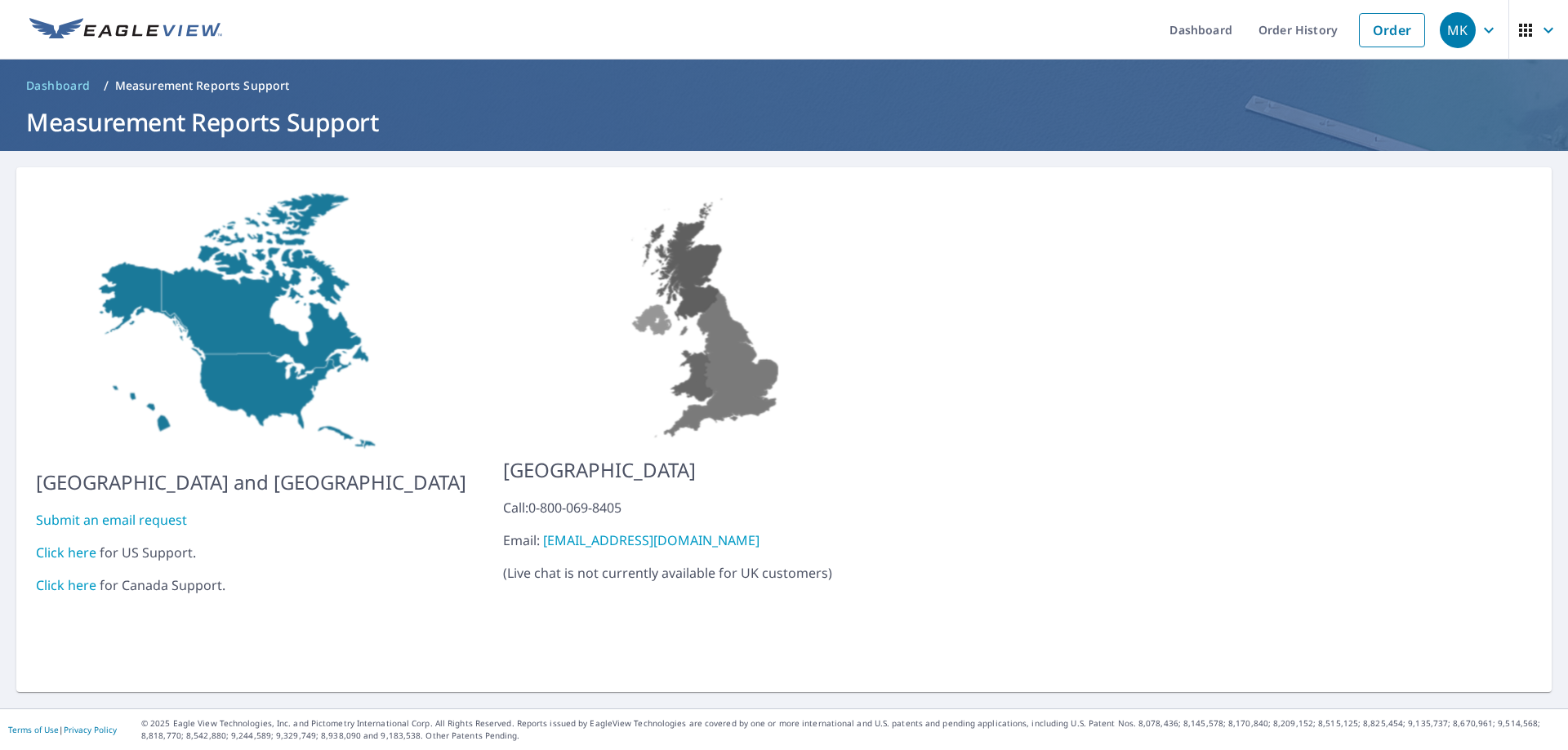
click at [72, 543] on link "Click here" at bounding box center [66, 552] width 61 height 18
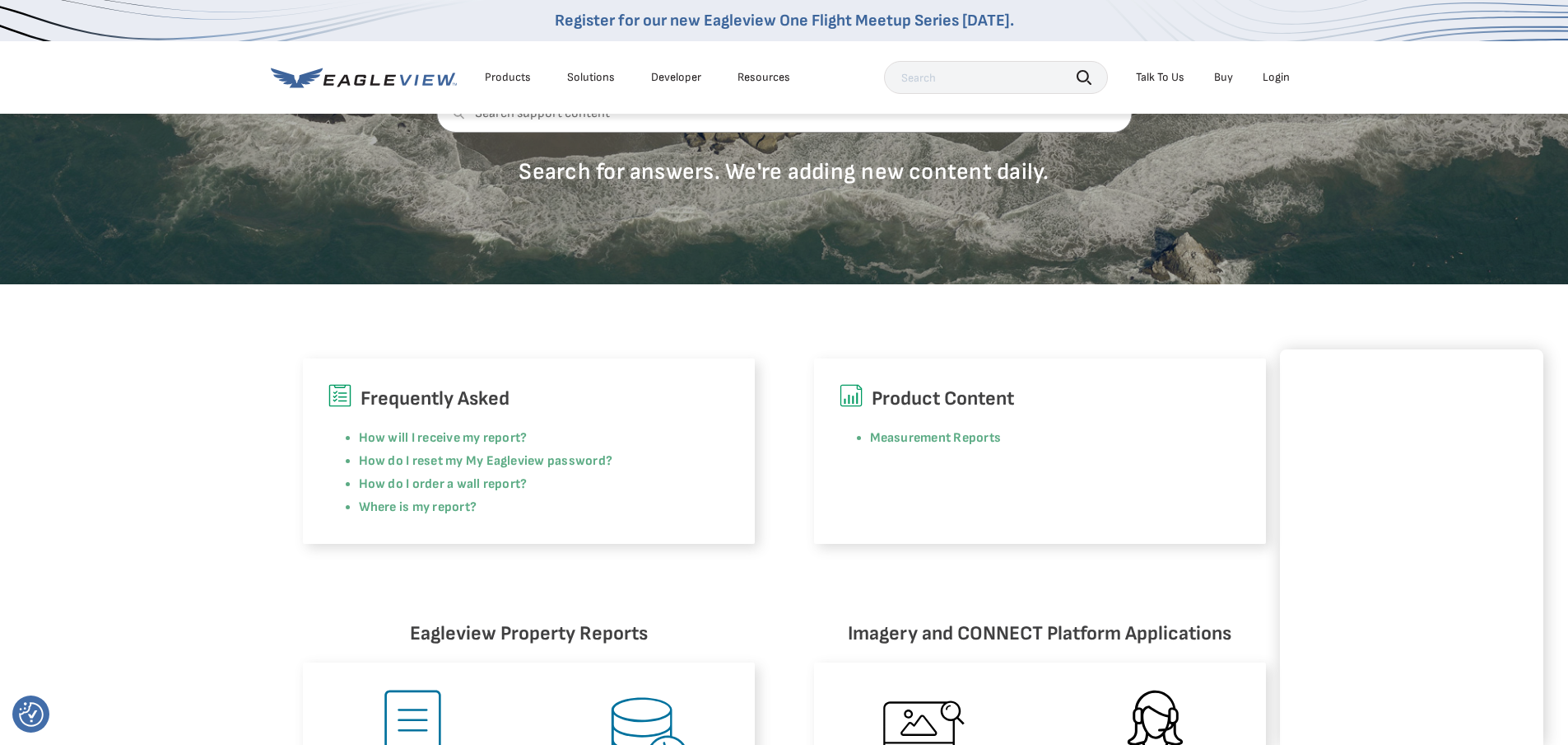
scroll to position [247, 0]
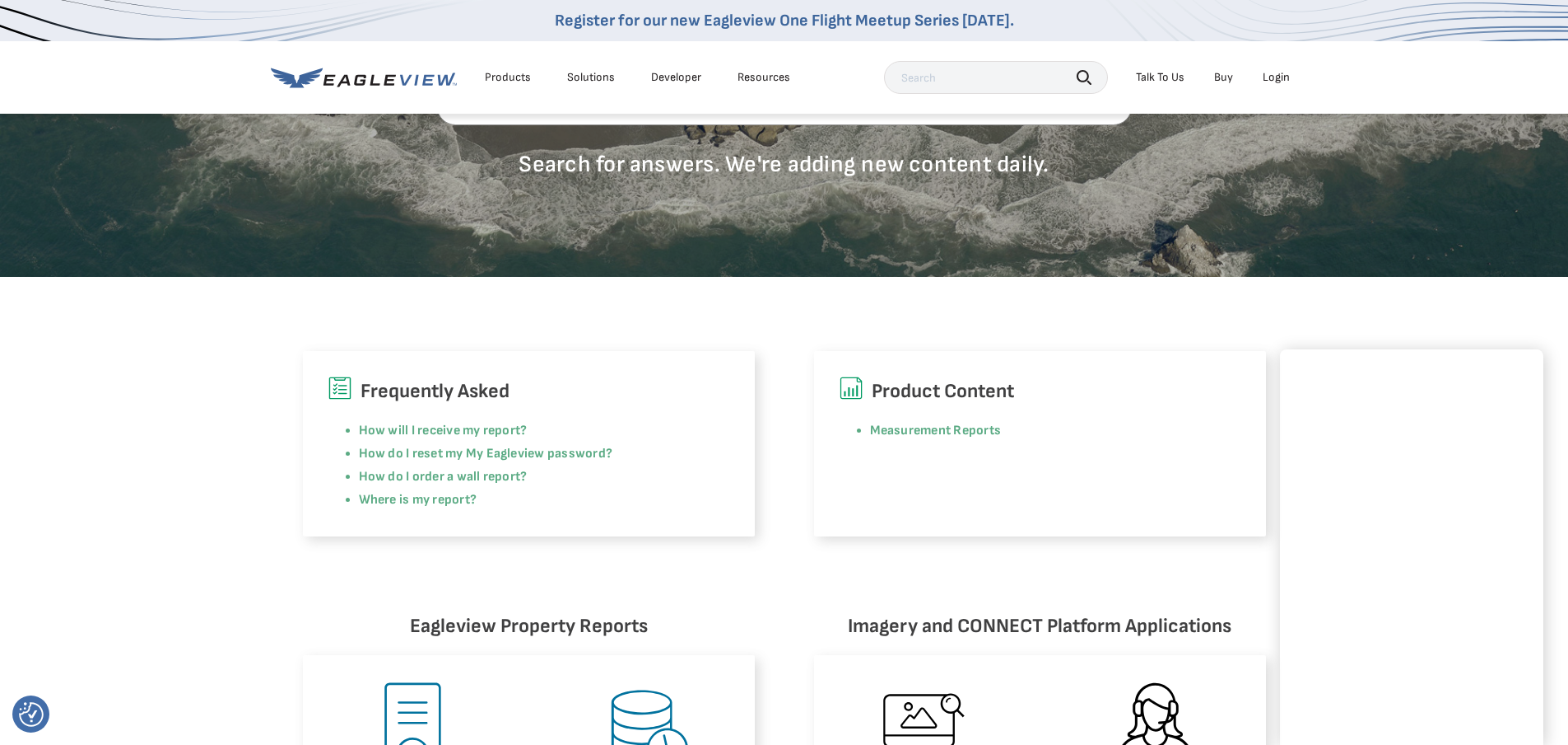
click at [1435, 316] on div "Frequently Asked How will I receive my report? How do I reset my My Eagleview p…" at bounding box center [784, 406] width 1568 height 260
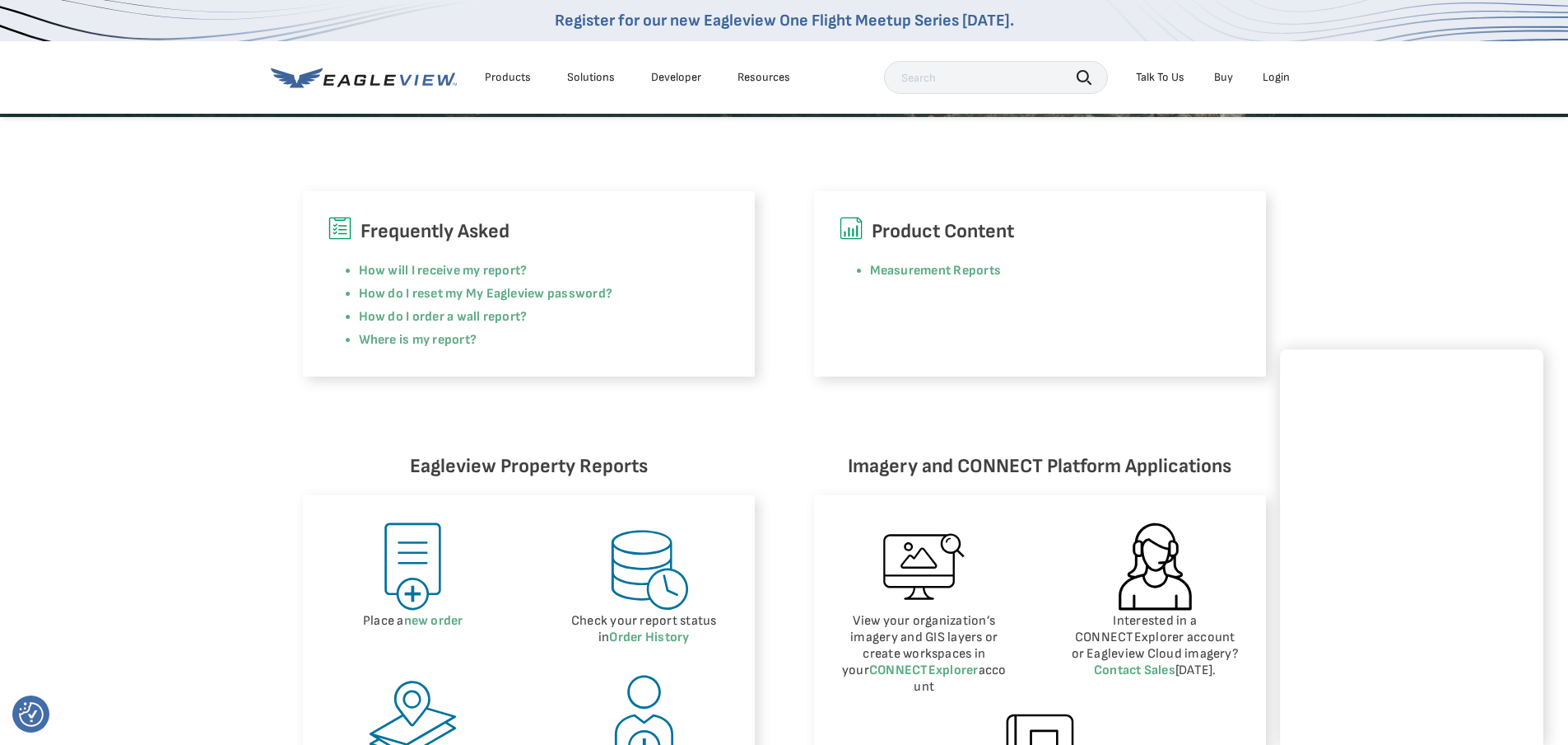
scroll to position [165, 0]
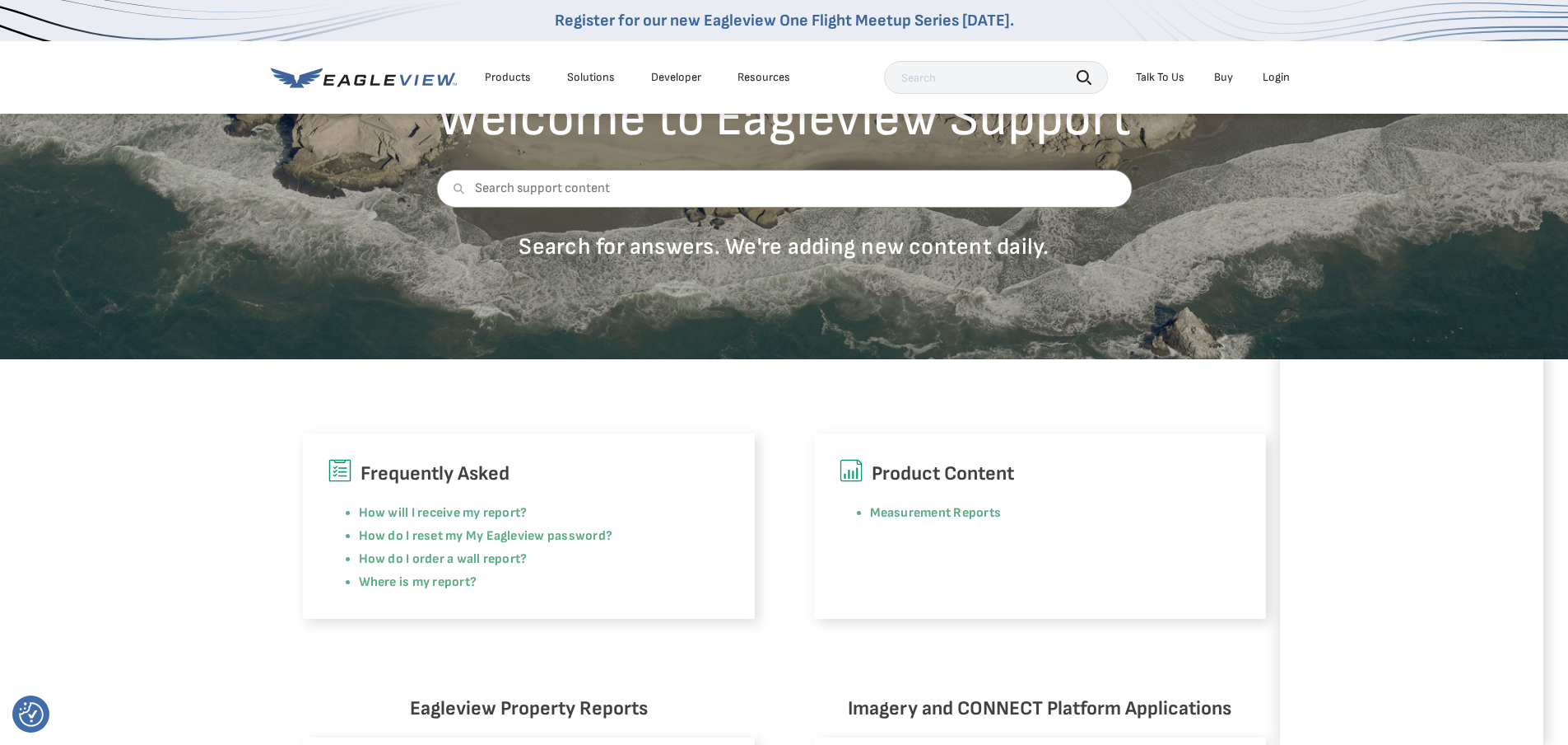
drag, startPoint x: 1536, startPoint y: 662, endPoint x: 1536, endPoint y: 642, distance: 20.0
click at [1536, 642] on div "EagleBot Online Learn how we can reduce roofing estimate cost by 70% ×" at bounding box center [1376, 610] width 351 height 114
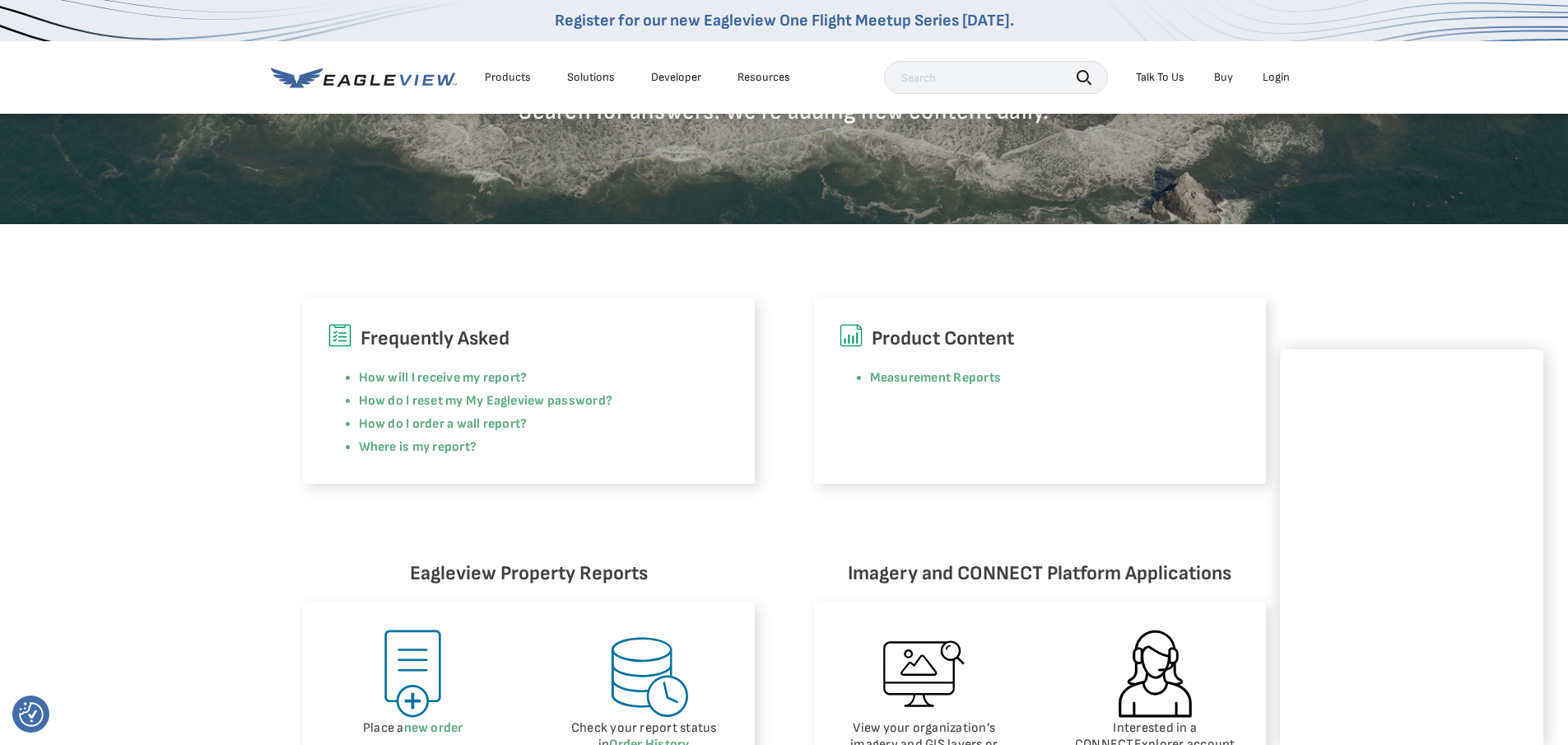
scroll to position [412, 0]
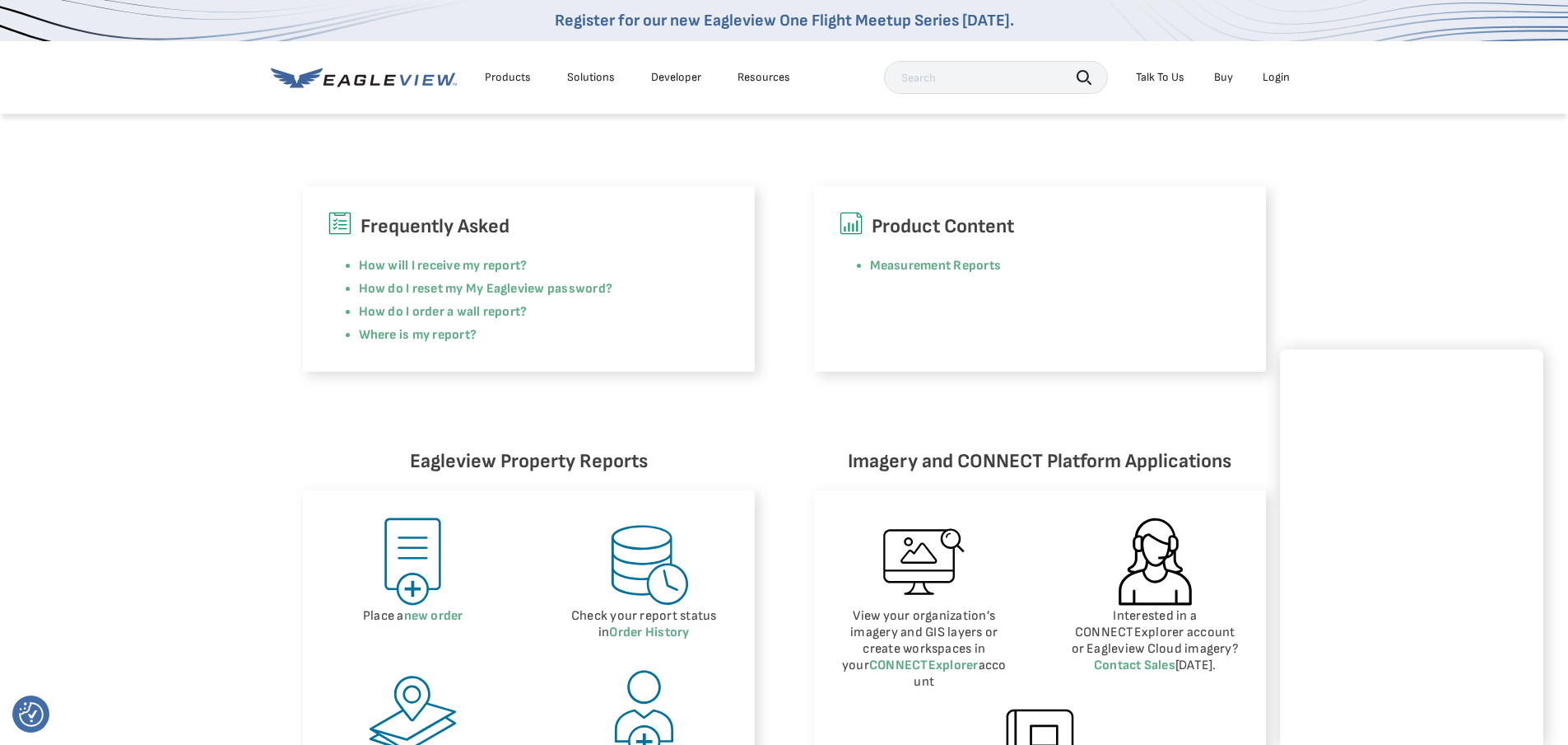
click at [1276, 73] on div "Login" at bounding box center [1277, 77] width 27 height 15
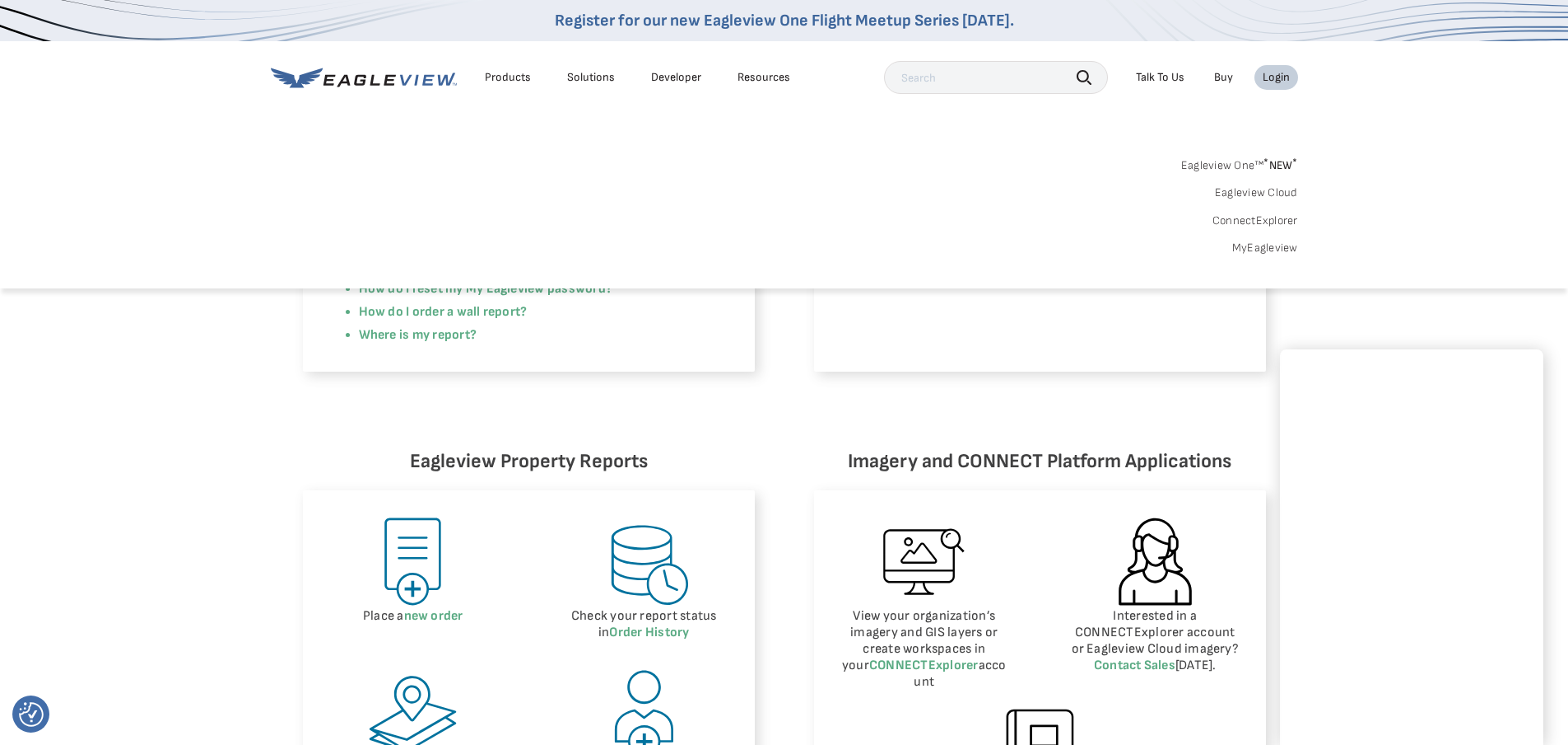
click at [1276, 250] on link "MyEagleview" at bounding box center [1265, 248] width 66 height 15
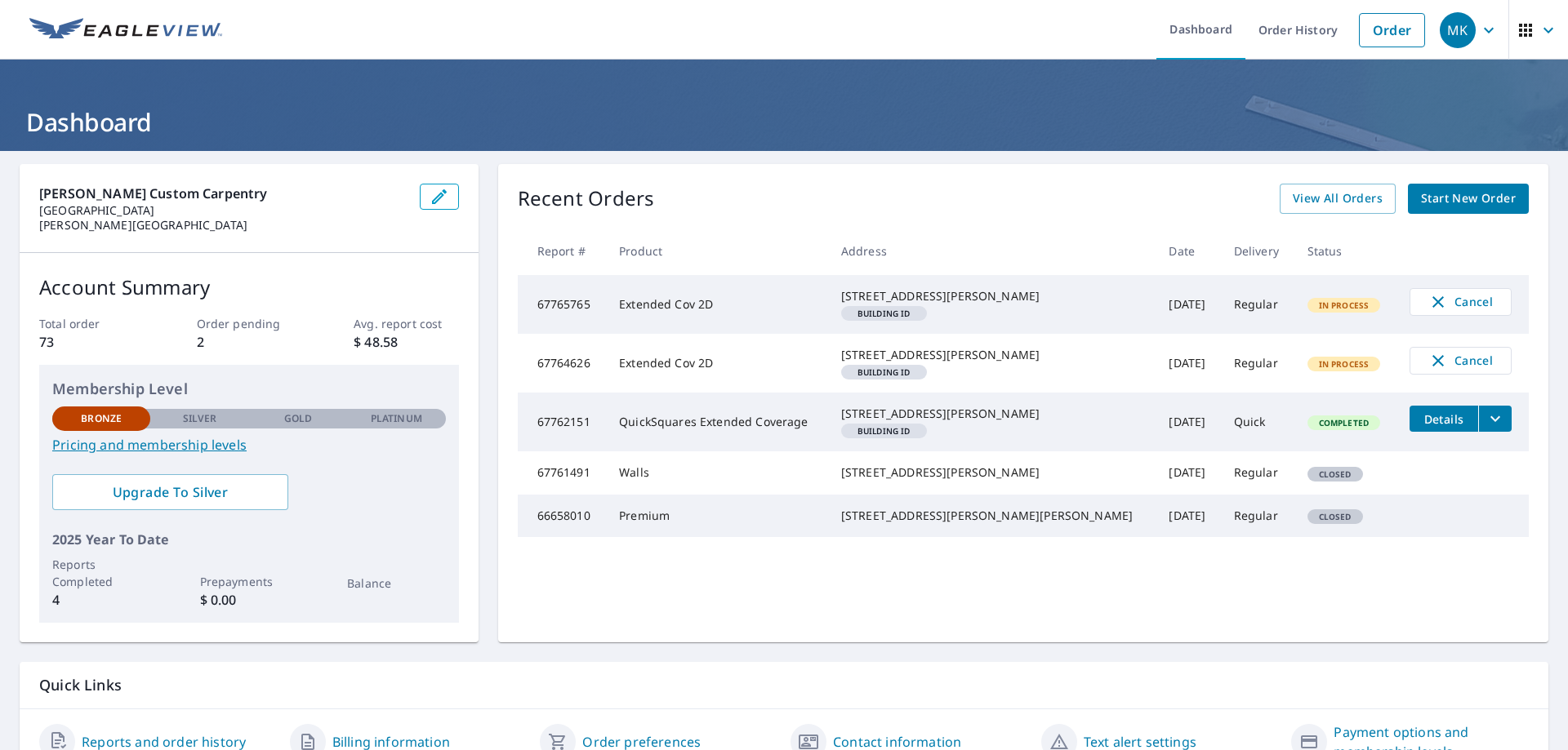
click at [1465, 25] on span "MK" at bounding box center [1470, 30] width 62 height 39
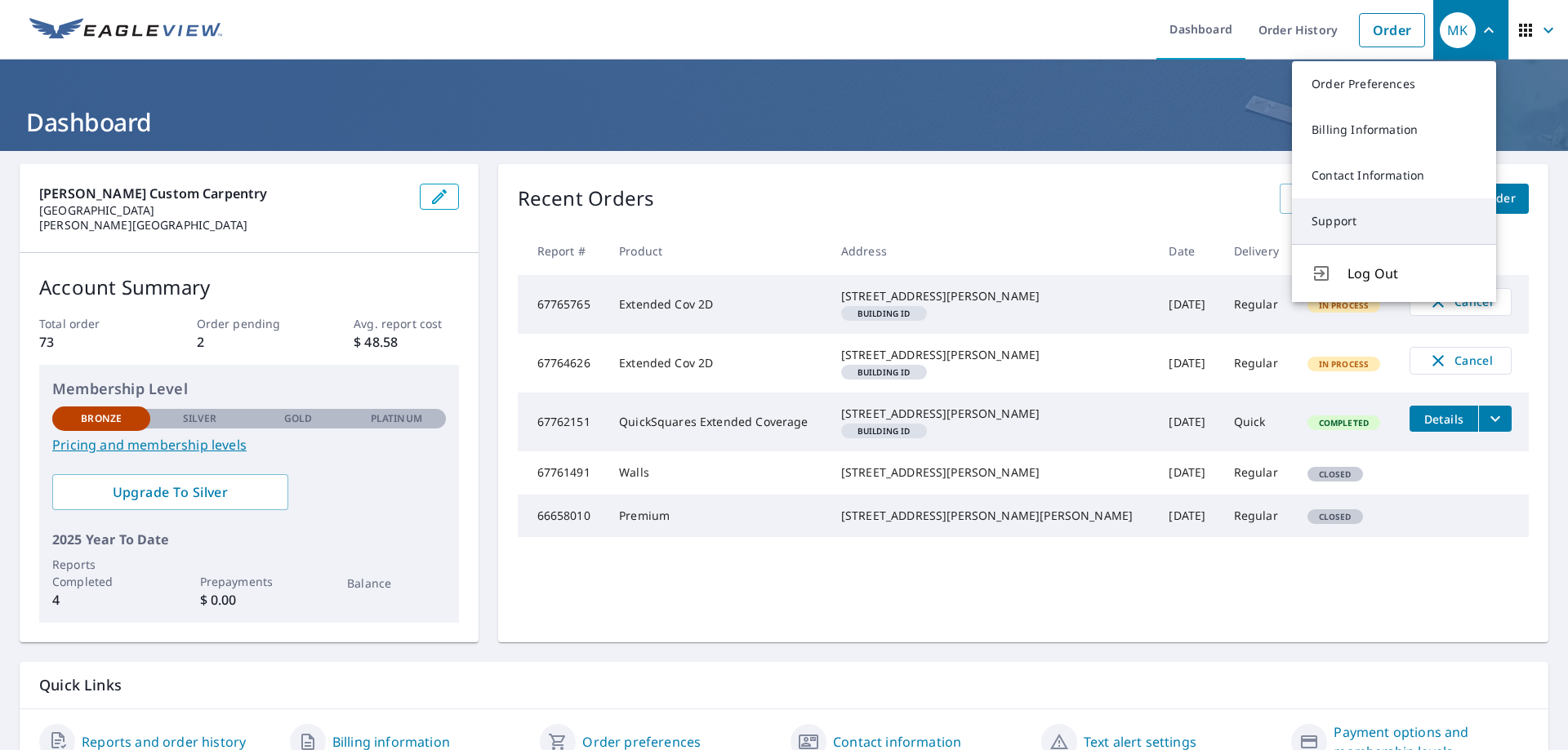
click at [1373, 226] on link "Support" at bounding box center [1394, 221] width 204 height 46
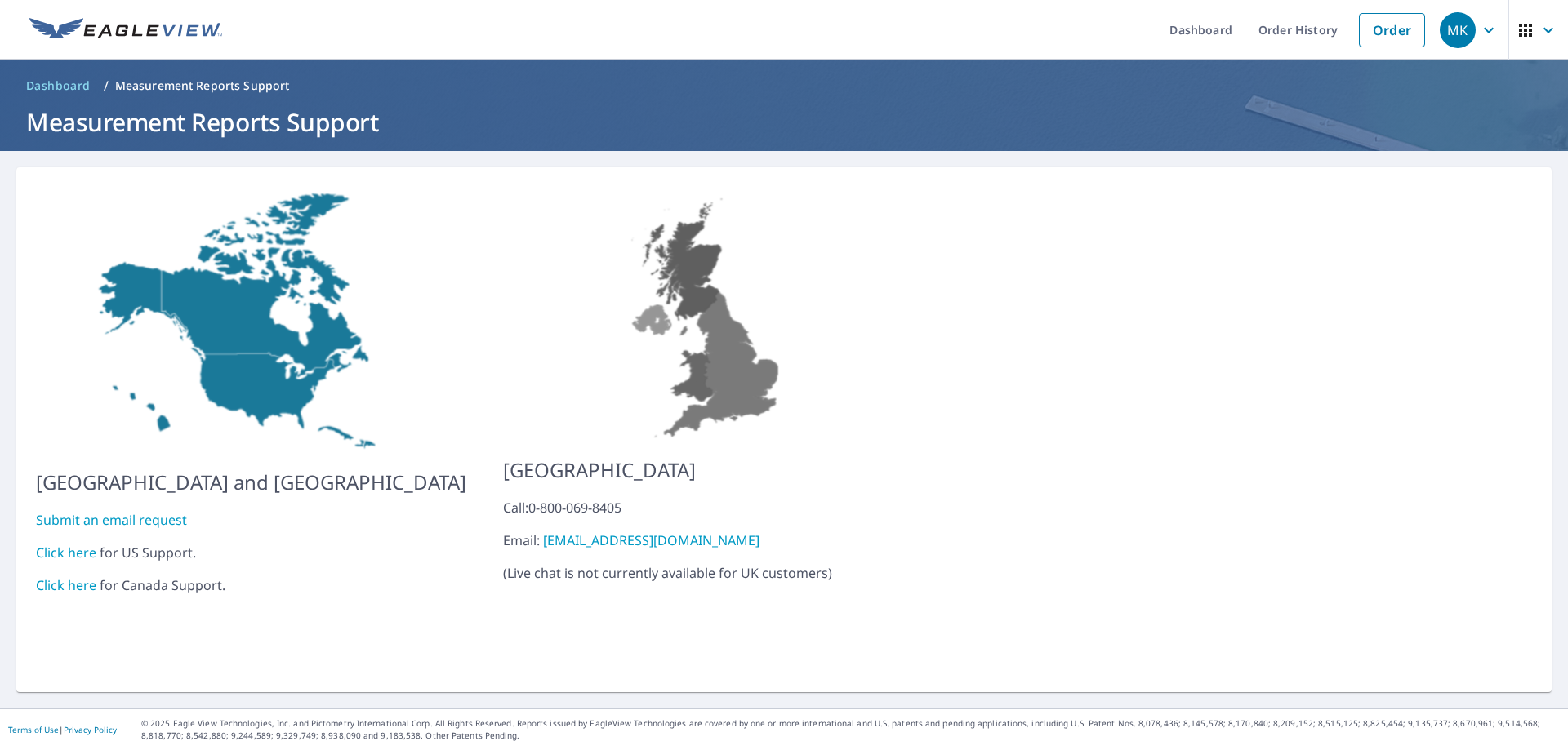
click at [73, 543] on link "Click here" at bounding box center [66, 552] width 61 height 18
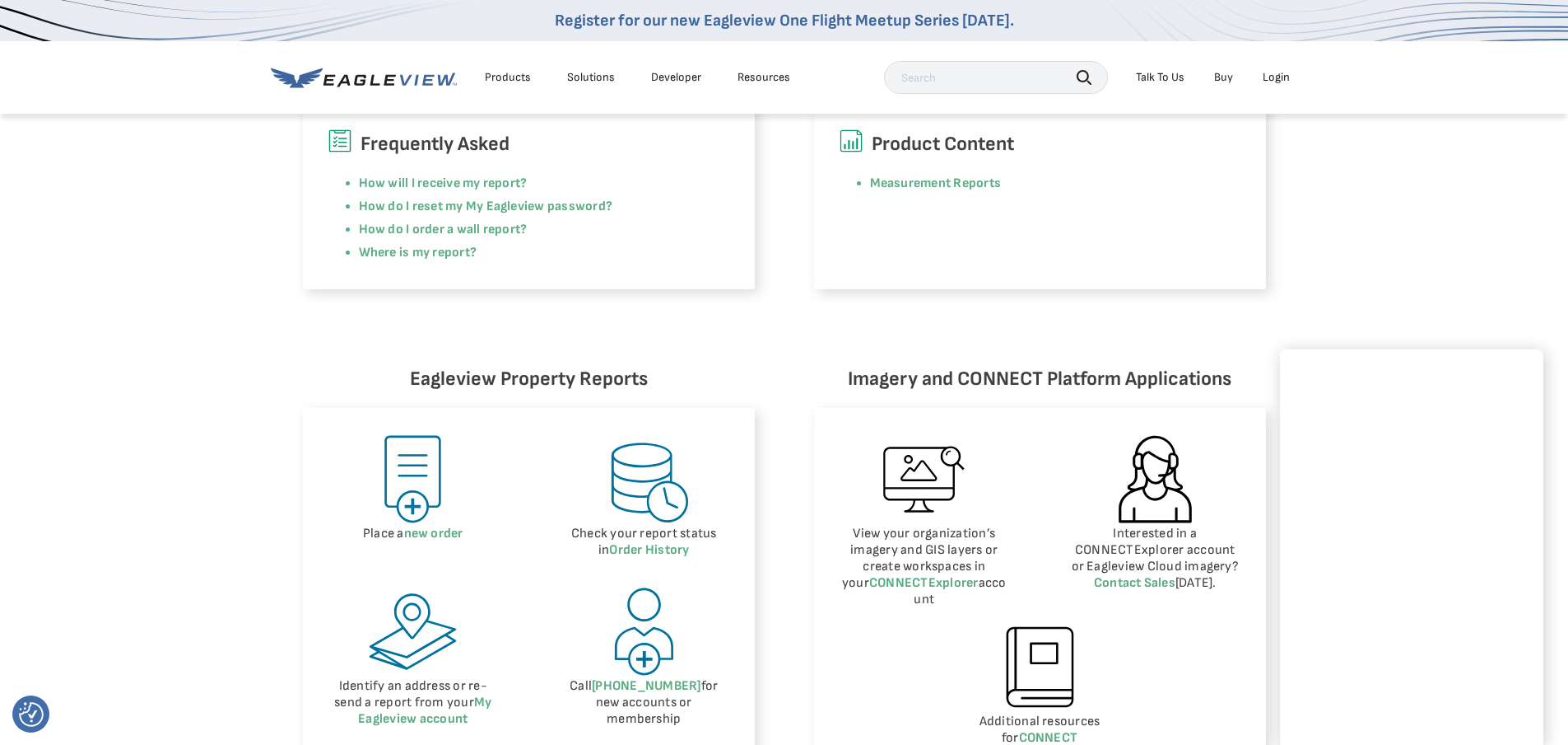
scroll to position [329, 0]
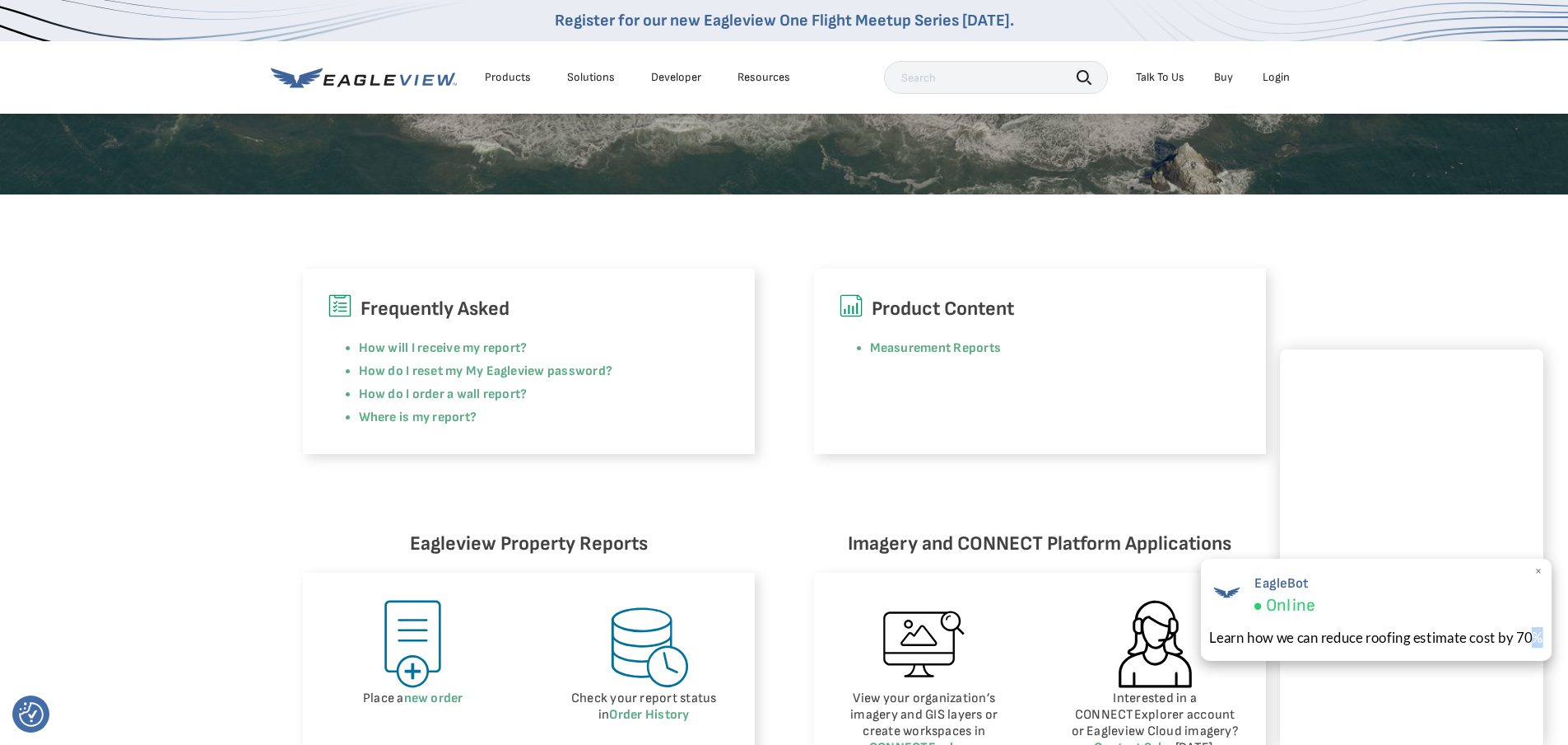
drag, startPoint x: 1537, startPoint y: 659, endPoint x: 1477, endPoint y: 598, distance: 85.6
click at [1536, 641] on div "EagleBot Online Learn how we can reduce roofing estimate cost by 70% ×" at bounding box center [1376, 610] width 351 height 114
click at [1542, 572] on span "×" at bounding box center [1540, 571] width 9 height 17
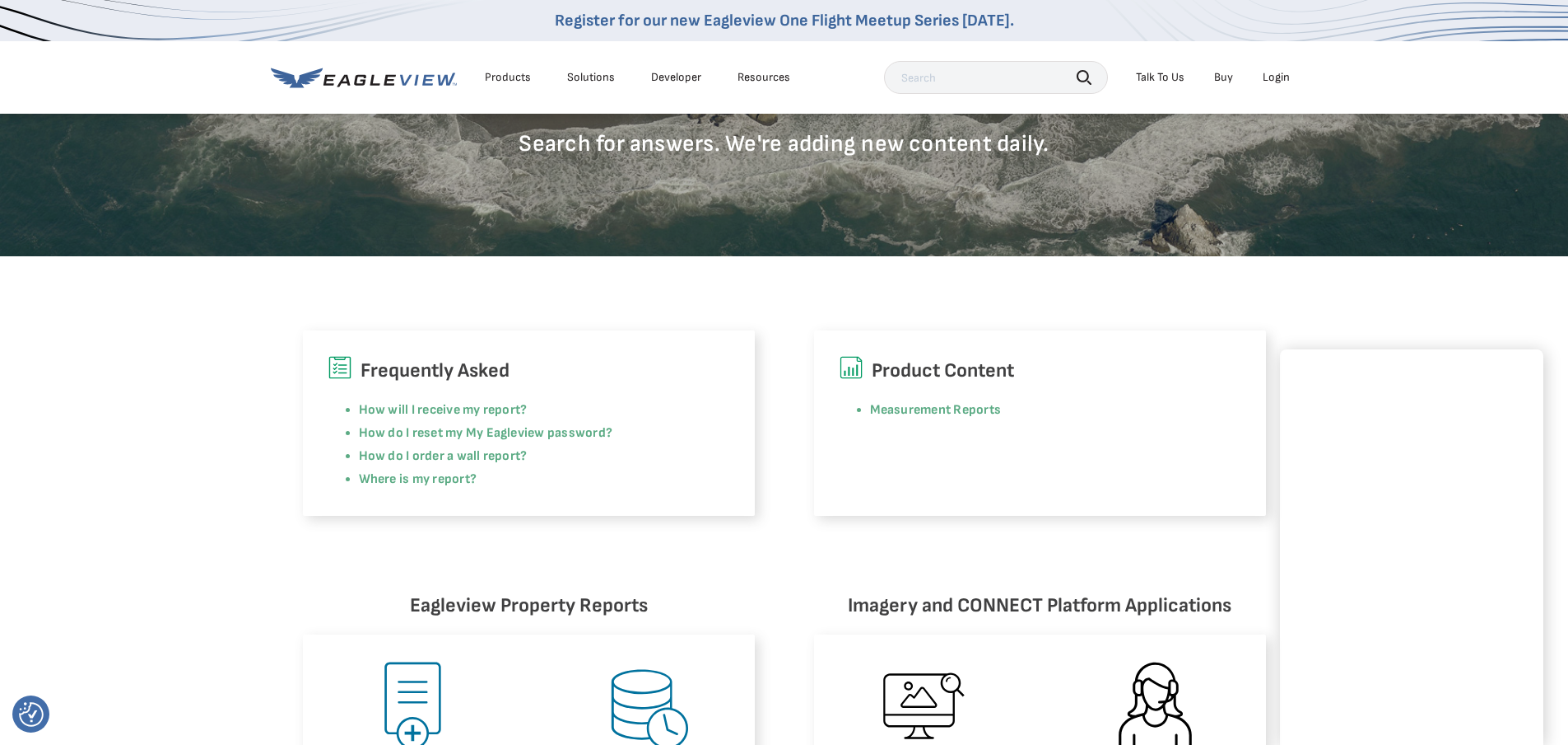
scroll to position [247, 0]
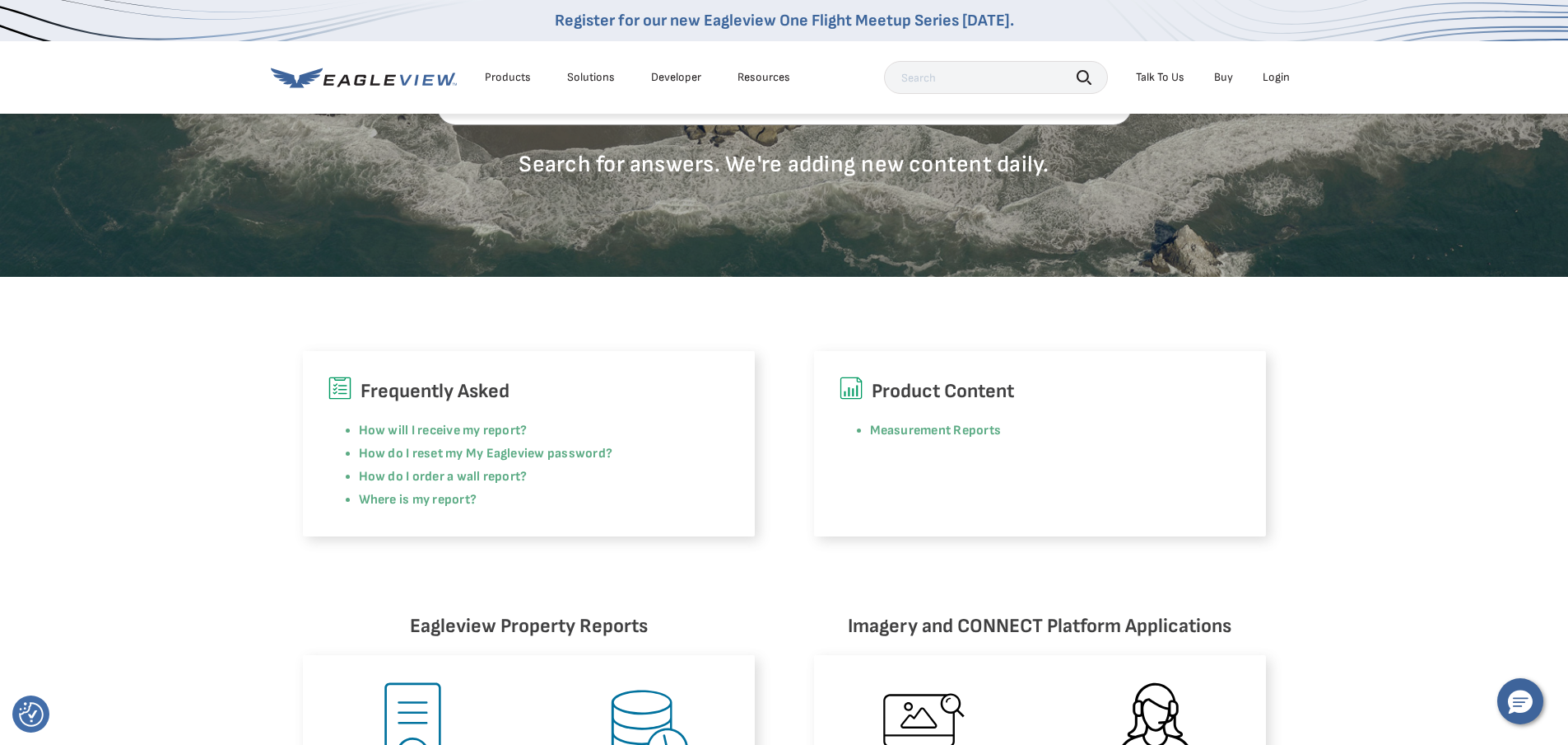
click at [1283, 81] on div "Login" at bounding box center [1277, 77] width 27 height 15
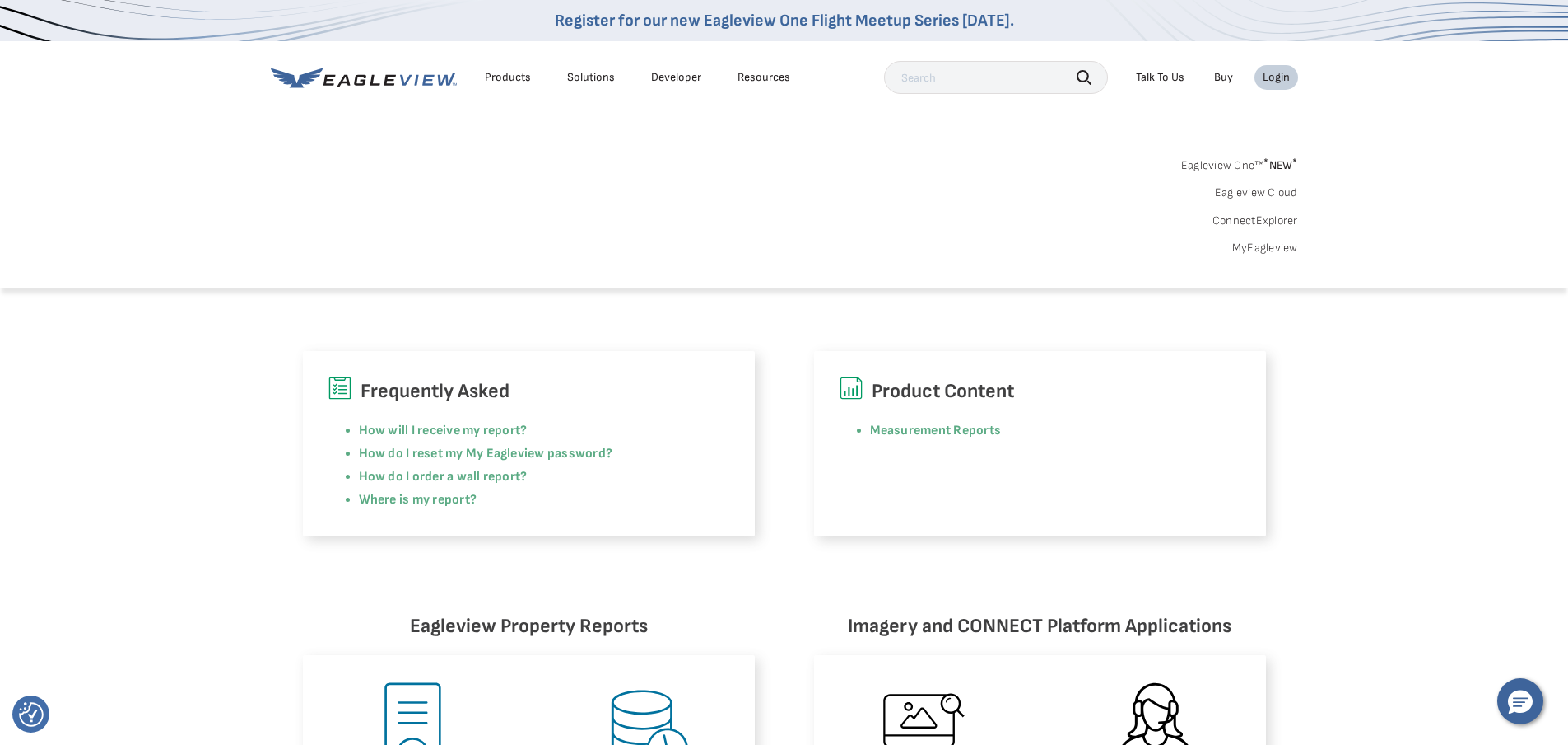
click at [1285, 249] on link "MyEagleview" at bounding box center [1265, 248] width 66 height 15
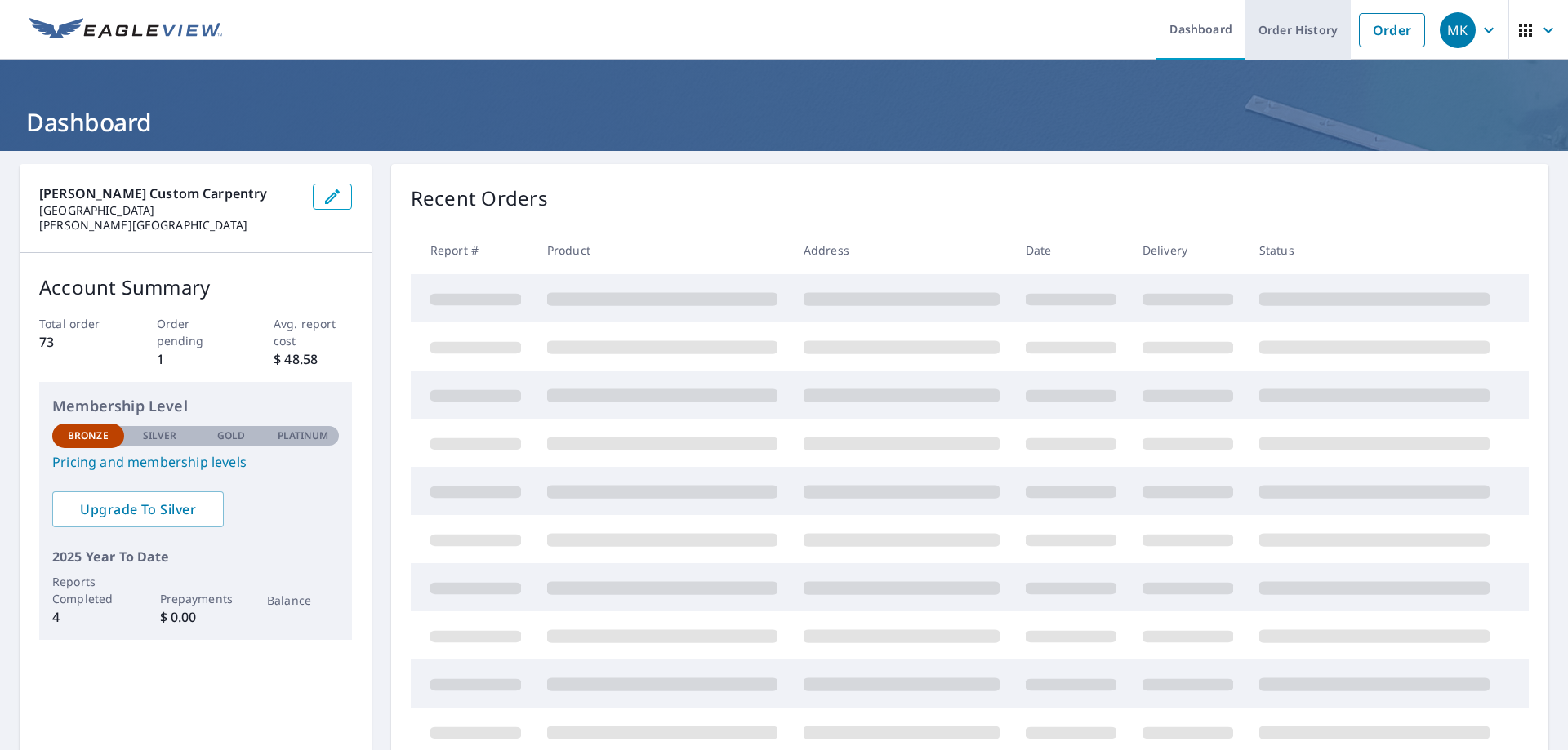
click at [1296, 49] on link "Order History" at bounding box center [1298, 30] width 105 height 60
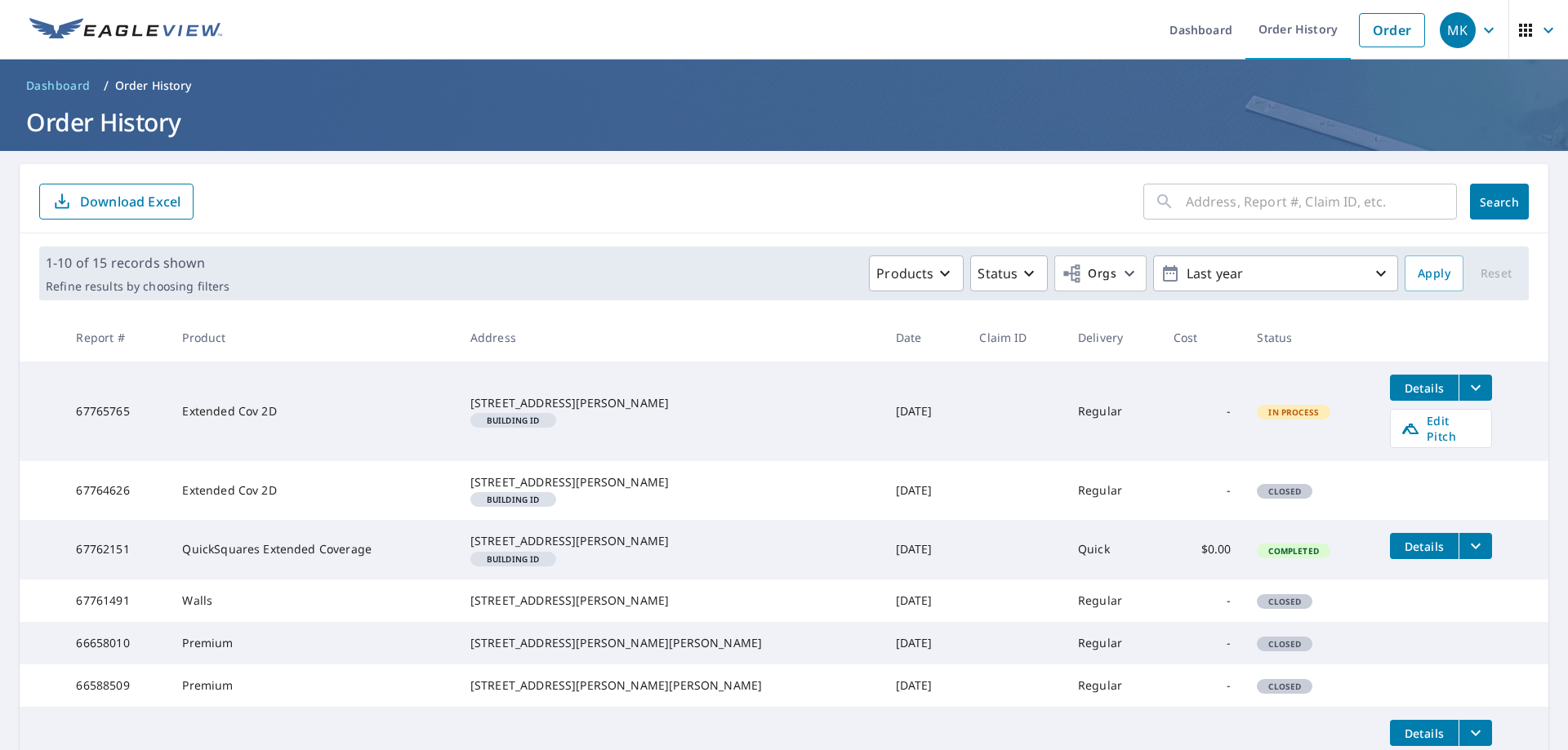
click at [1404, 393] on span "Details" at bounding box center [1424, 388] width 49 height 16
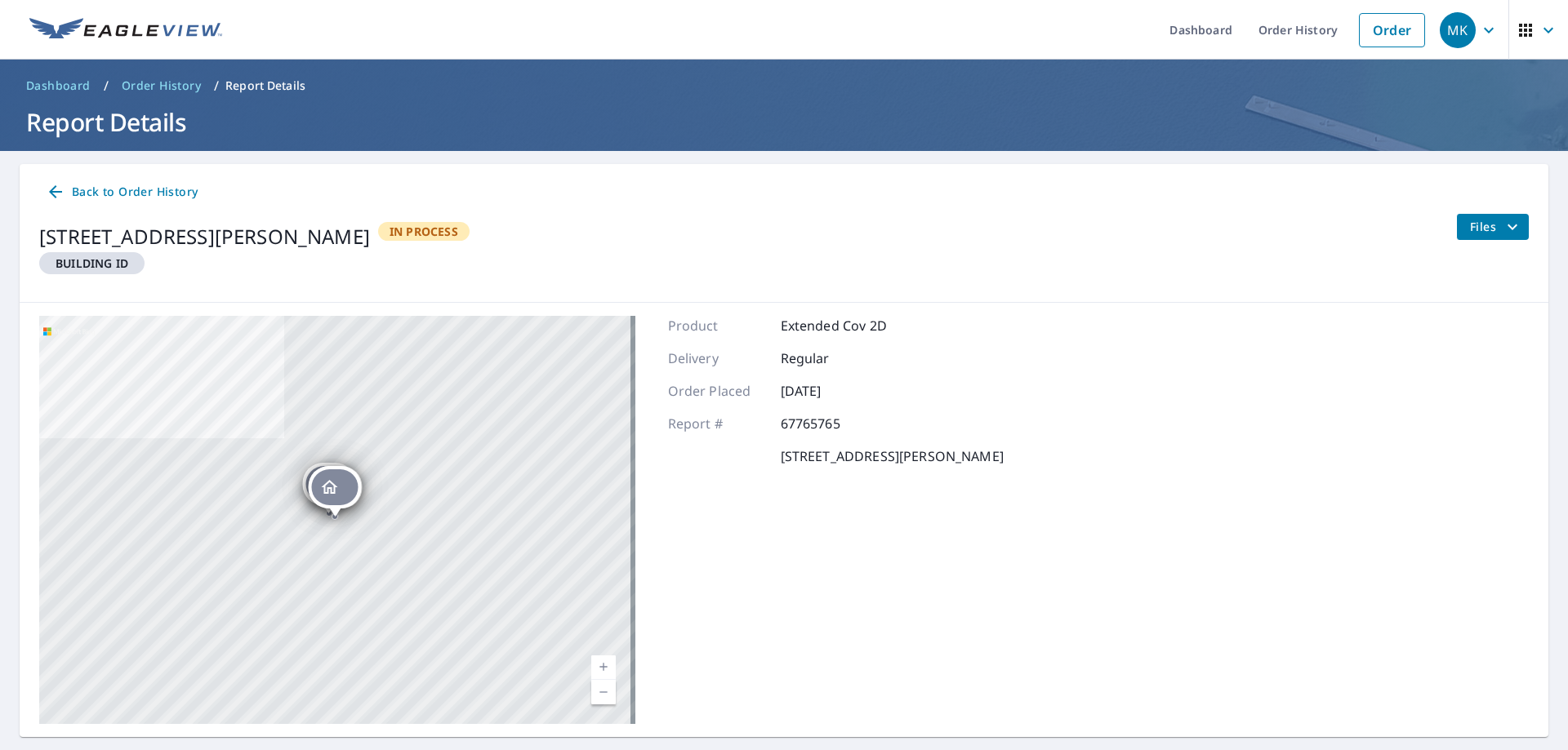
click at [1504, 222] on icon "filesDropdownBtn-67765765" at bounding box center [1512, 226] width 20 height 20
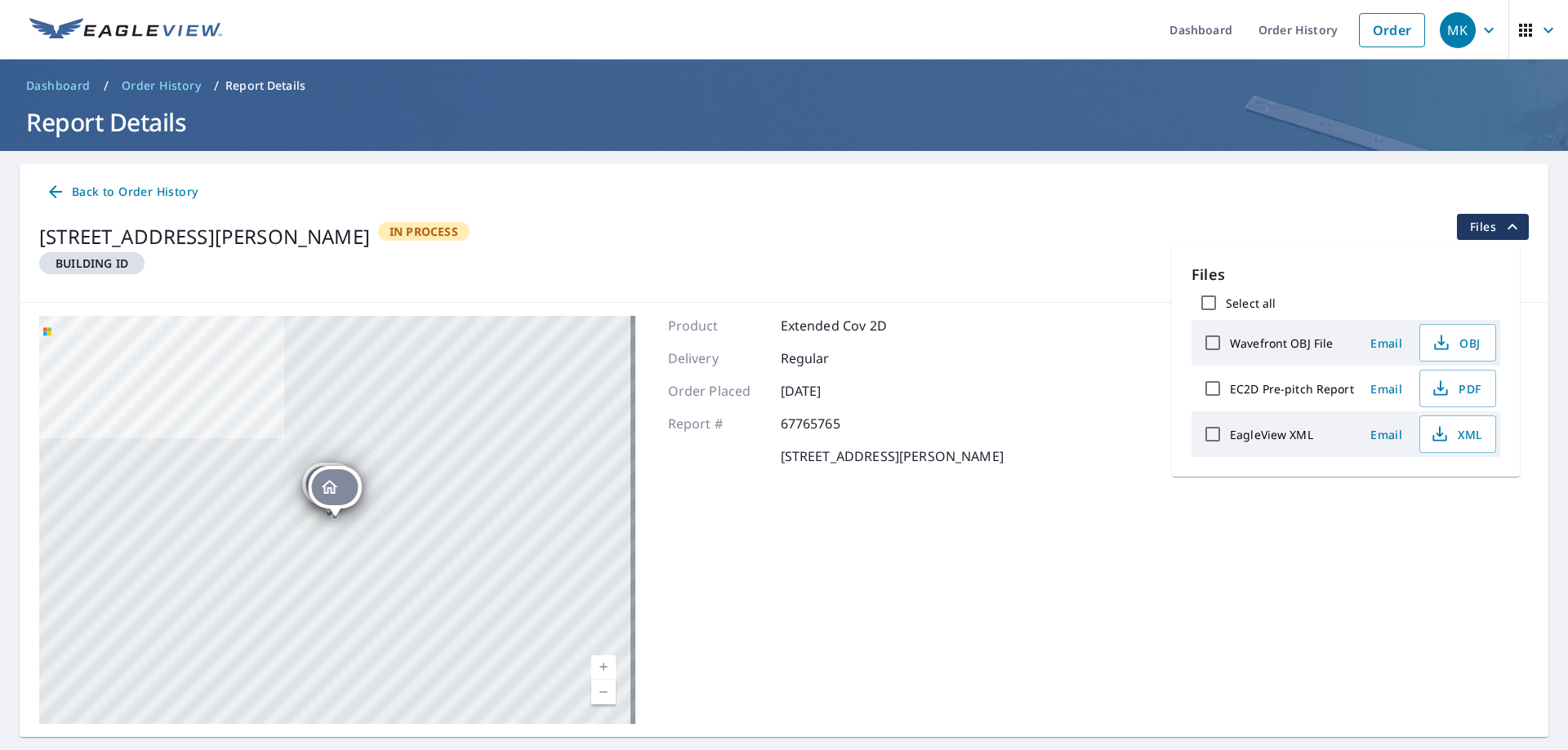
click at [1308, 389] on label "EC2D Pre-pitch Report" at bounding box center [1291, 389] width 124 height 16
click at [1230, 389] on input "EC2D Pre-pitch Report" at bounding box center [1212, 389] width 34 height 34
checkbox input "true"
click at [1435, 489] on span "Download" at bounding box center [1437, 491] width 87 height 20
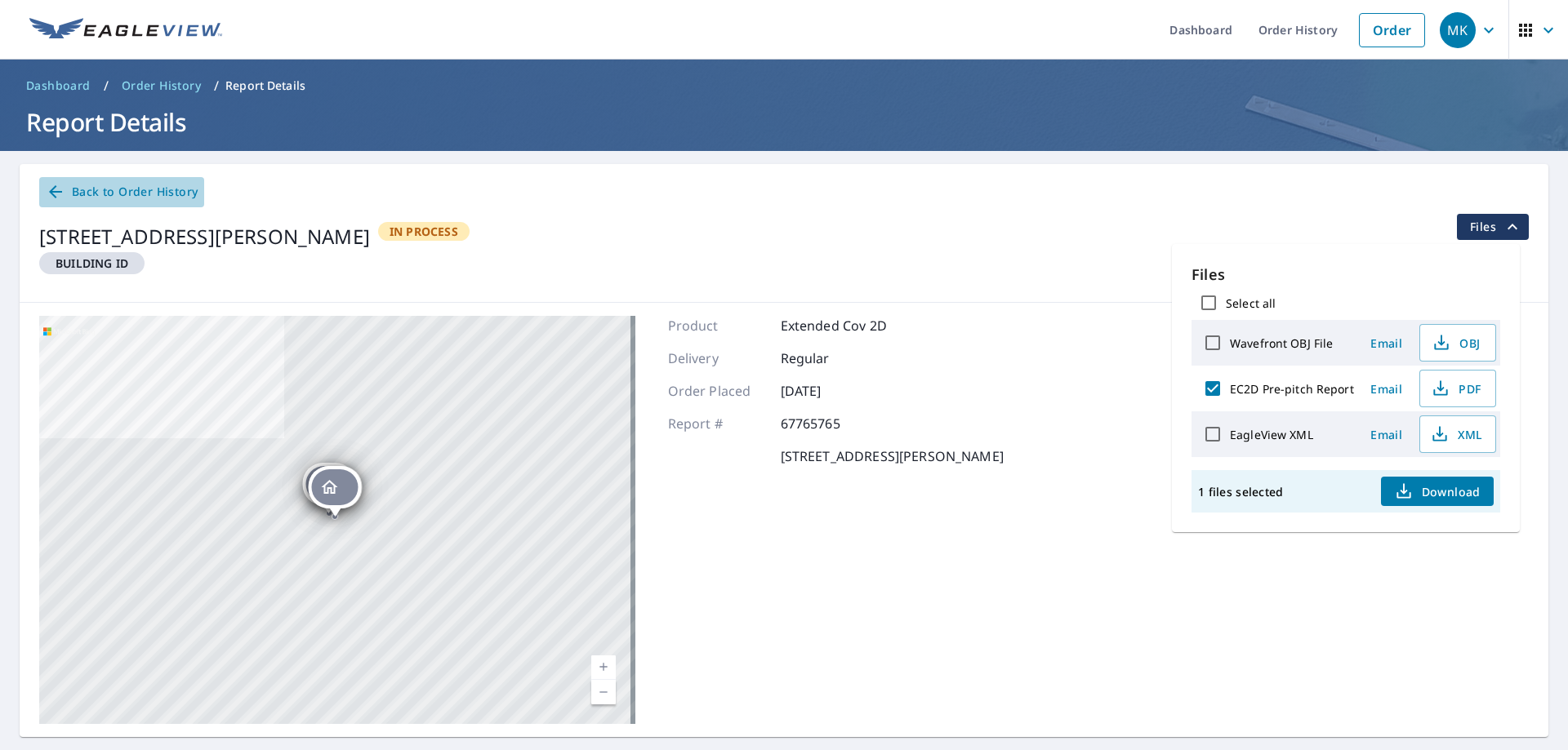
click at [52, 190] on icon at bounding box center [56, 192] width 13 height 13
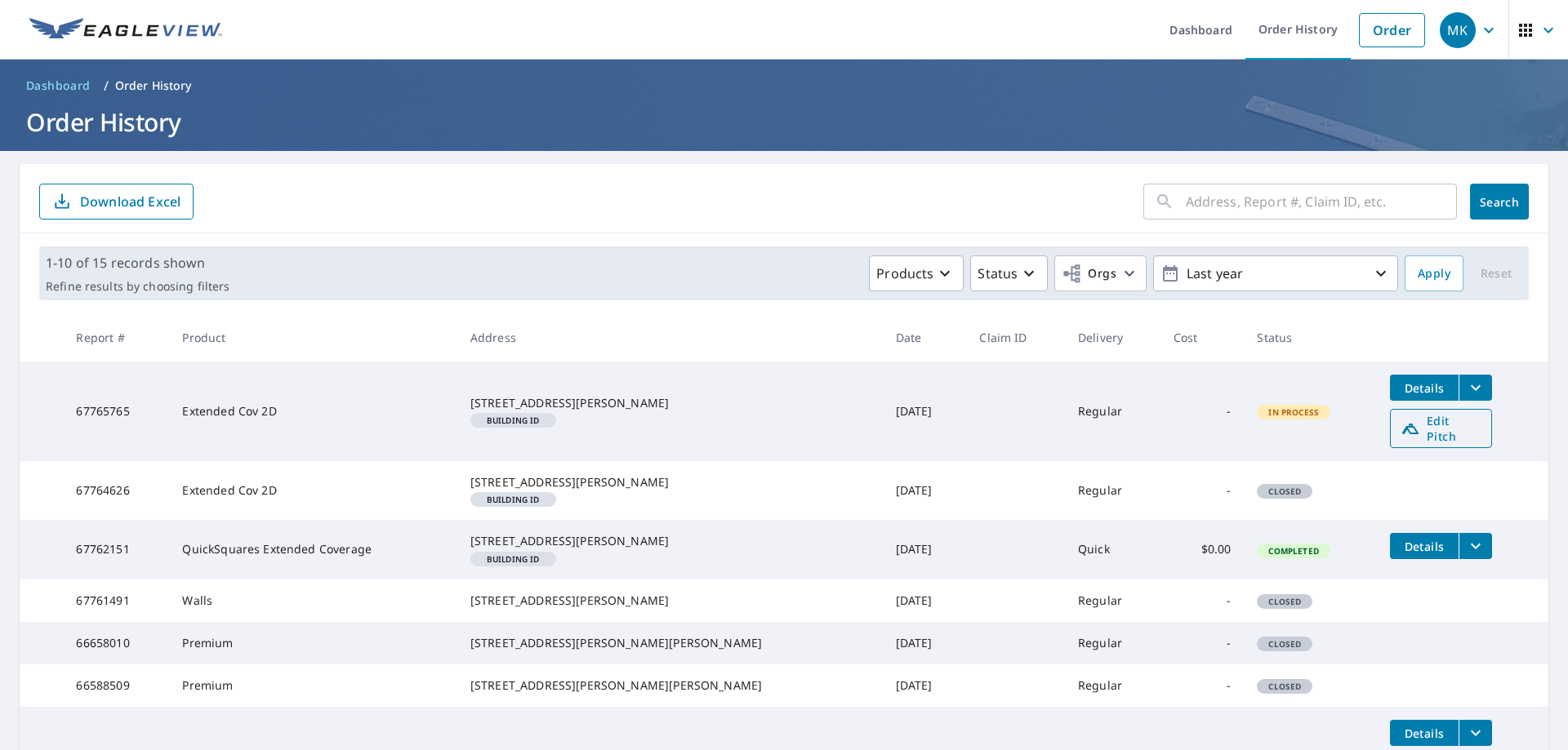
click at [1404, 429] on span "Edit Pitch" at bounding box center [1440, 428] width 81 height 31
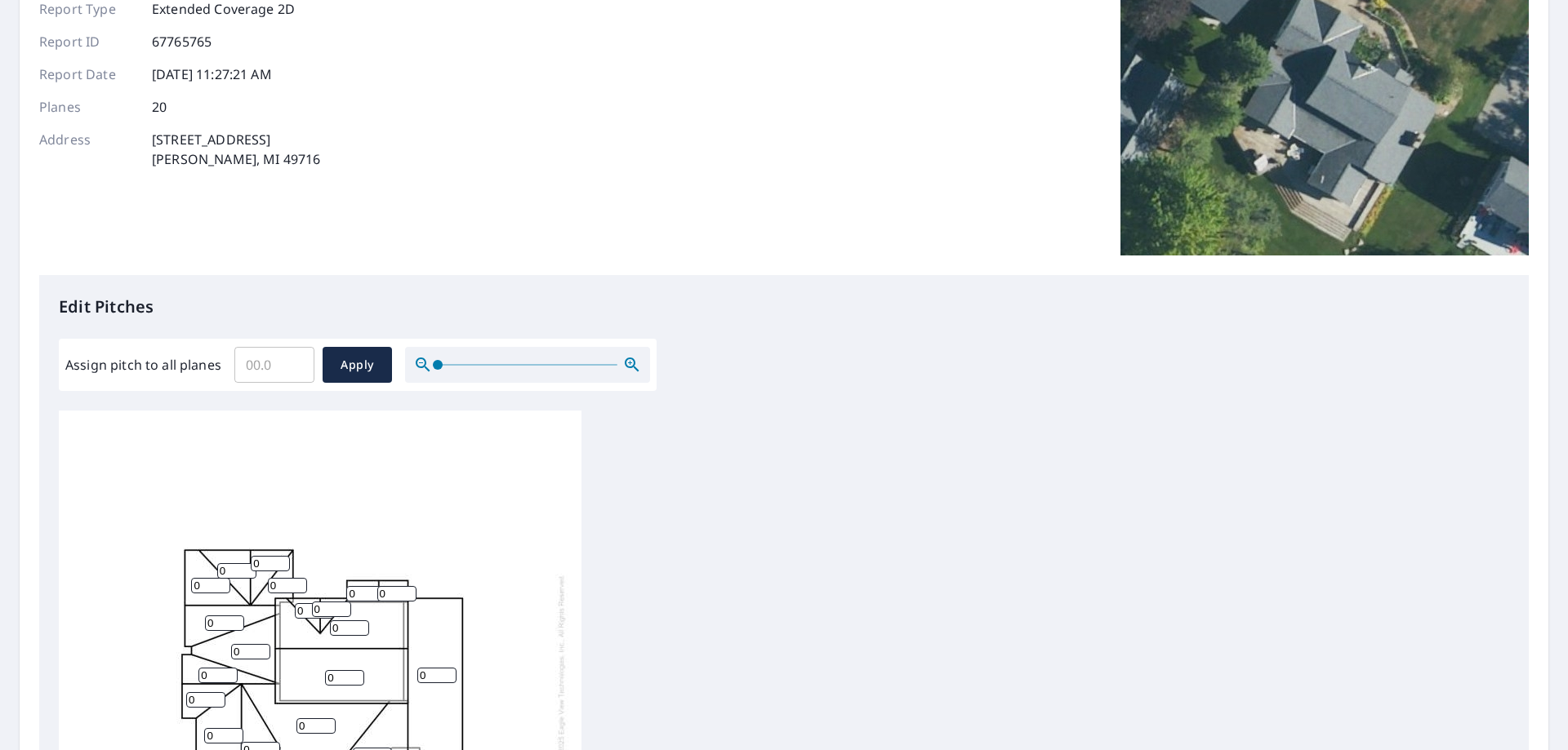
scroll to position [17, 0]
click at [257, 372] on input "Assign pitch to all planes" at bounding box center [274, 364] width 80 height 46
type input "6"
click at [362, 367] on span "Apply" at bounding box center [357, 365] width 43 height 20
type input "6"
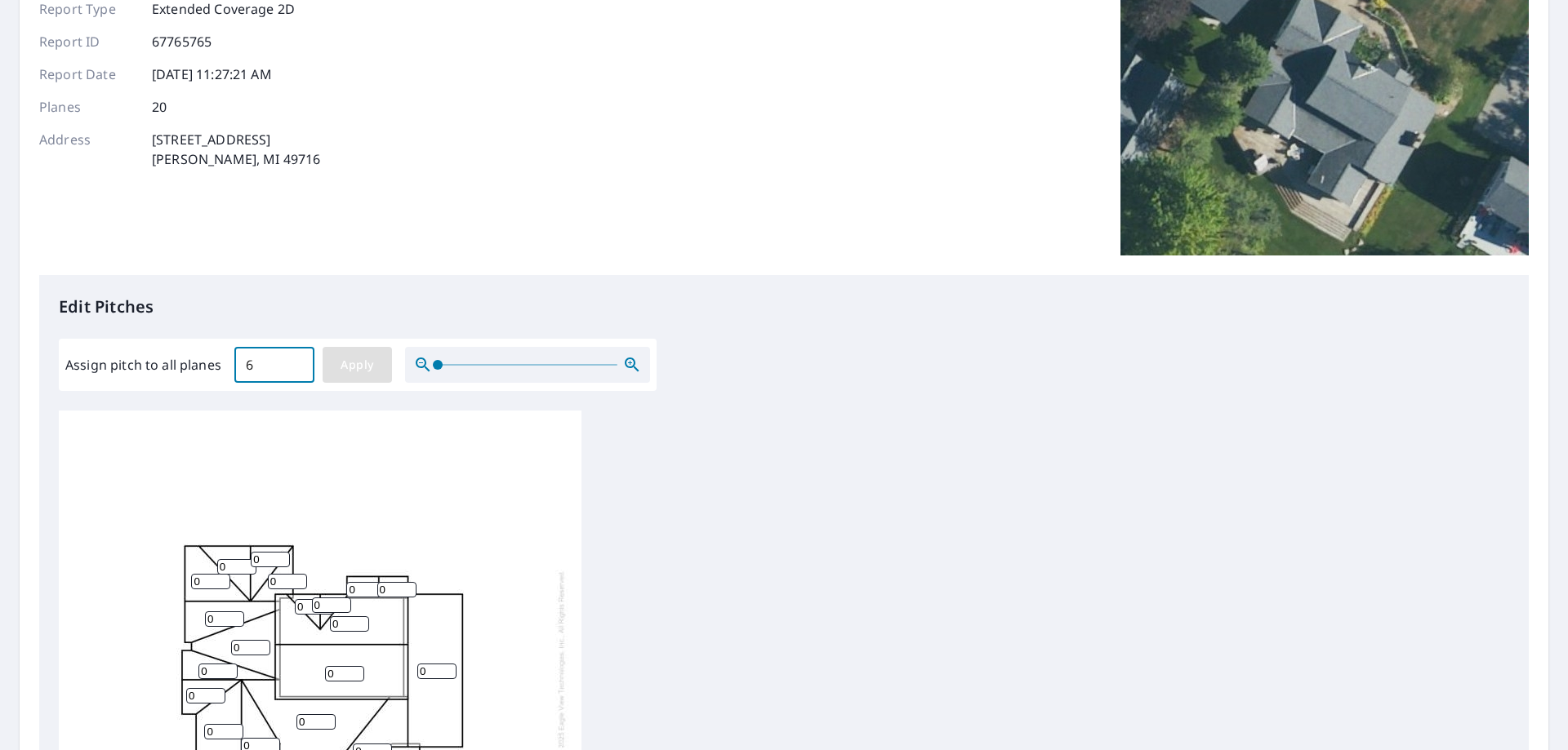
type input "6"
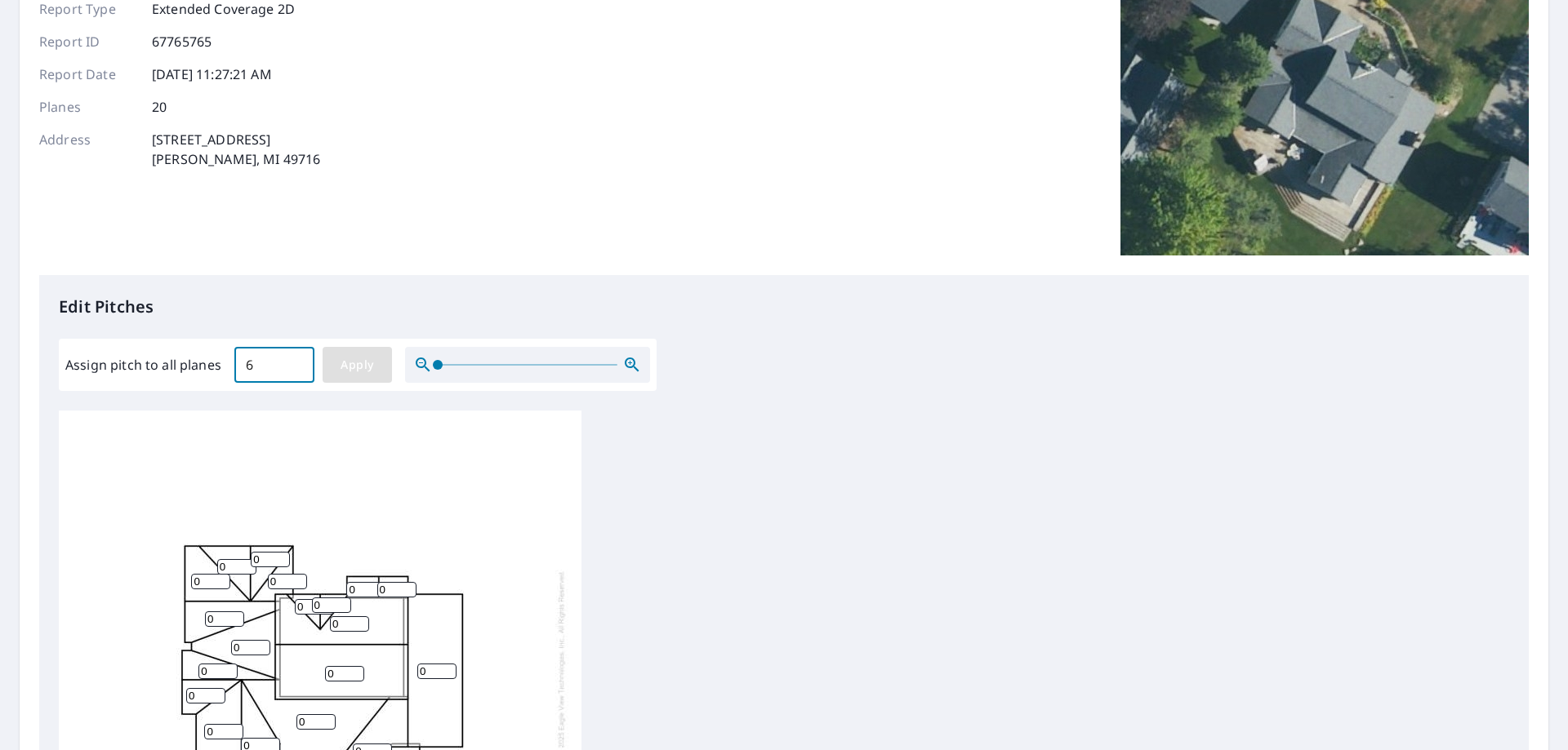
type input "6"
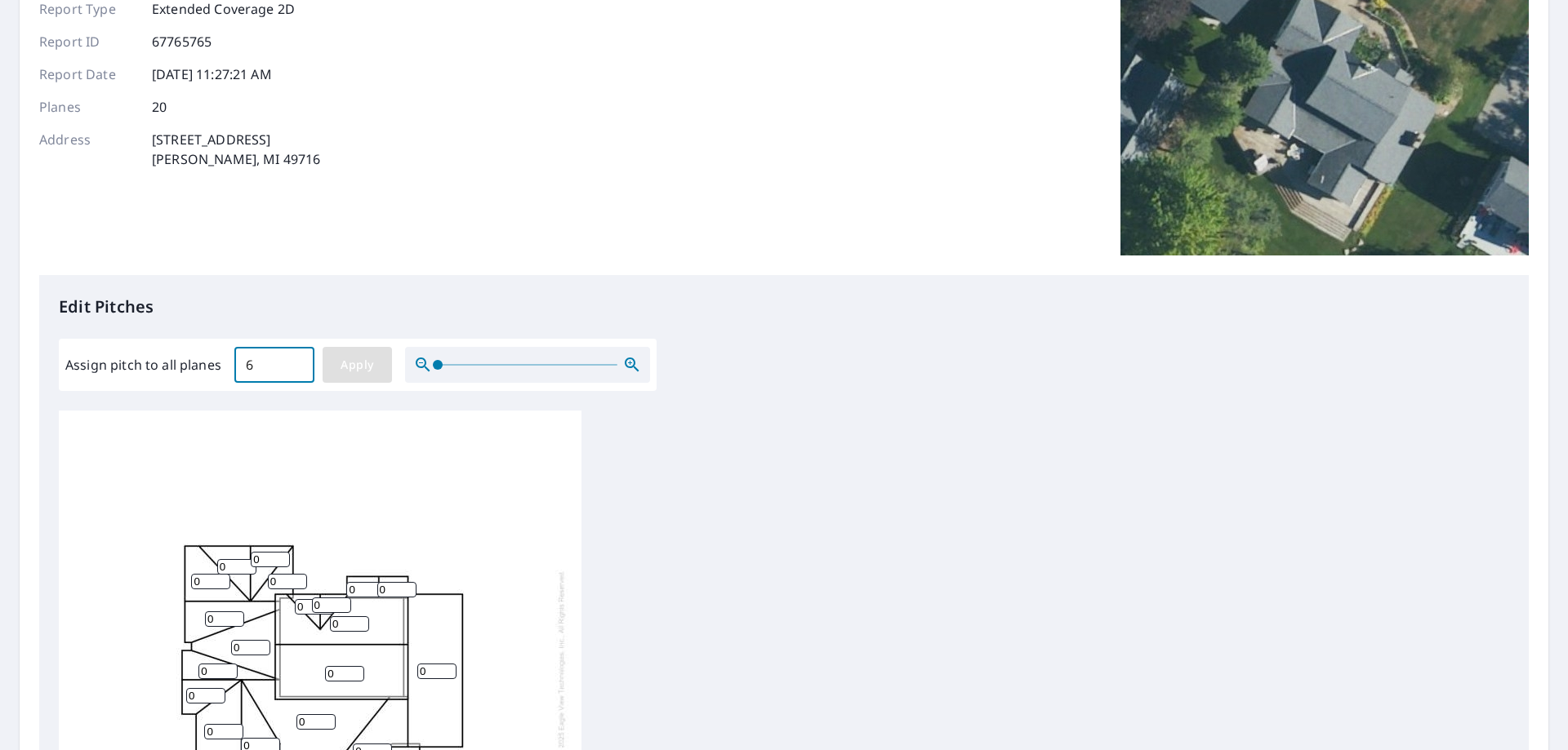
type input "6"
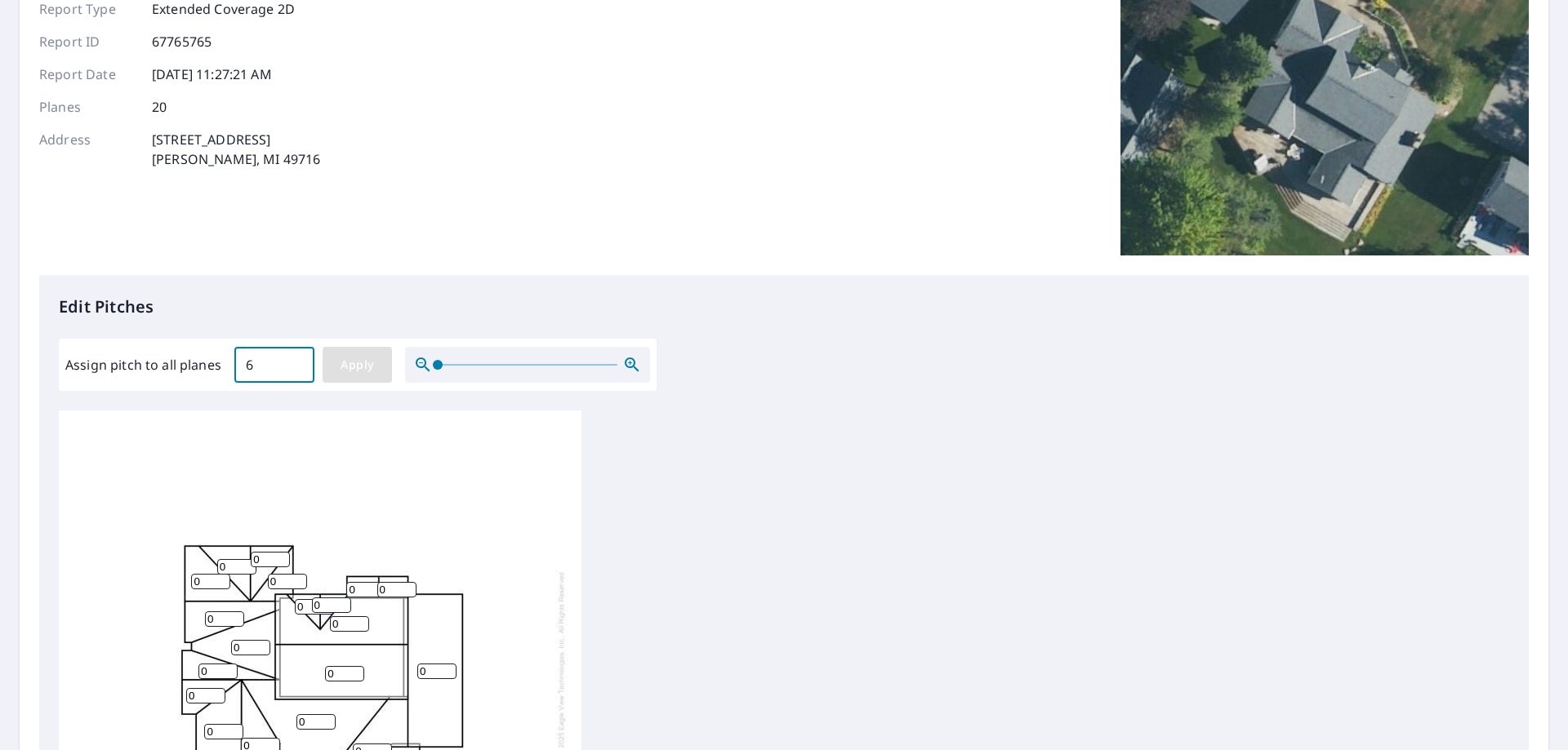
type input "6"
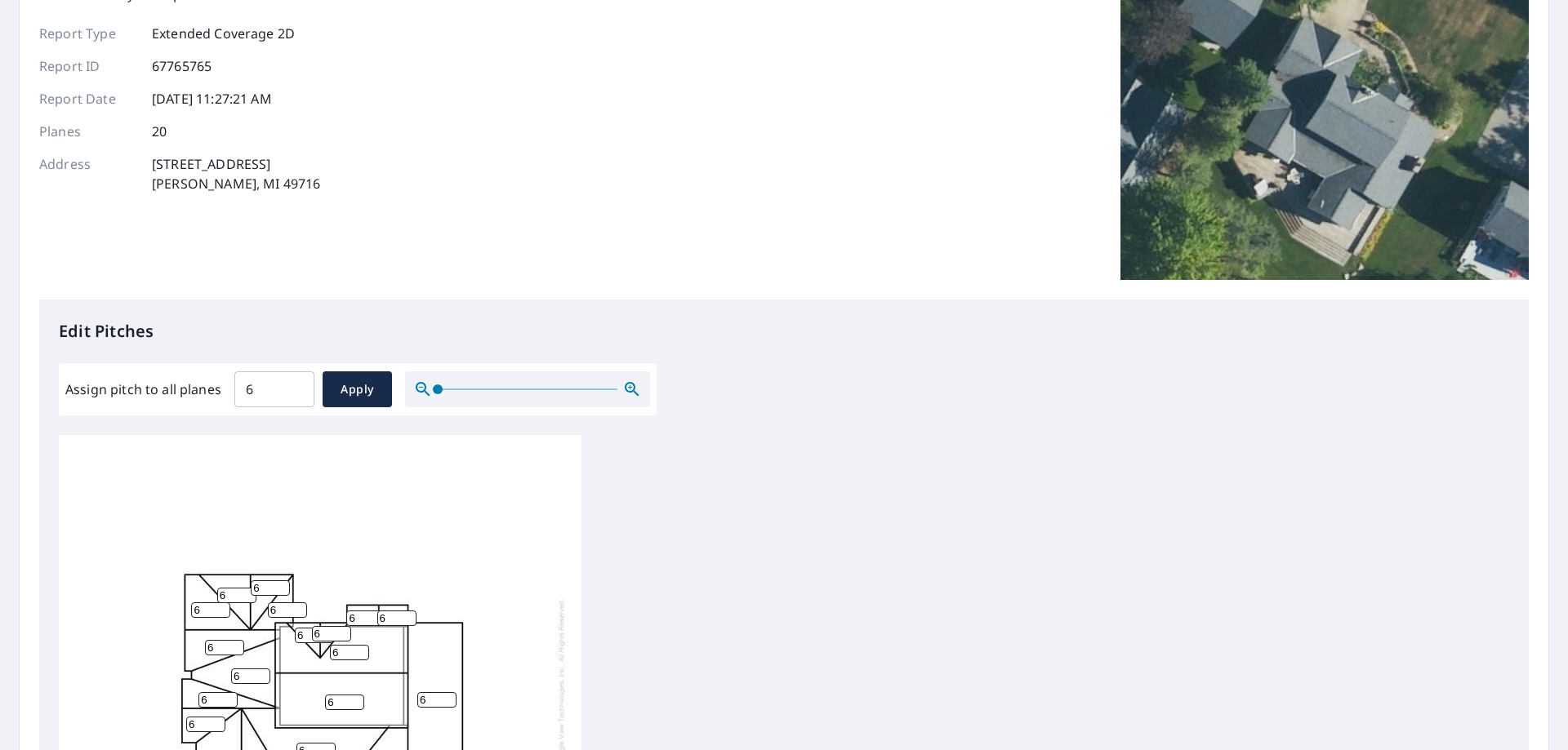
scroll to position [134, 0]
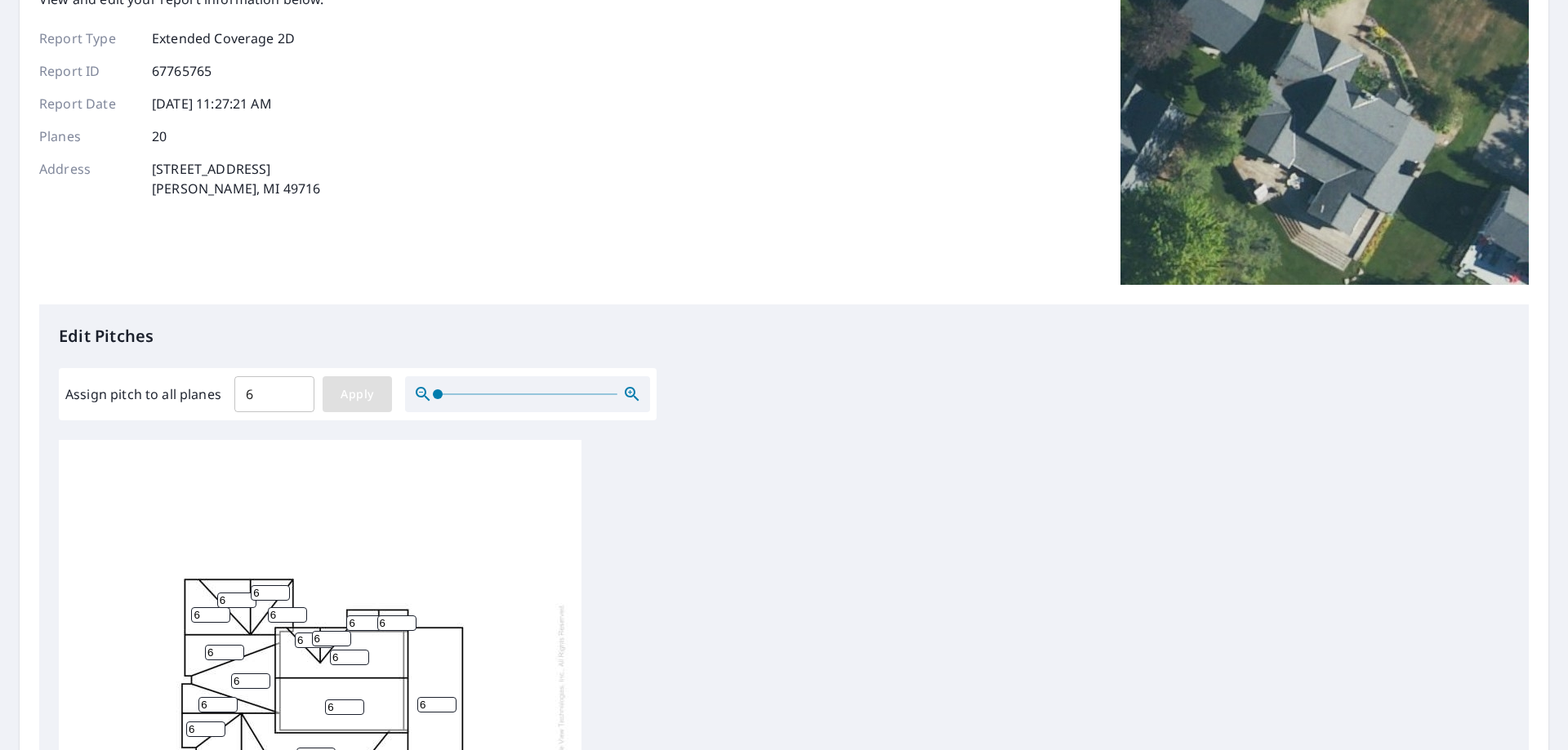
click at [366, 400] on span "Apply" at bounding box center [357, 395] width 43 height 20
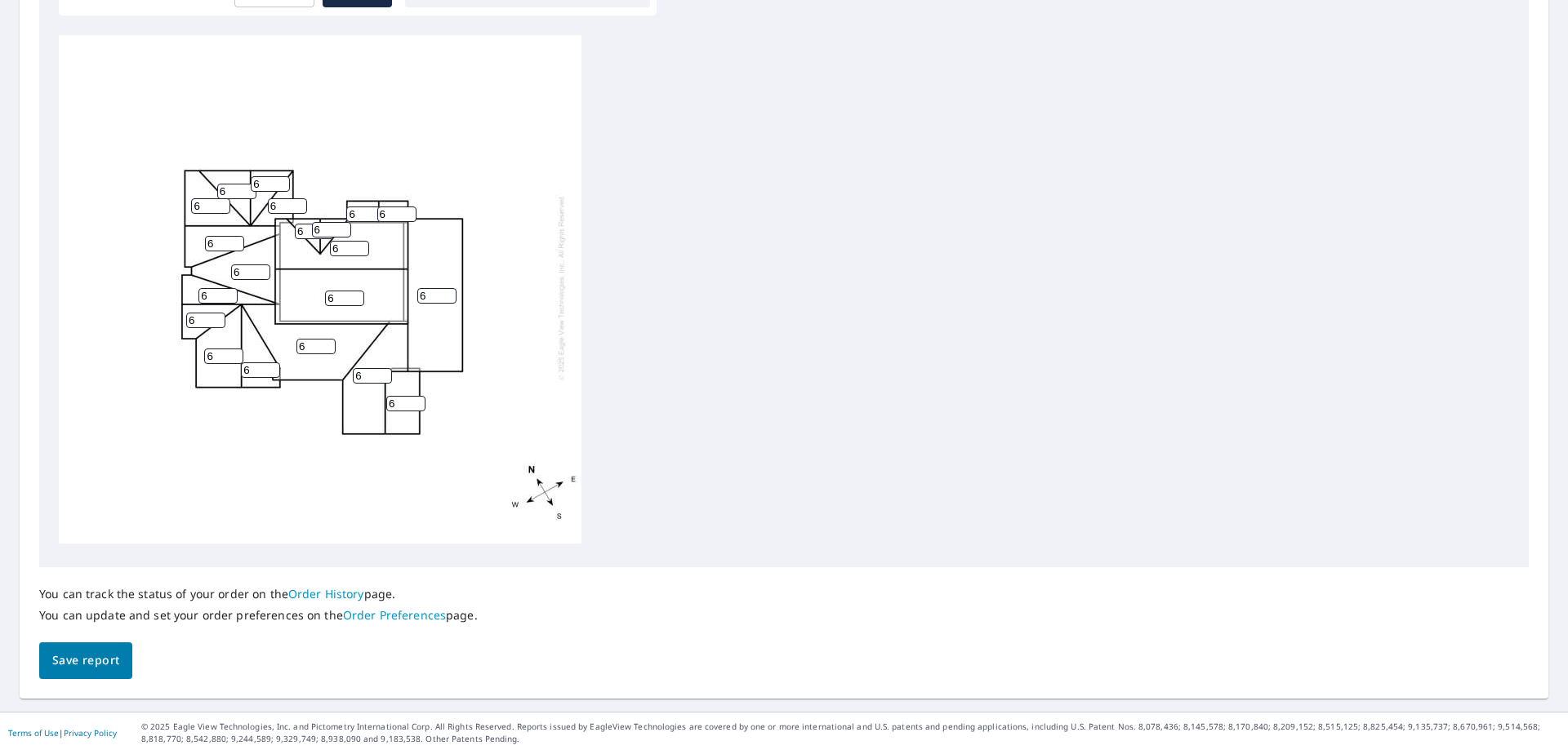
scroll to position [542, 0]
click at [120, 657] on button "Save report" at bounding box center [86, 657] width 93 height 36
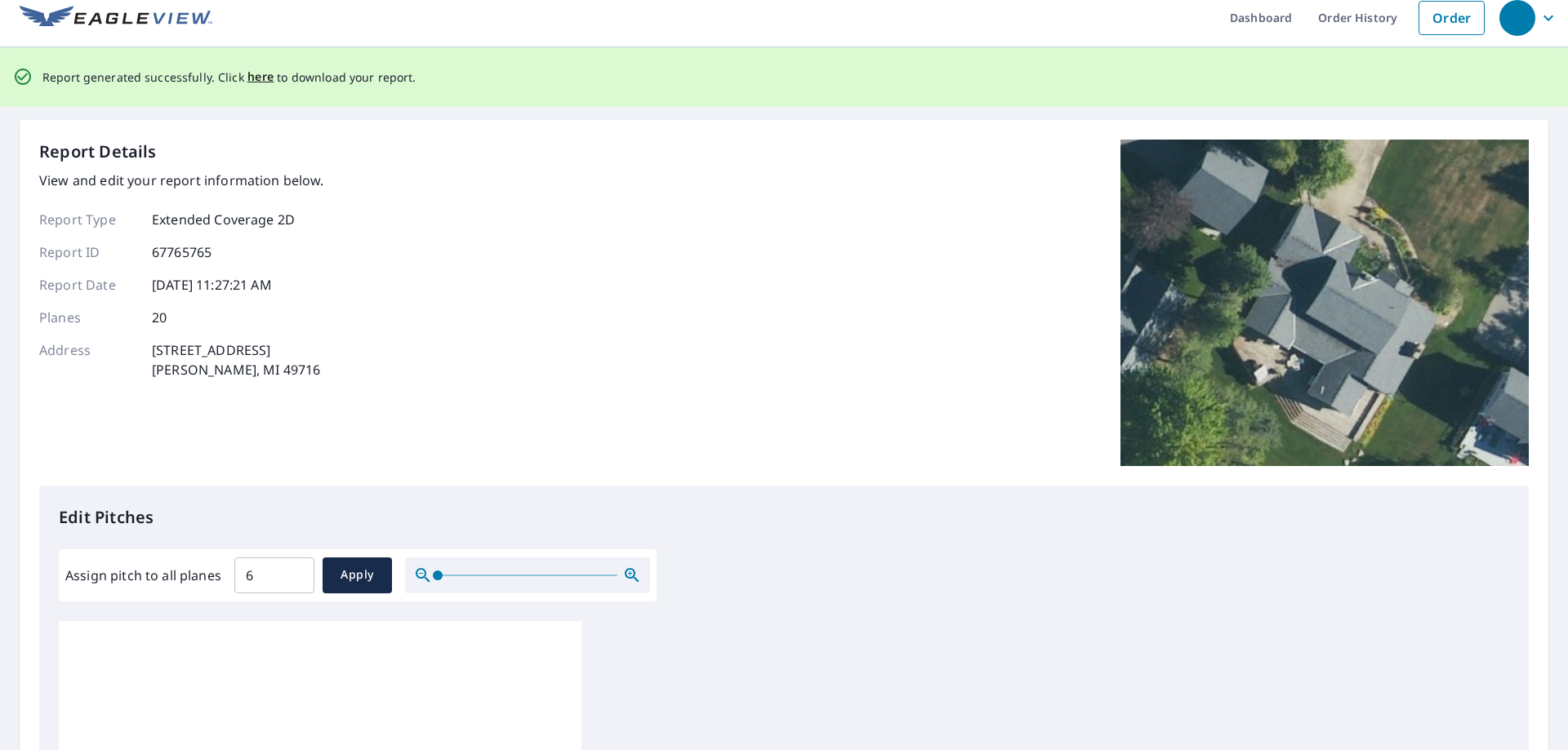
scroll to position [0, 0]
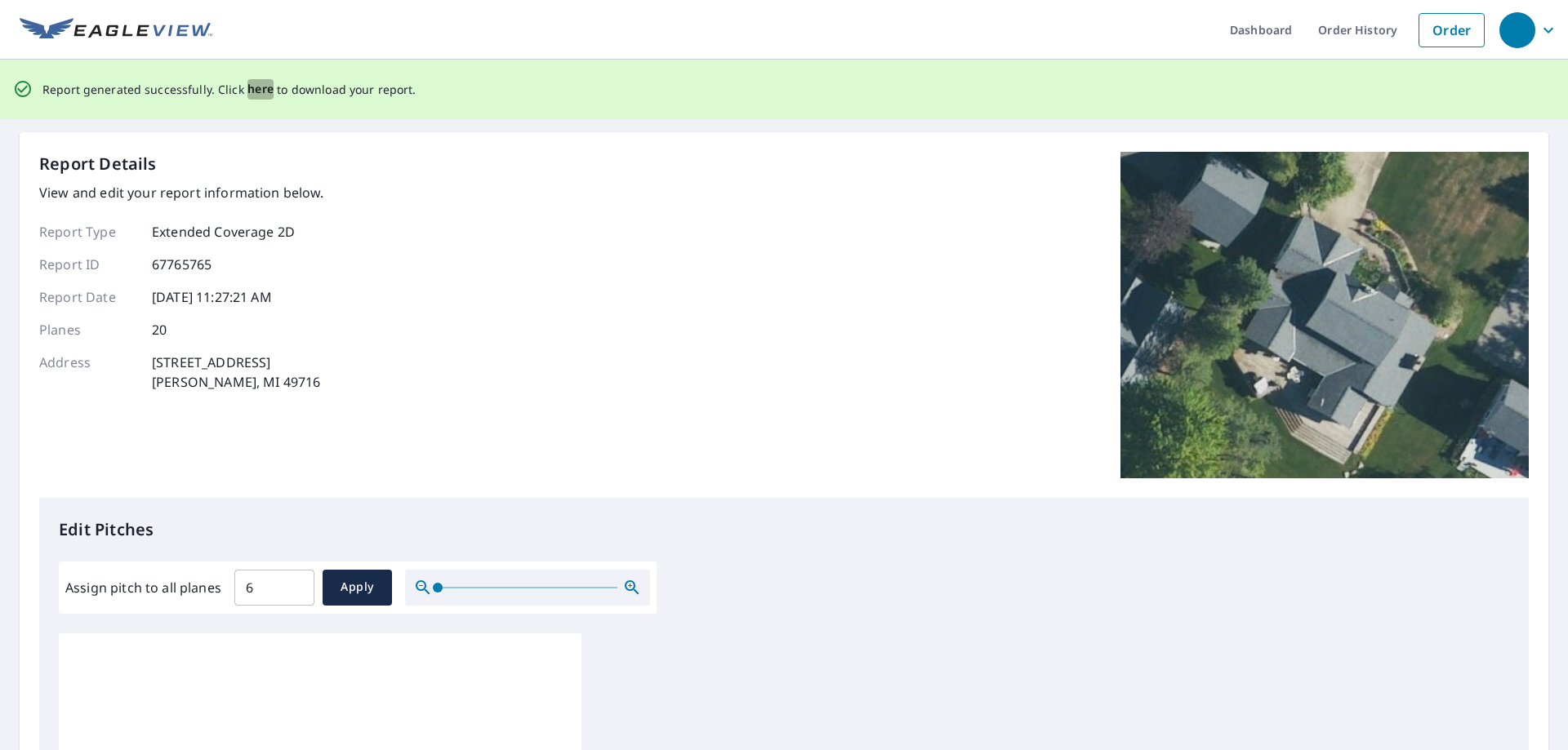
click at [254, 86] on span "here" at bounding box center [260, 89] width 27 height 20
